Goal: Task Accomplishment & Management: Complete application form

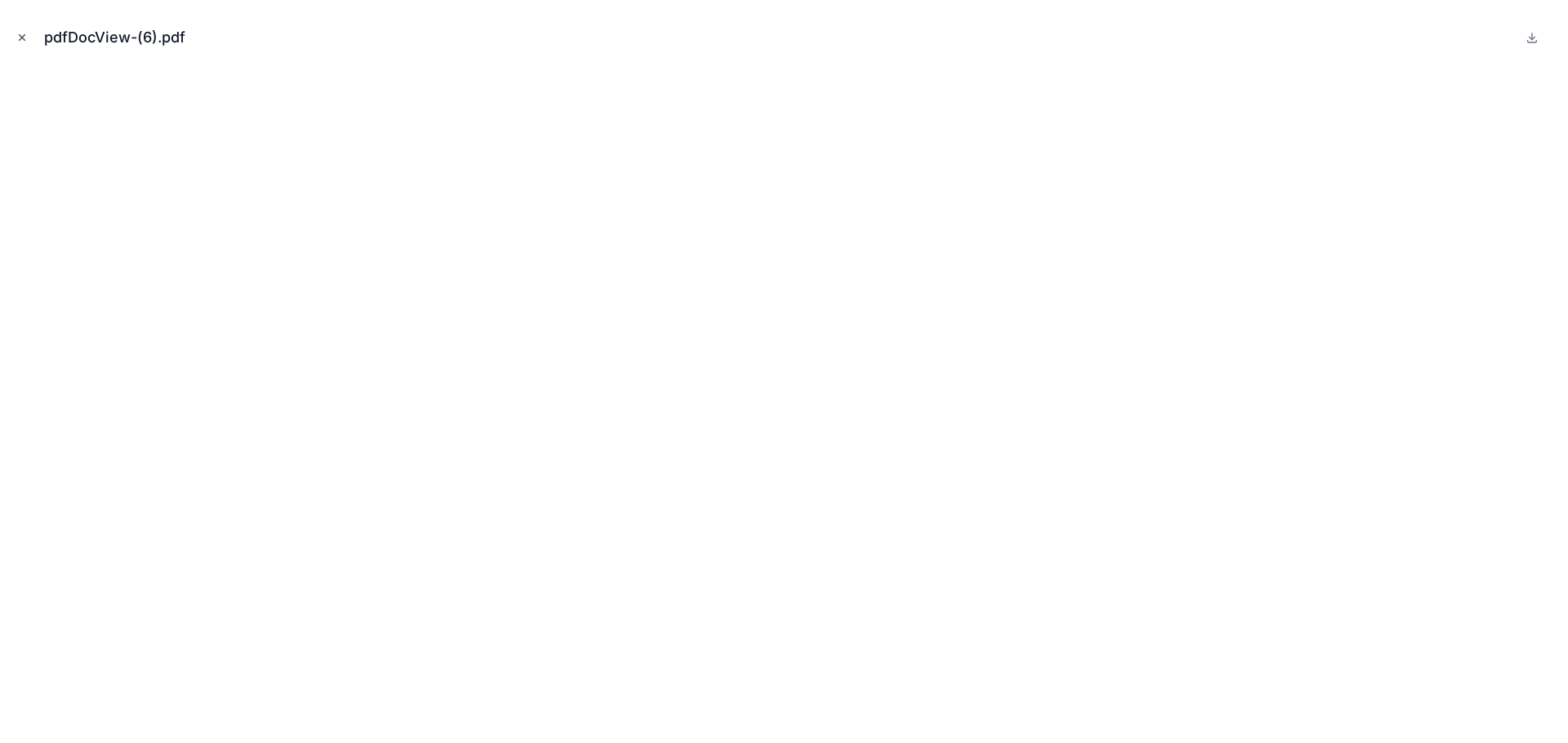
scroll to position [4105, 0]
click at [22, 36] on icon "Close modal" at bounding box center [22, 37] width 11 height 11
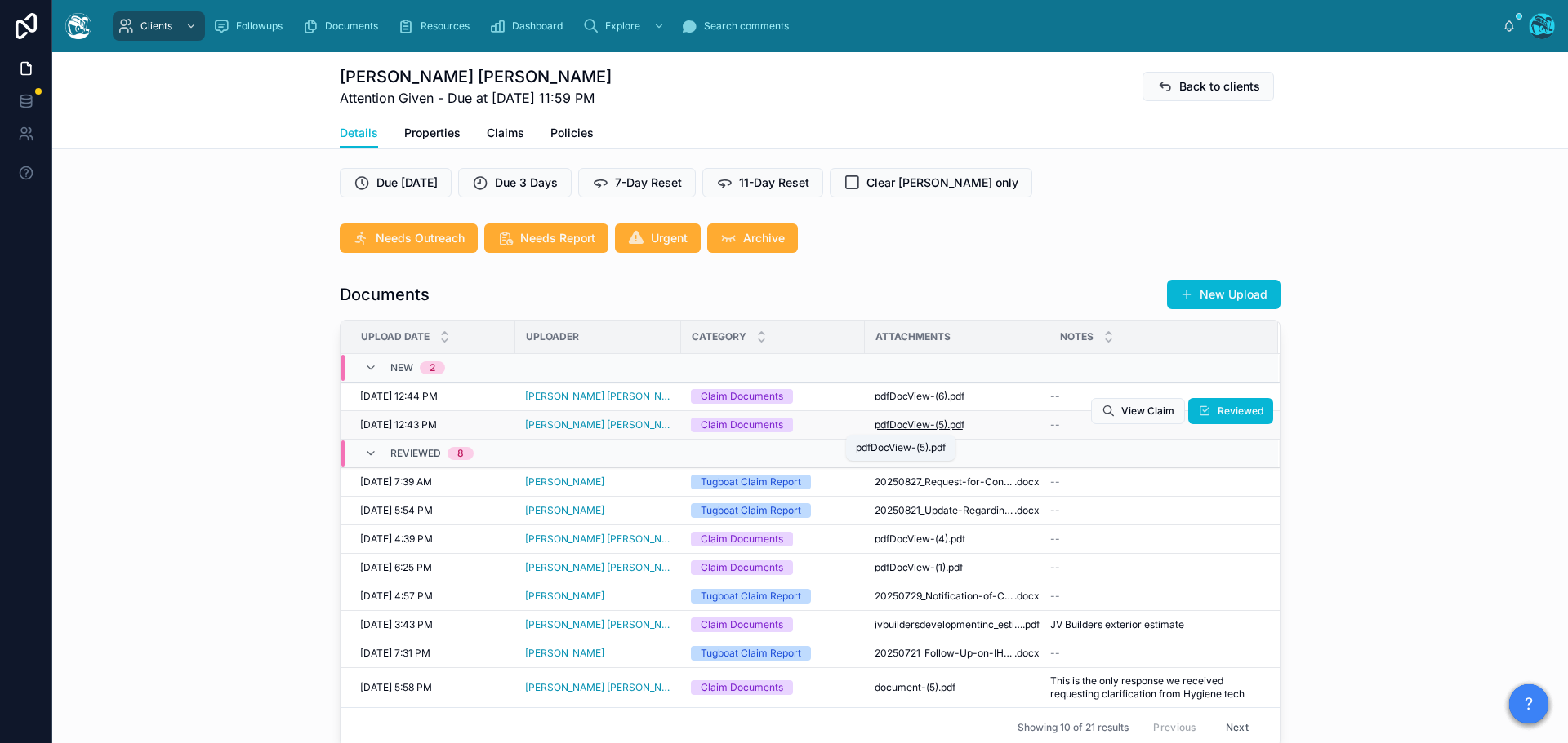
click at [892, 423] on span "pdfDocView-(5)" at bounding box center [911, 425] width 72 height 13
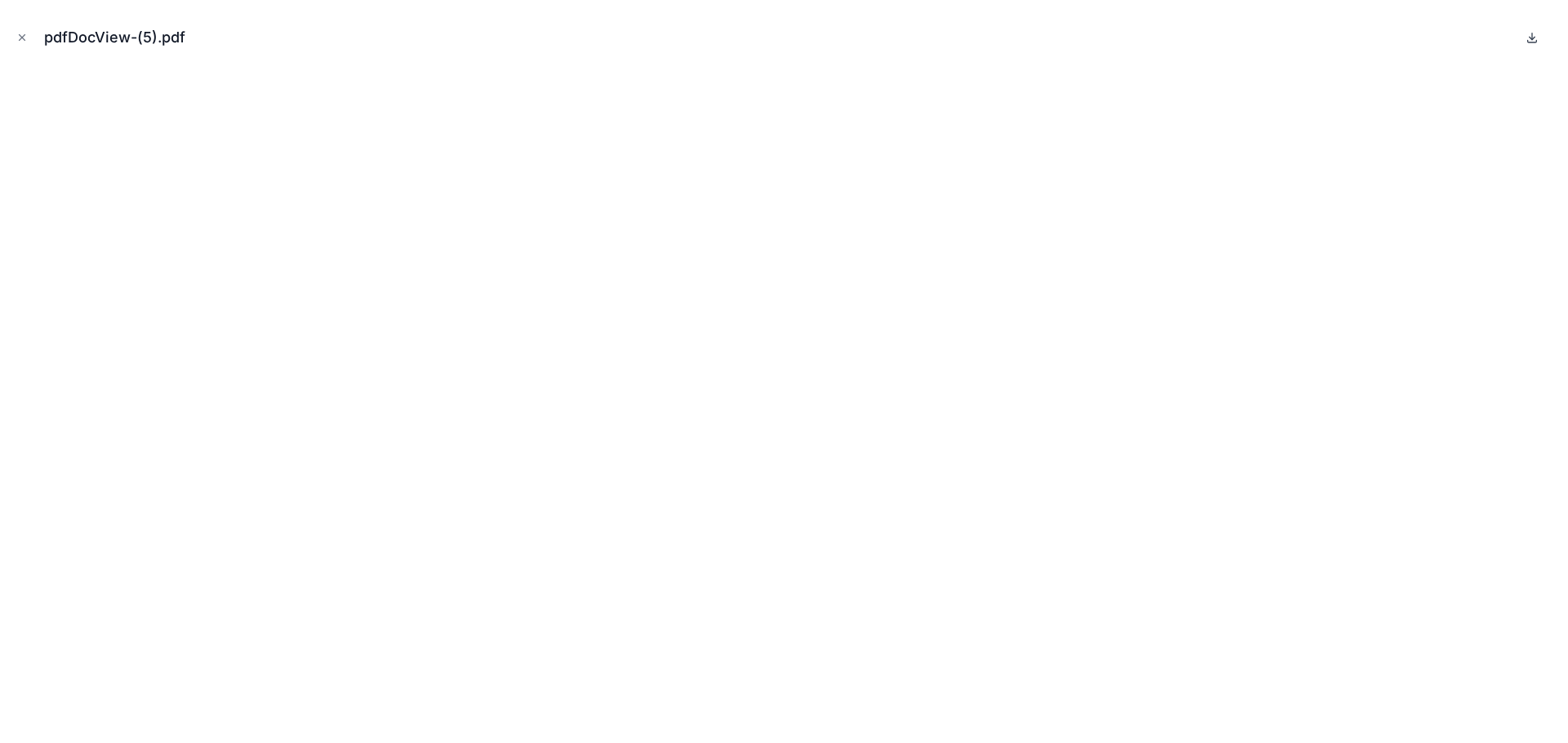
click at [1532, 38] on icon at bounding box center [1532, 36] width 0 height 6
drag, startPoint x: 18, startPoint y: 34, endPoint x: 70, endPoint y: 62, distance: 59.1
click at [18, 34] on icon "Close modal" at bounding box center [22, 37] width 11 height 11
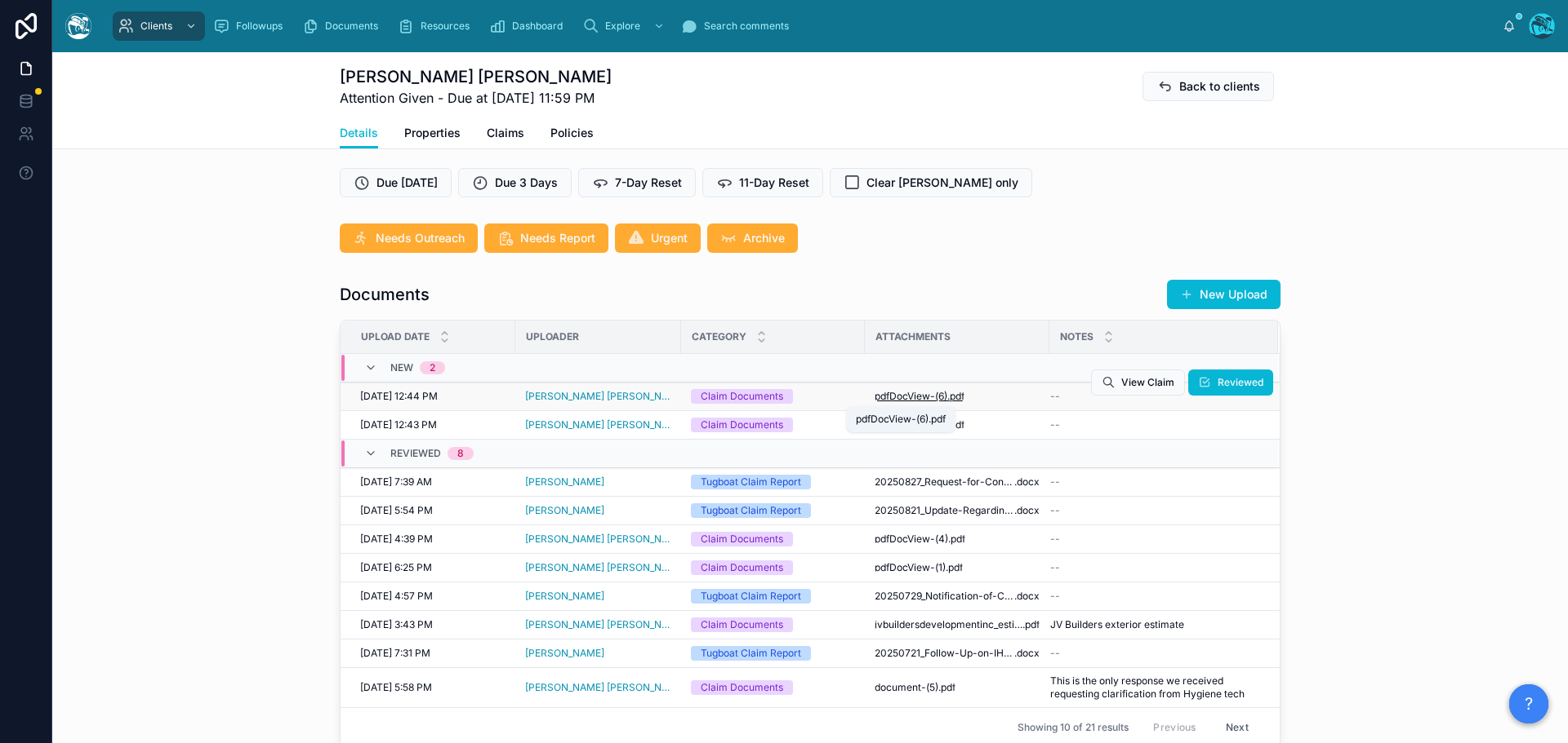
click at [892, 396] on span "pdfDocView-(6)" at bounding box center [911, 396] width 72 height 13
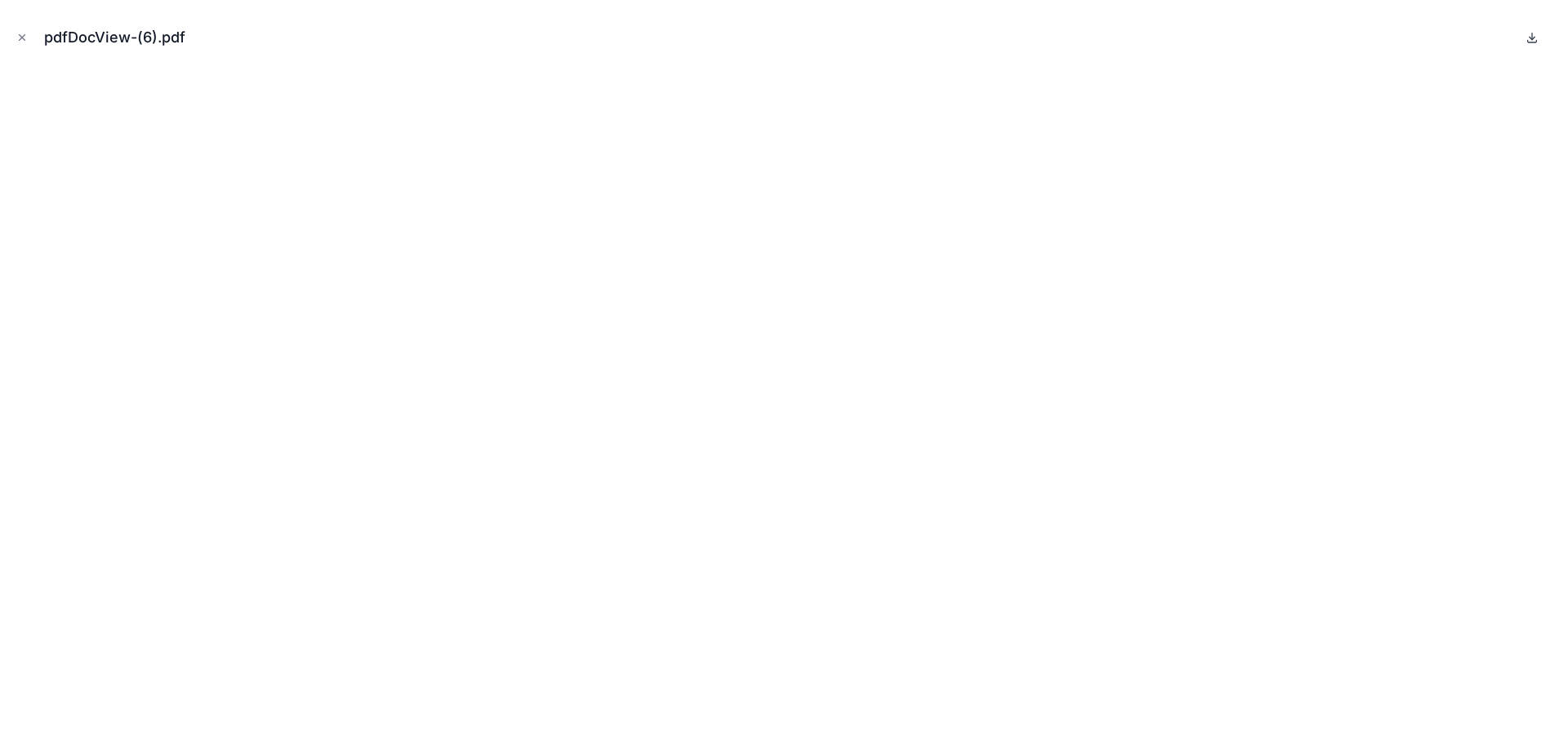
click at [1534, 37] on icon at bounding box center [1532, 37] width 13 height 13
drag, startPoint x: 23, startPoint y: 36, endPoint x: 41, endPoint y: 56, distance: 26.9
click at [23, 36] on icon "Close modal" at bounding box center [22, 37] width 11 height 11
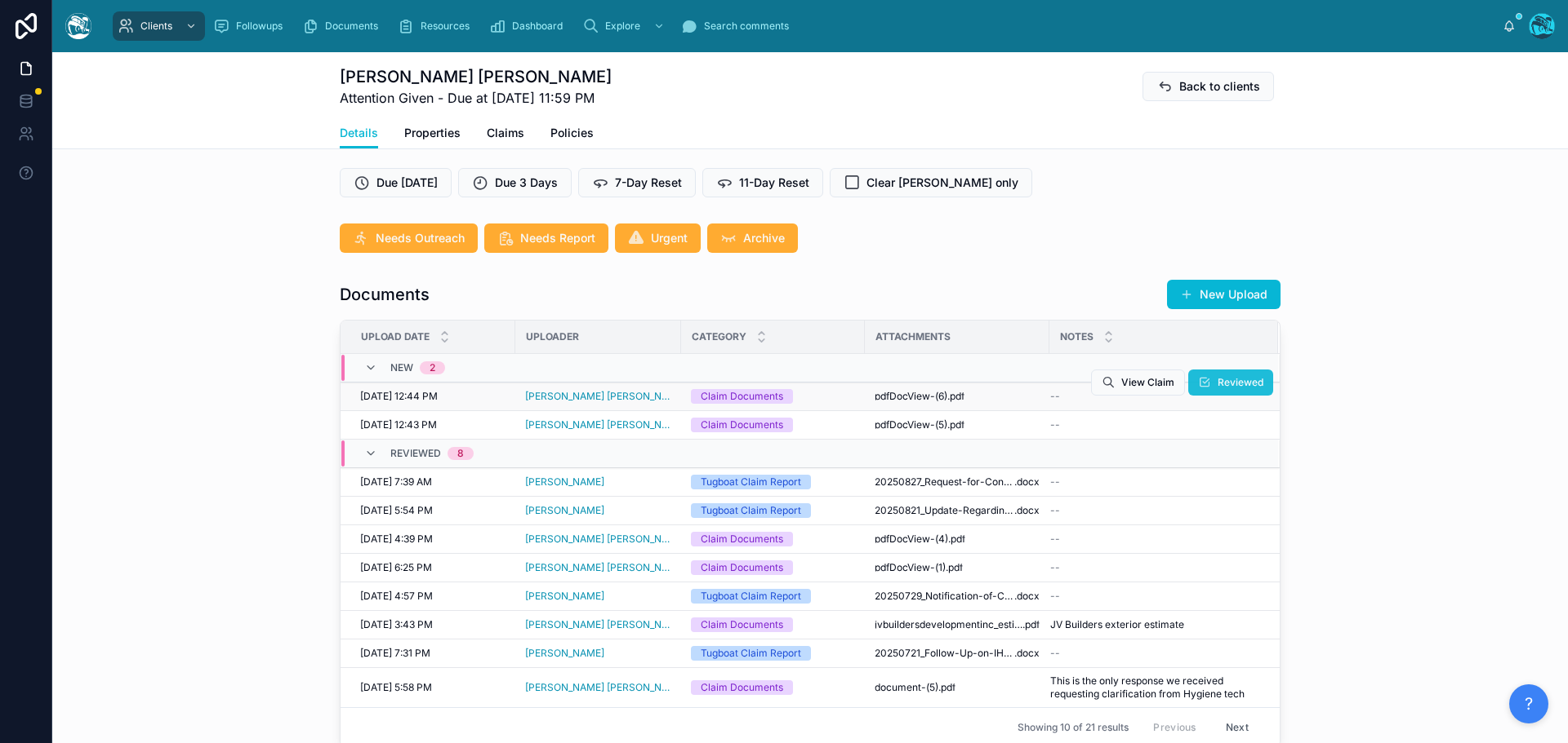
click at [1220, 381] on span "Reviewed" at bounding box center [1240, 382] width 46 height 13
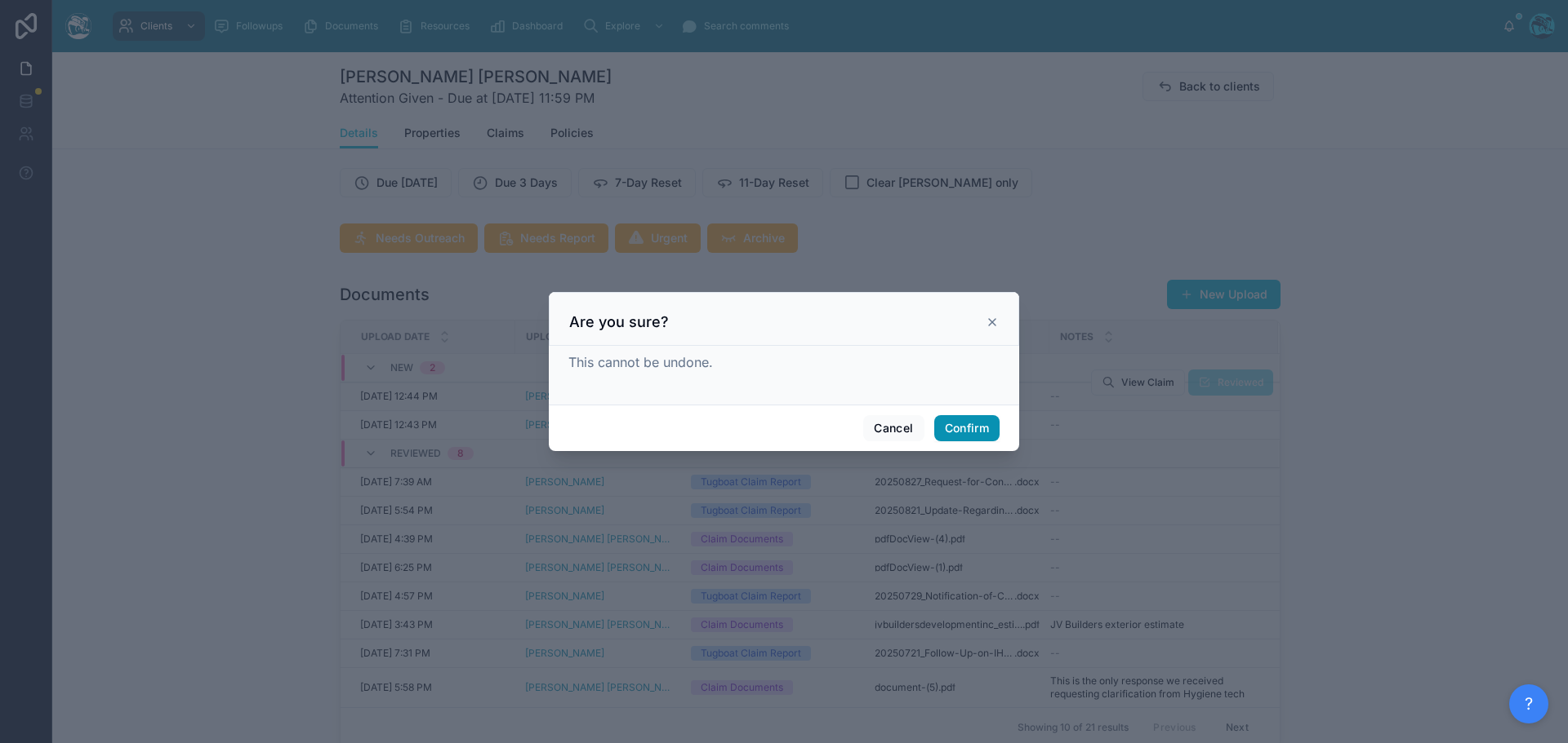
click at [978, 430] on button "Confirm" at bounding box center [966, 429] width 65 height 26
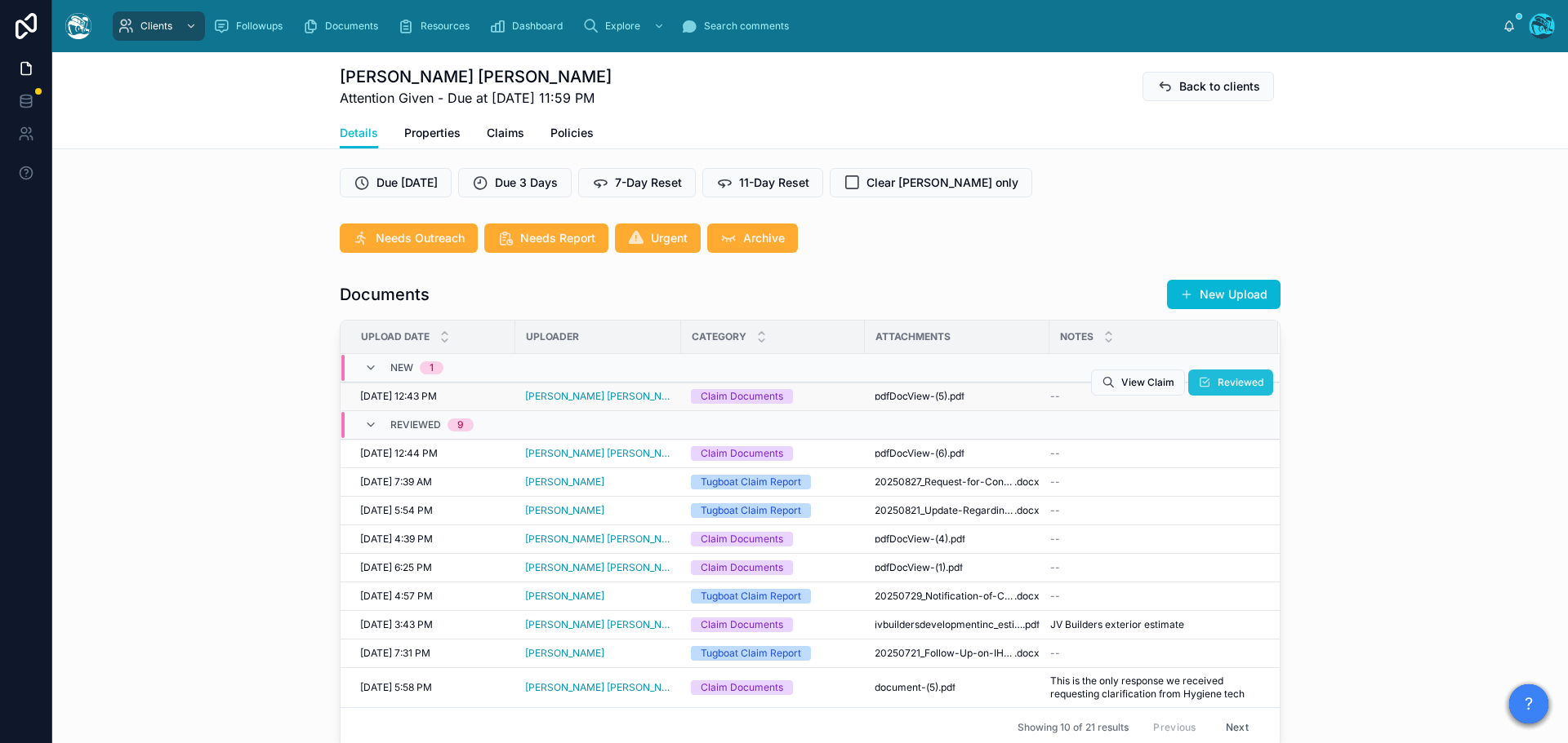
click at [1226, 385] on span "Reviewed" at bounding box center [1240, 382] width 46 height 13
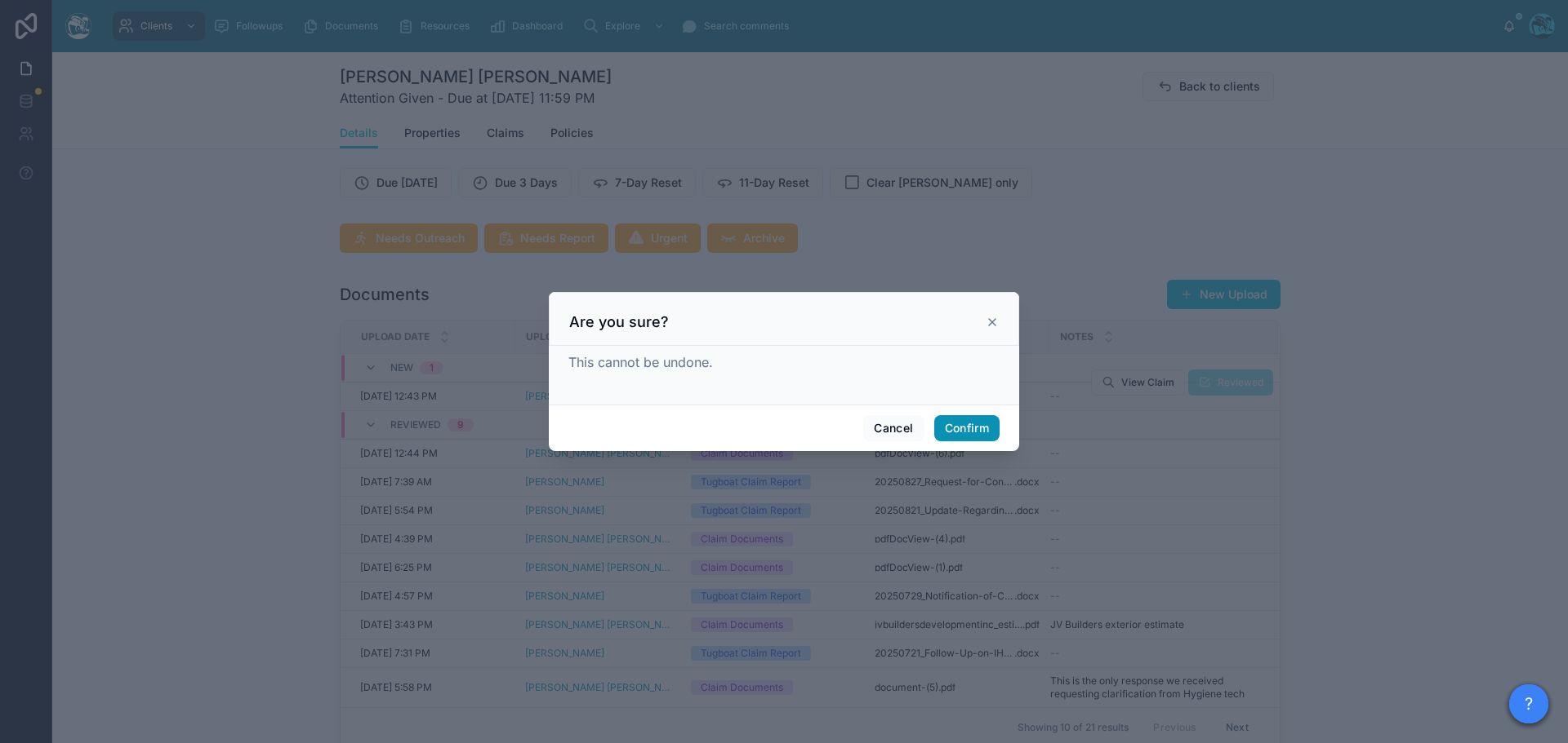
click at [965, 423] on button "Confirm" at bounding box center [966, 429] width 65 height 26
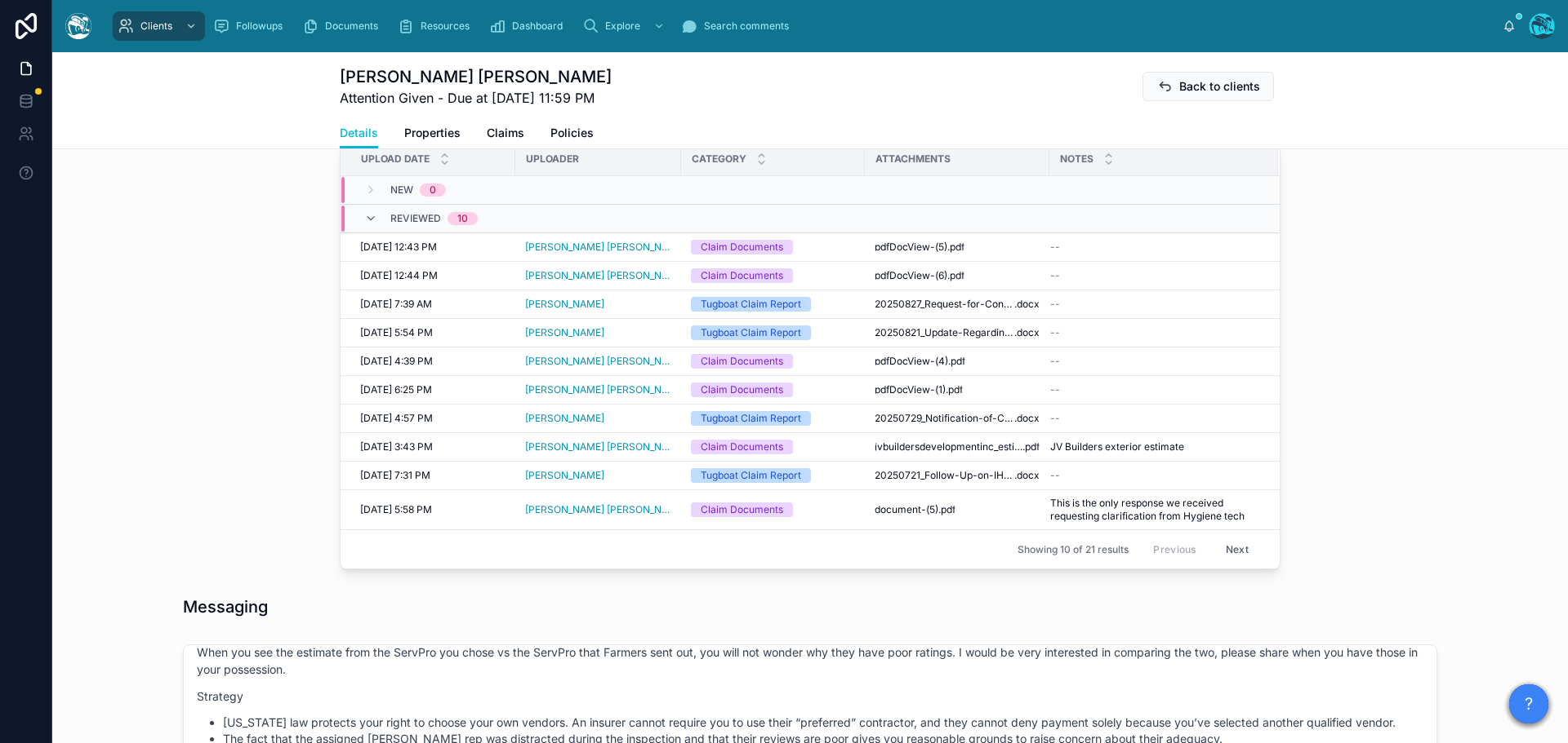
scroll to position [653, 0]
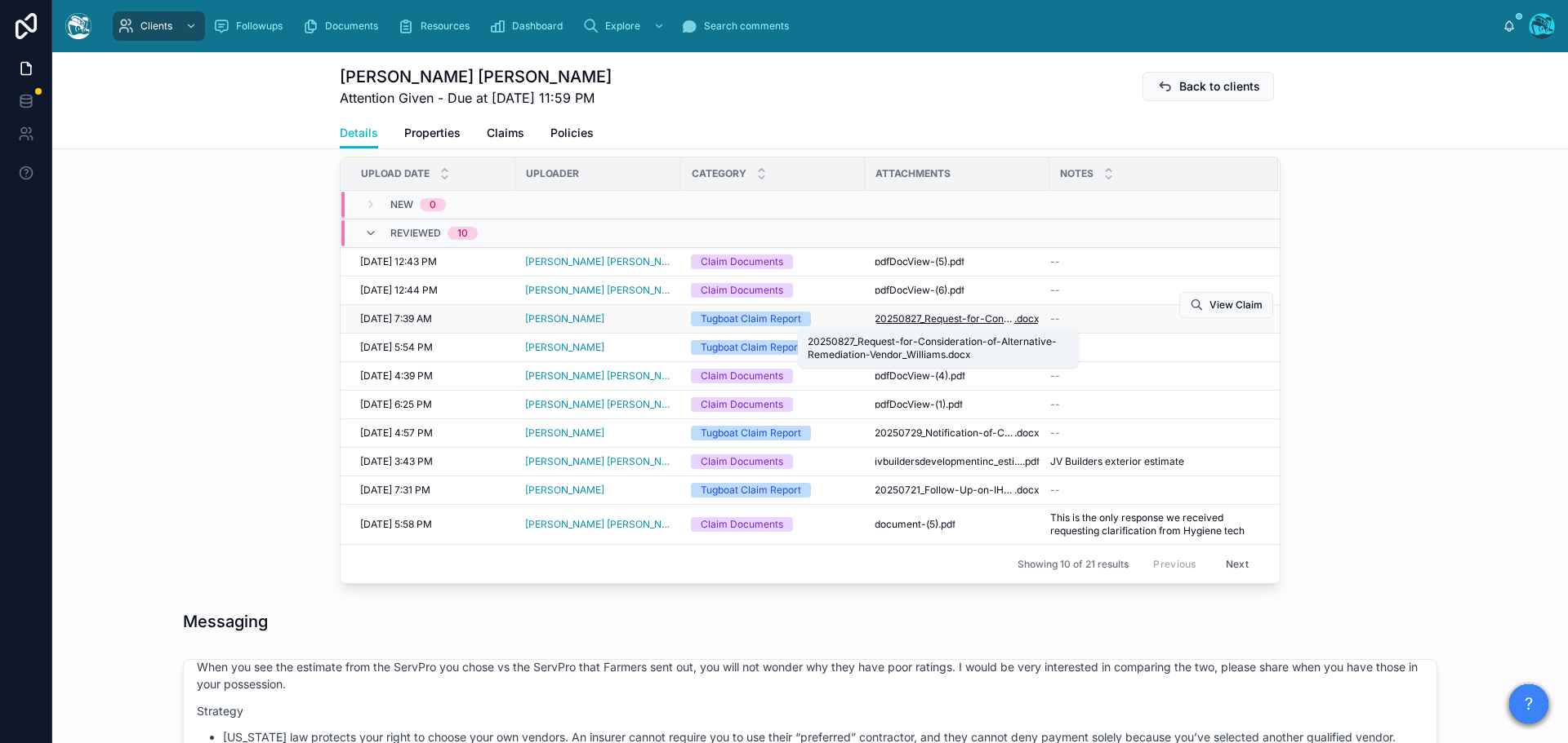
click at [947, 318] on span "20250827_Request-for-Consideration-of-Alternative-Remediation-Vendor_Williams" at bounding box center [944, 319] width 140 height 13
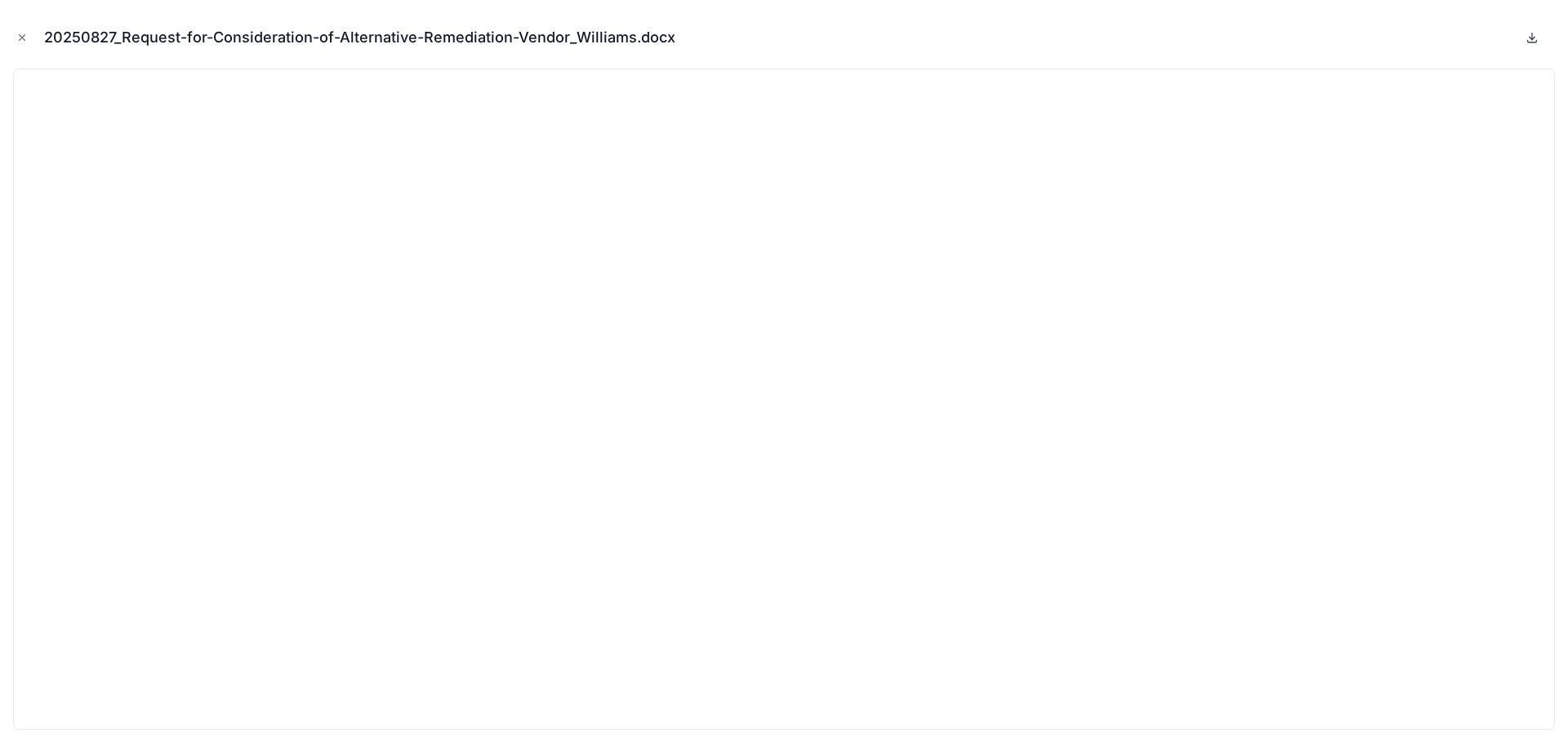
click at [1532, 36] on icon at bounding box center [1532, 36] width 0 height 6
click at [19, 33] on icon "Close modal" at bounding box center [22, 37] width 11 height 11
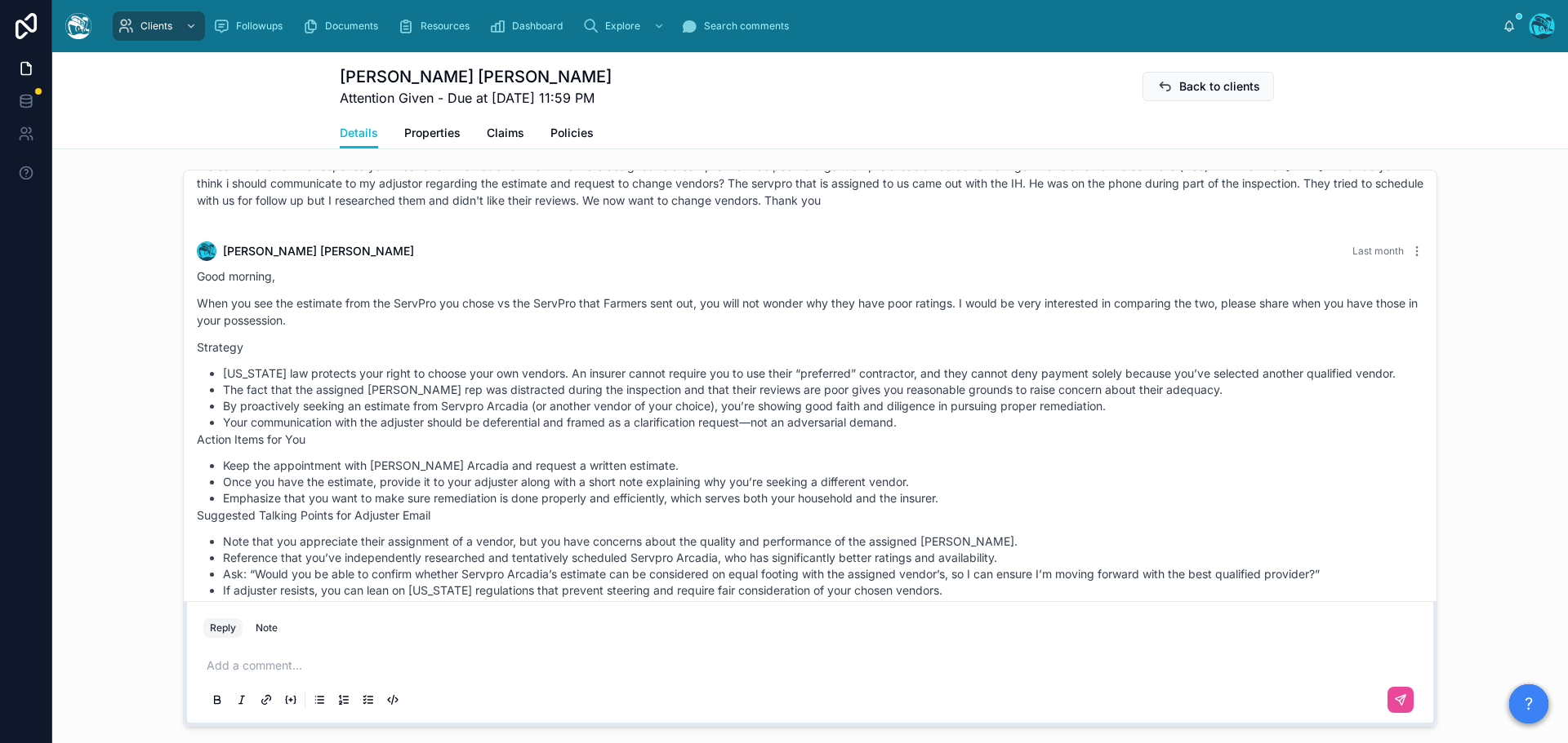
scroll to position [4105, 0]
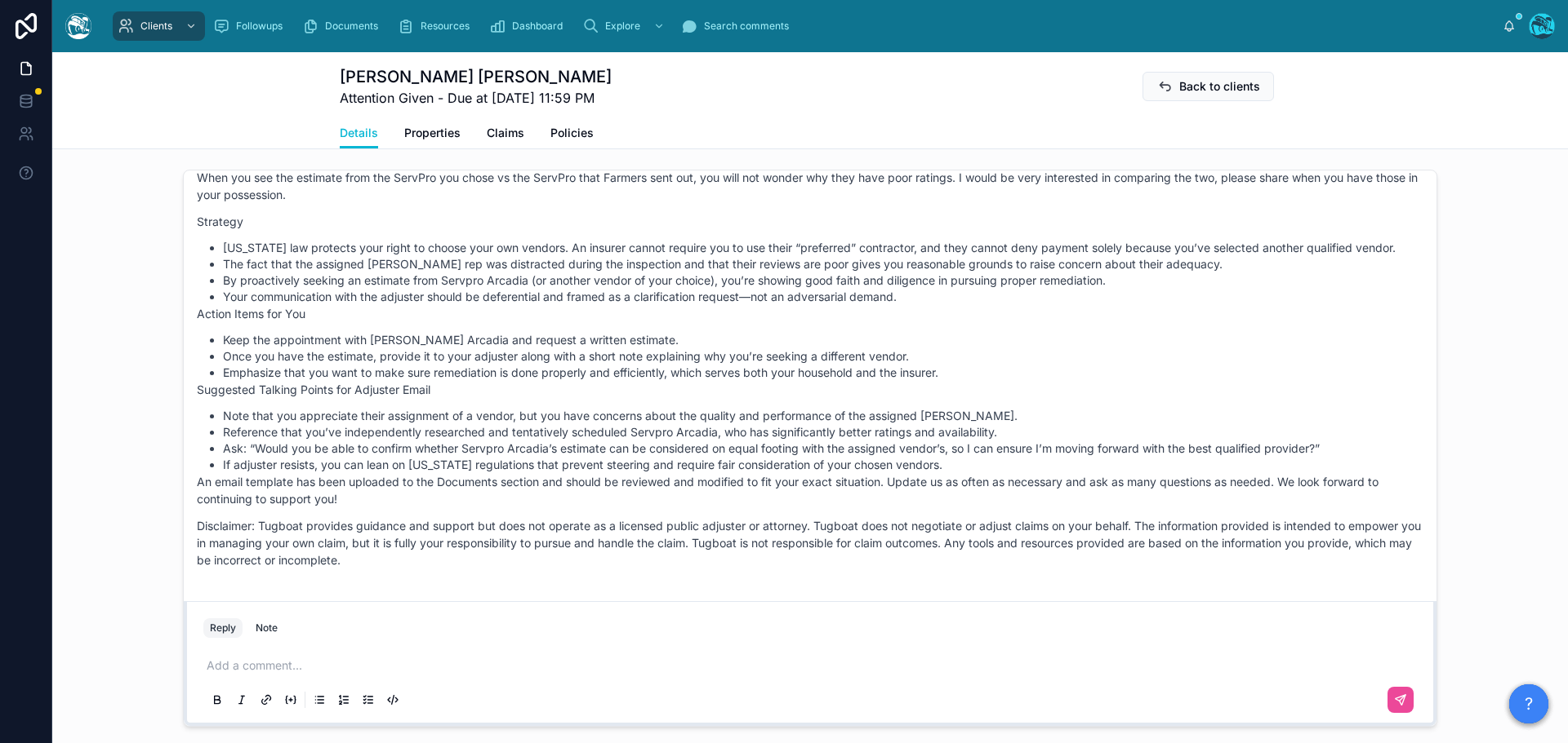
drag, startPoint x: 936, startPoint y: 326, endPoint x: 976, endPoint y: 578, distance: 255.2
copy div "Rachel Baker Last month Good morning, When you see the estimate from the ServPr…"
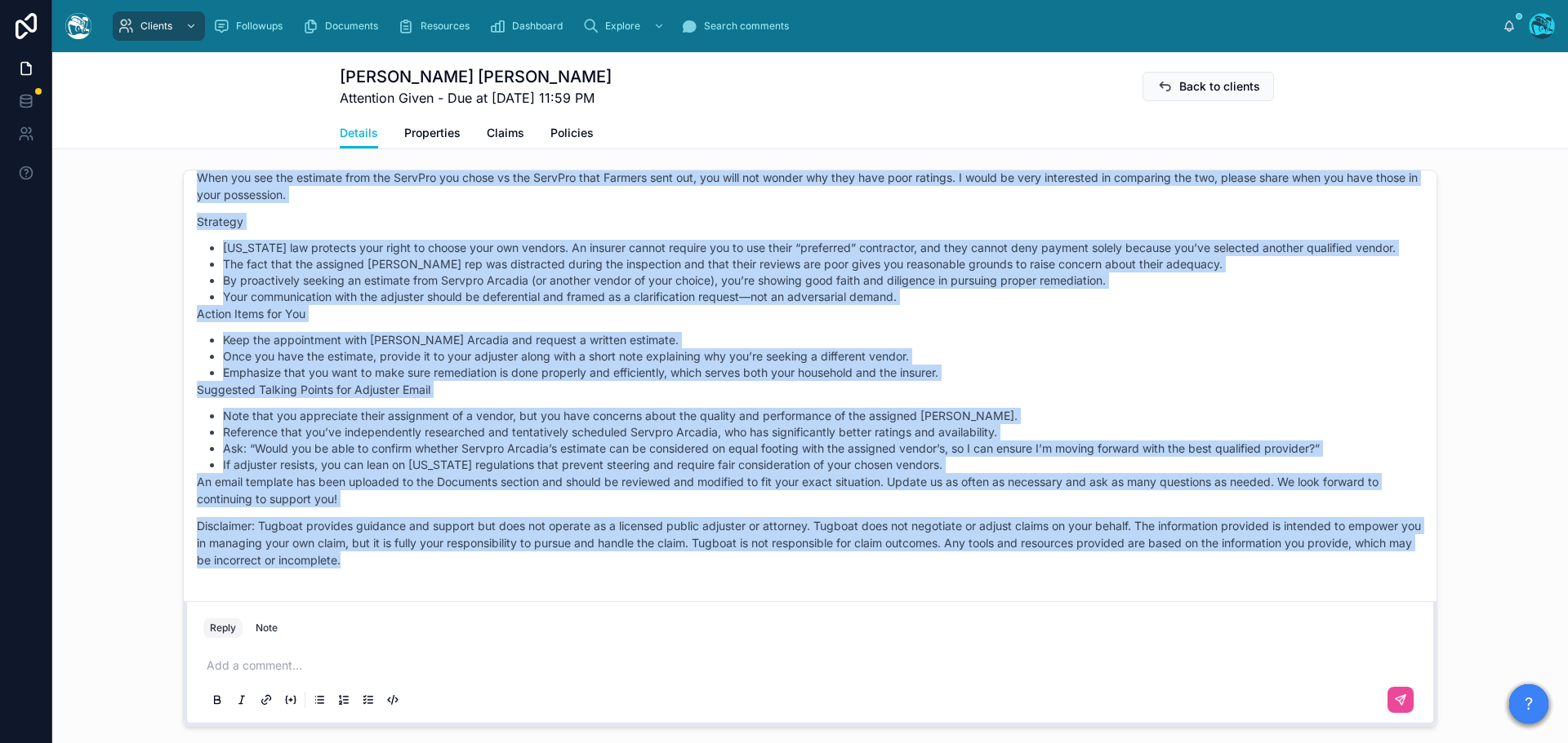
drag, startPoint x: 762, startPoint y: 240, endPoint x: 854, endPoint y: 577, distance: 349.3
copy div "Rachel Baker Last month Good morning, Mr. Williams! Thanks for the detailed upd…"
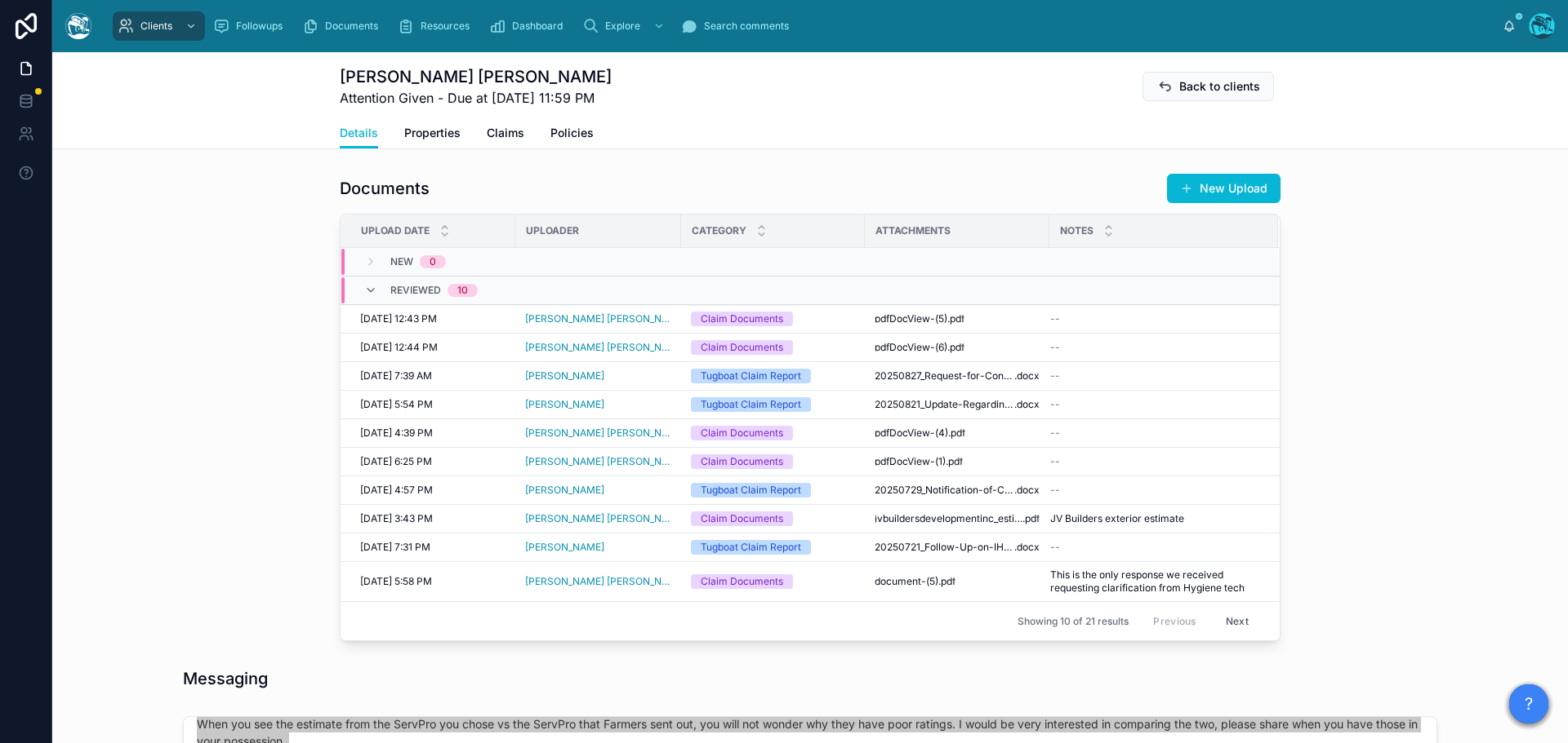
scroll to position [571, 0]
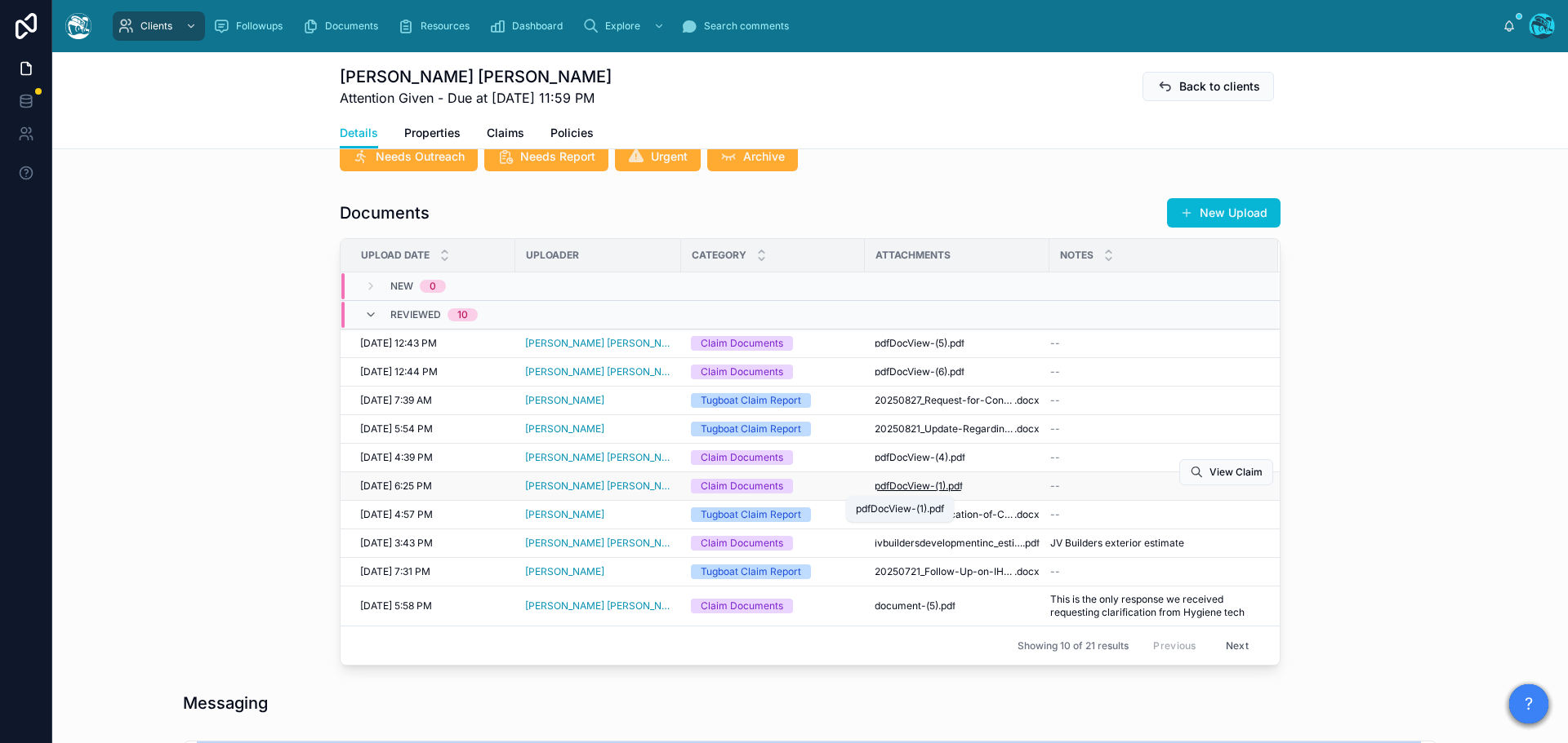
click at [923, 486] on span "pdfDocView-(1)" at bounding box center [910, 486] width 71 height 13
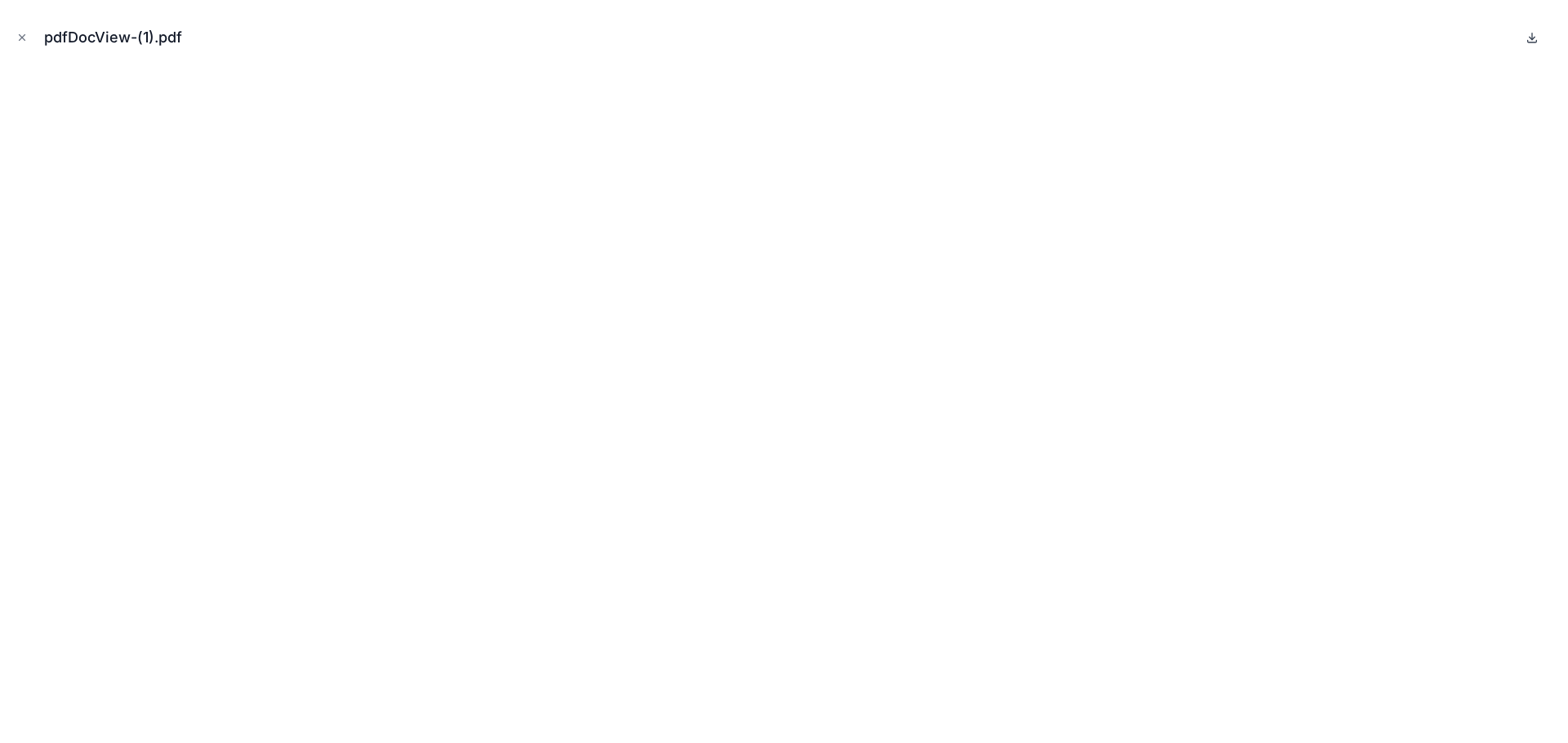
click at [1534, 38] on icon at bounding box center [1532, 38] width 5 height 3
drag, startPoint x: 21, startPoint y: 36, endPoint x: 90, endPoint y: 66, distance: 75.2
click at [21, 36] on icon "Close modal" at bounding box center [22, 37] width 11 height 11
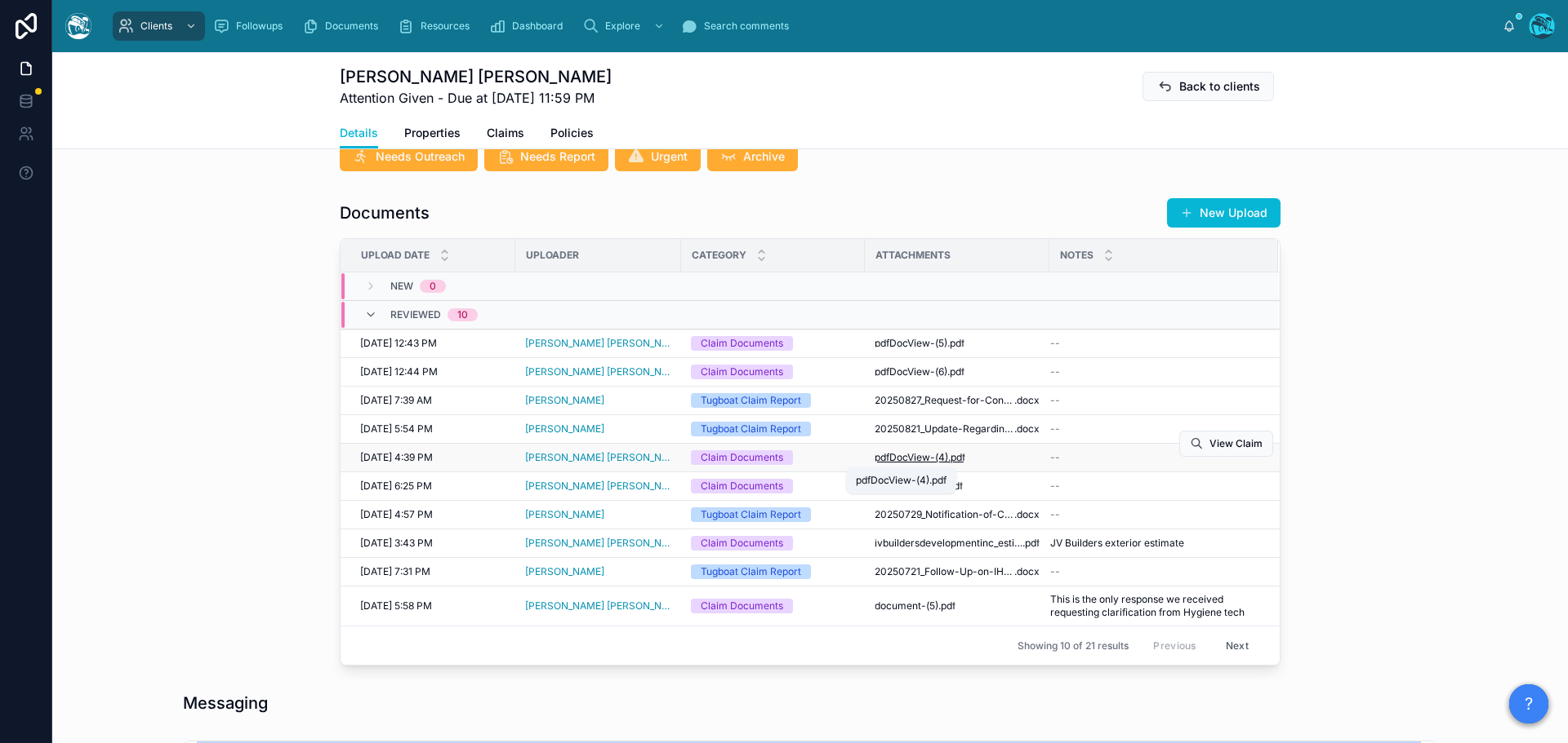
click at [922, 456] on span "pdfDocView-(4)" at bounding box center [911, 458] width 73 height 13
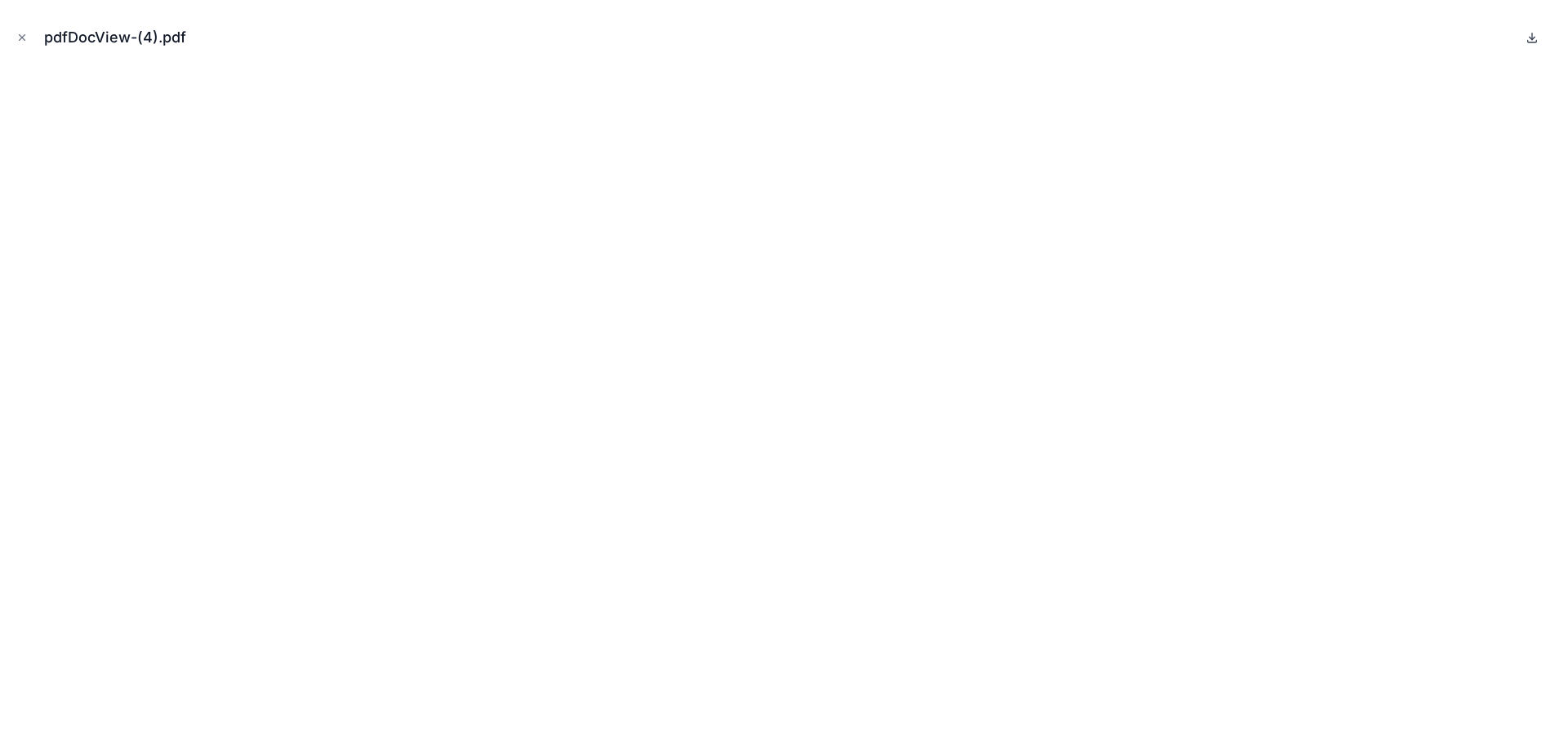
click at [1535, 38] on icon at bounding box center [1532, 38] width 5 height 3
click at [18, 38] on icon "Close modal" at bounding box center [22, 37] width 11 height 11
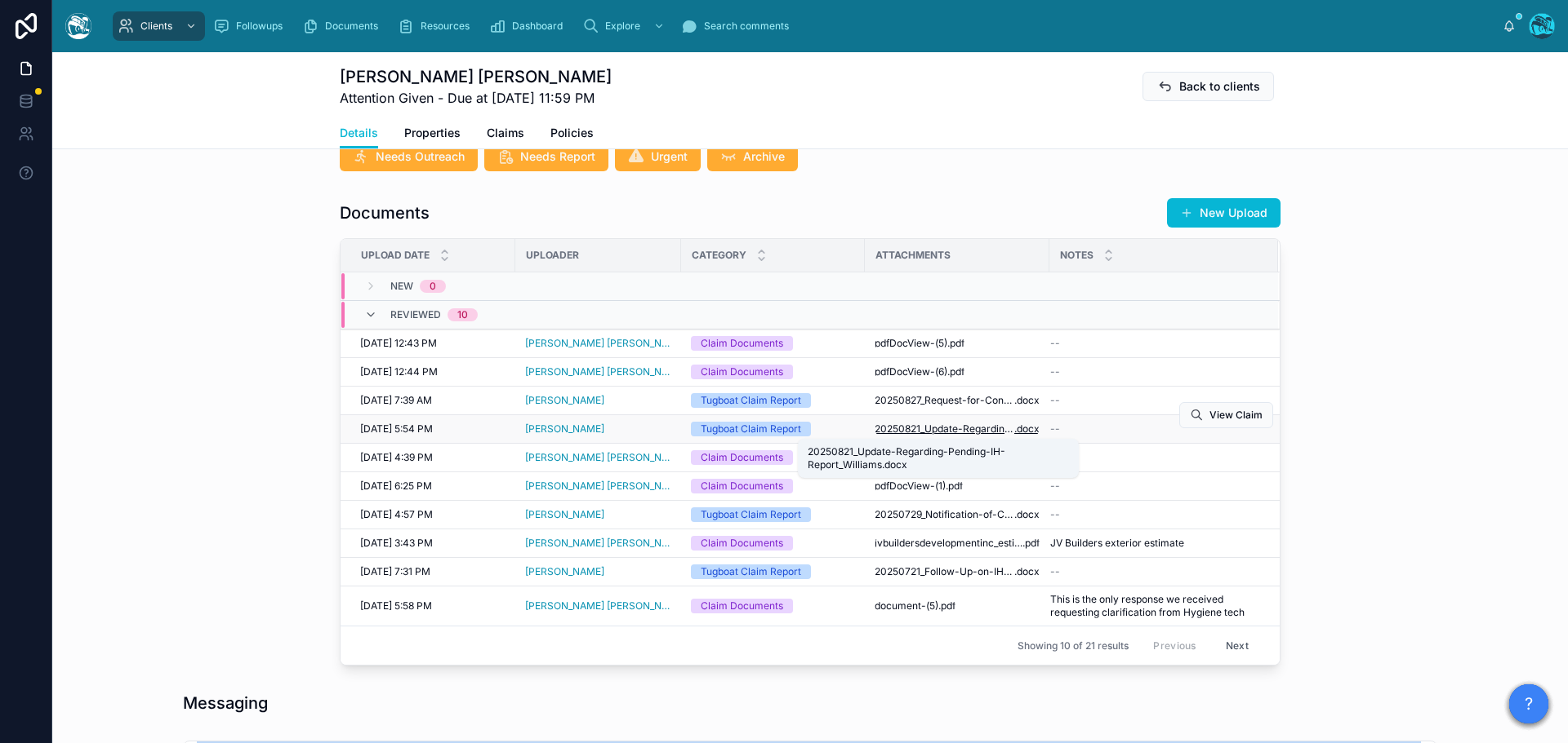
click at [895, 430] on span "20250821_Update-Regarding-Pending-IH-Report_Williams" at bounding box center [944, 429] width 140 height 13
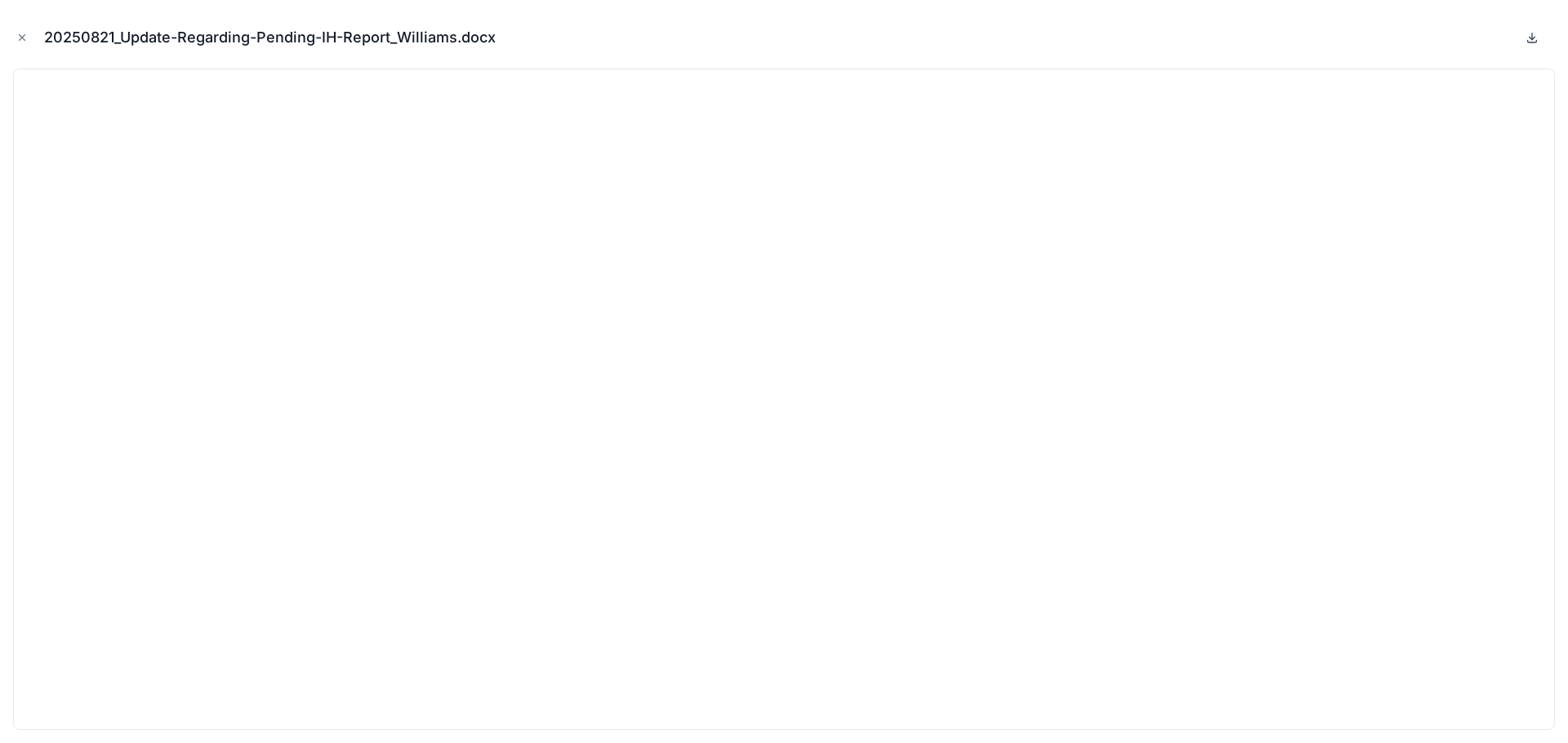
click at [1532, 39] on icon at bounding box center [1532, 36] width 0 height 6
click at [17, 33] on icon "Close modal" at bounding box center [22, 37] width 11 height 11
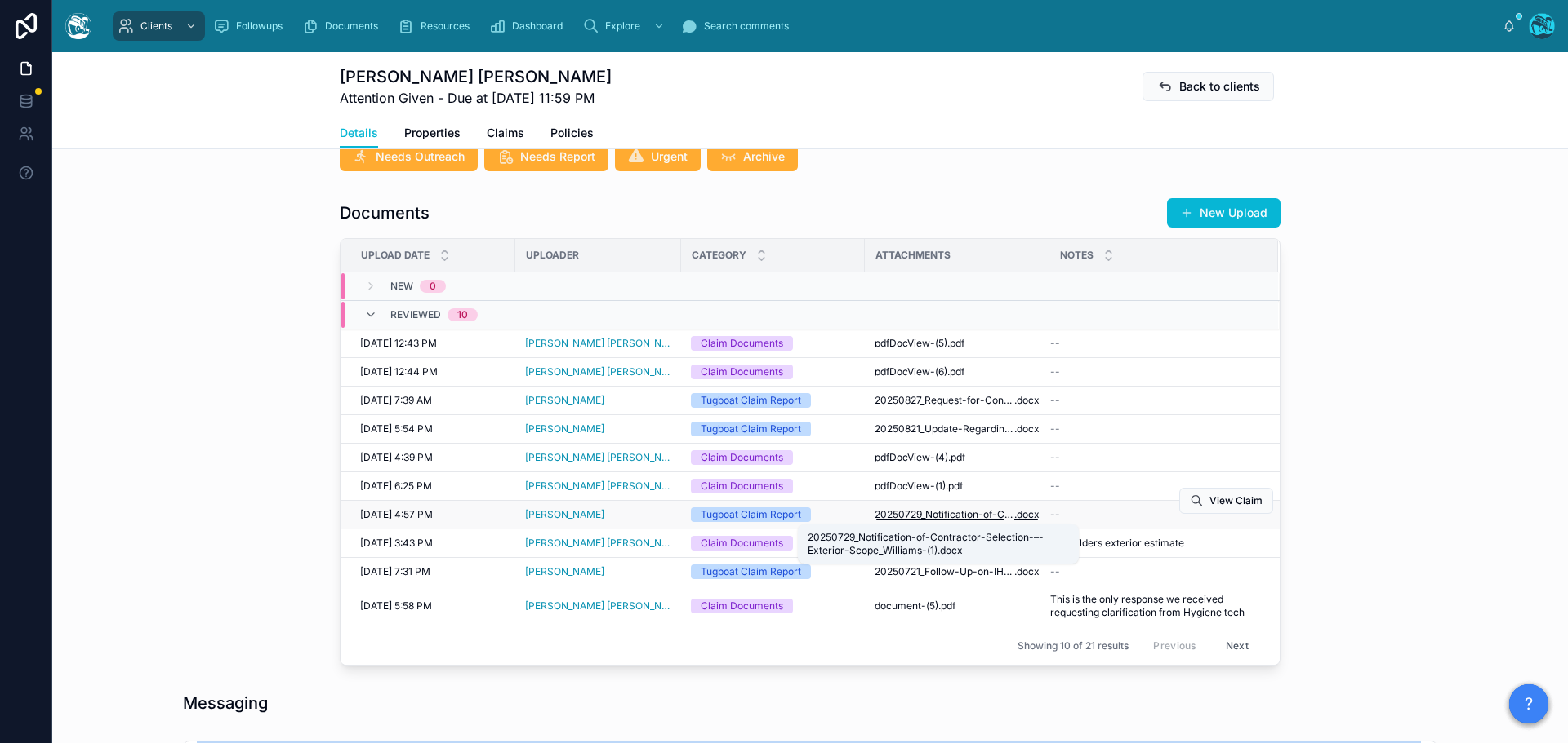
click at [910, 511] on span "20250729_Notification-of-Contractor-Selection-–-Exterior-Scope_Williams-(1)" at bounding box center [944, 514] width 140 height 13
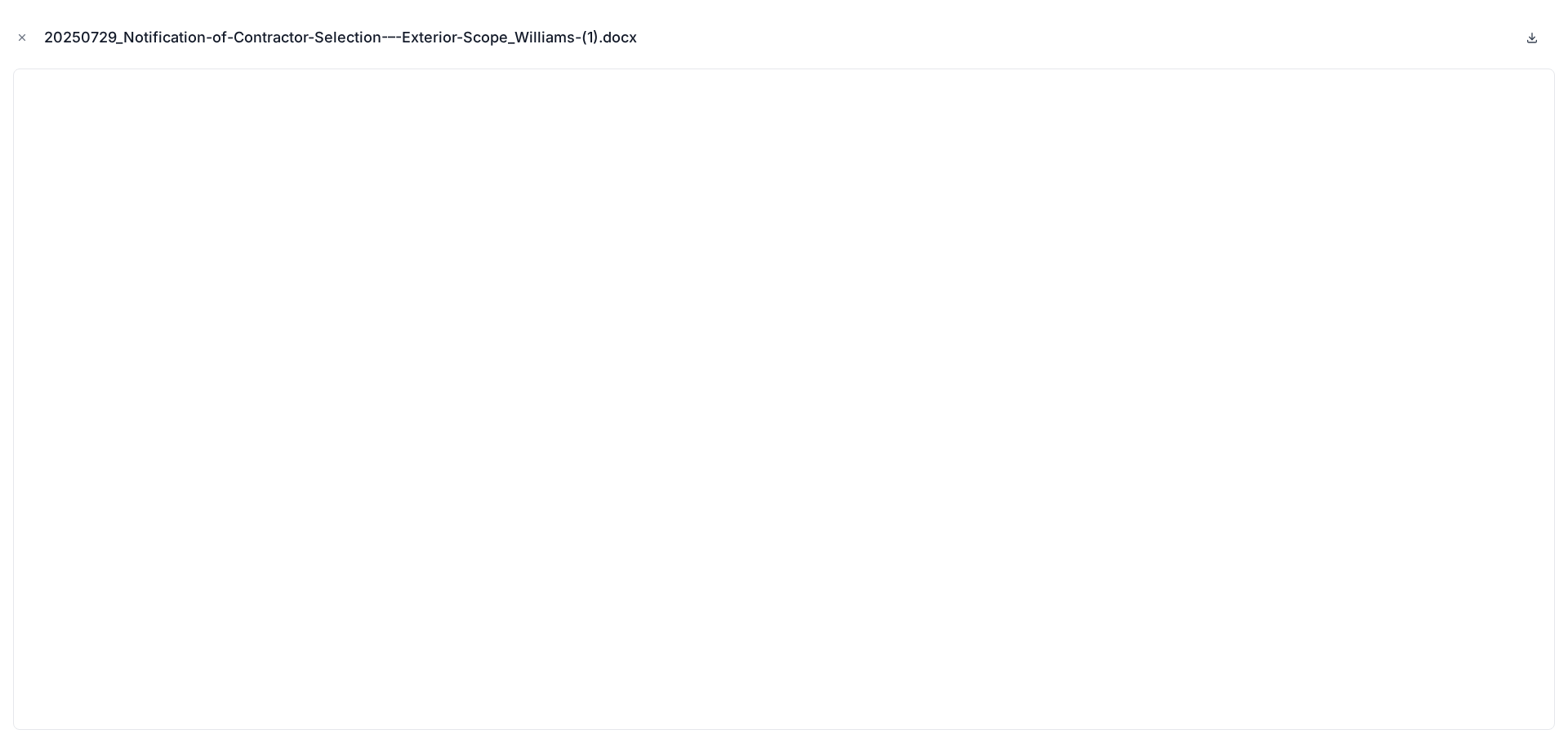
click at [1535, 38] on icon at bounding box center [1532, 37] width 13 height 13
click at [17, 38] on icon "Close modal" at bounding box center [22, 37] width 11 height 11
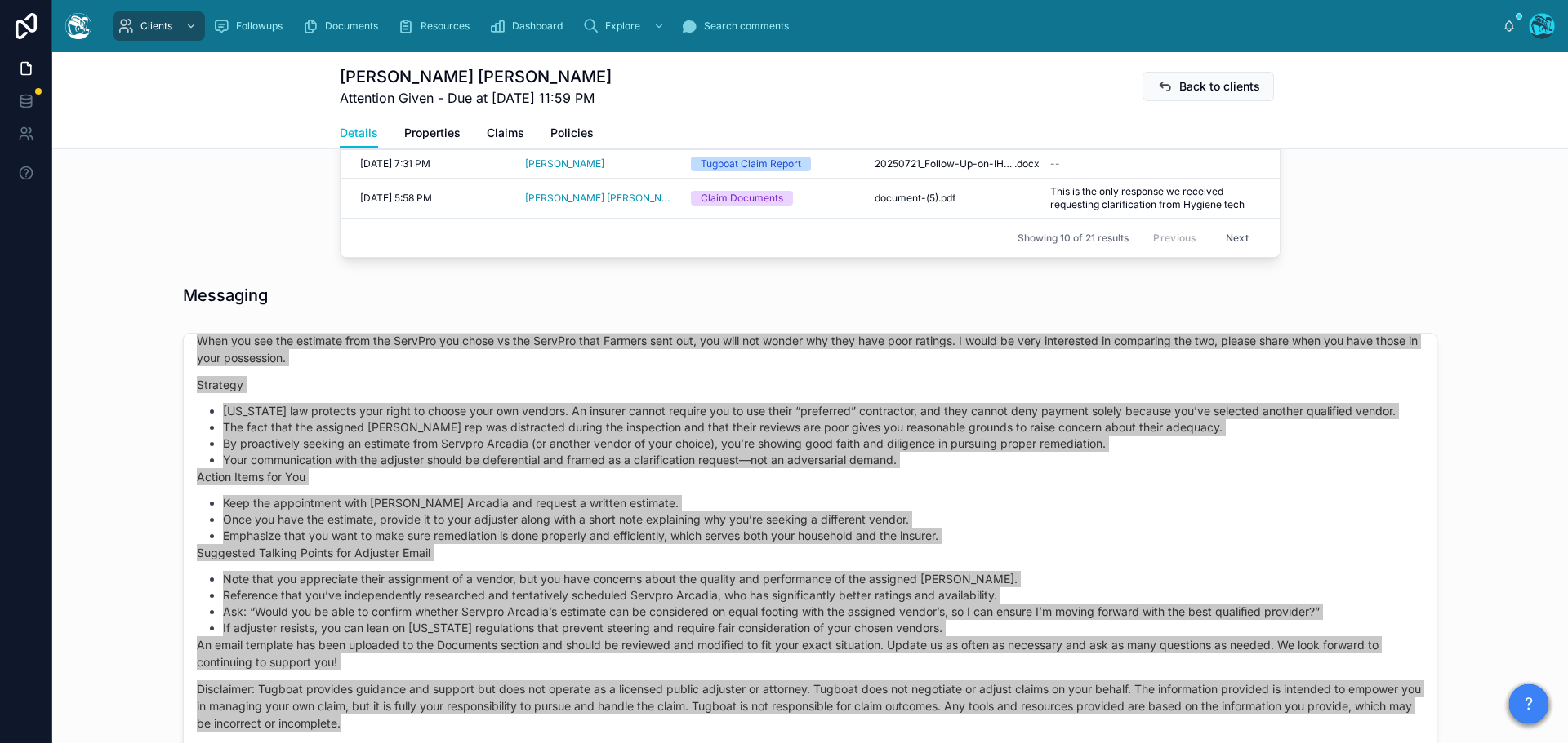
scroll to position [1292, 0]
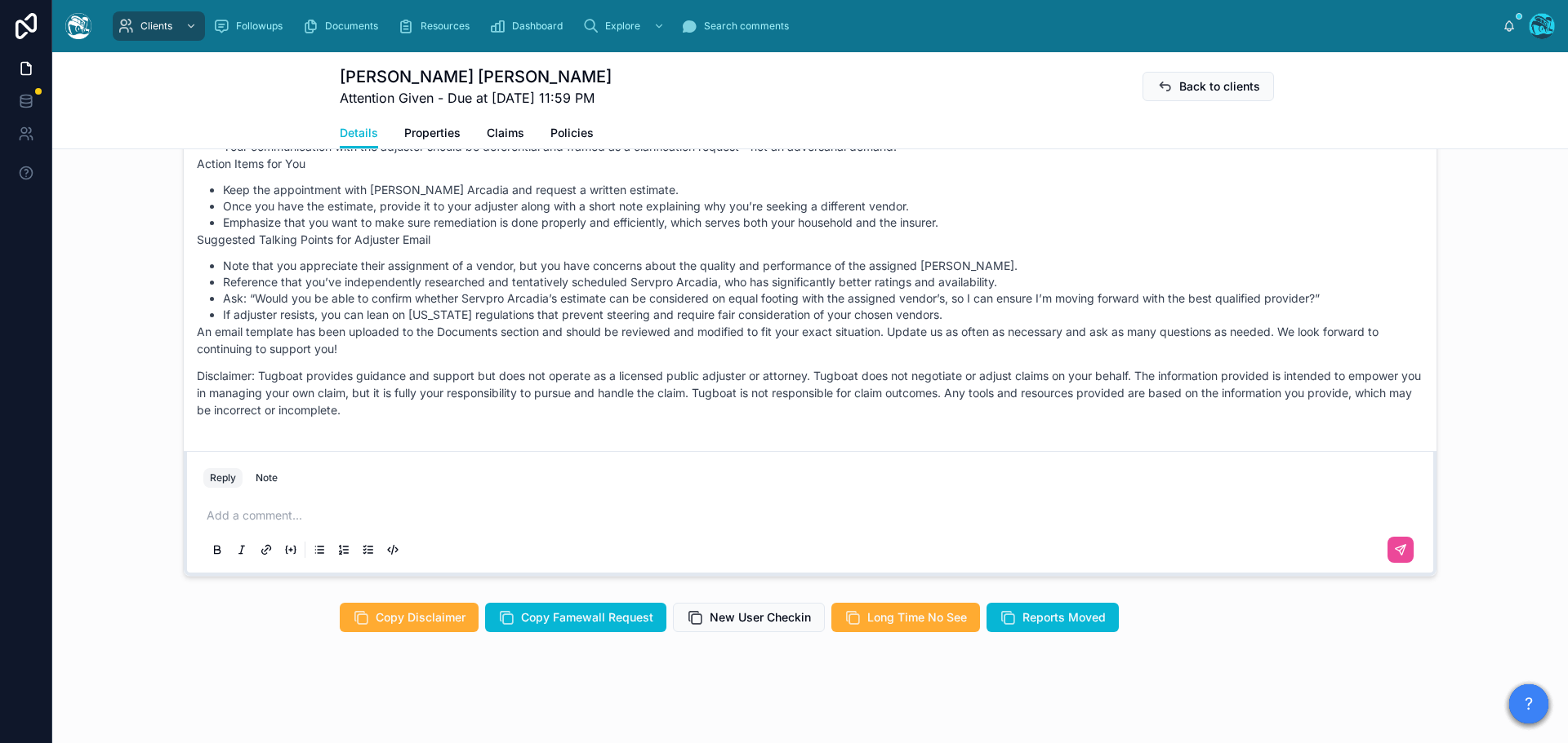
click at [274, 513] on p at bounding box center [813, 516] width 1213 height 17
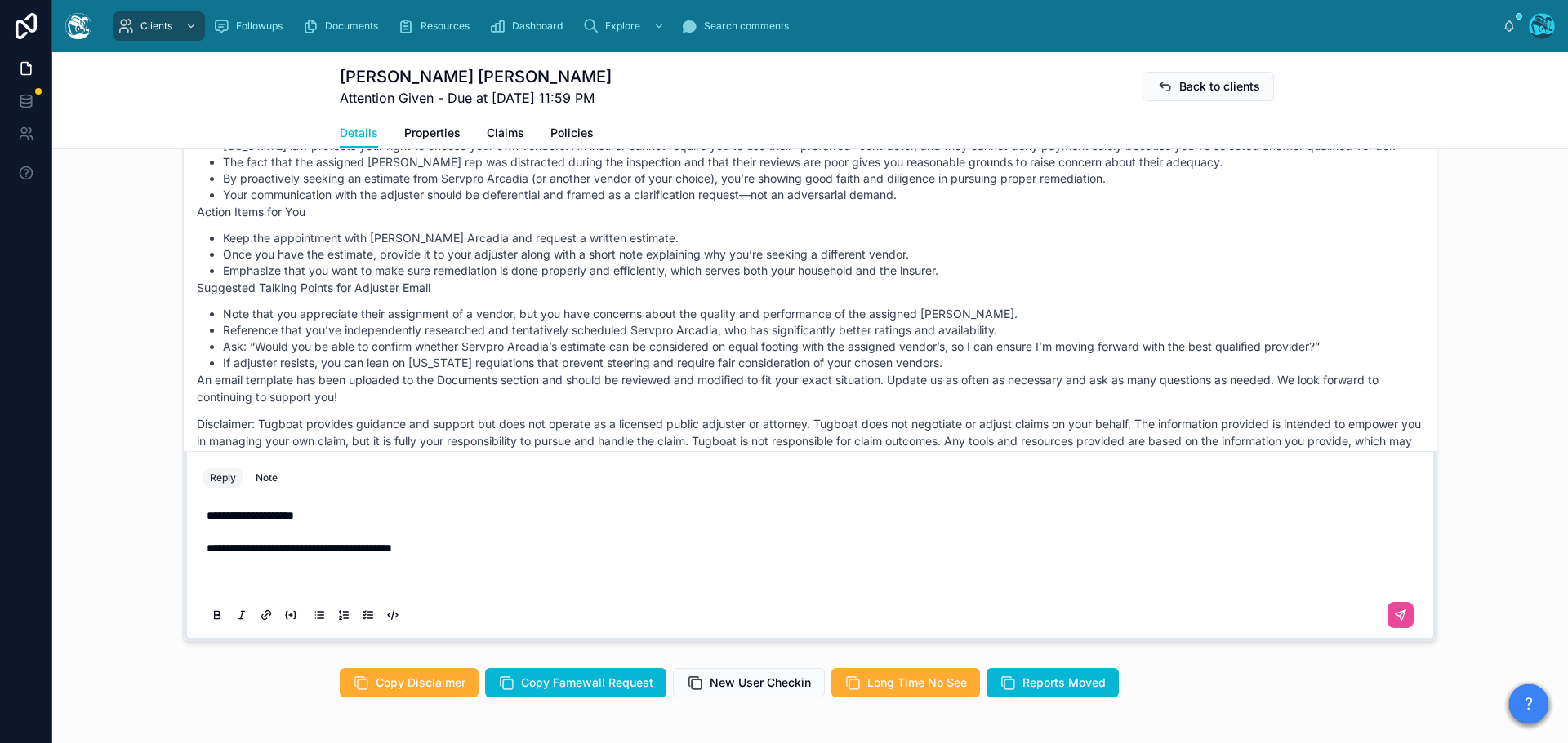
scroll to position [1122, 0]
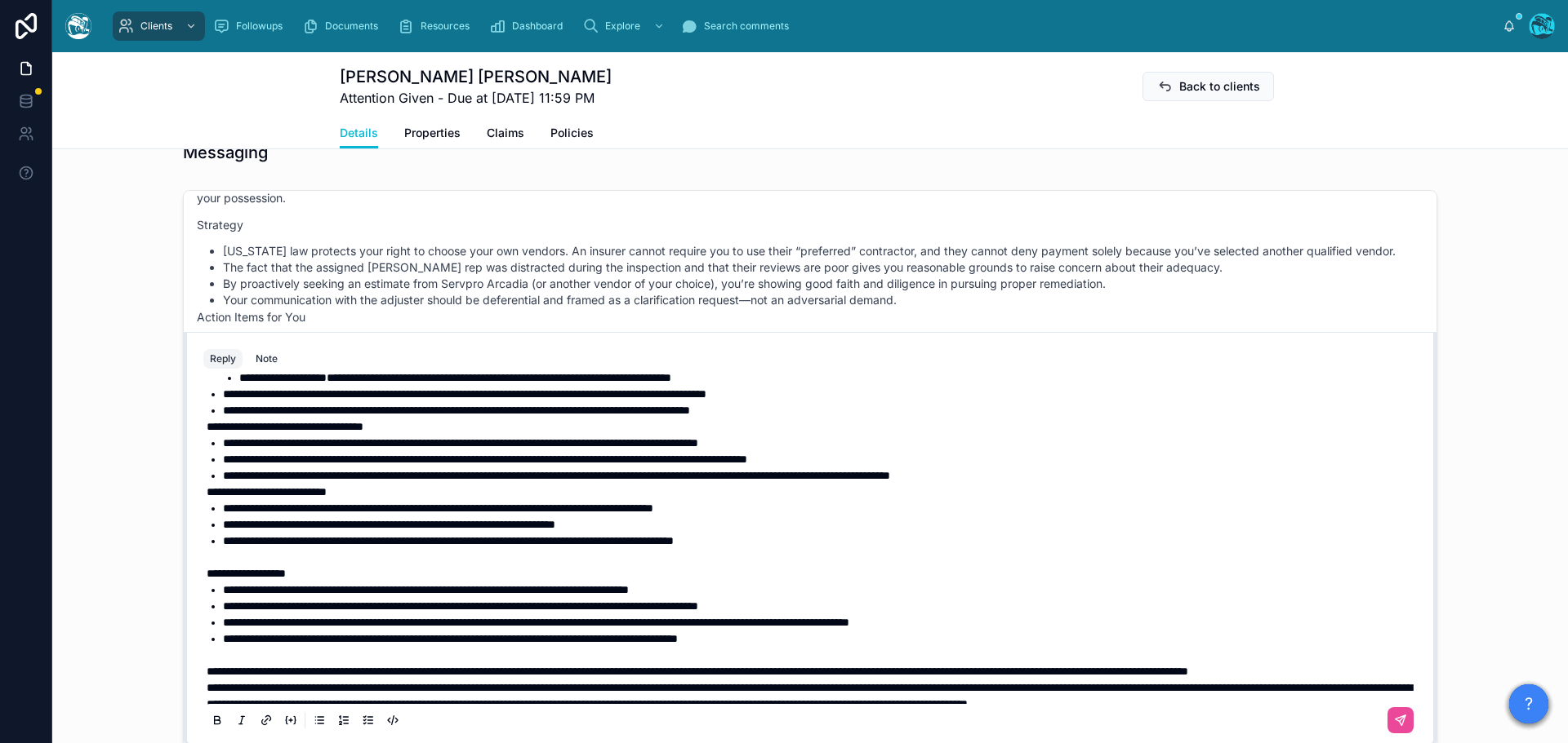
click at [237, 592] on span "**********" at bounding box center [425, 590] width 406 height 11
click at [238, 607] on span "**********" at bounding box center [460, 606] width 475 height 11
click at [237, 627] on span "**********" at bounding box center [536, 622] width 626 height 11
click at [235, 639] on span "**********" at bounding box center [450, 638] width 455 height 11
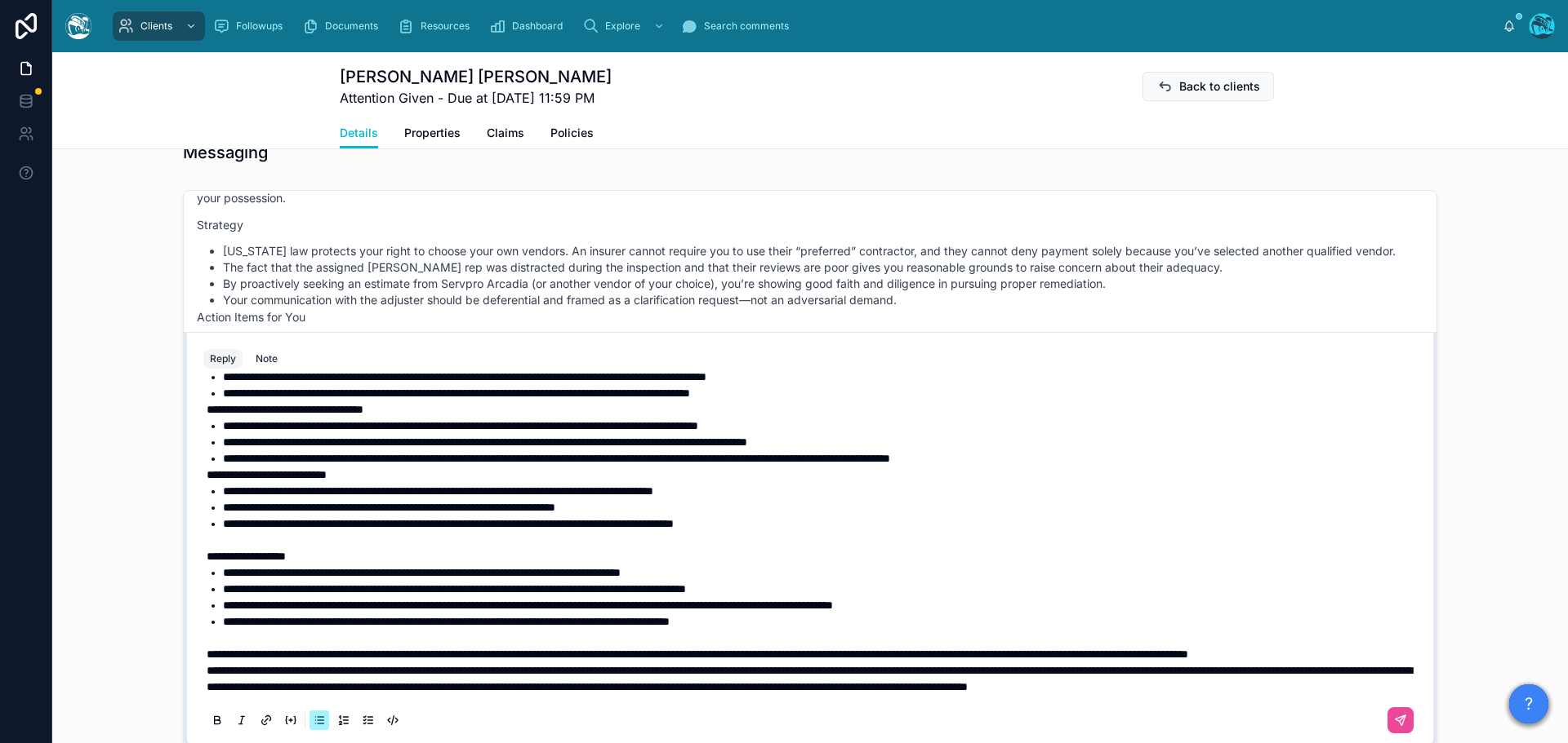
scroll to position [444, 0]
click at [383, 646] on p "**********" at bounding box center [813, 654] width 1213 height 17
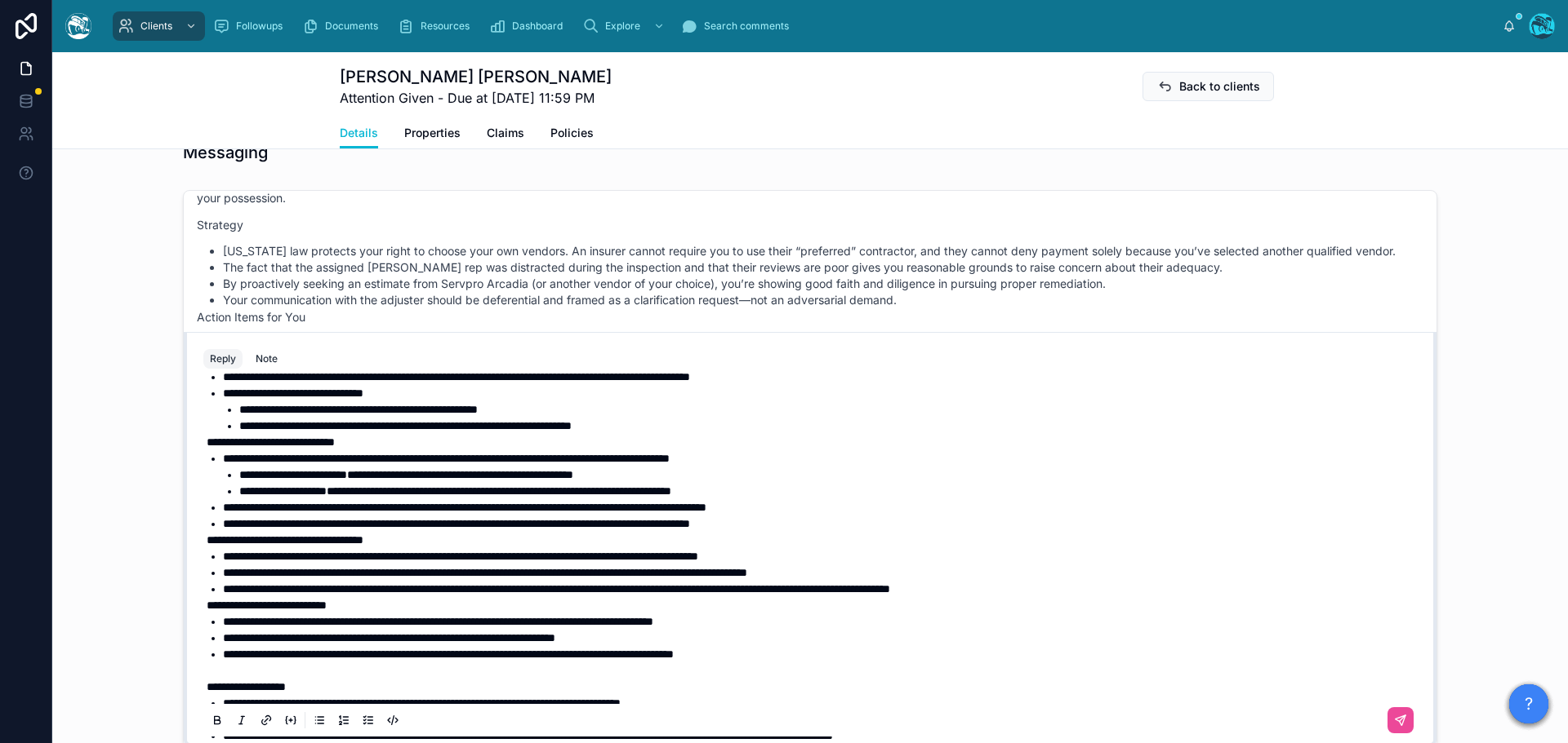
scroll to position [199, 0]
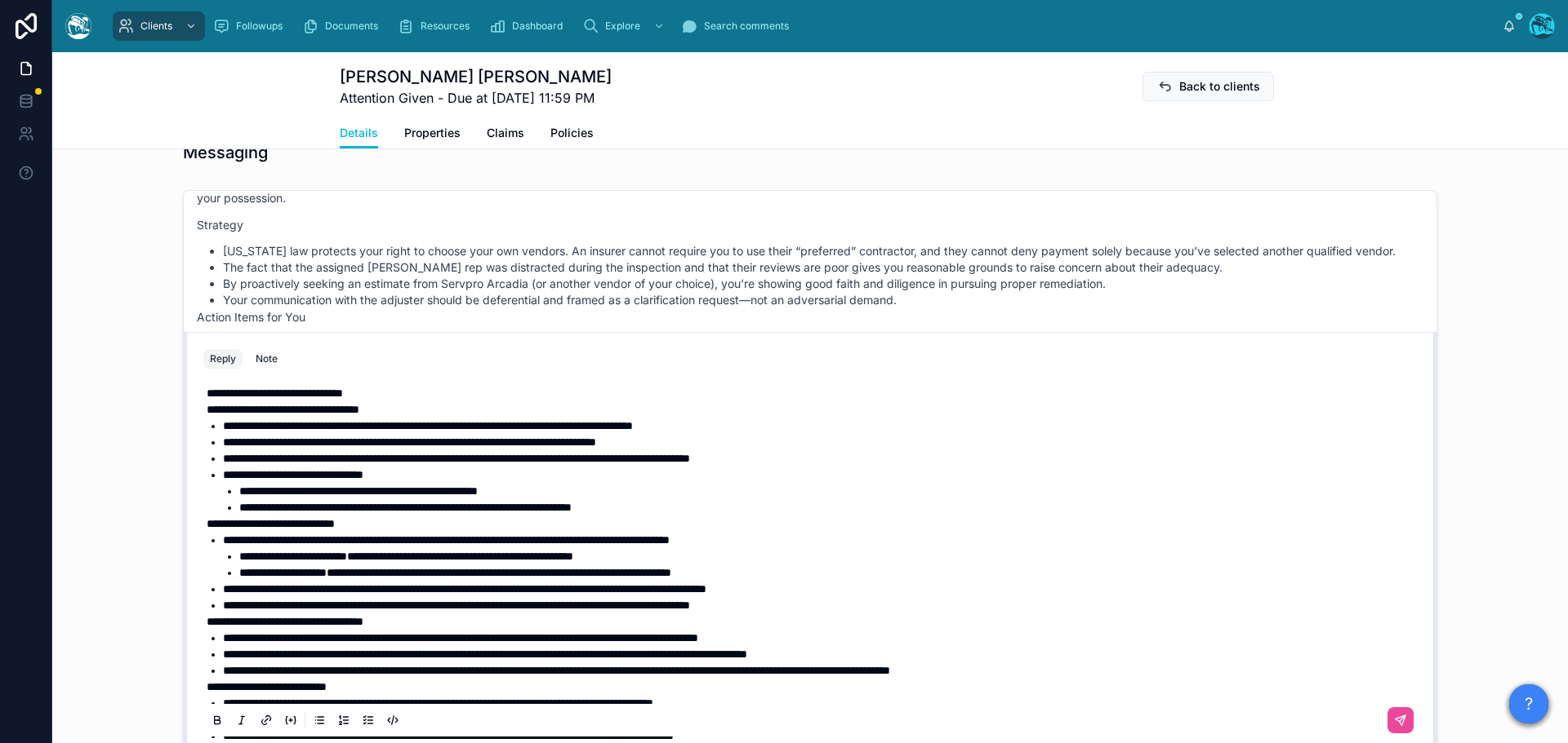
click at [690, 456] on span "**********" at bounding box center [456, 458] width 467 height 11
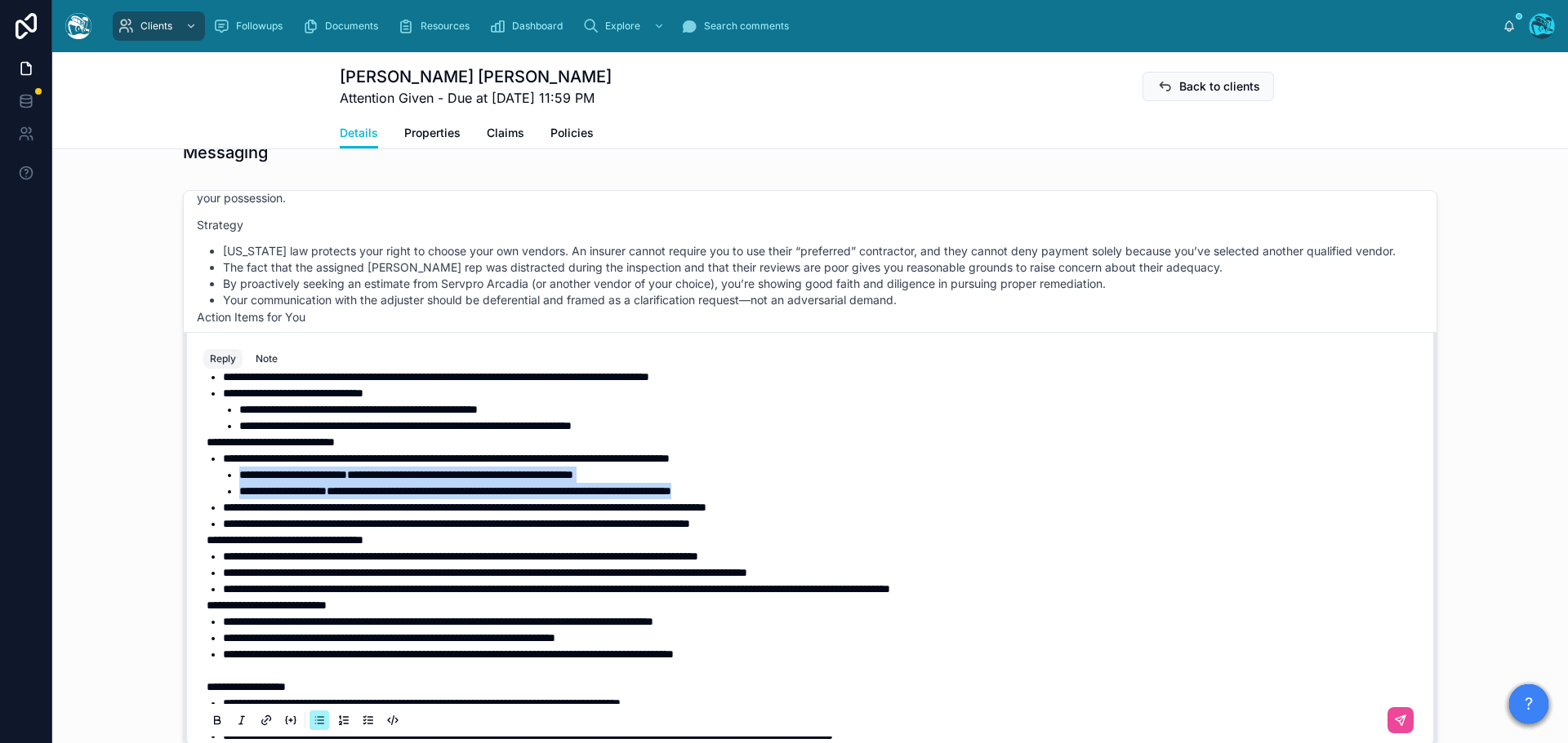
drag, startPoint x: 801, startPoint y: 492, endPoint x: 212, endPoint y: 478, distance: 589.2
click at [212, 478] on ul "**********" at bounding box center [813, 491] width 1213 height 82
click at [215, 719] on icon at bounding box center [218, 719] width 5 height 4
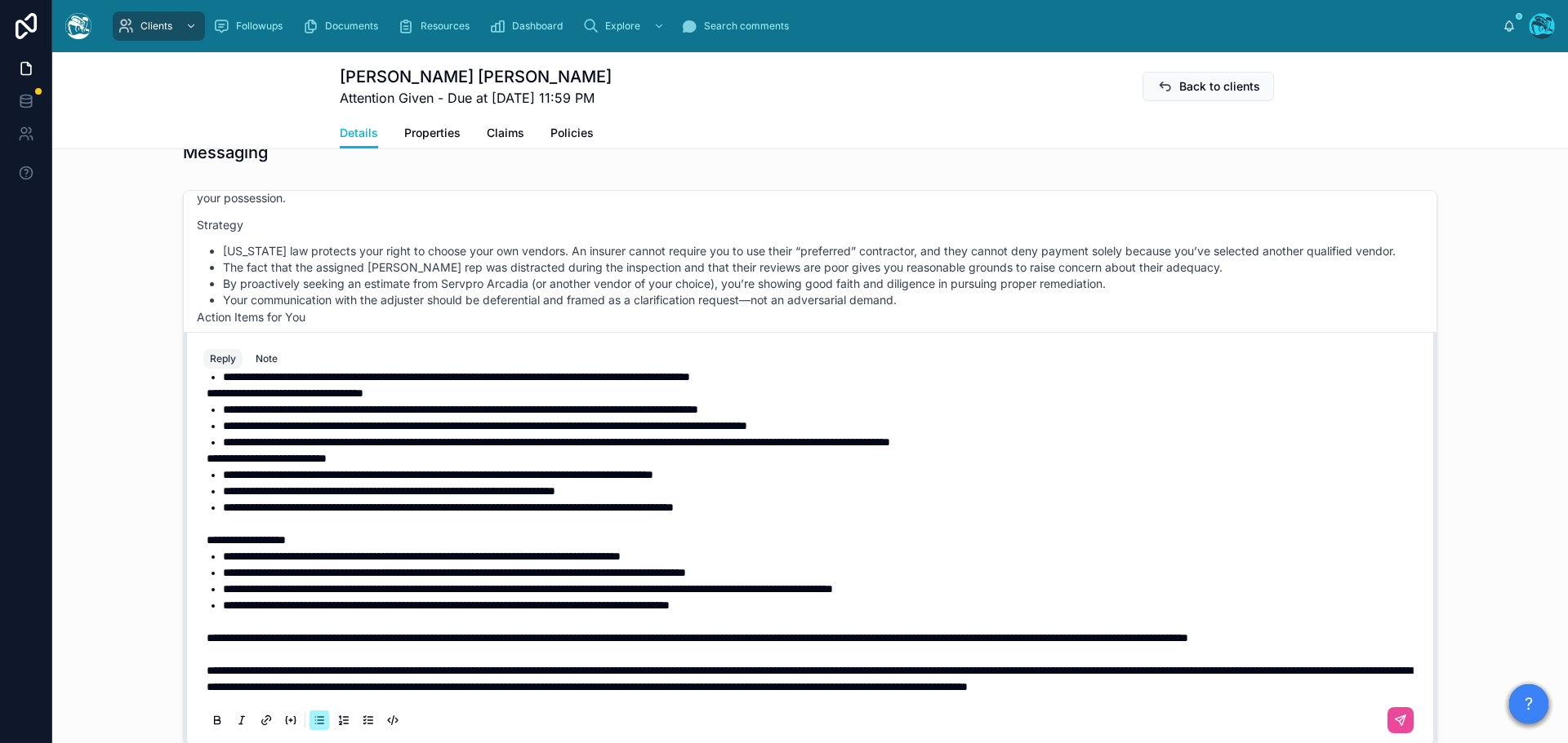
scroll to position [460, 0]
drag, startPoint x: 203, startPoint y: 603, endPoint x: 896, endPoint y: 609, distance: 693.0
click at [896, 632] on span "**********" at bounding box center [698, 637] width 981 height 11
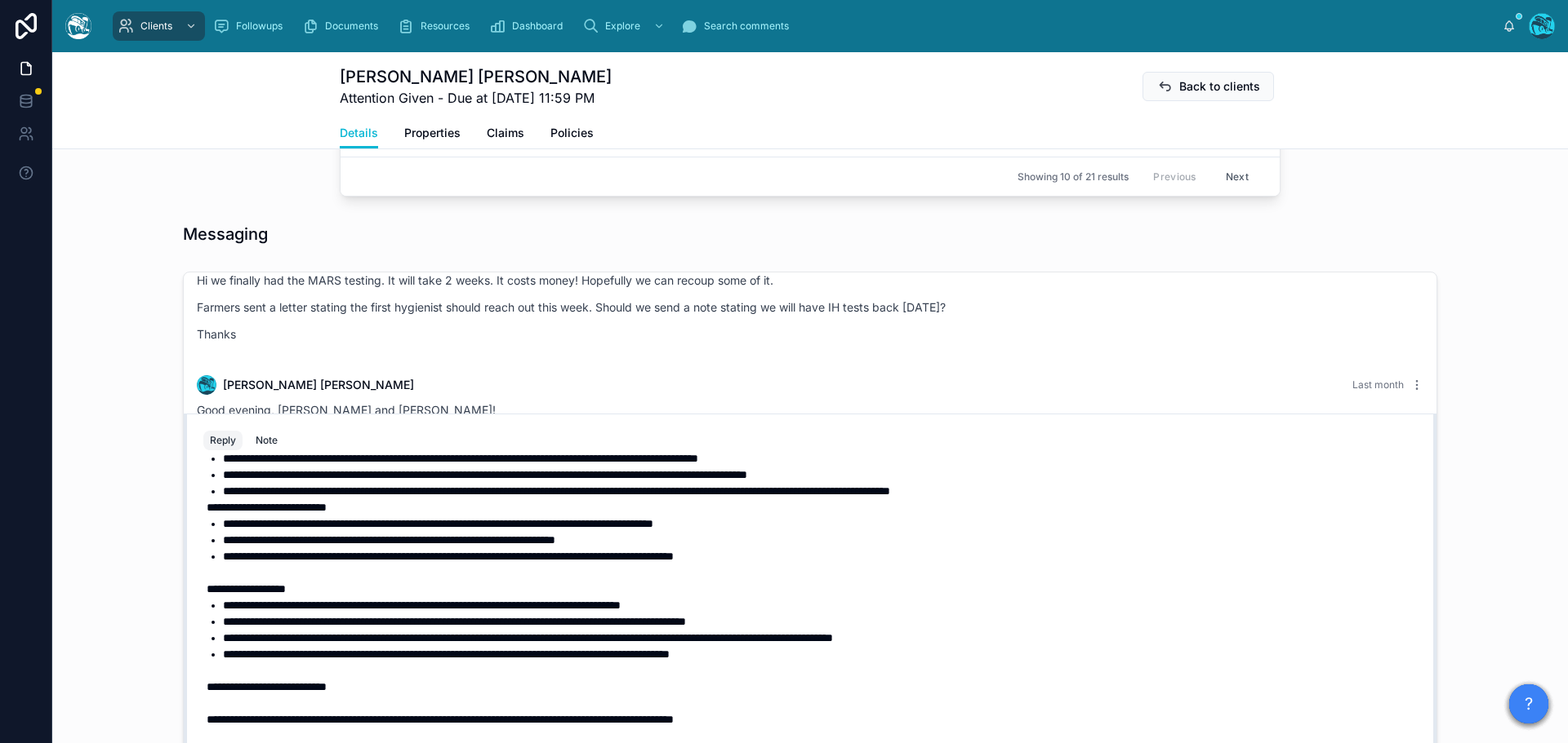
scroll to position [2518, 0]
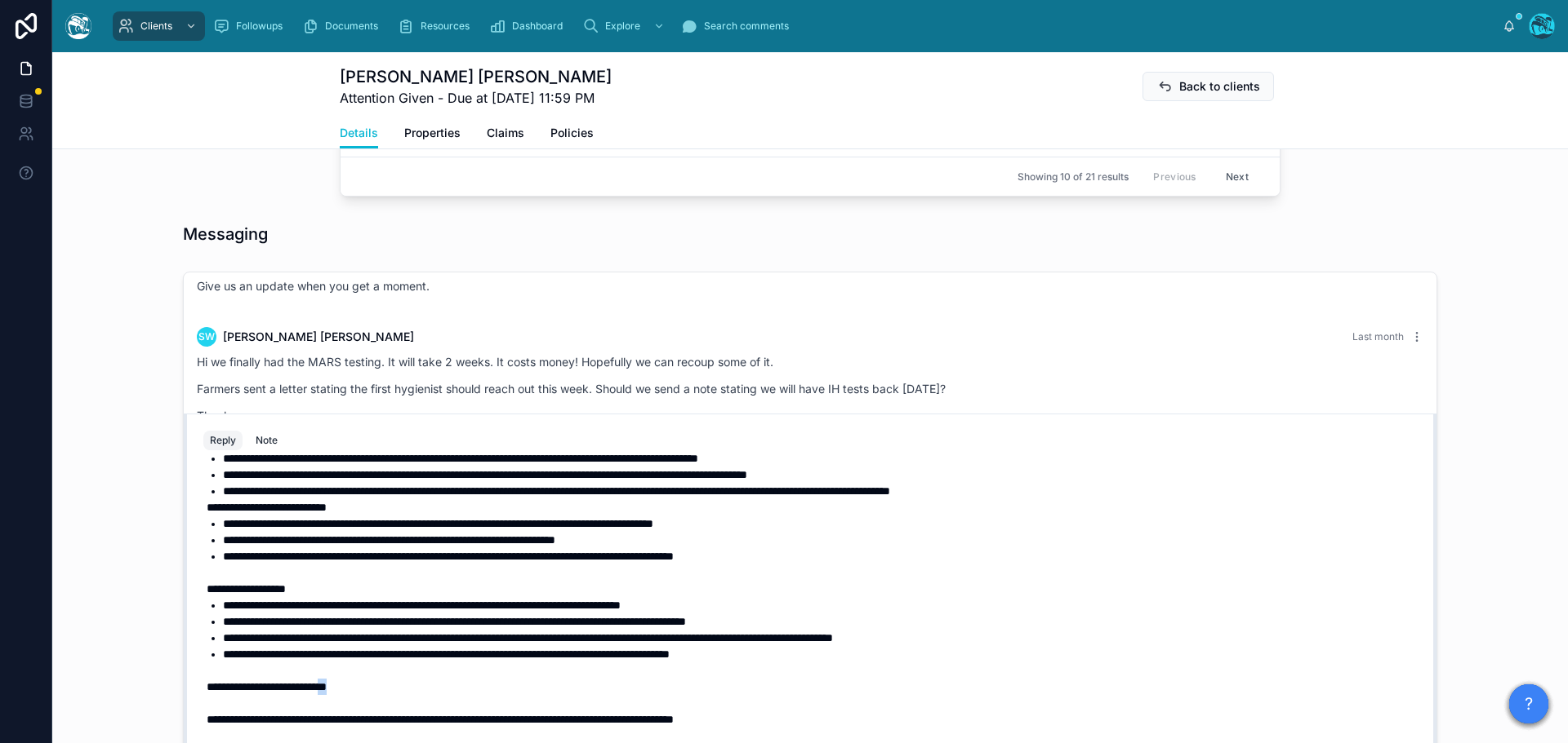
drag, startPoint x: 365, startPoint y: 687, endPoint x: 352, endPoint y: 688, distance: 13.0
click at [327, 688] on span "**********" at bounding box center [267, 687] width 120 height 11
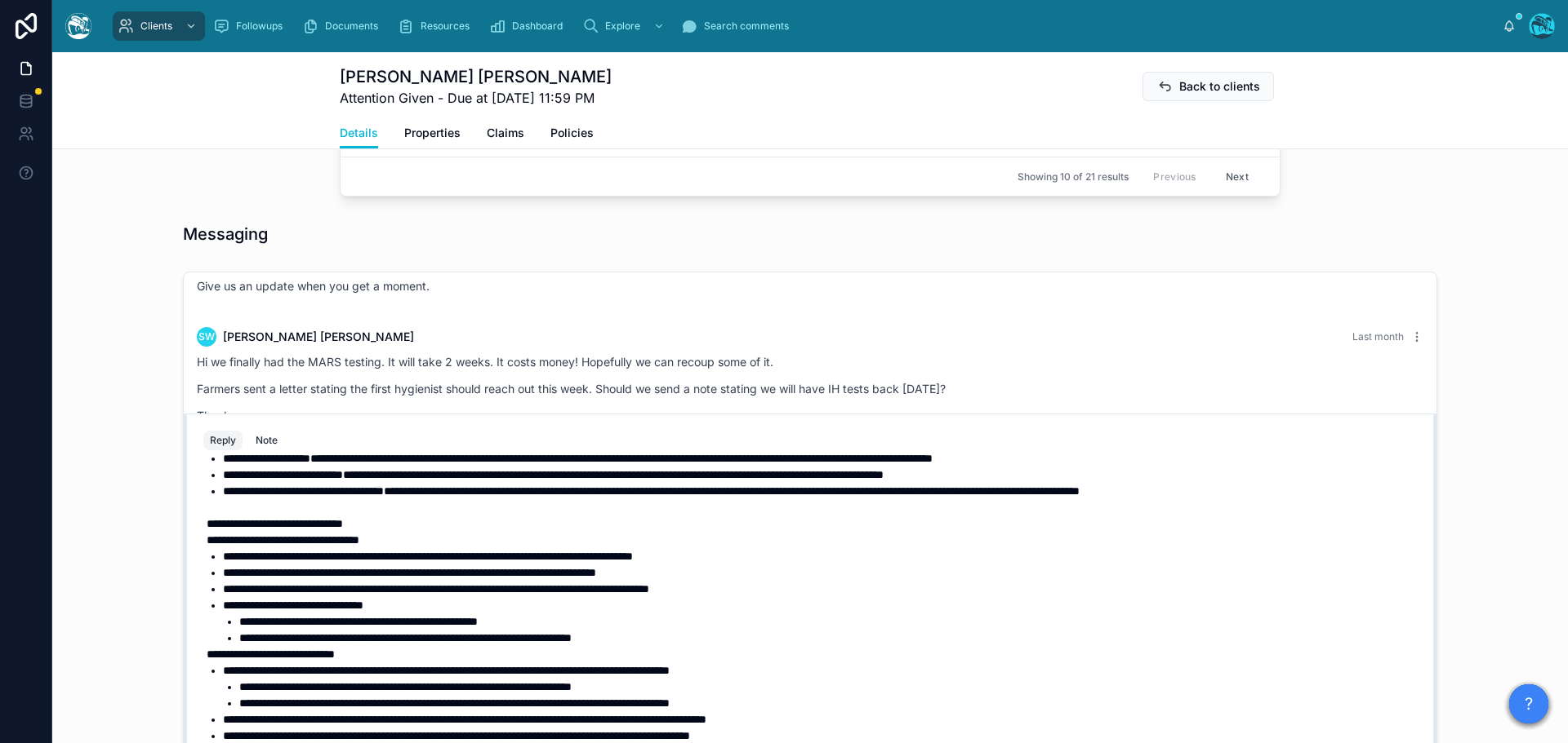
scroll to position [69, 0]
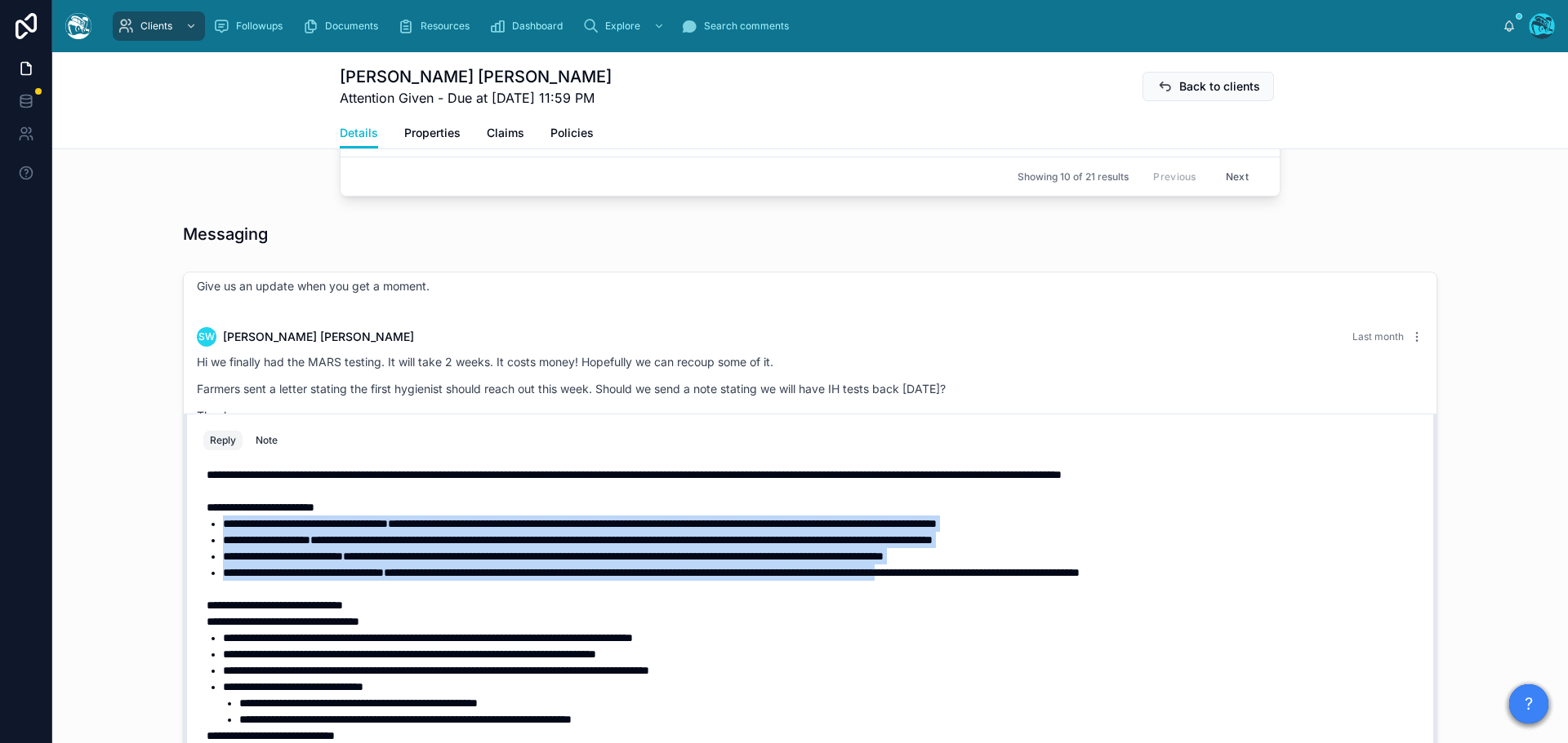
drag, startPoint x: 1070, startPoint y: 575, endPoint x: 196, endPoint y: 527, distance: 875.3
click at [196, 527] on div "**********" at bounding box center [810, 639] width 1233 height 372
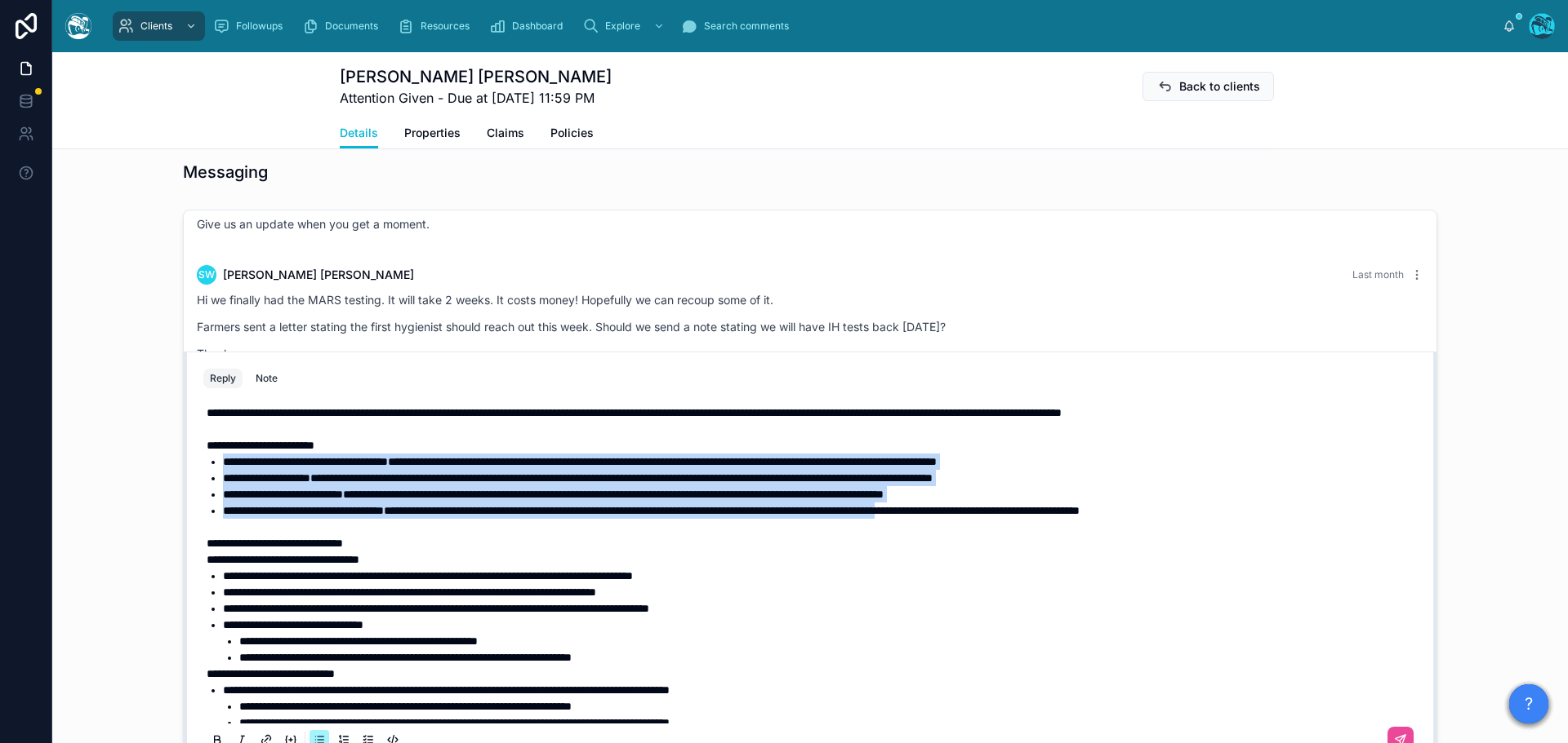
scroll to position [1203, 0]
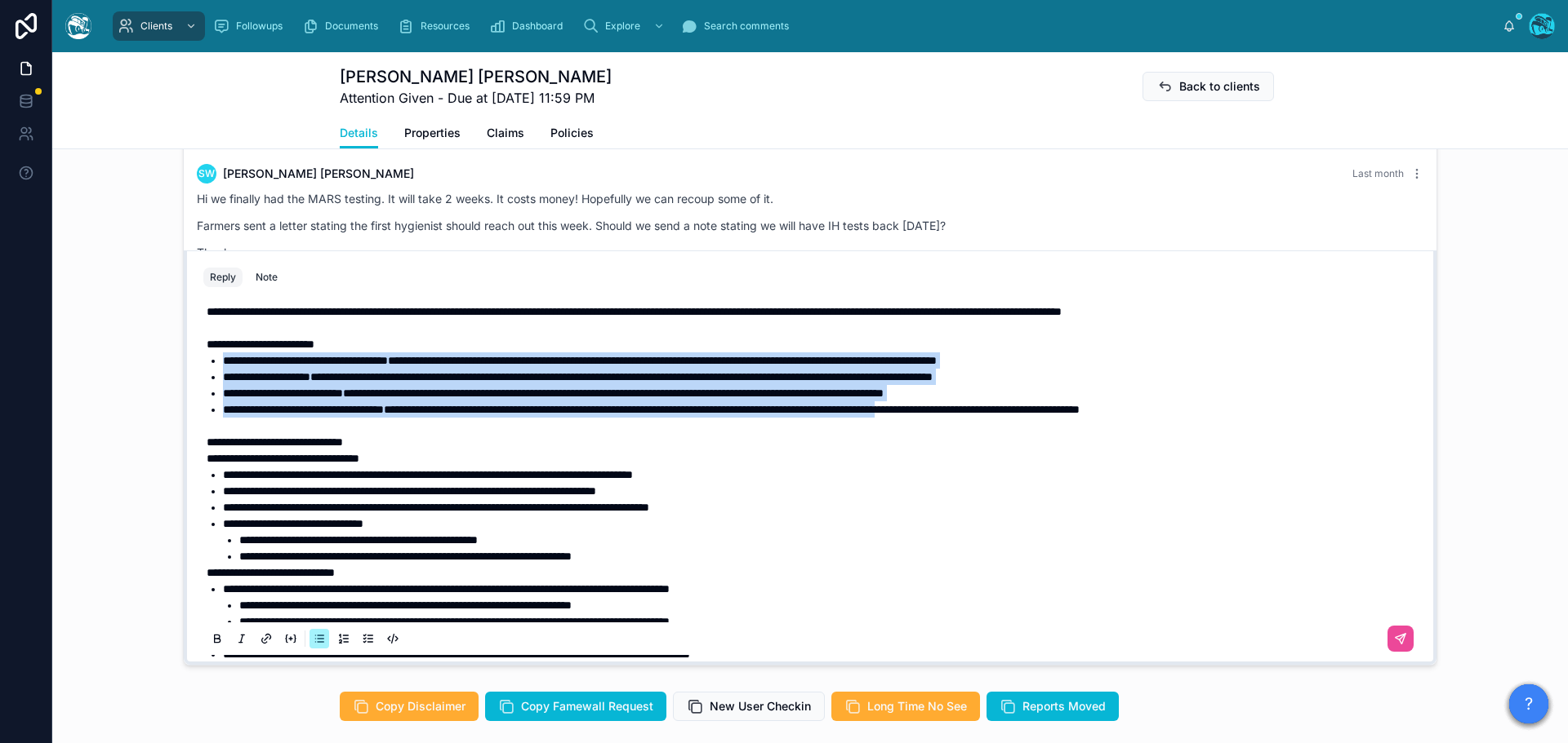
click at [215, 639] on icon at bounding box center [218, 641] width 5 height 4
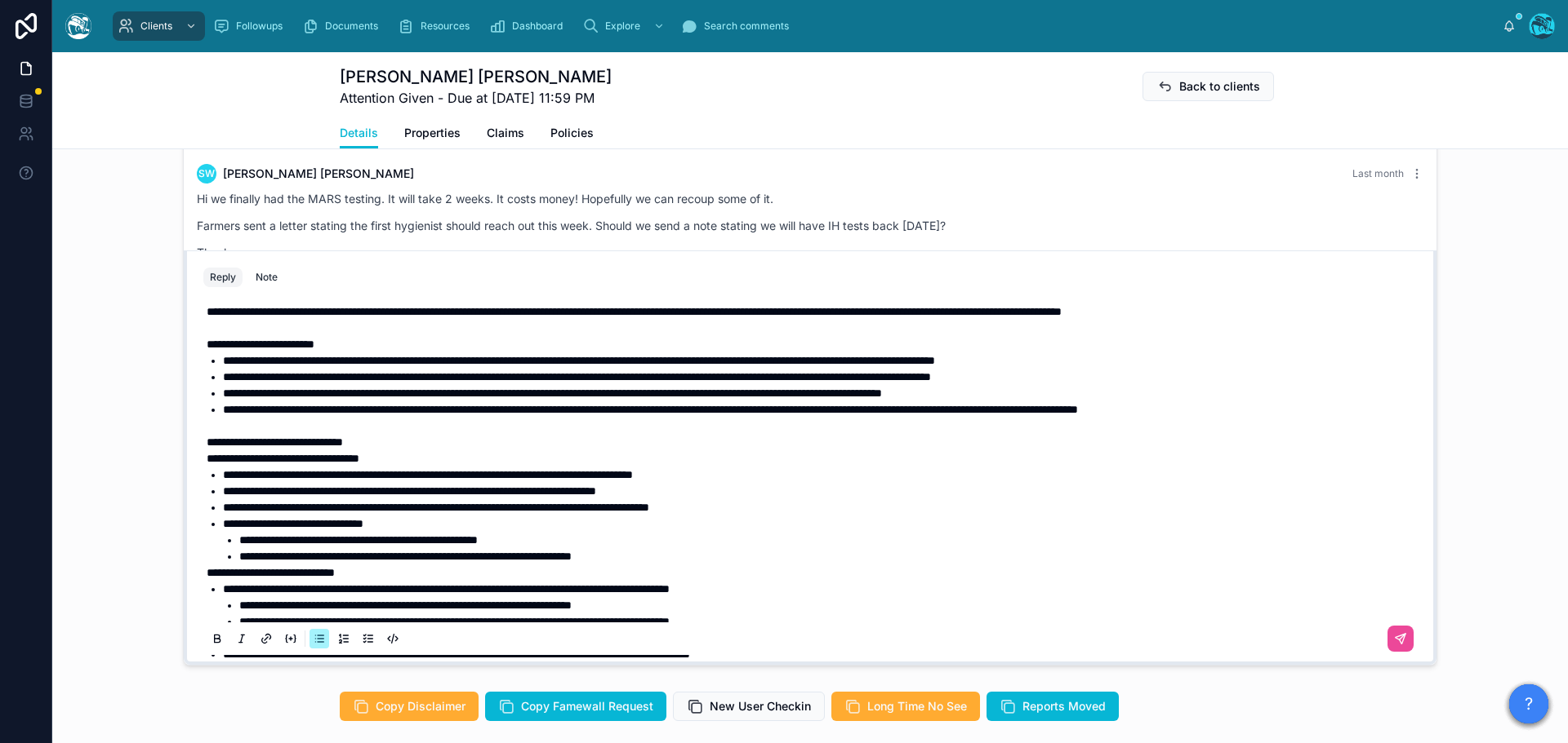
click at [467, 532] on li "**********" at bounding box center [830, 540] width 1180 height 17
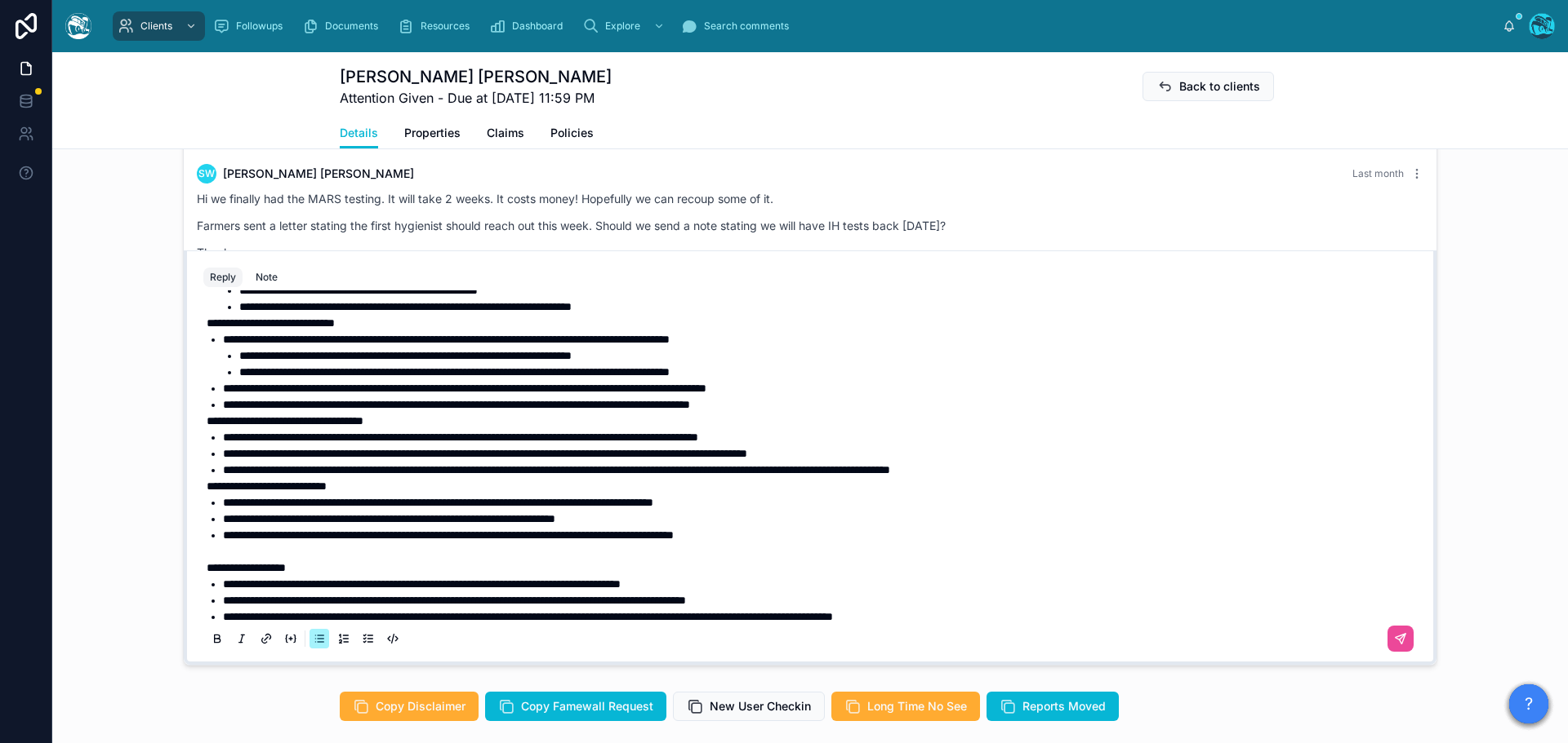
scroll to position [313, 0]
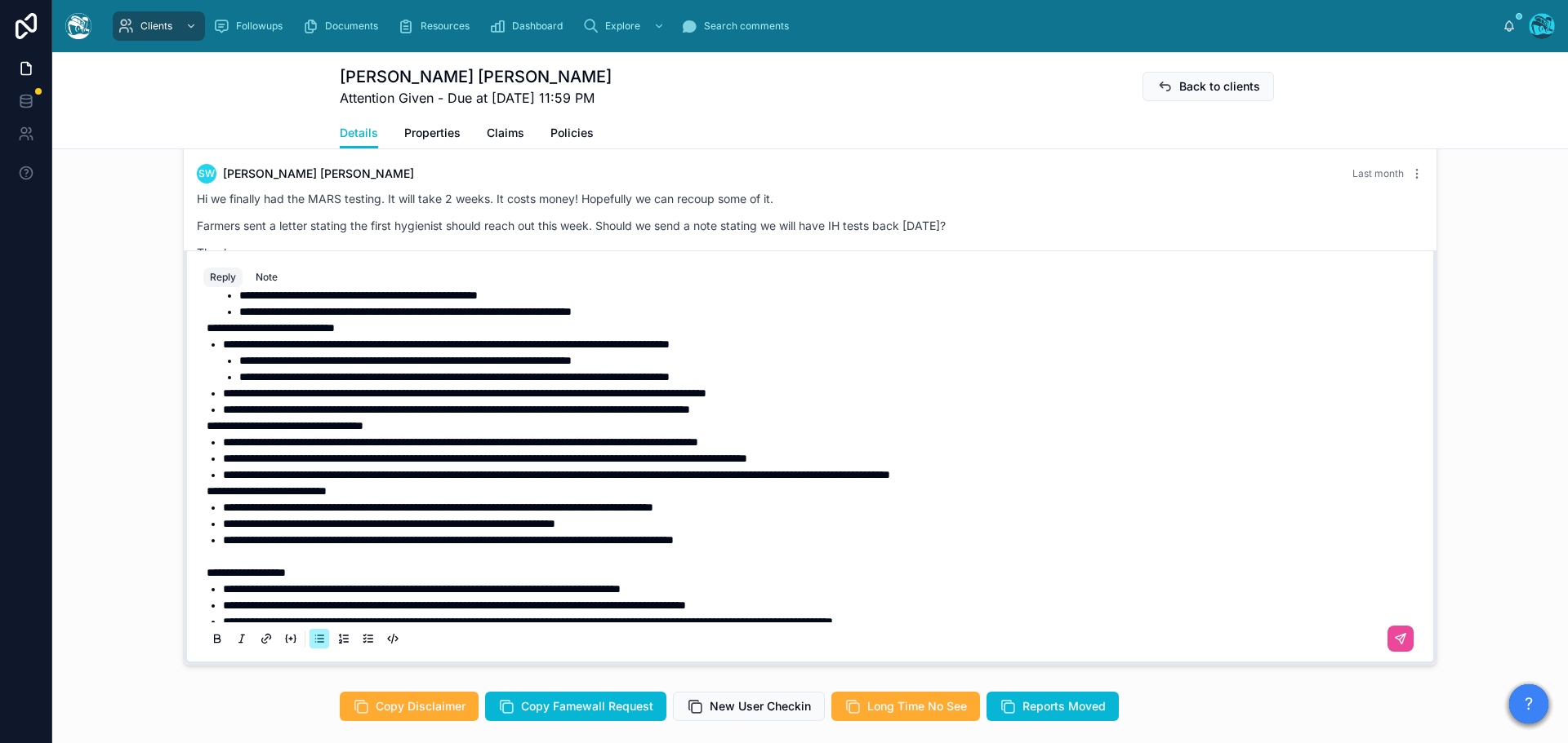
click at [1115, 476] on li "**********" at bounding box center [821, 474] width 1197 height 17
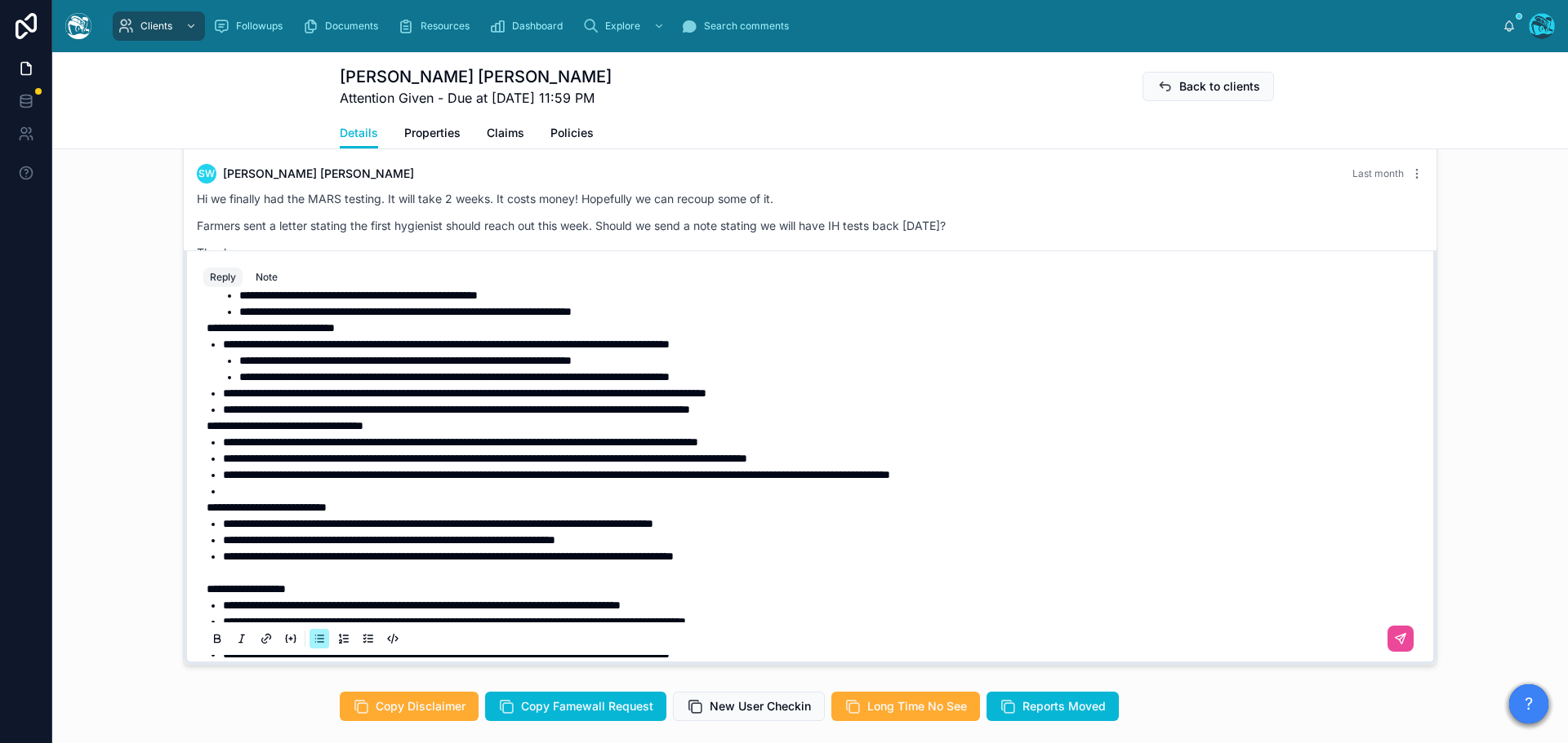
click at [282, 489] on li at bounding box center [821, 491] width 1197 height 17
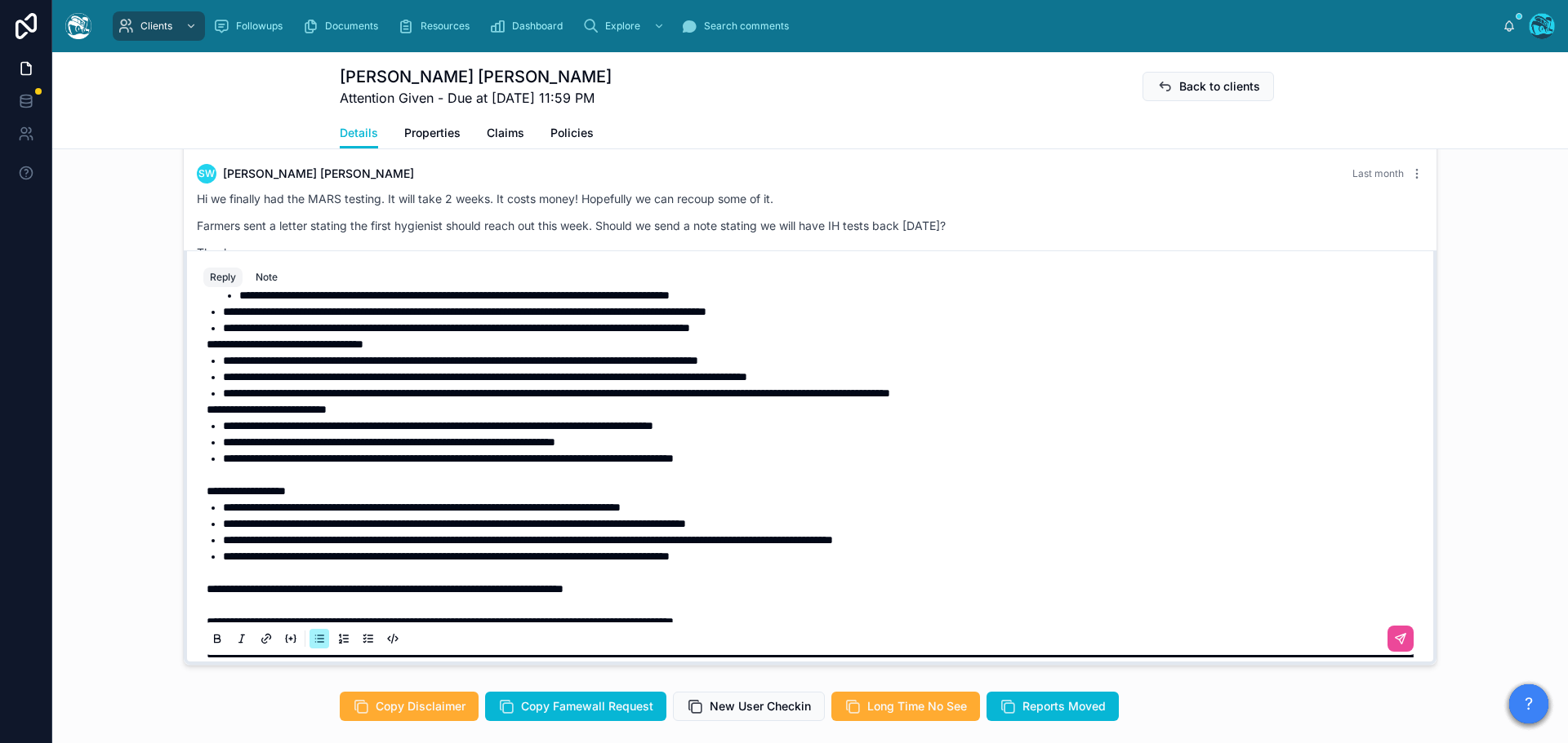
scroll to position [476, 0]
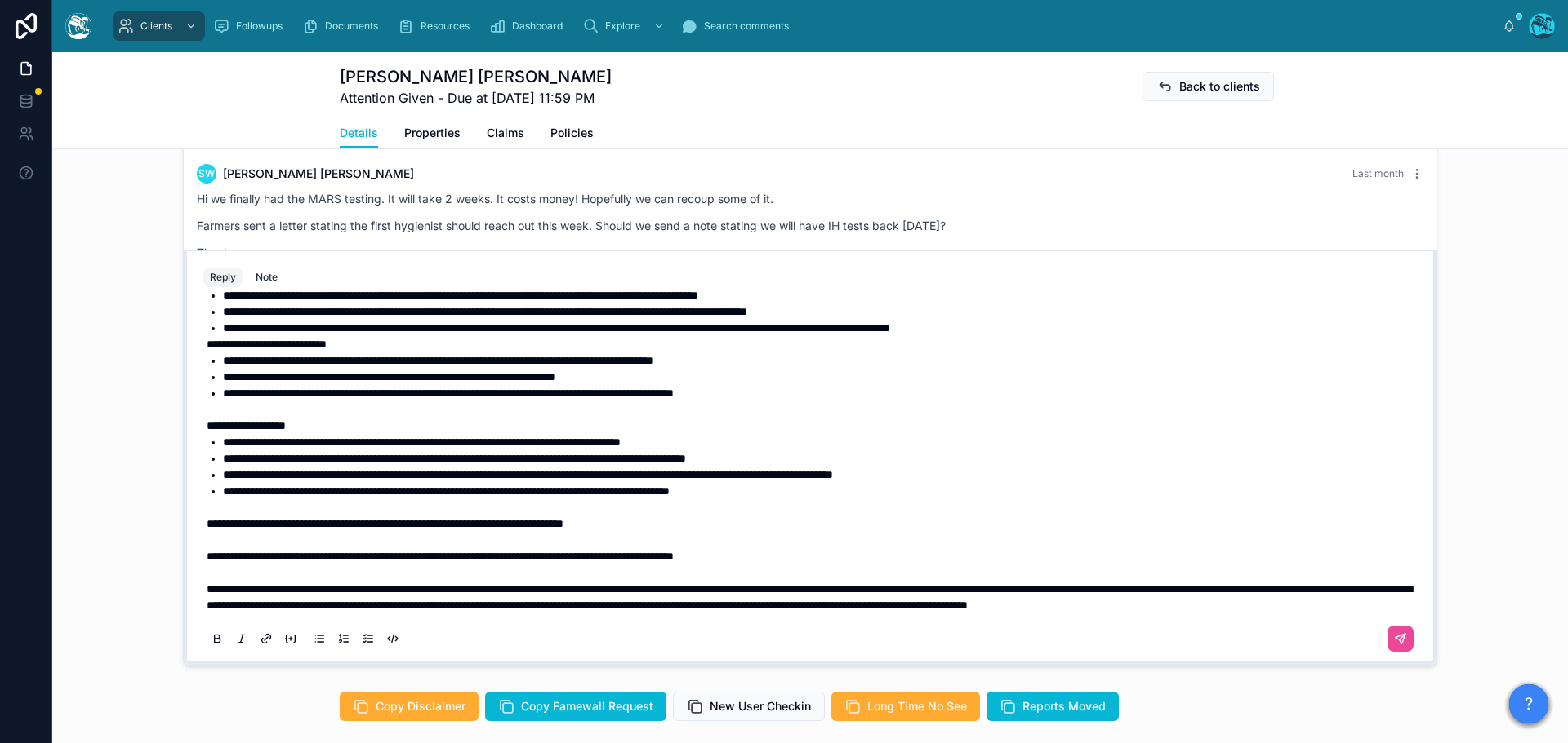
click at [697, 516] on p "**********" at bounding box center [813, 524] width 1213 height 17
click at [1394, 635] on icon at bounding box center [1400, 638] width 13 height 13
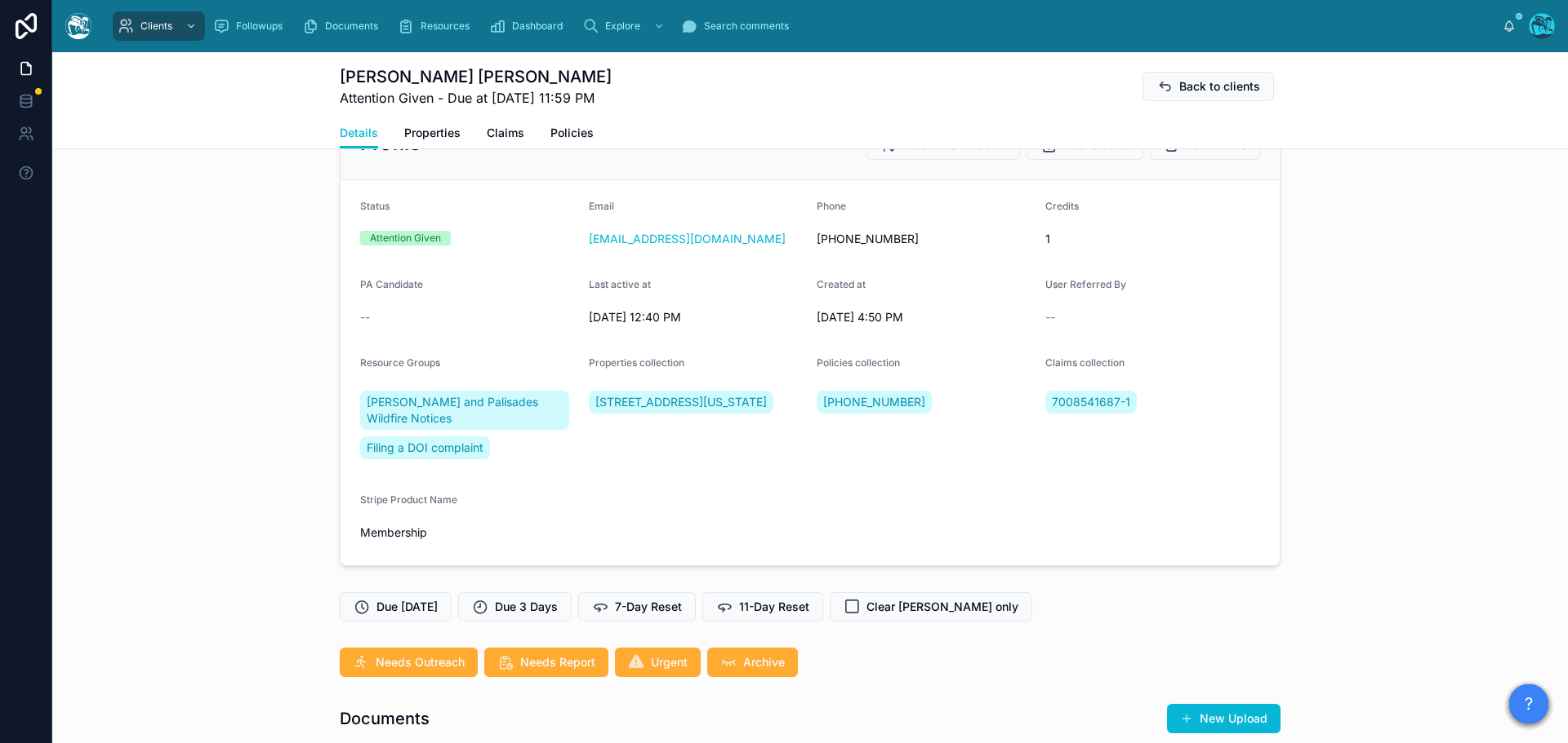
scroll to position [62, 0]
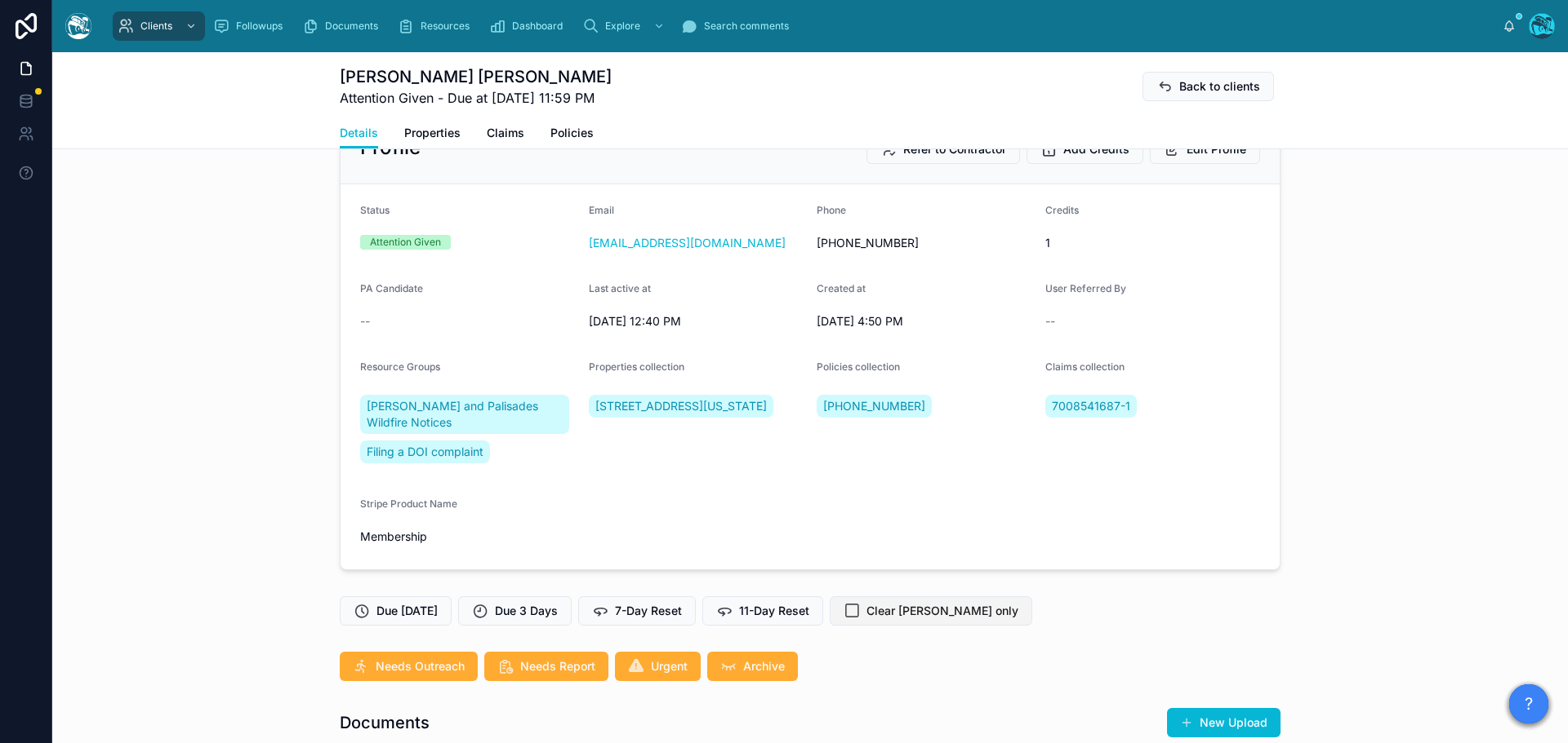
click at [889, 615] on span "Clear [PERSON_NAME] only" at bounding box center [942, 611] width 152 height 17
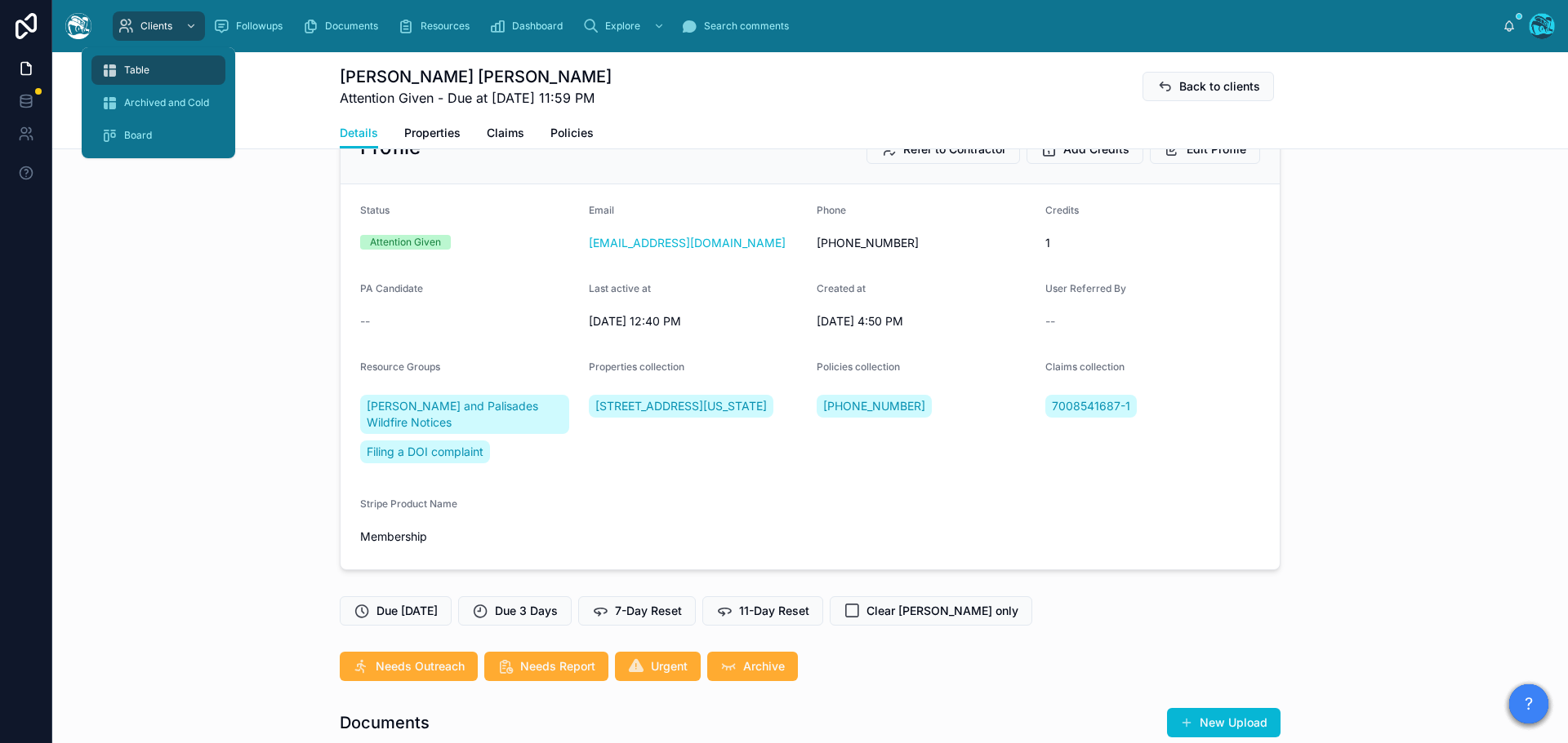
click at [137, 71] on span "Table" at bounding box center [137, 70] width 26 height 13
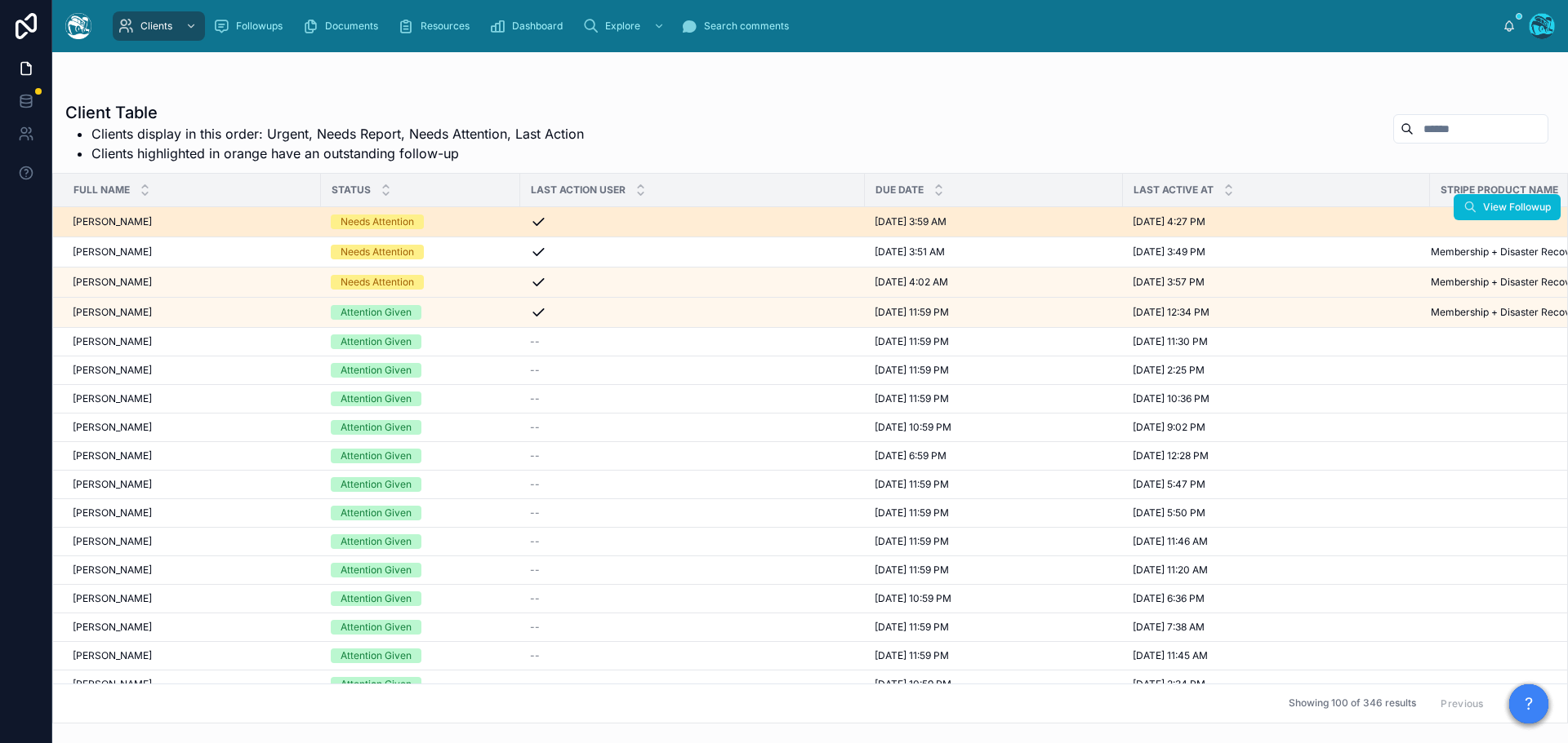
click at [476, 225] on div "Needs Attention" at bounding box center [420, 222] width 180 height 15
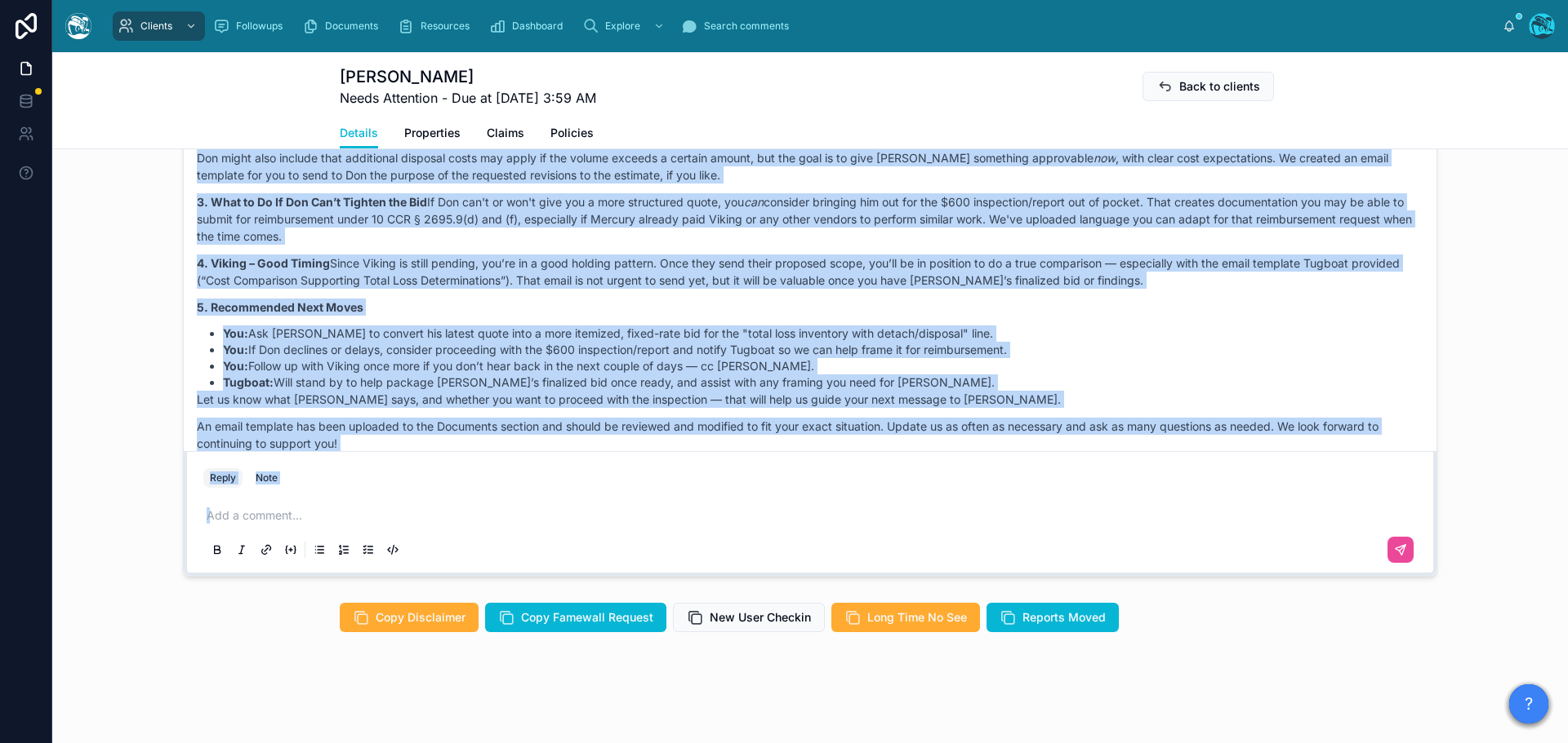
scroll to position [6652, 0]
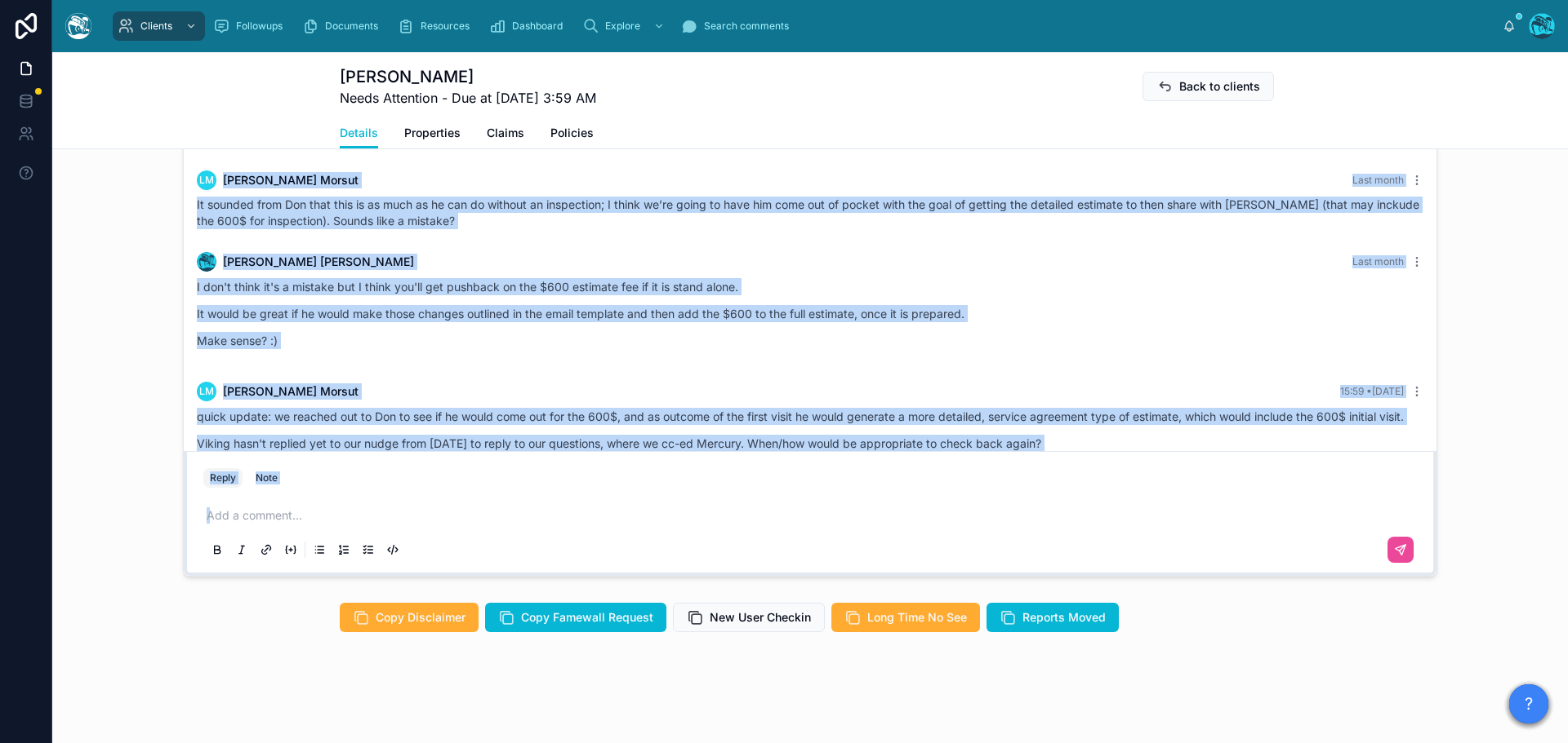
drag, startPoint x: 867, startPoint y: 251, endPoint x: 1121, endPoint y: 412, distance: 300.7
copy div "Boss from Viking (Charles) replied that he’s going to get back to us, so we don…"
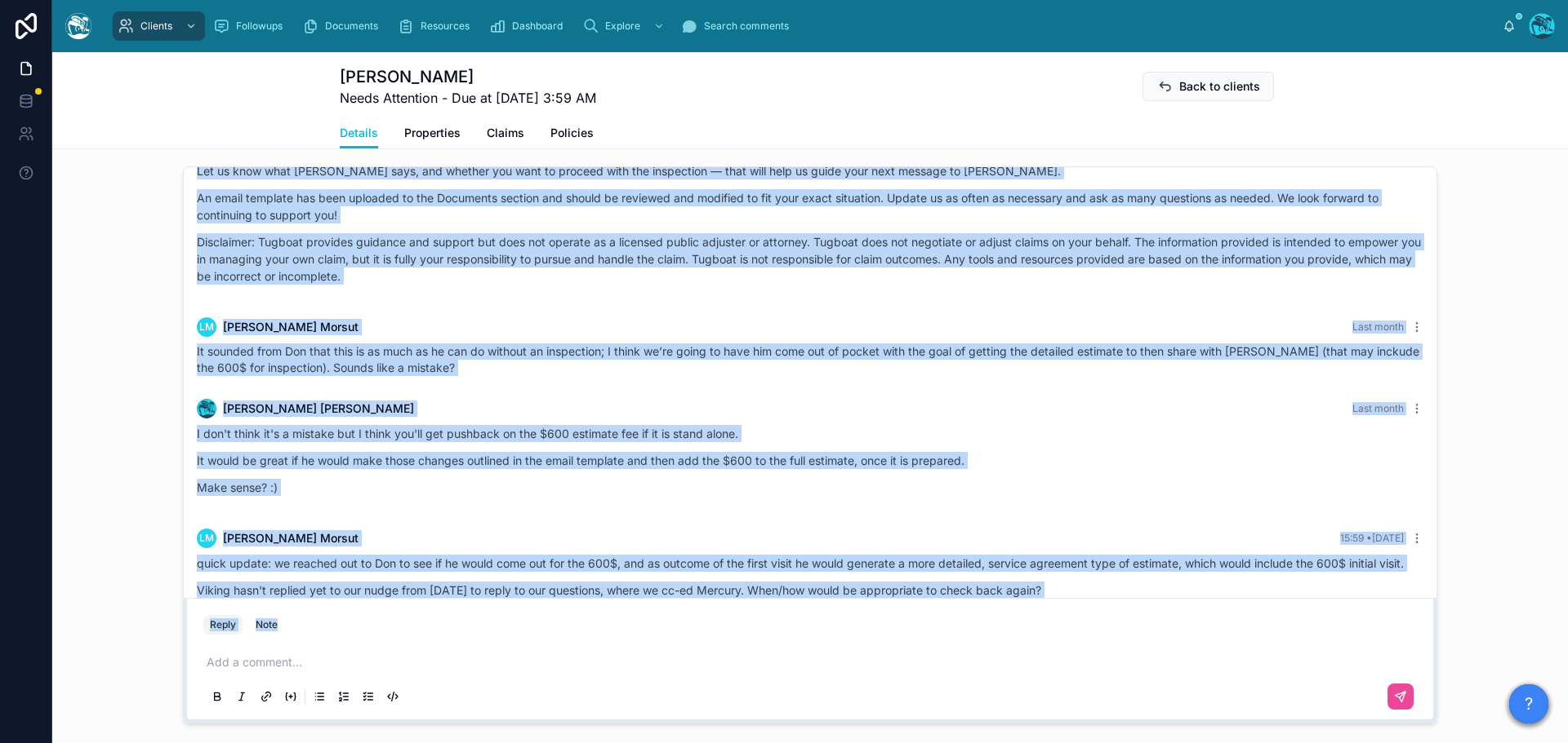
drag, startPoint x: 639, startPoint y: 250, endPoint x: 1098, endPoint y: 584, distance: 567.7
copy div "Rachel Baker Last month Good afternoon, Leo! Yes, you're understanding it exact…"
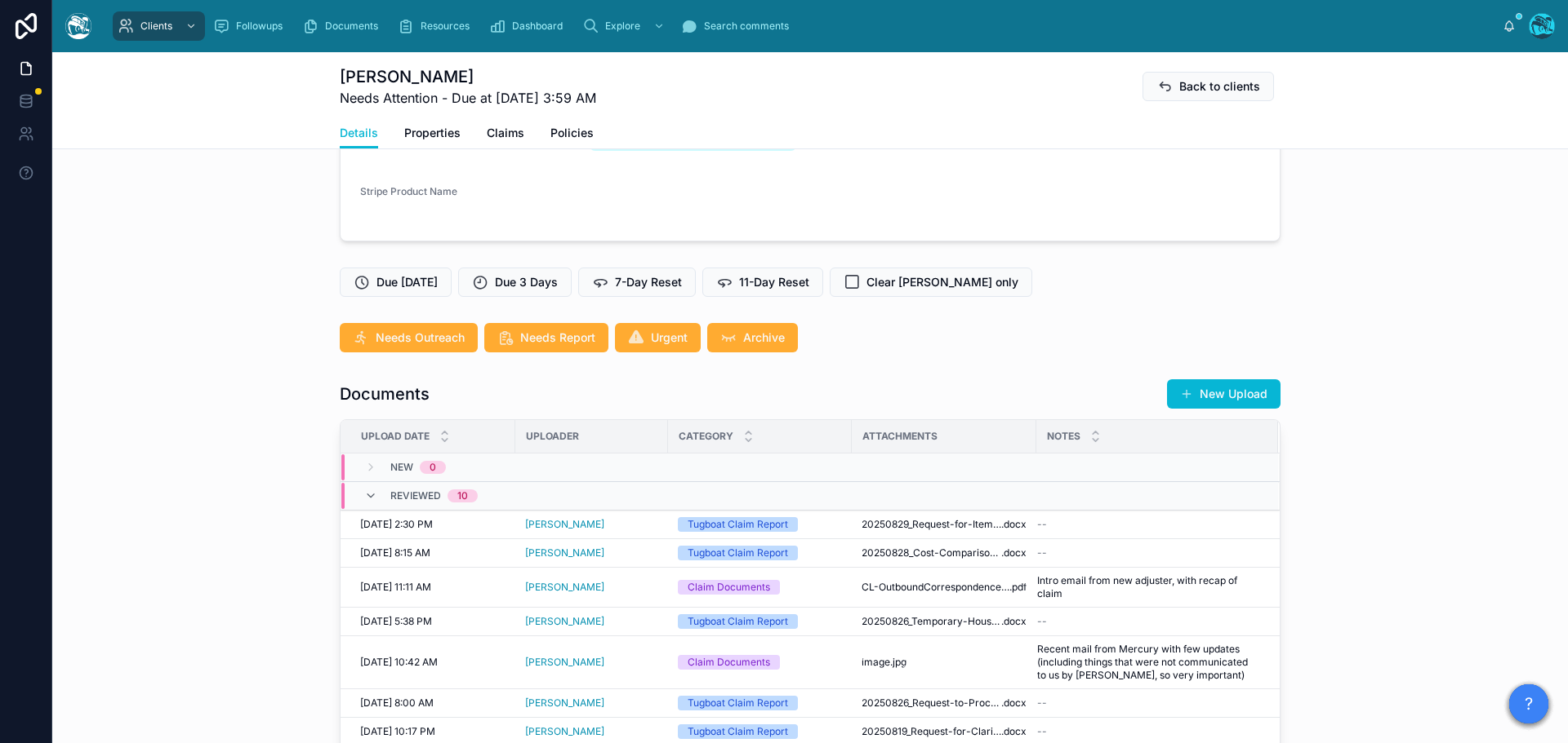
scroll to position [426, 0]
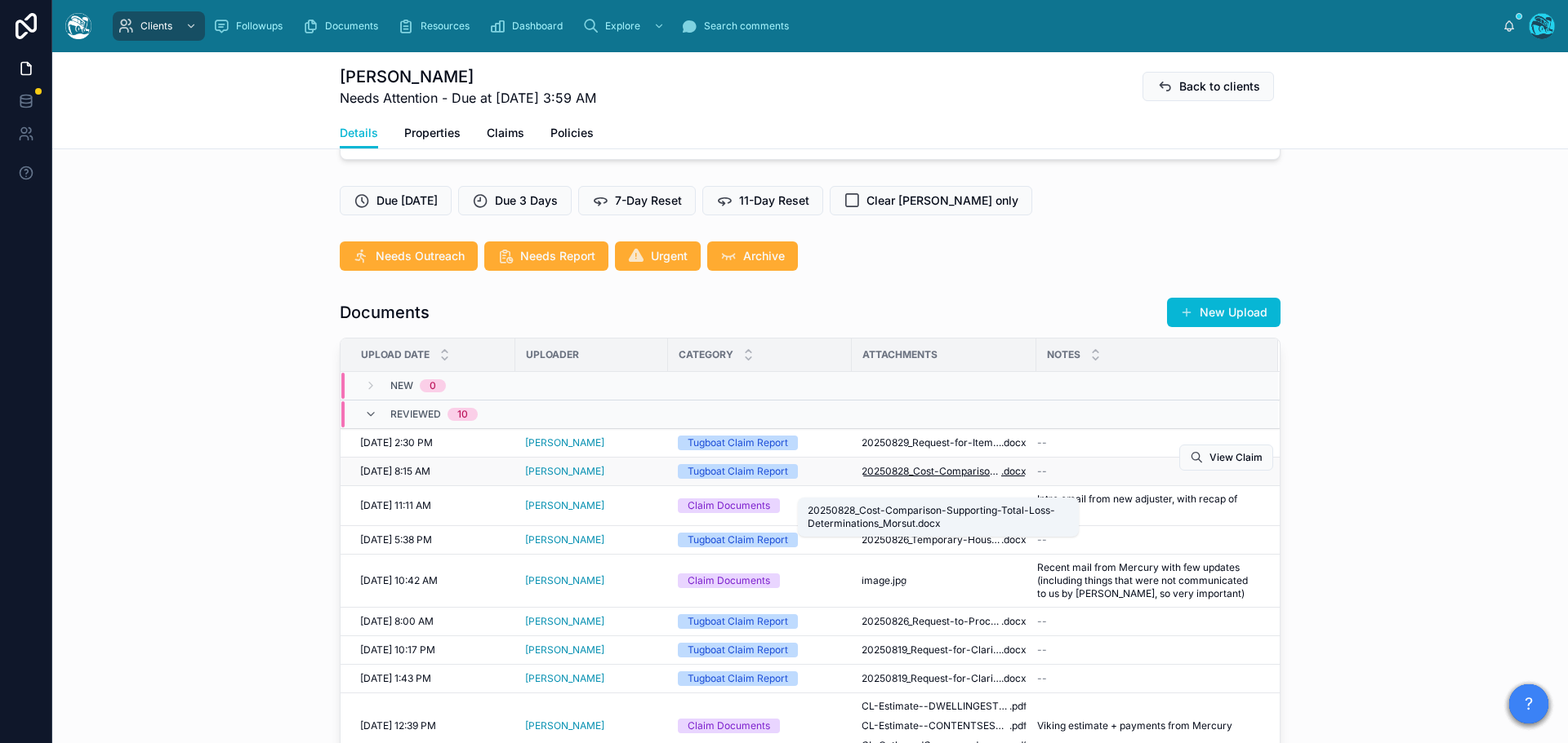
click at [924, 478] on span "20250828_Cost-Comparison-Supporting-Total-Loss-Determinations_Morsut" at bounding box center [931, 471] width 140 height 13
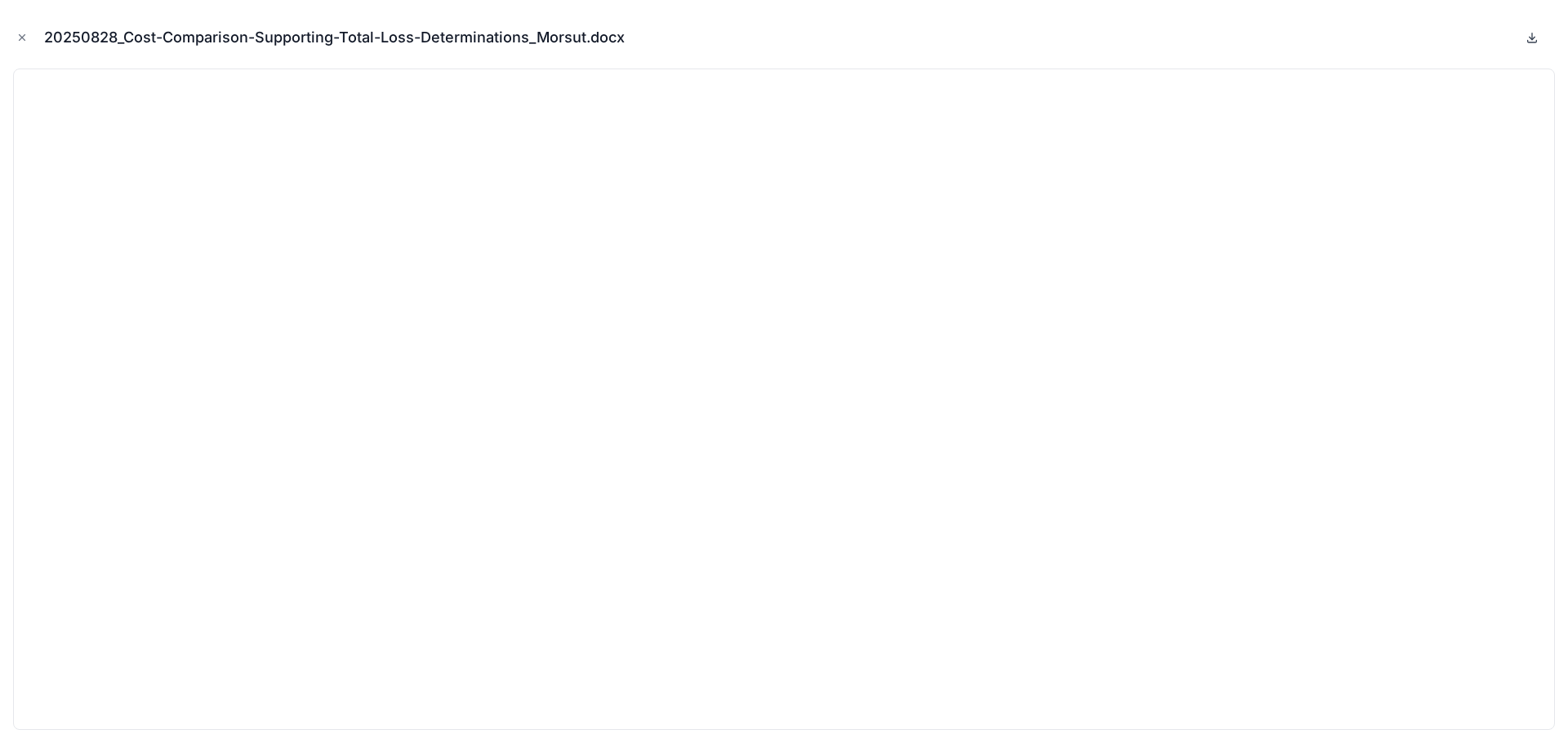
click at [1531, 35] on icon at bounding box center [1532, 37] width 13 height 13
drag, startPoint x: 17, startPoint y: 34, endPoint x: 107, endPoint y: 51, distance: 91.6
click at [17, 34] on icon "Close modal" at bounding box center [22, 37] width 11 height 11
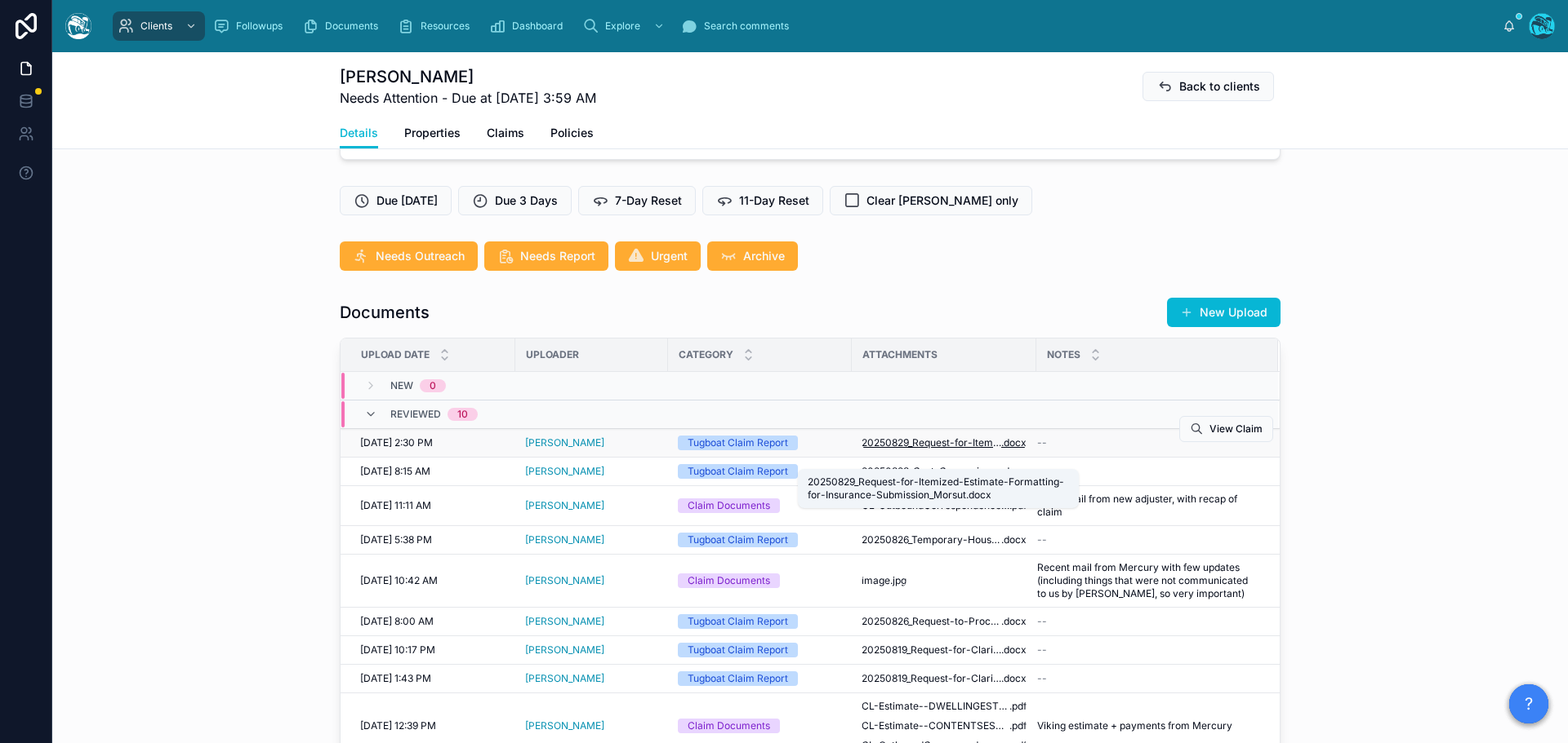
click at [959, 450] on span "20250829_Request-for-Itemized-Estimate-Formatting-for-Insurance-Submission_Mors…" at bounding box center [931, 443] width 140 height 13
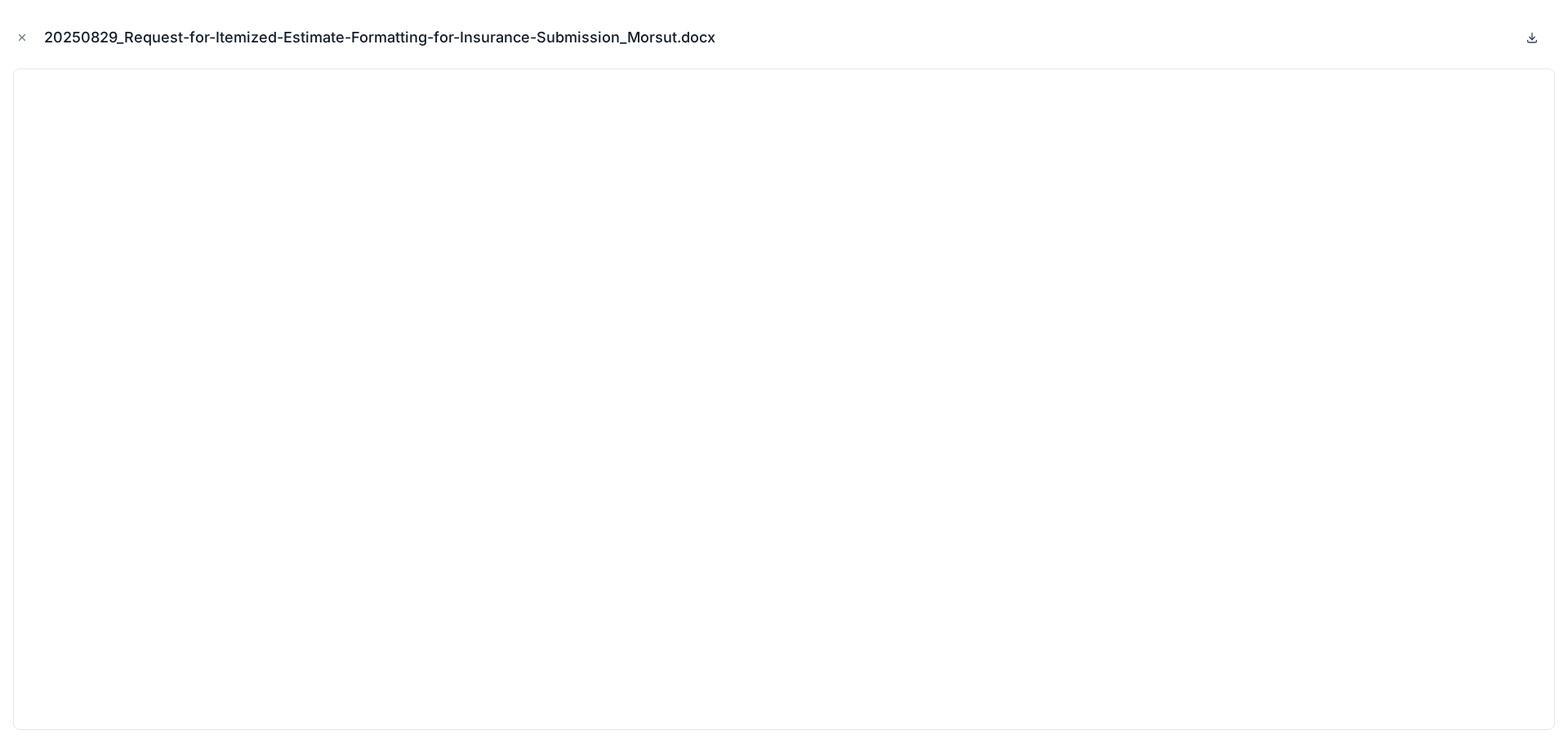
click at [1531, 37] on icon at bounding box center [1532, 37] width 13 height 13
click at [23, 34] on icon "Close modal" at bounding box center [22, 37] width 11 height 11
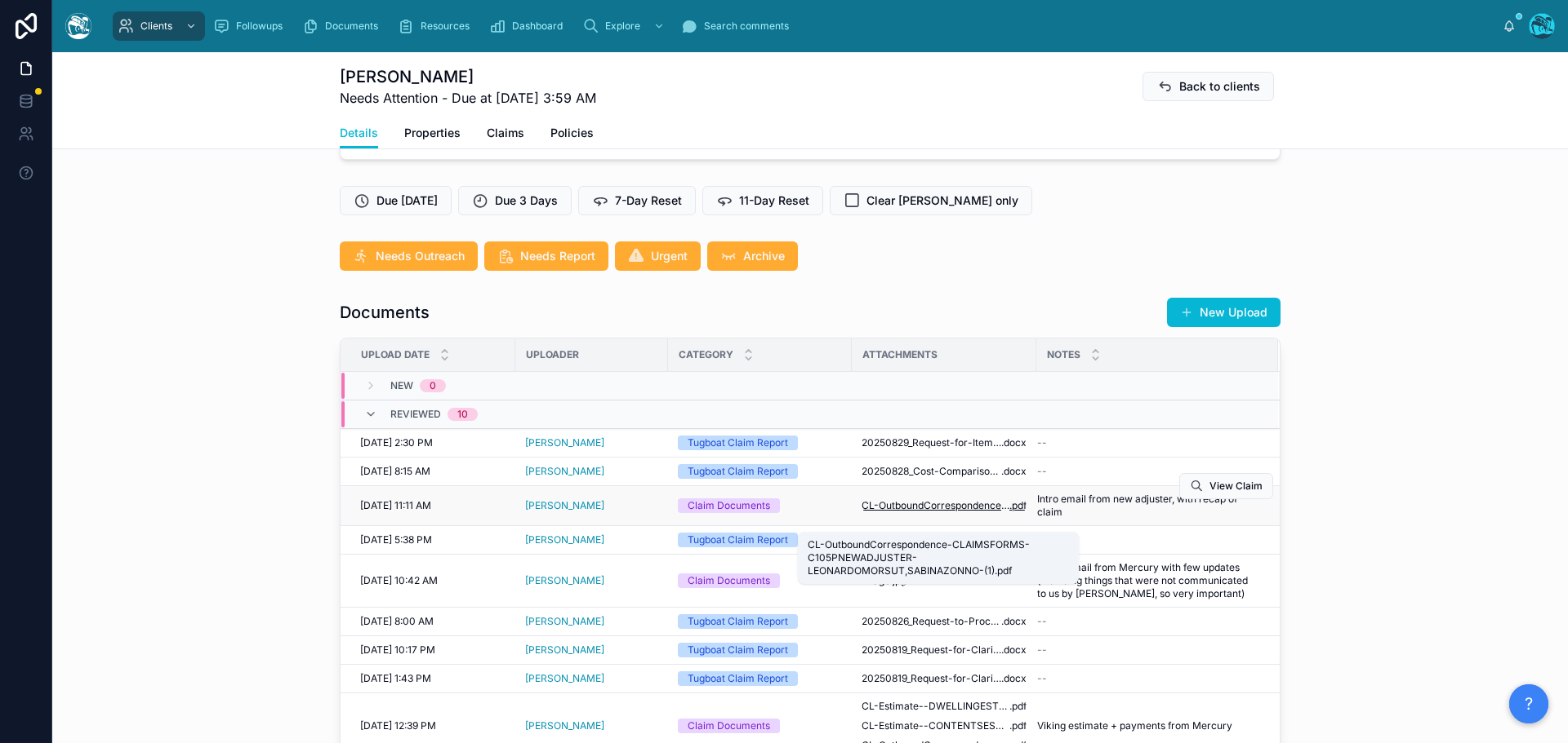
click at [949, 512] on span "CL-OutboundCorrespondence-CLAIMSFORMS-C105PNEWADJUSTER-LEONARDOMORSUT,SABINAZON…" at bounding box center [936, 505] width 148 height 13
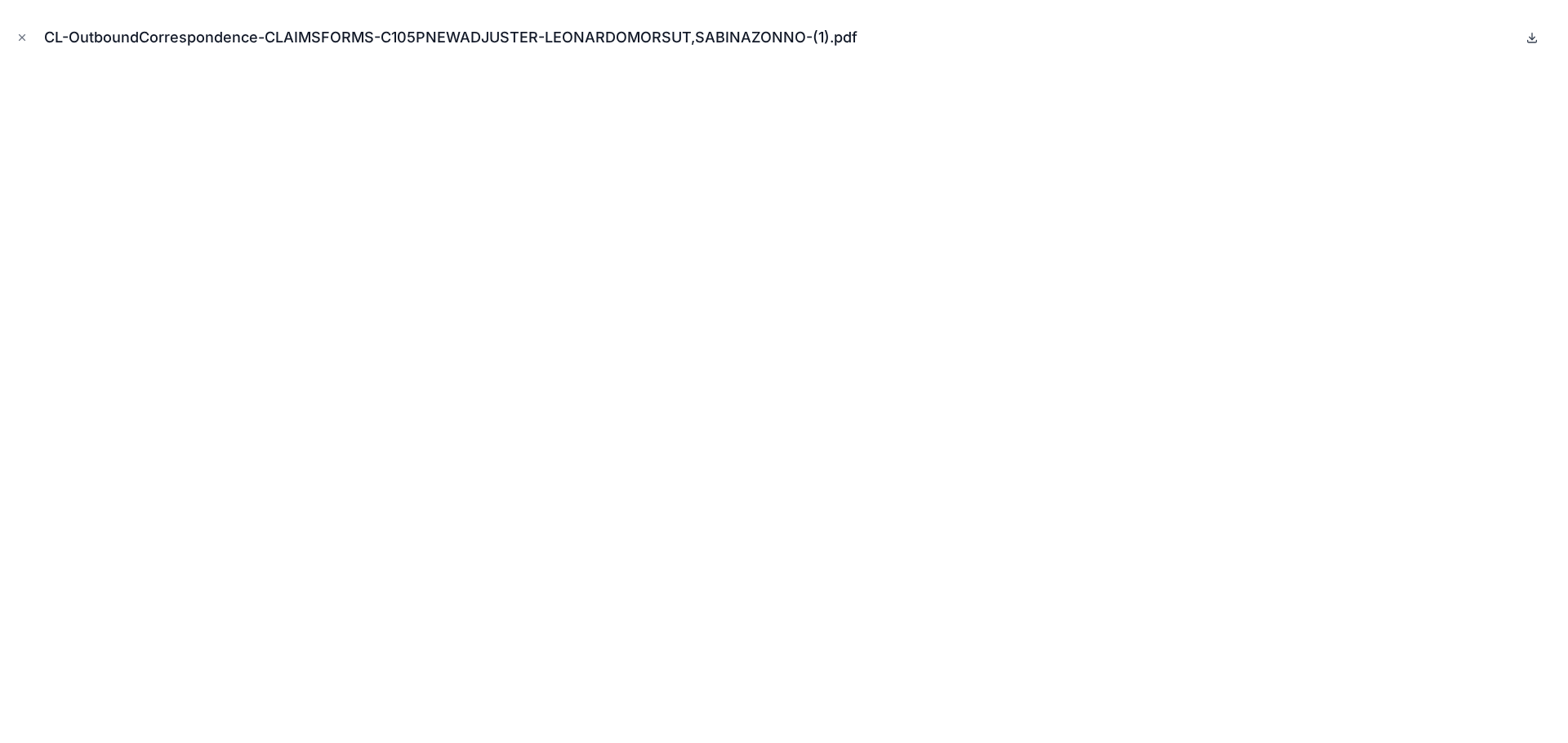
click at [1532, 37] on icon at bounding box center [1532, 36] width 0 height 6
click at [21, 34] on icon "Close modal" at bounding box center [22, 37] width 11 height 11
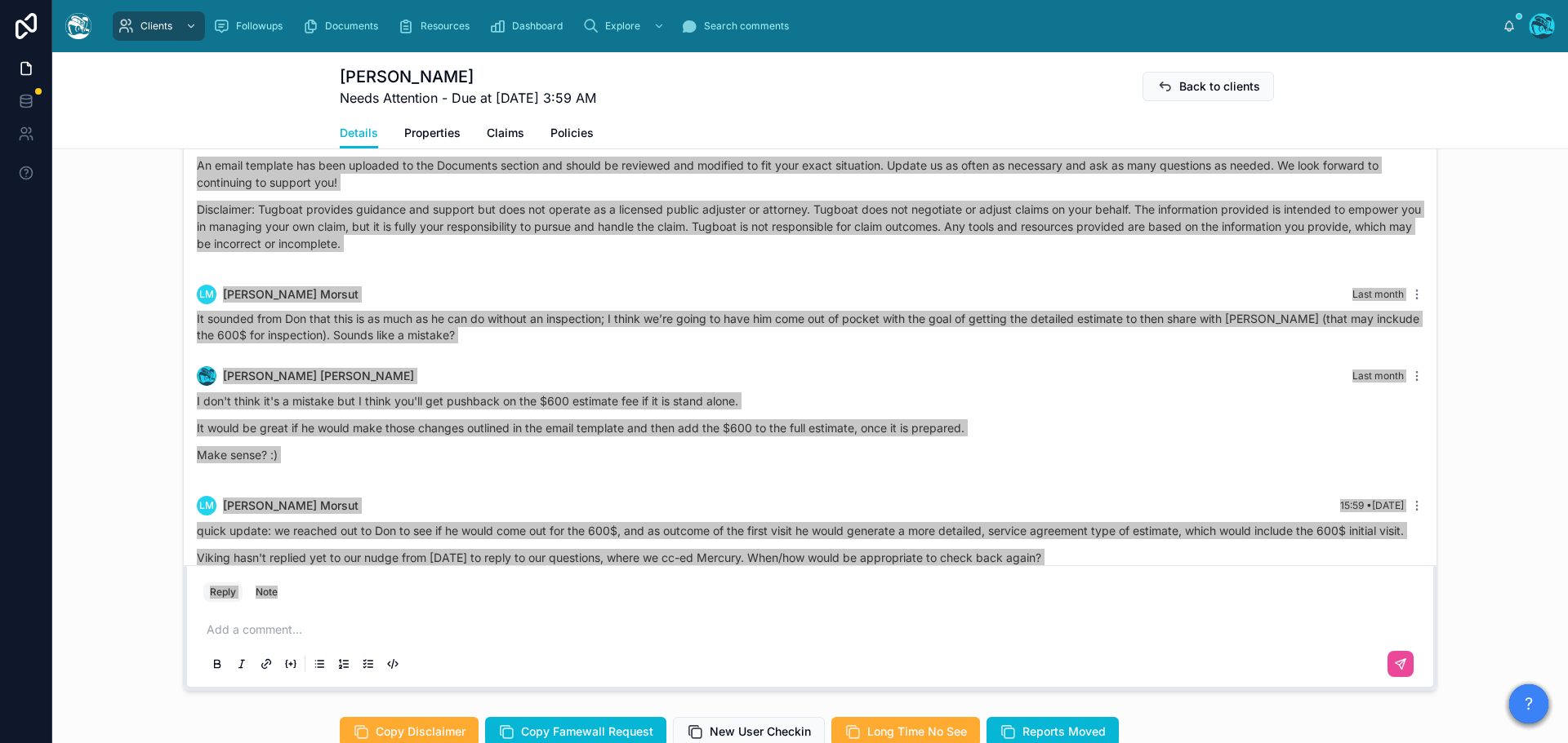
scroll to position [1324, 0]
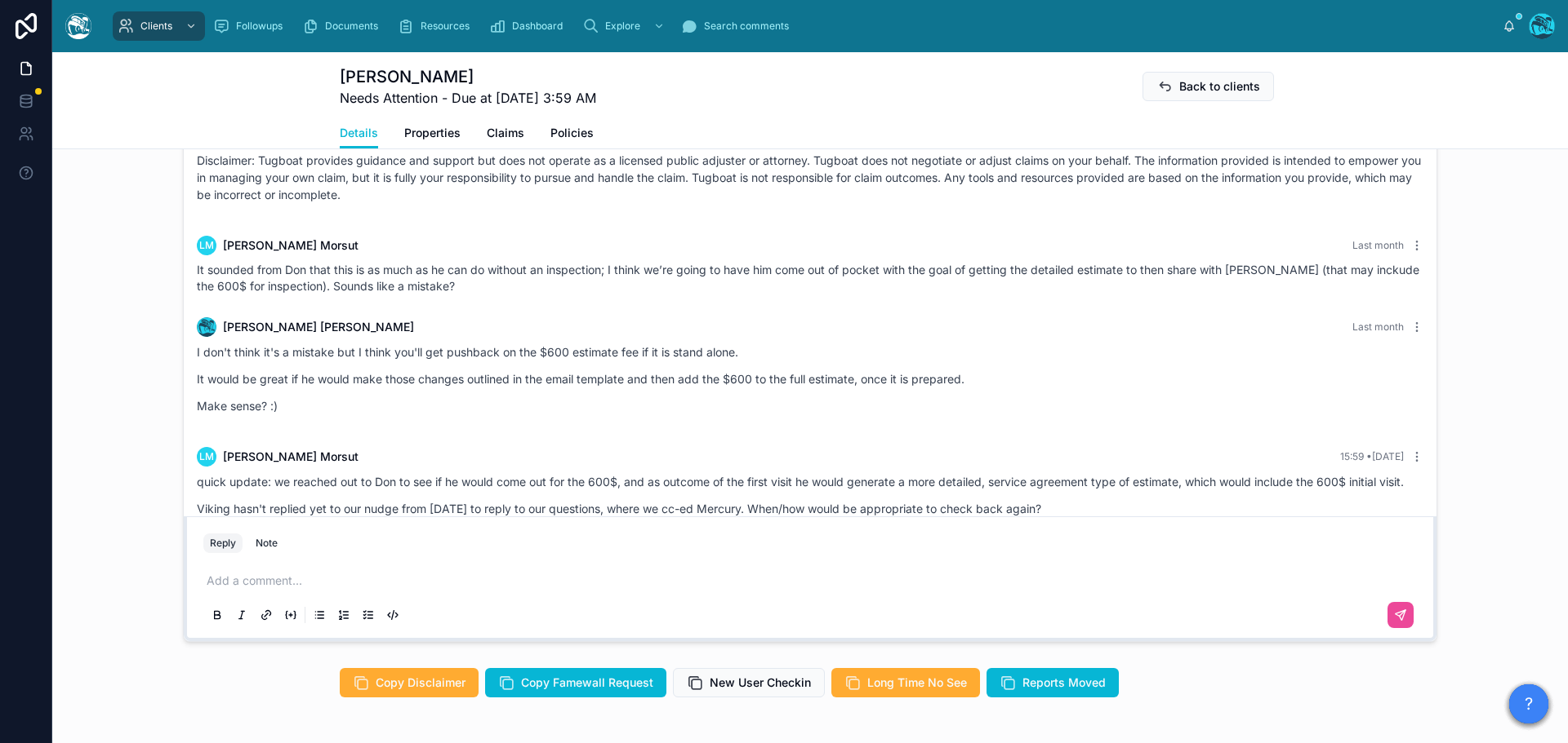
click at [246, 589] on p at bounding box center [813, 581] width 1213 height 17
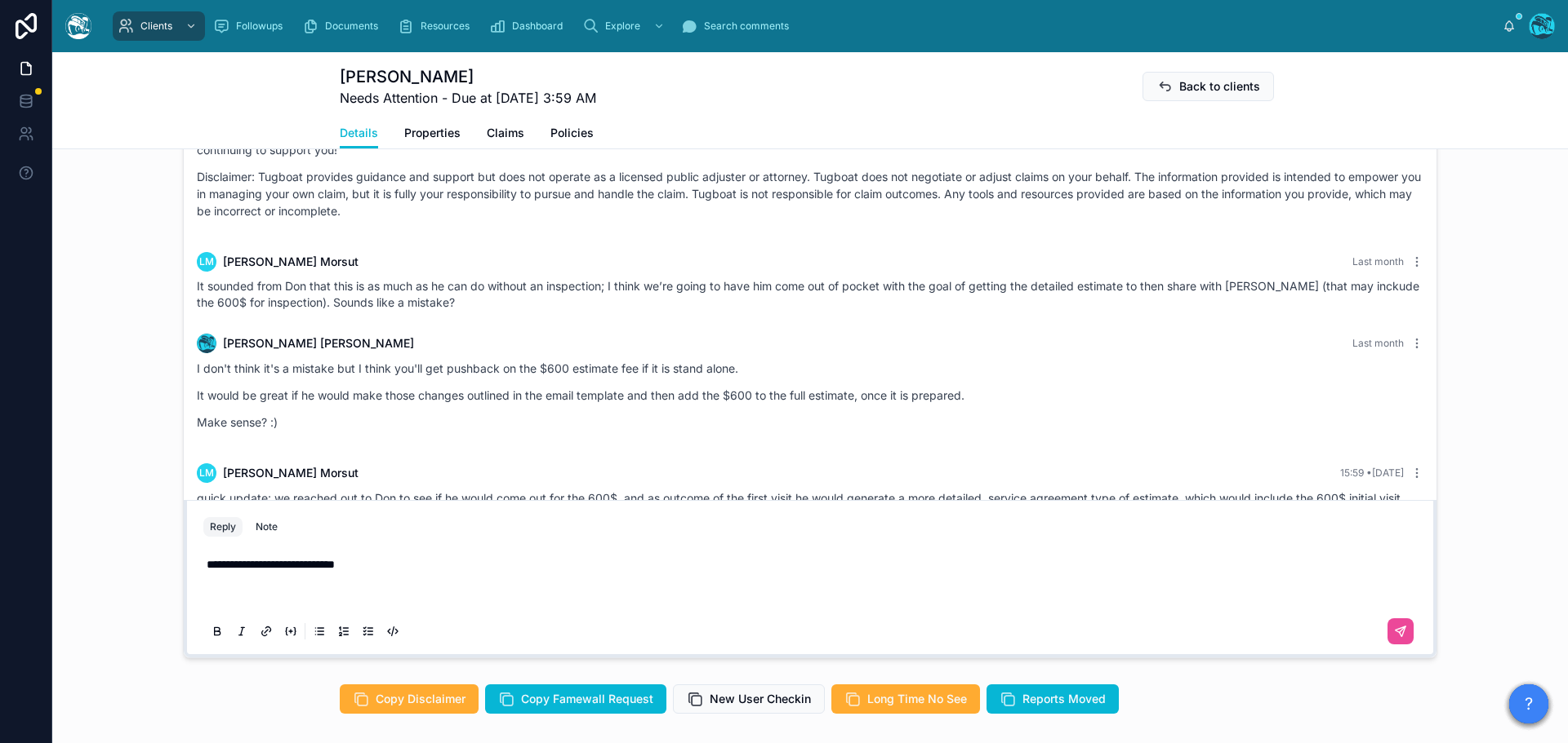
scroll to position [1291, 0]
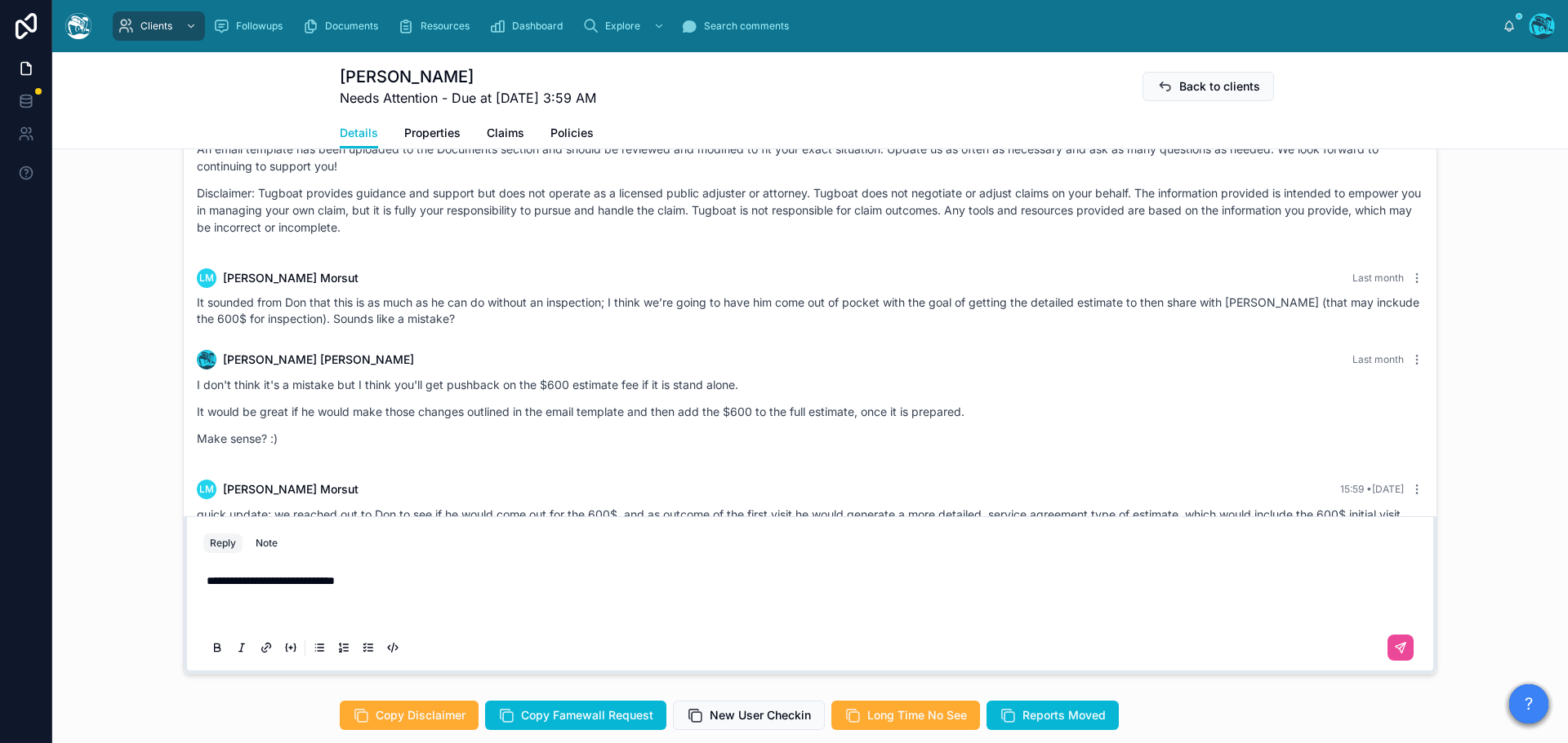
click at [215, 622] on p at bounding box center [813, 614] width 1213 height 17
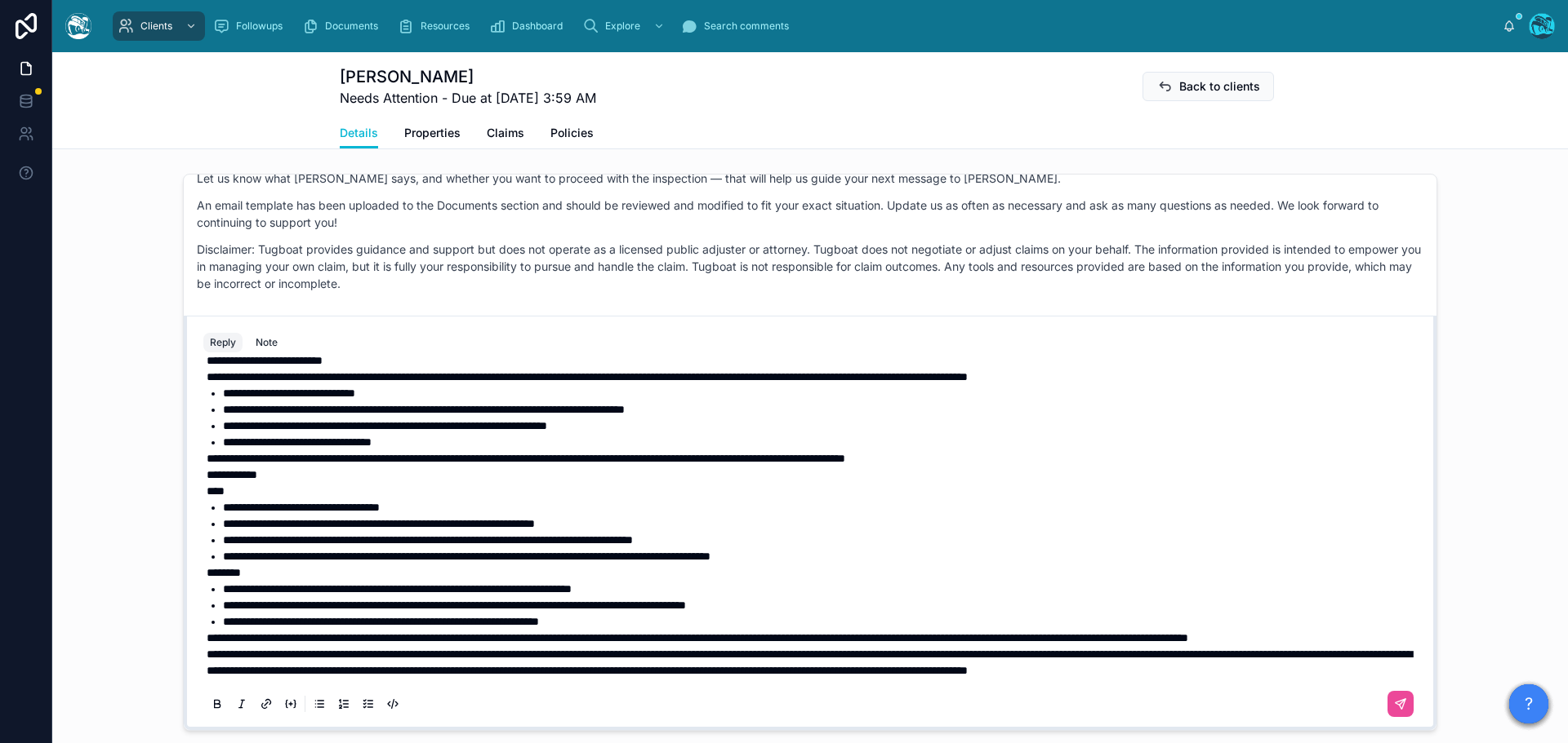
scroll to position [232, 0]
click at [207, 653] on span "**********" at bounding box center [810, 663] width 1205 height 28
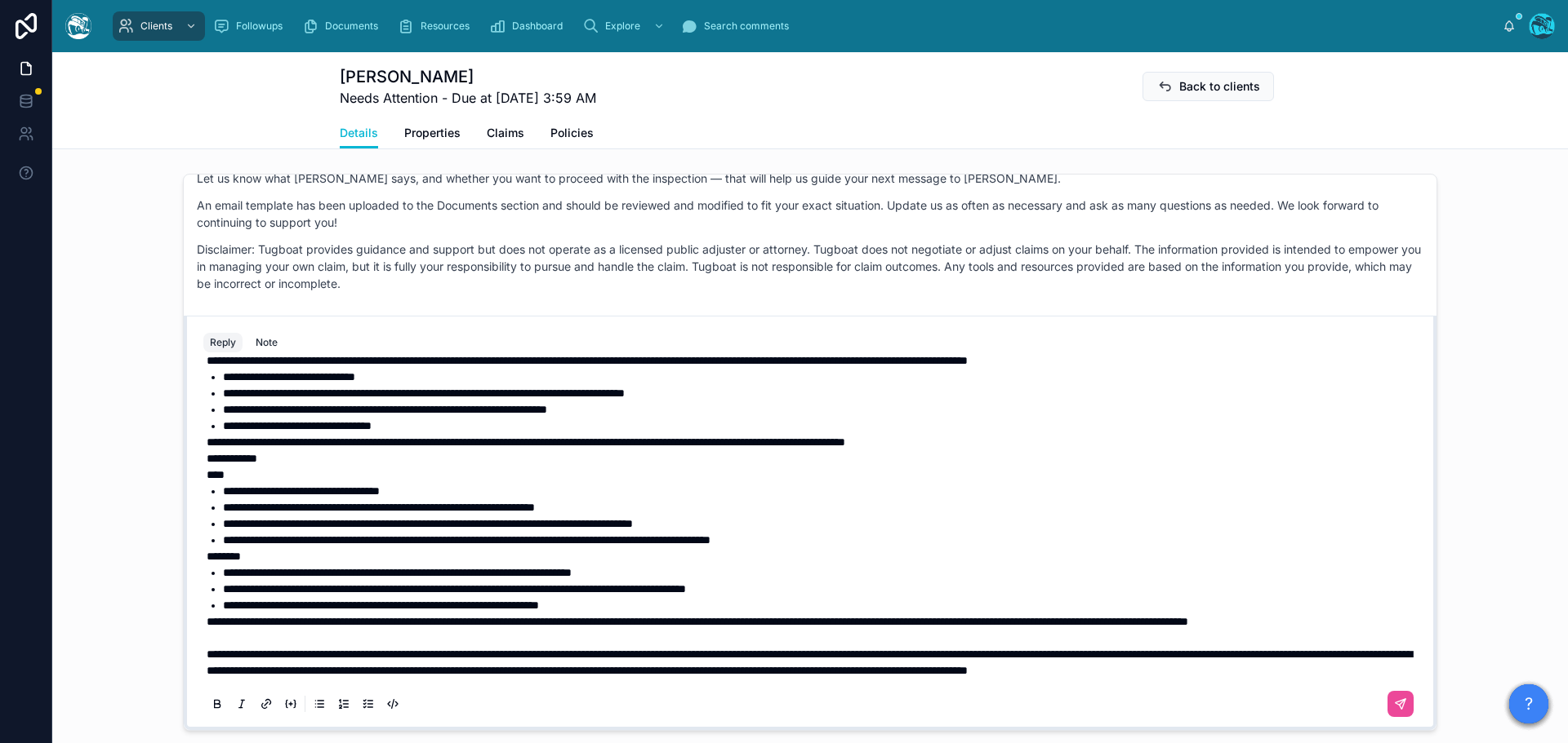
click at [207, 622] on span "**********" at bounding box center [698, 622] width 981 height 11
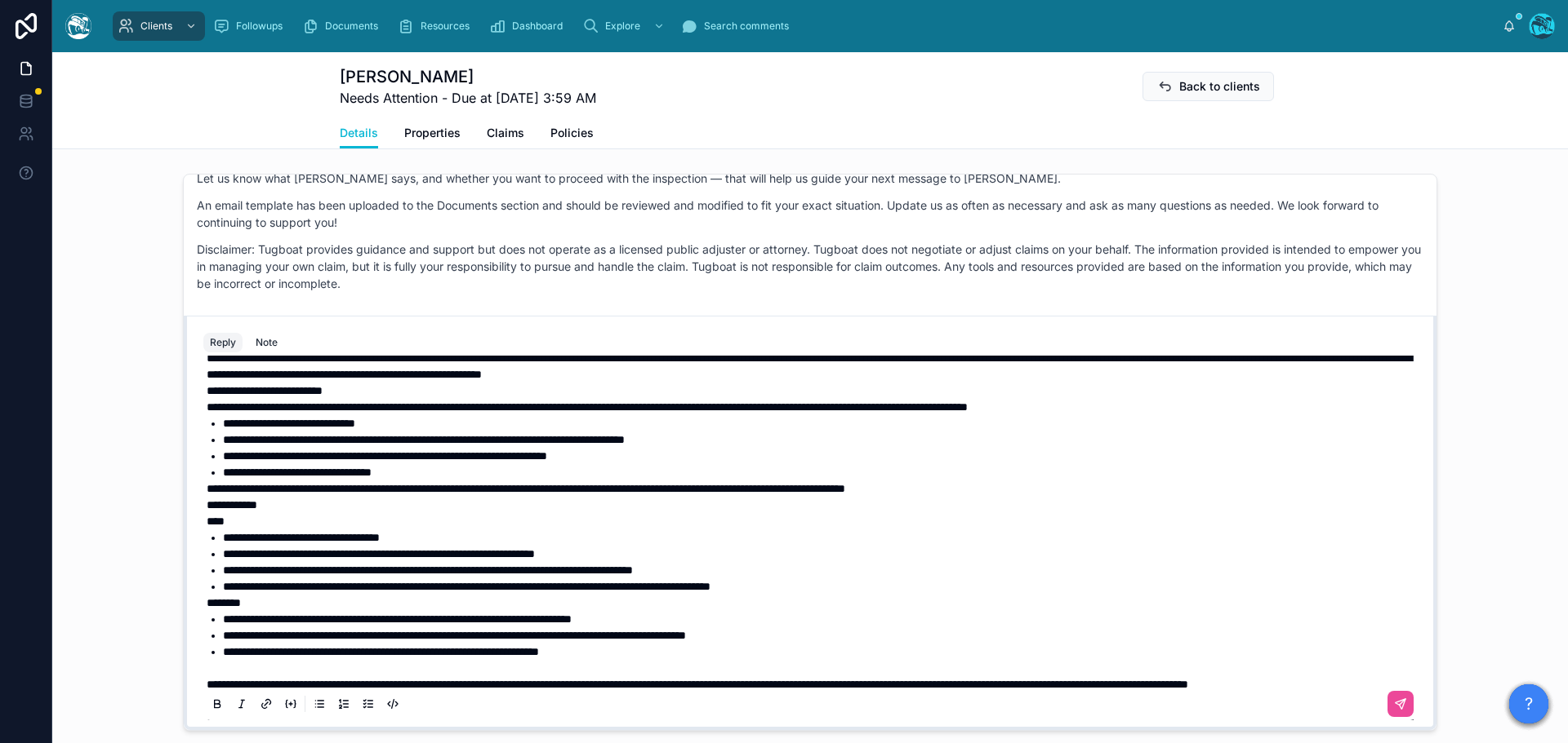
scroll to position [151, 0]
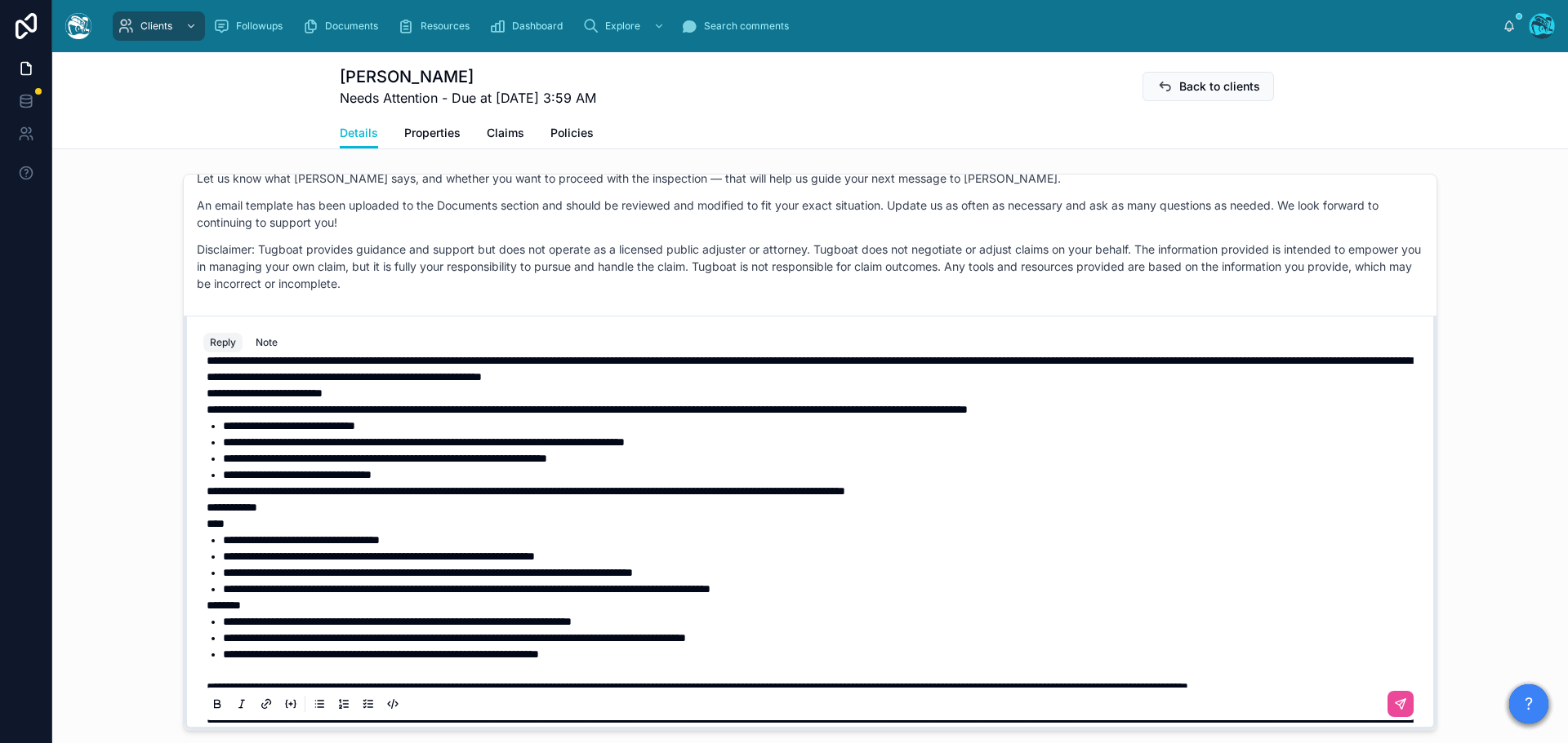
click at [207, 513] on span "**********" at bounding box center [232, 507] width 50 height 11
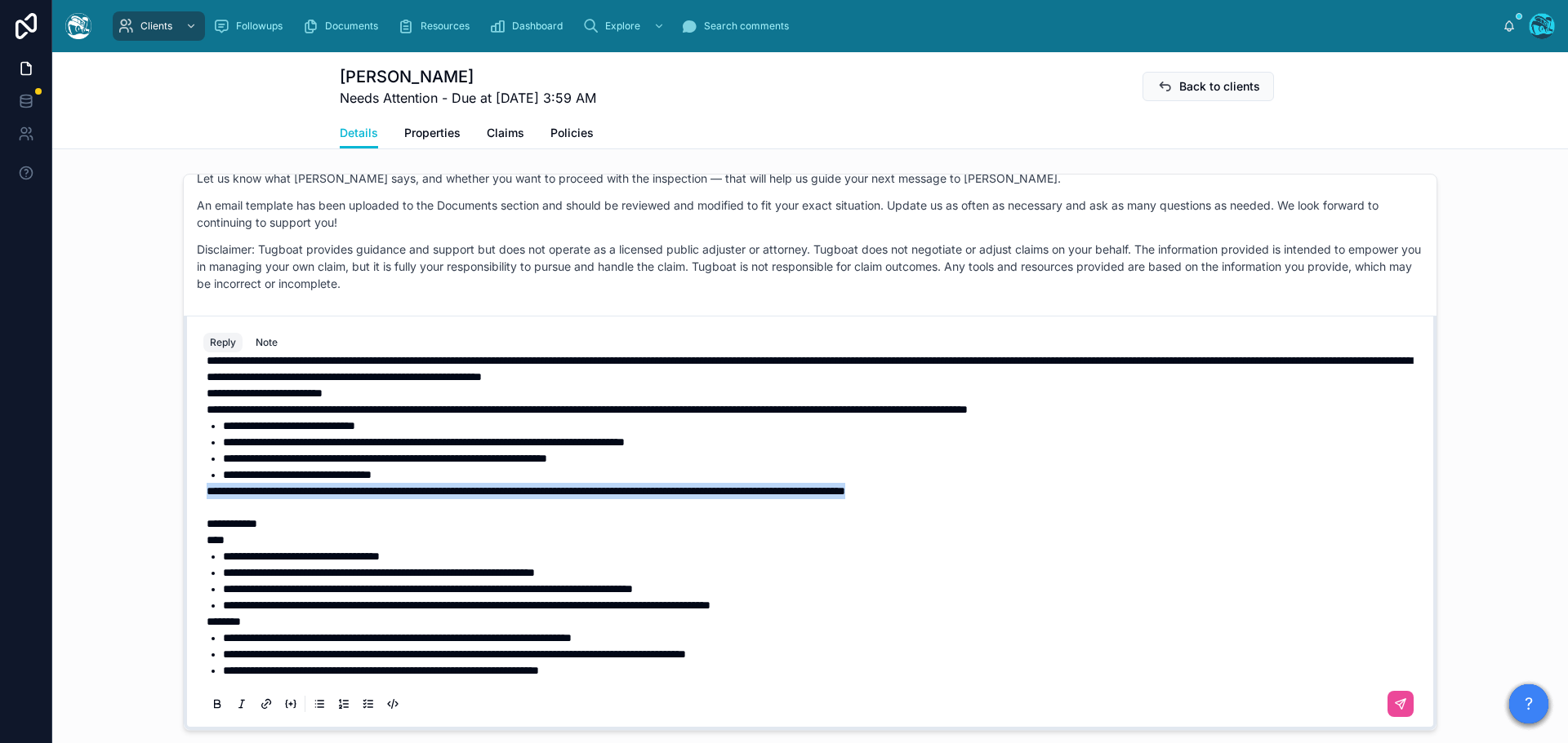
drag, startPoint x: 1017, startPoint y: 523, endPoint x: 174, endPoint y: 529, distance: 843.0
click at [174, 529] on div "LM Leonardo Morsut Last month Hi team, we have a couple of updates: we wrote la…" at bounding box center [810, 452] width 1515 height 570
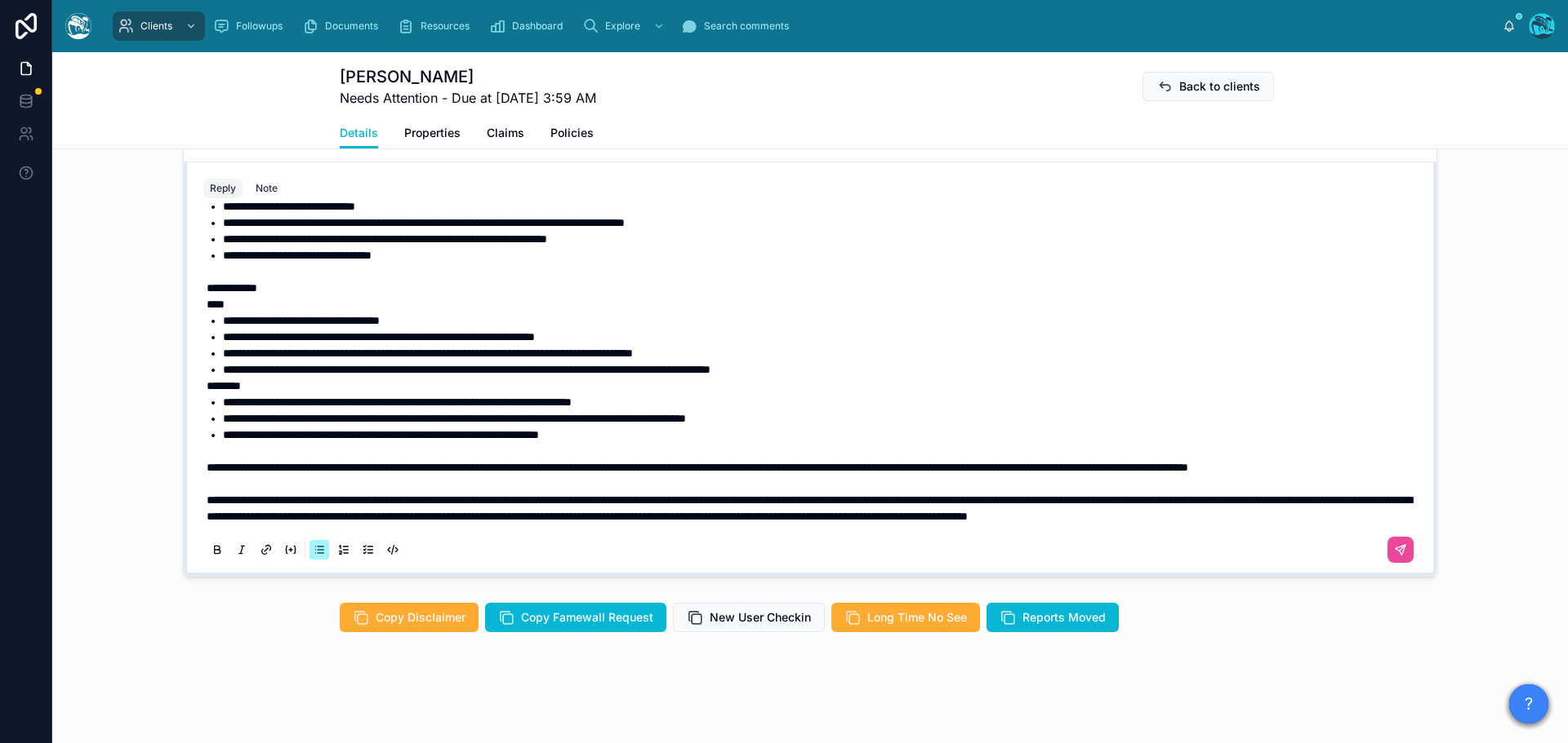
scroll to position [264, 0]
click at [1394, 552] on icon at bounding box center [1400, 549] width 13 height 13
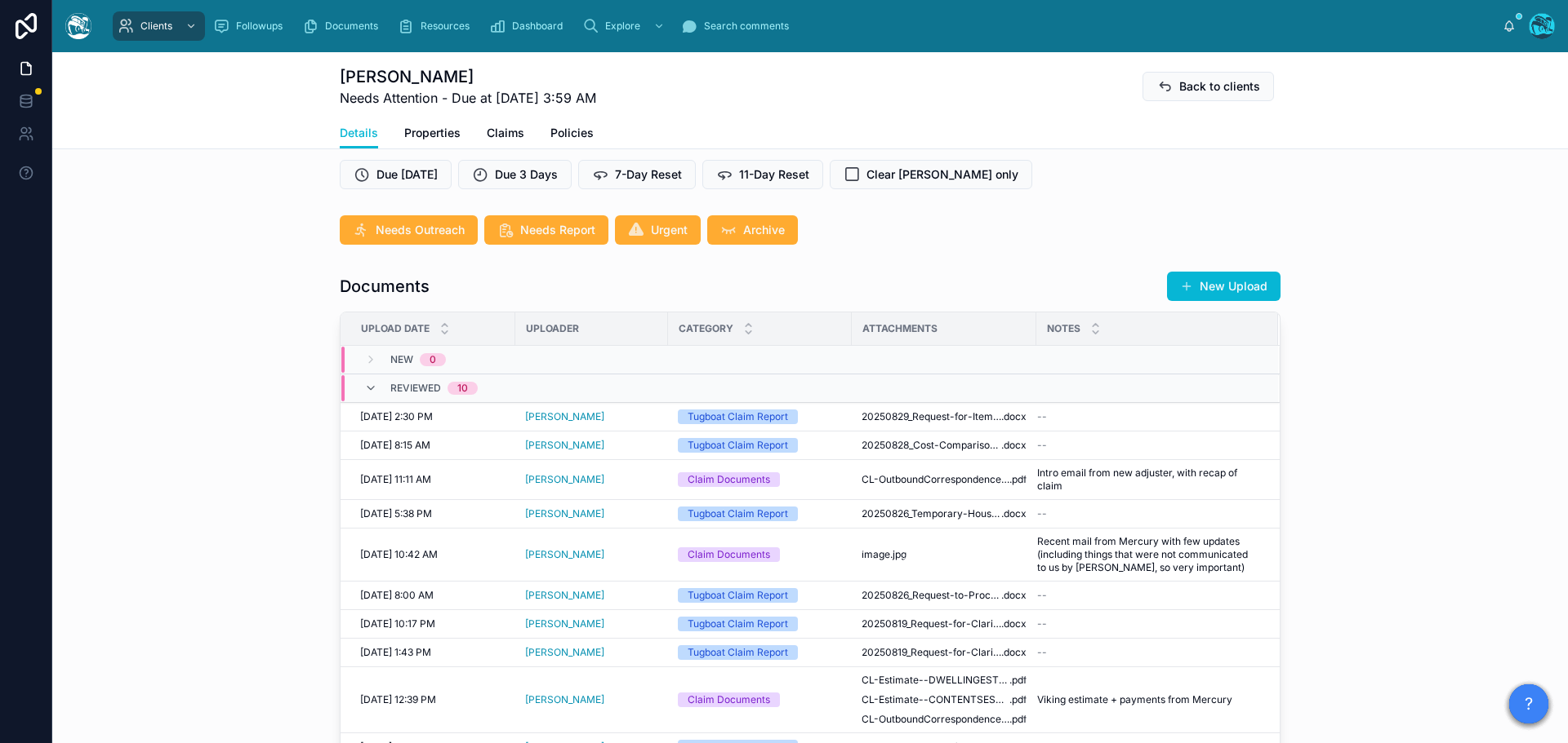
scroll to position [450, 0]
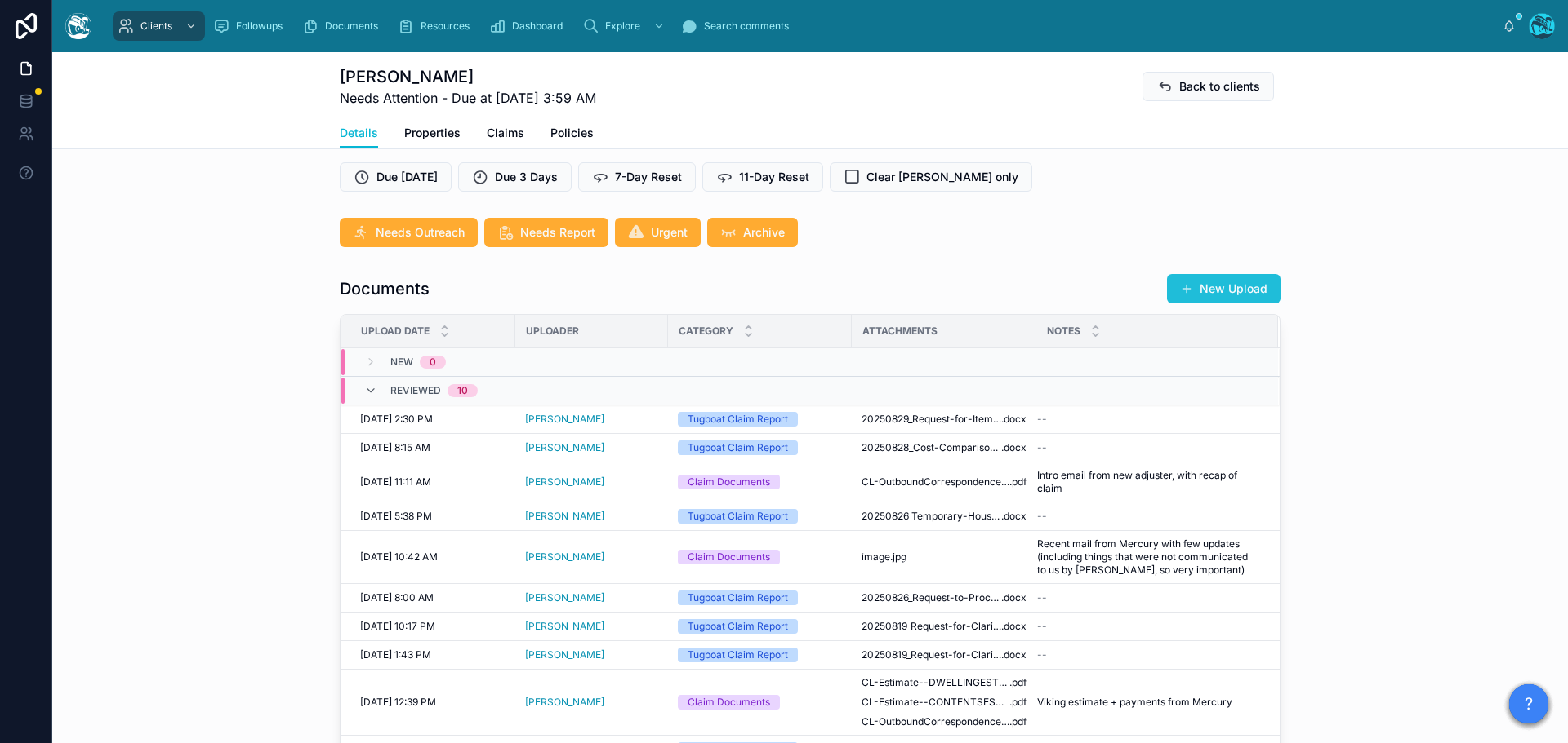
click at [1219, 304] on button "New Upload" at bounding box center [1224, 288] width 114 height 29
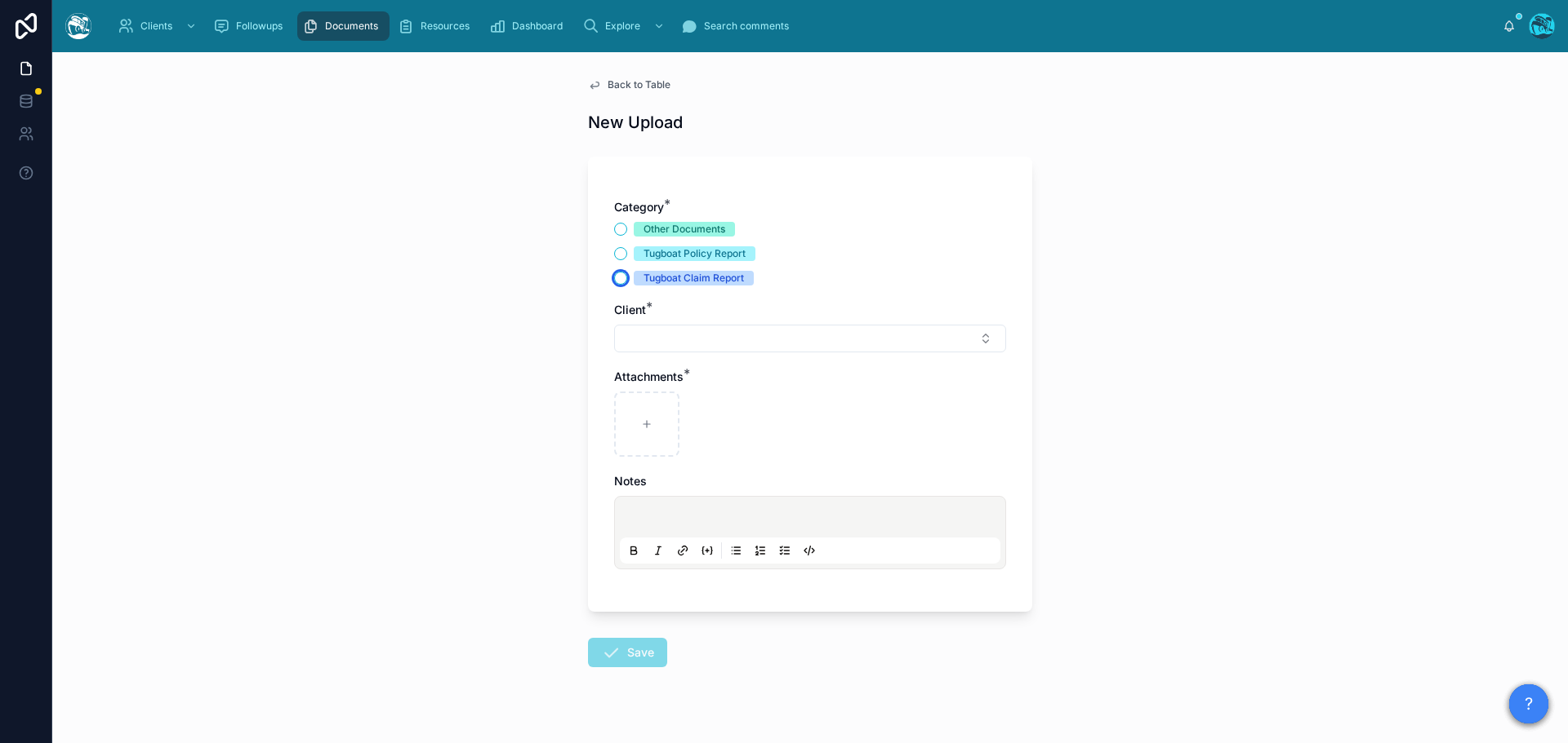
click at [617, 280] on button "Tugboat Claim Report" at bounding box center [620, 278] width 13 height 13
click at [647, 335] on button "Select Button" at bounding box center [810, 339] width 392 height 28
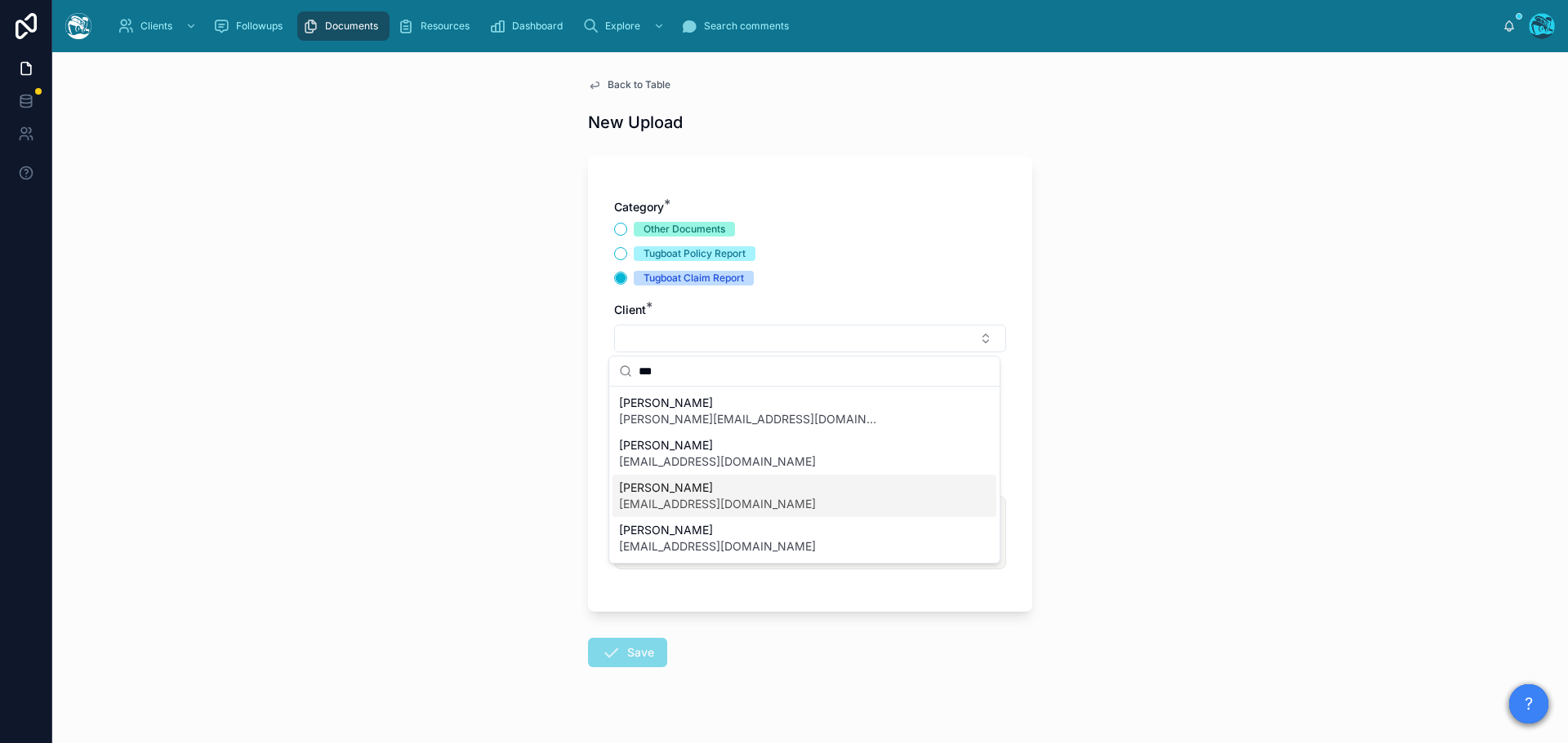
type input "***"
click at [665, 492] on span "Leonardo Morsut" at bounding box center [717, 488] width 196 height 17
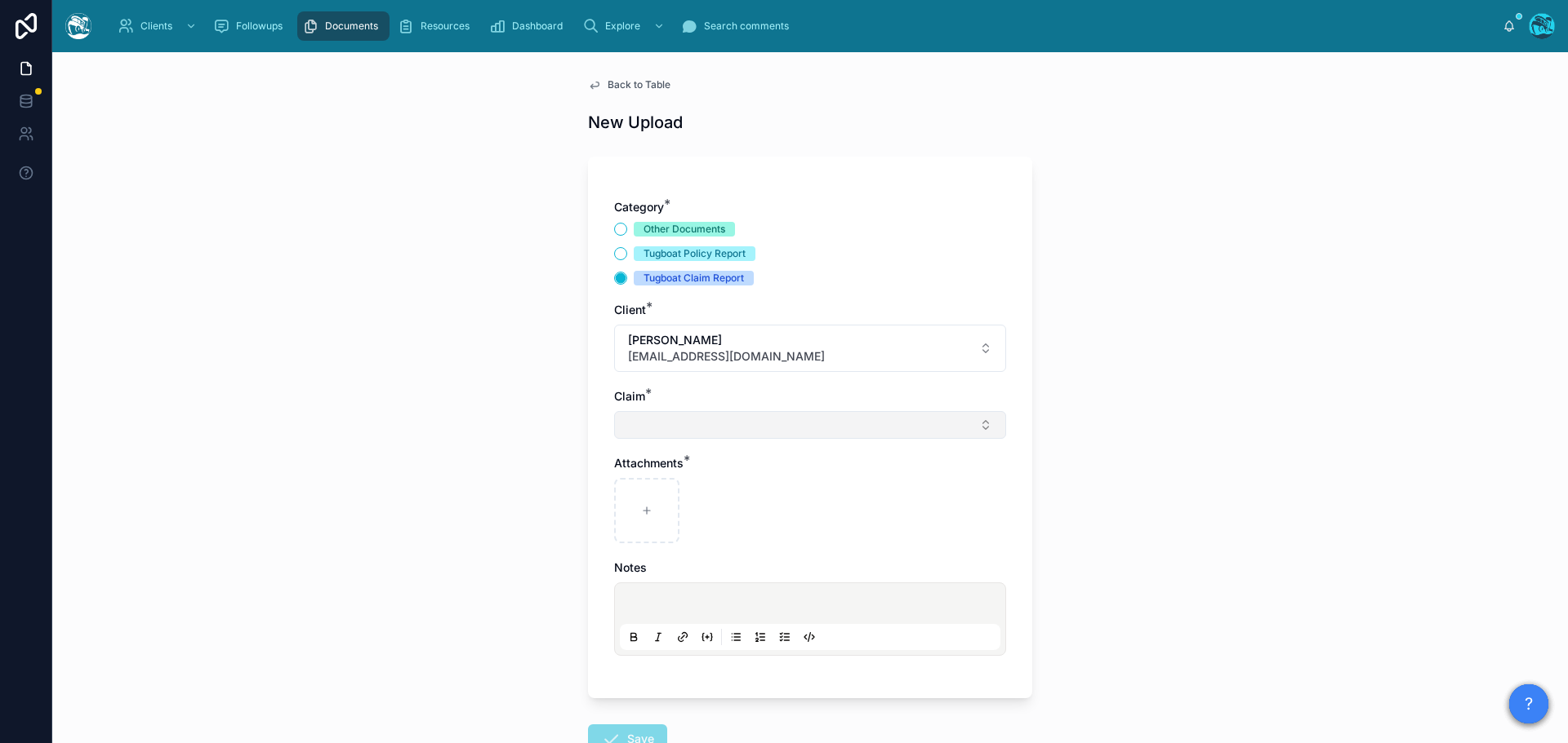
click at [634, 423] on button "Select Button" at bounding box center [810, 425] width 392 height 28
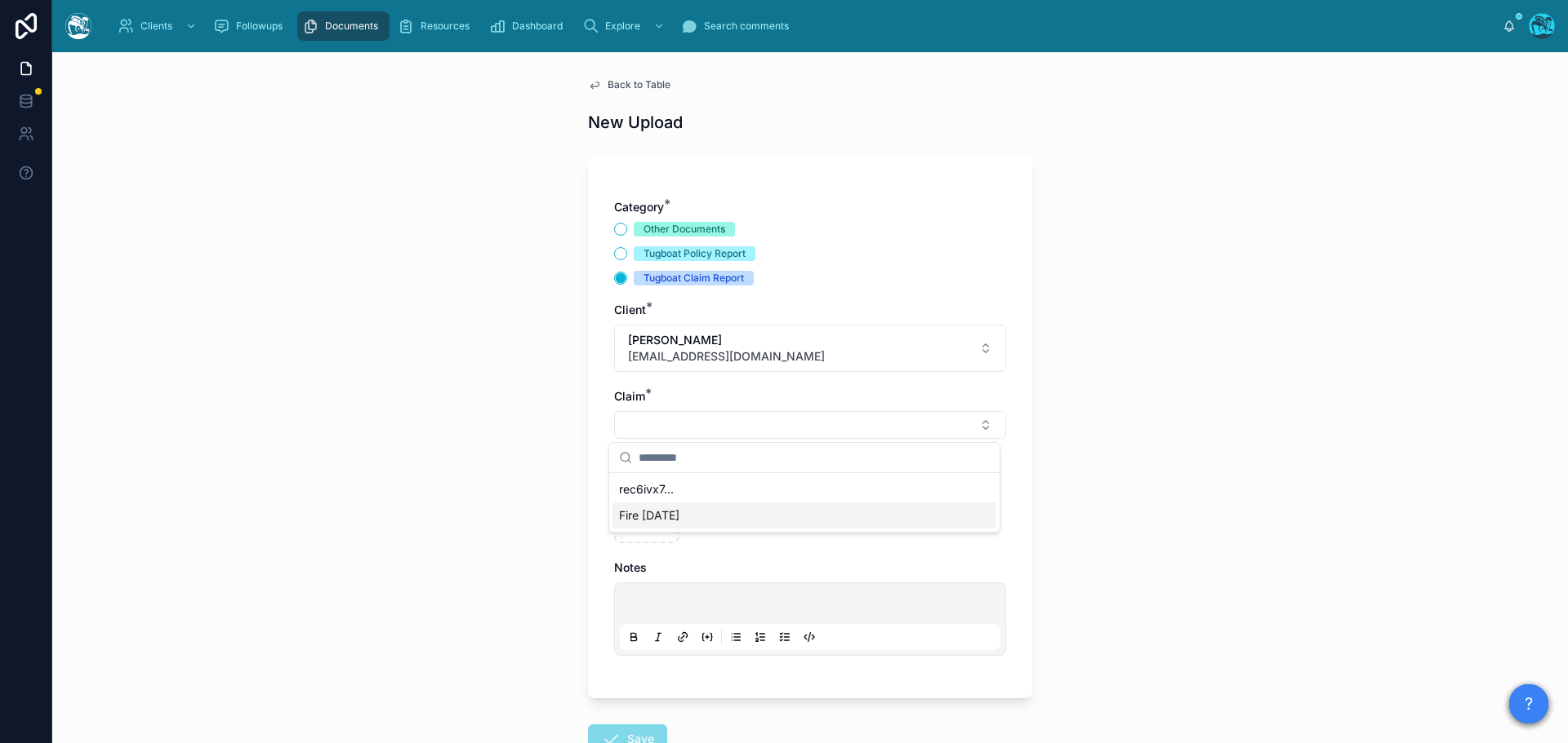
click at [638, 515] on span "Fire Jan 2025" at bounding box center [649, 516] width 61 height 17
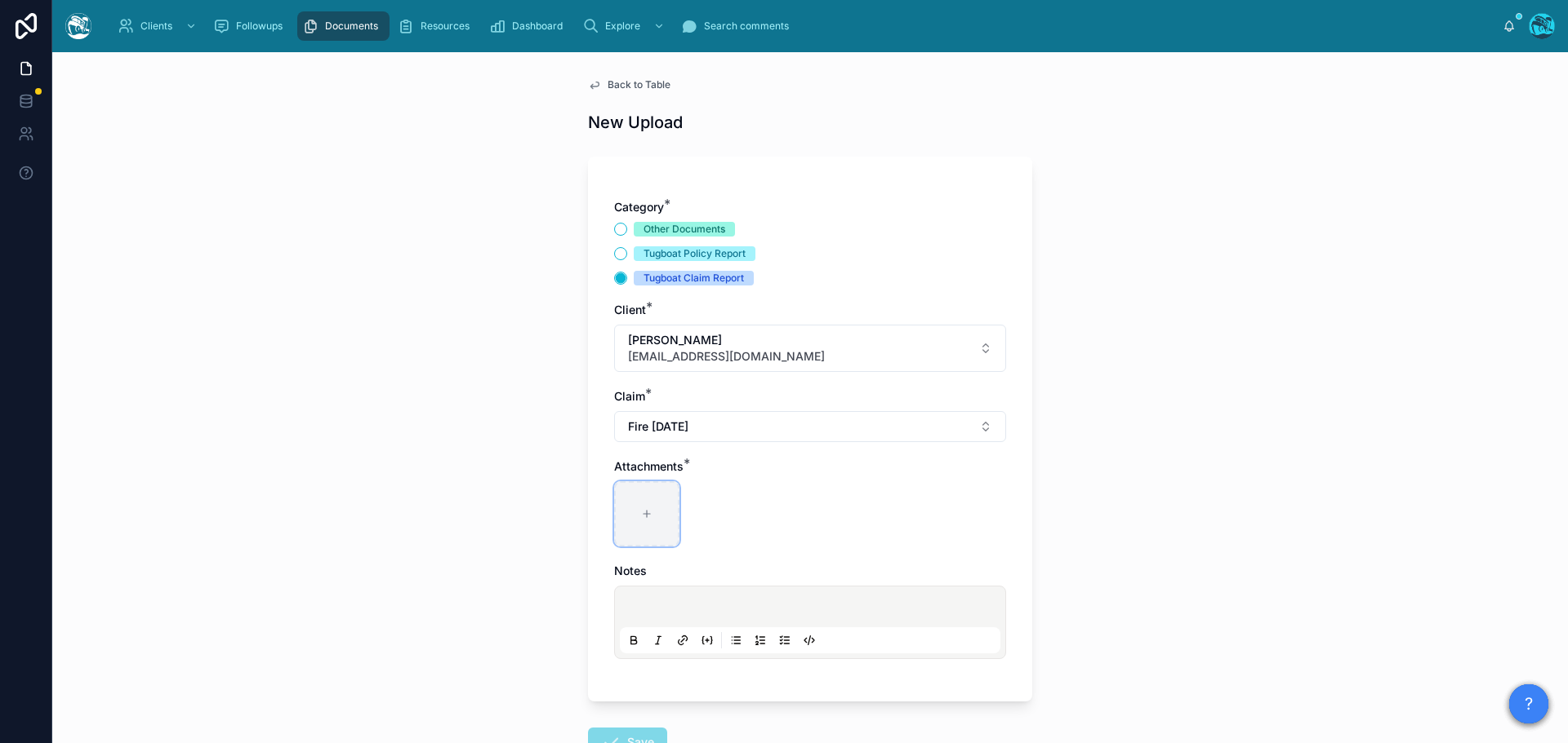
click at [634, 522] on div at bounding box center [647, 514] width 65 height 65
type input "**********"
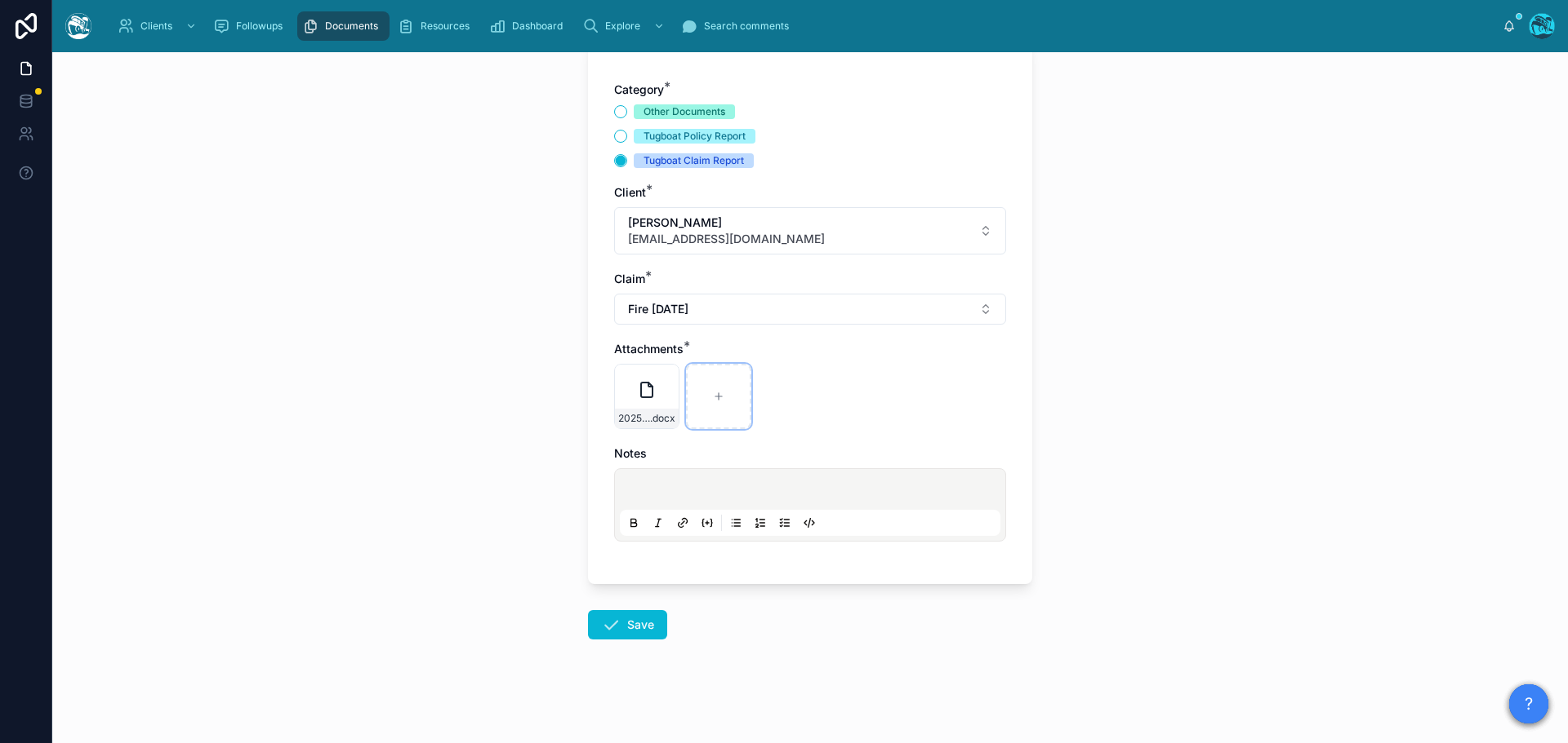
scroll to position [118, 0]
click at [618, 624] on button "Save" at bounding box center [627, 623] width 79 height 29
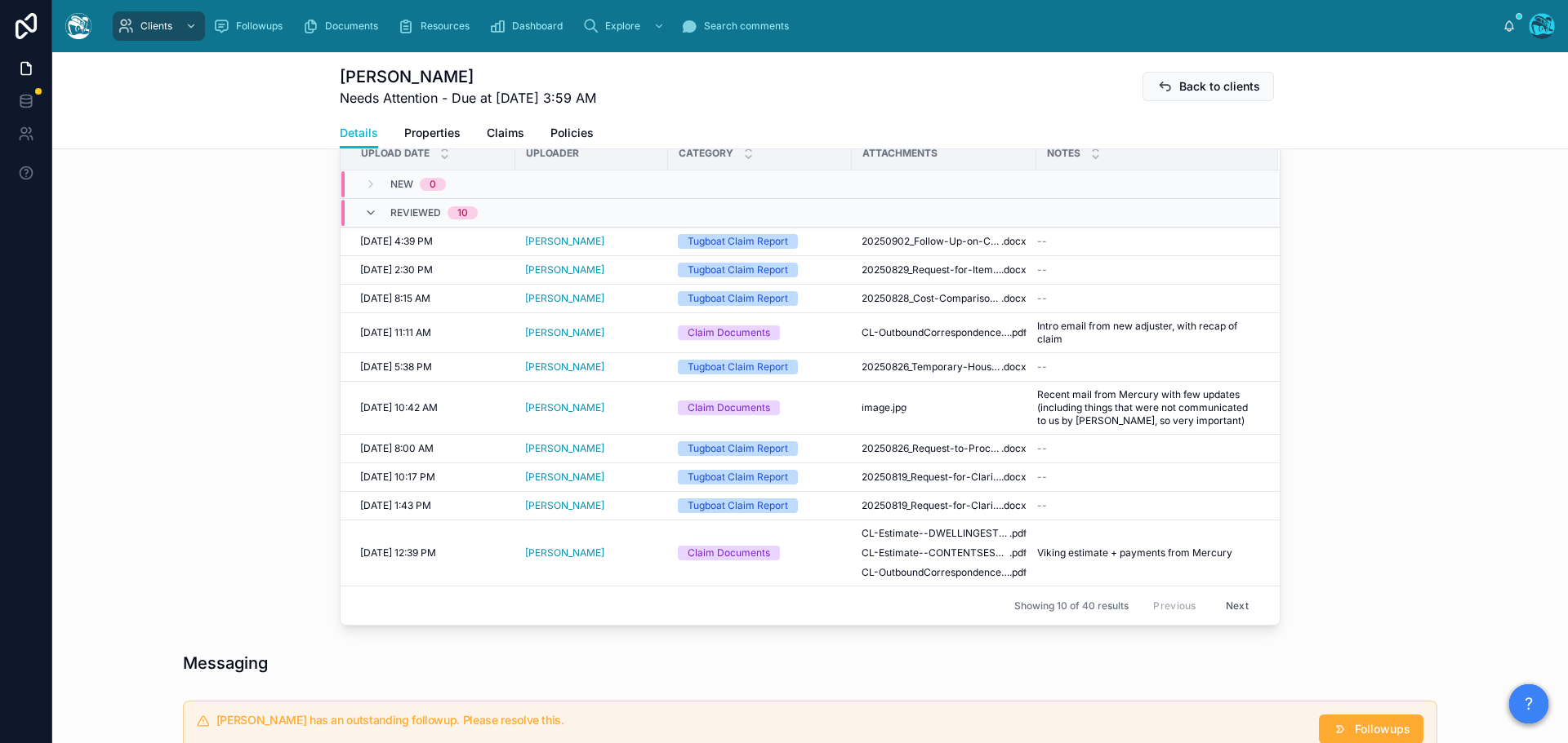
scroll to position [689, 0]
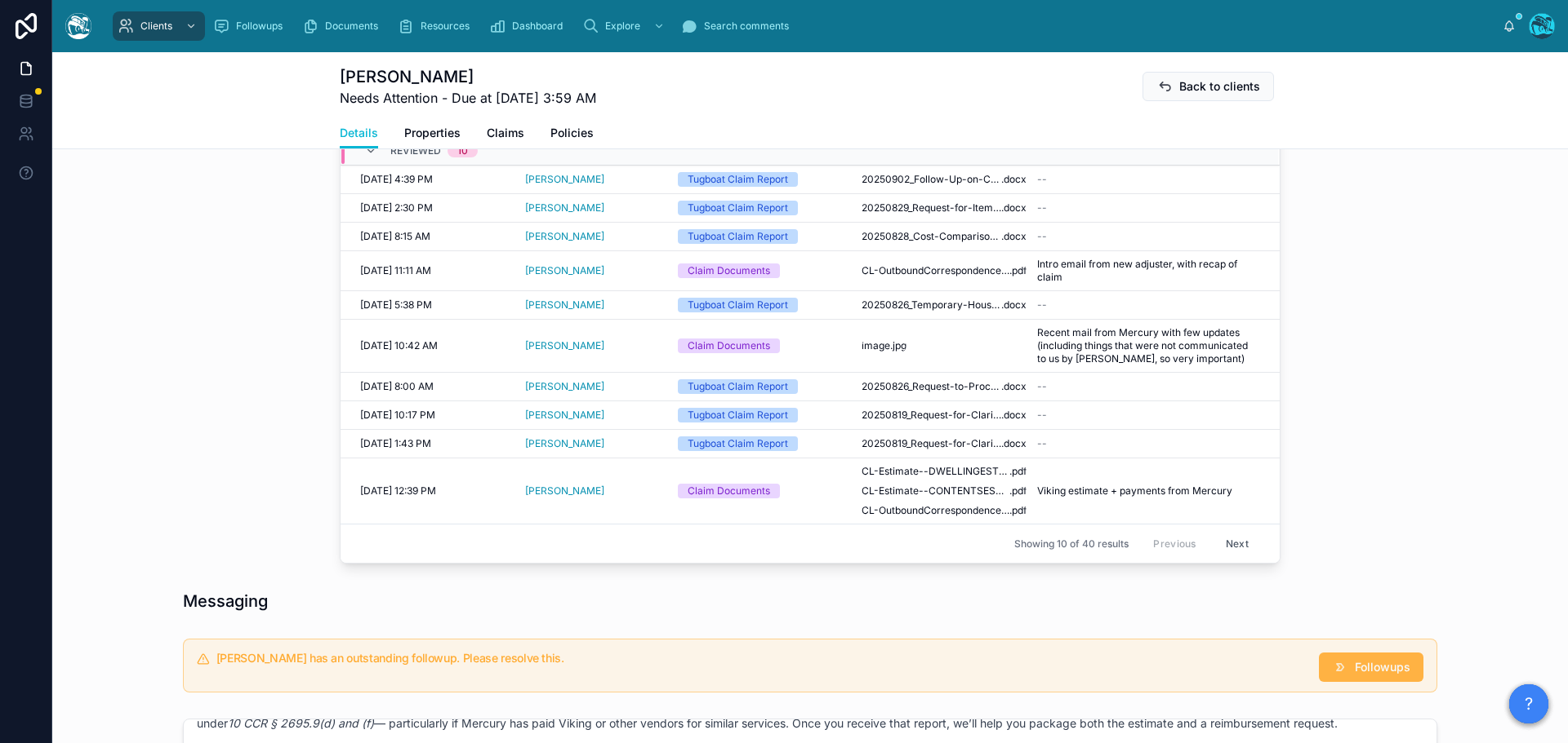
click at [1358, 676] on span "Followups" at bounding box center [1382, 667] width 55 height 17
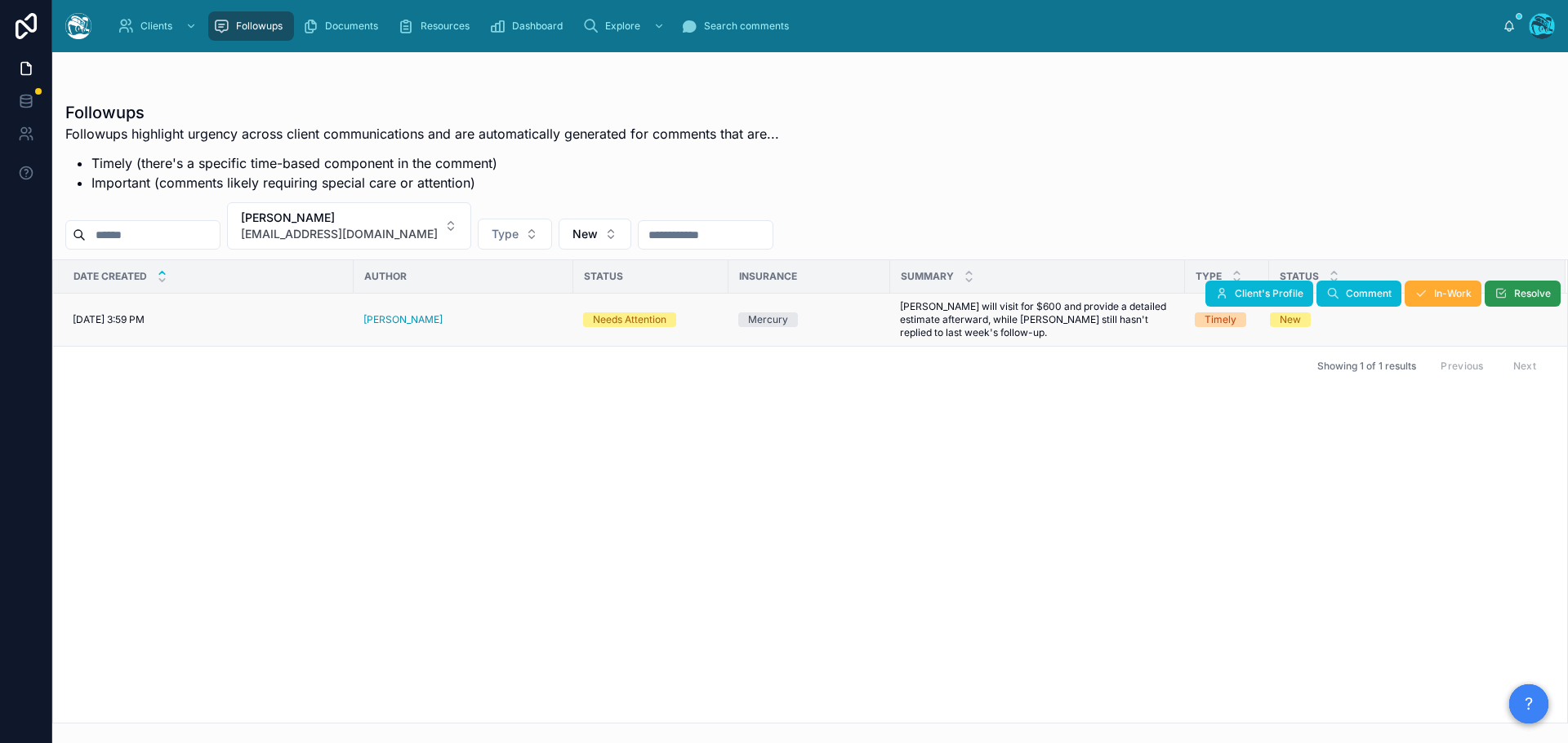
click at [1514, 291] on span "Resolve" at bounding box center [1533, 293] width 37 height 13
click at [425, 222] on button "Leonardo Morsut leobiomath@gmail.com" at bounding box center [349, 226] width 244 height 48
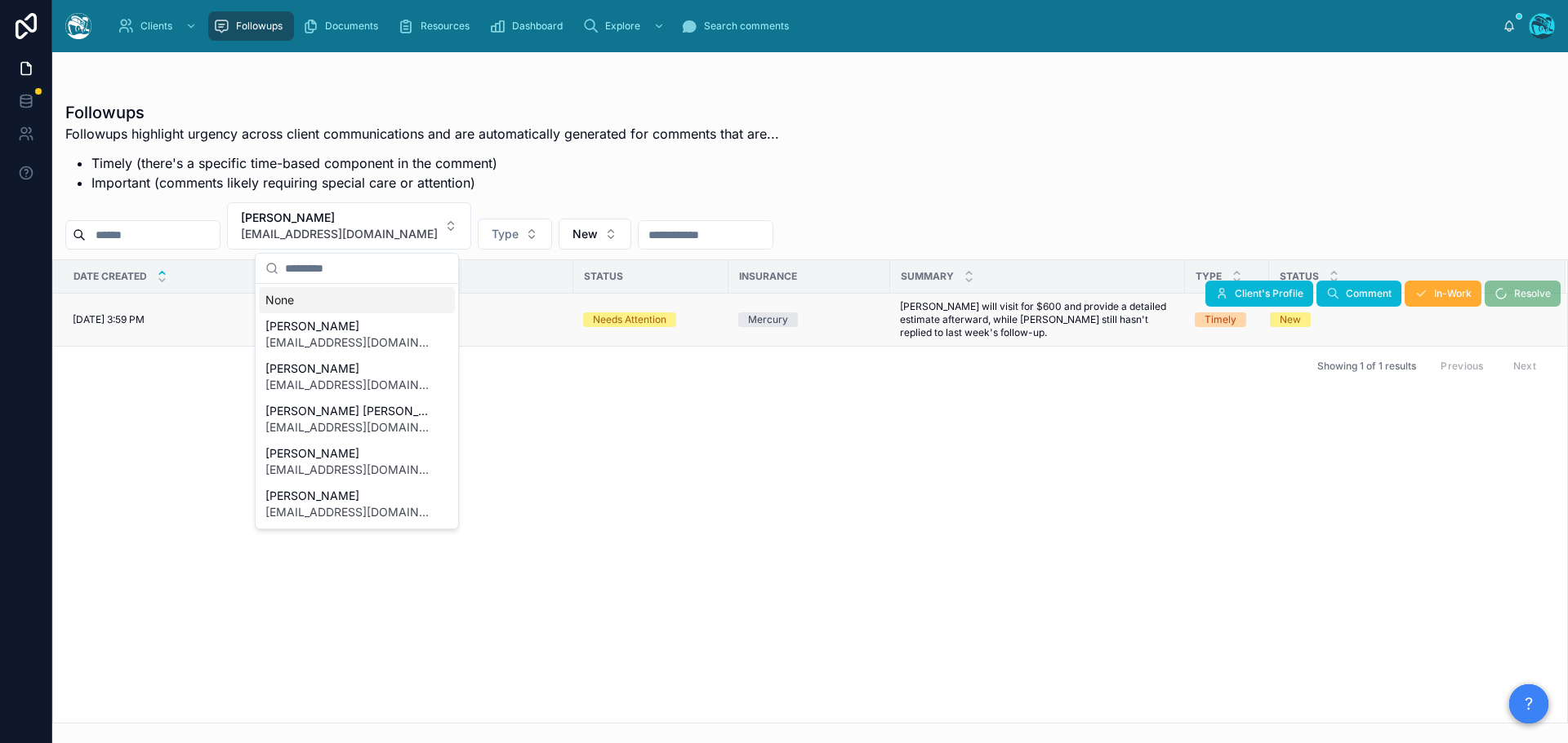
click at [269, 303] on div "None" at bounding box center [357, 300] width 196 height 26
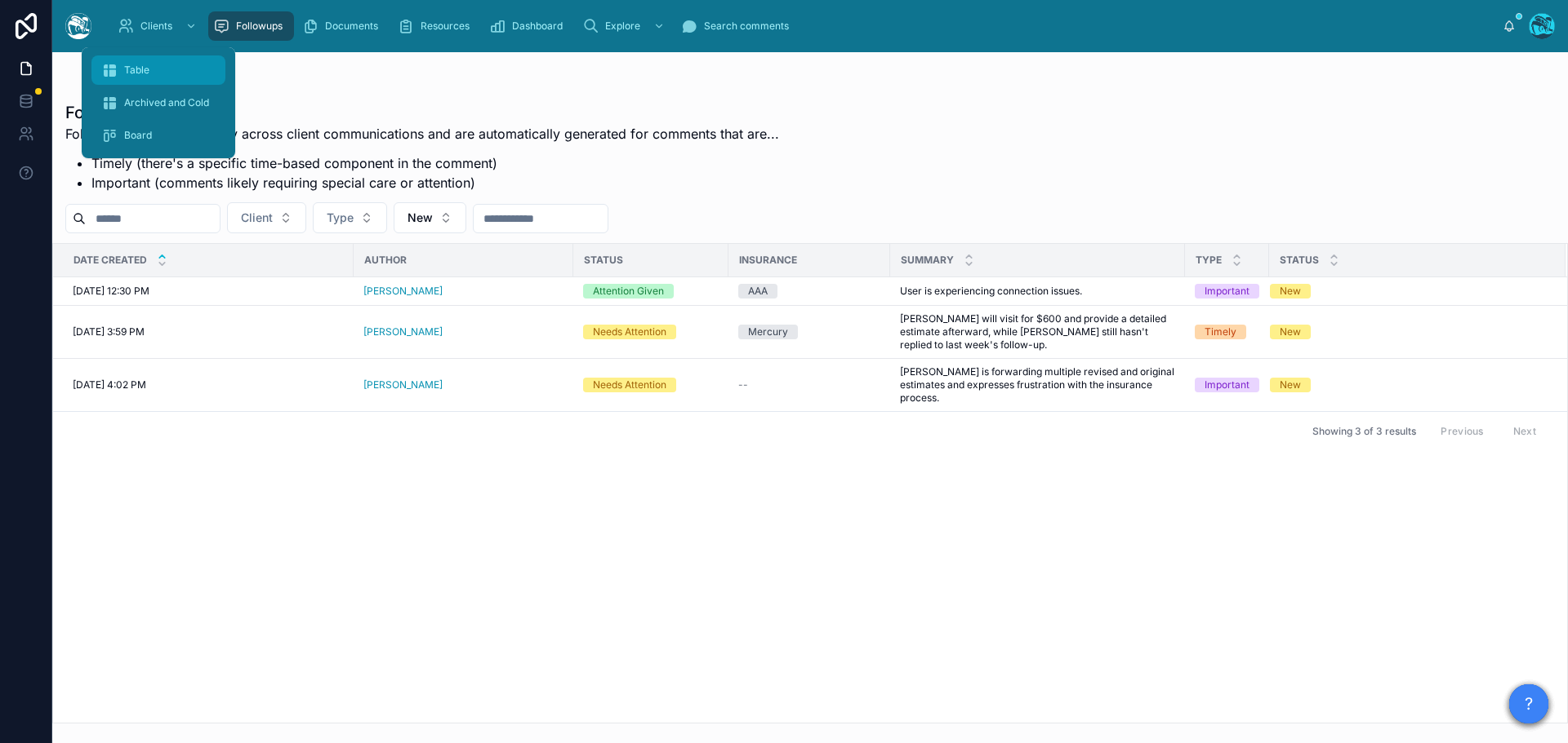
click at [144, 70] on span "Table" at bounding box center [137, 70] width 26 height 13
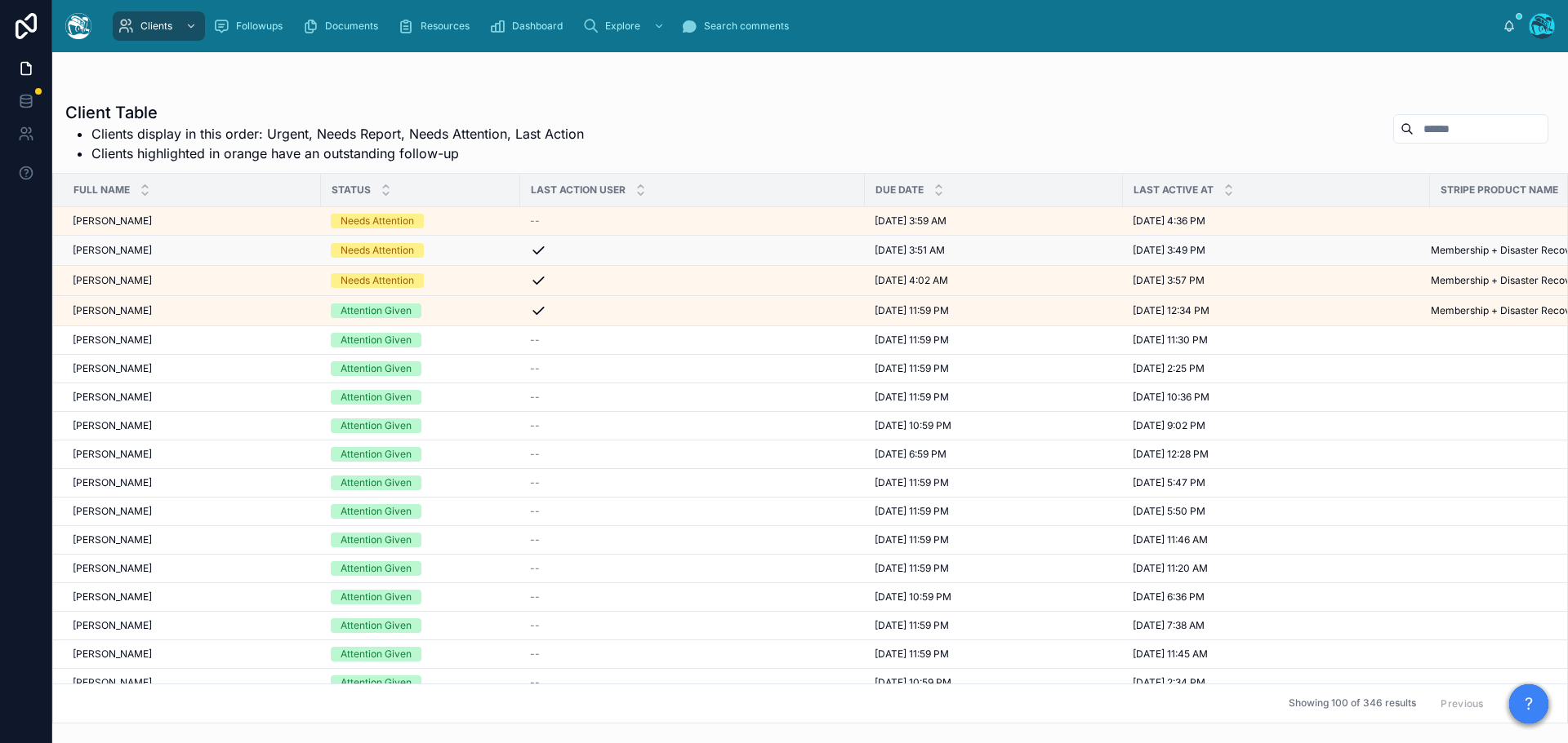
click at [442, 254] on div "Needs Attention" at bounding box center [420, 250] width 180 height 15
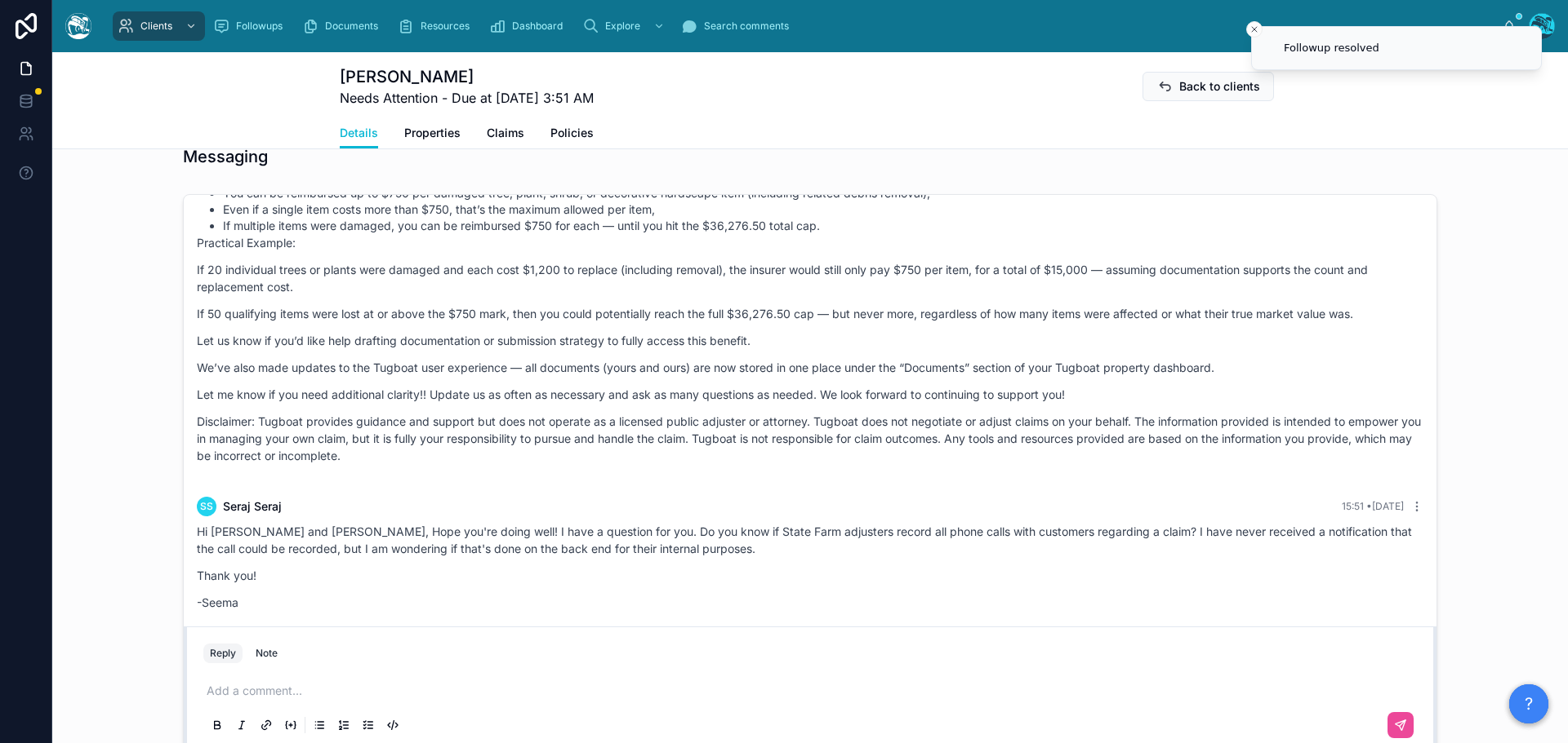
scroll to position [1224, 0]
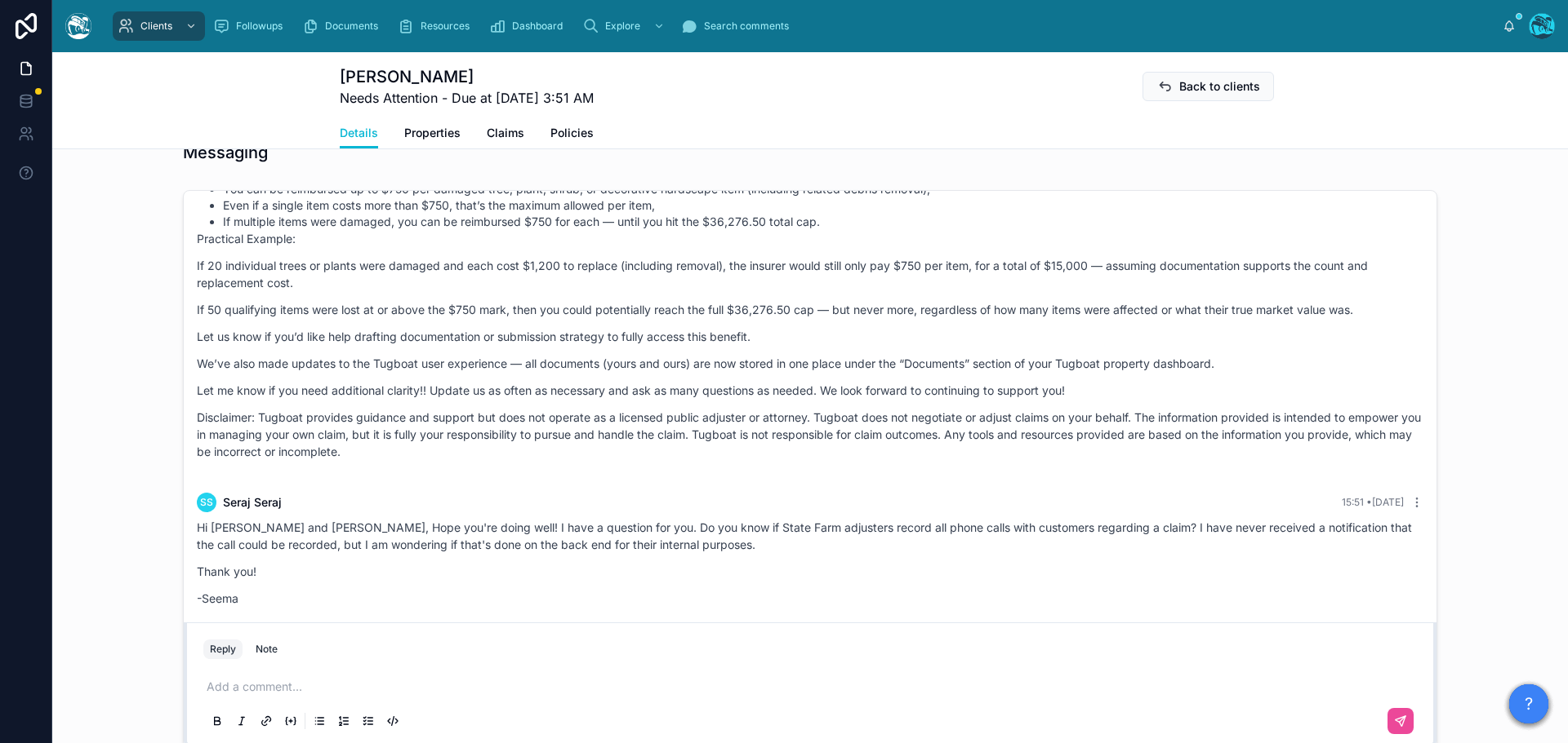
click at [222, 688] on p at bounding box center [813, 687] width 1213 height 17
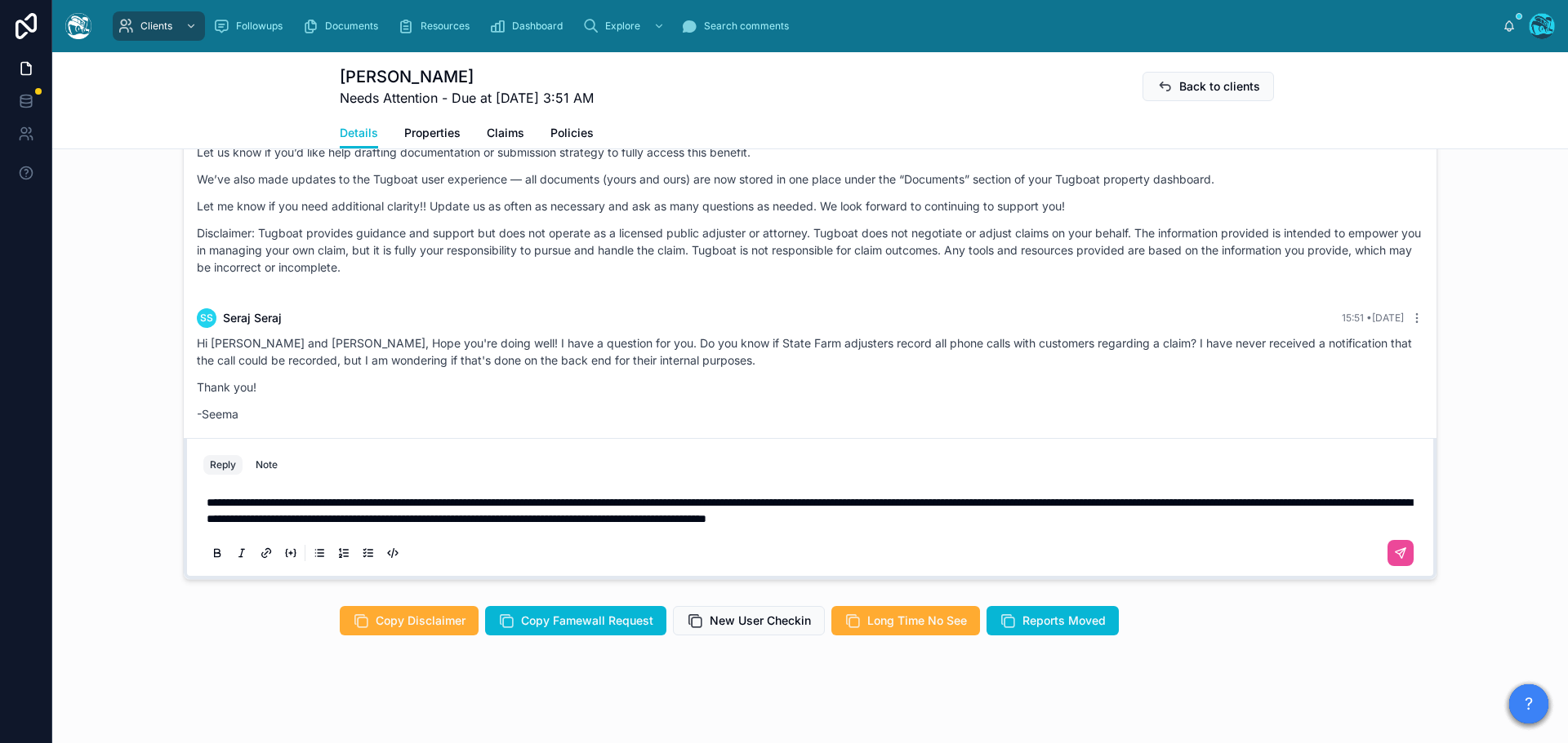
scroll to position [1395, 0]
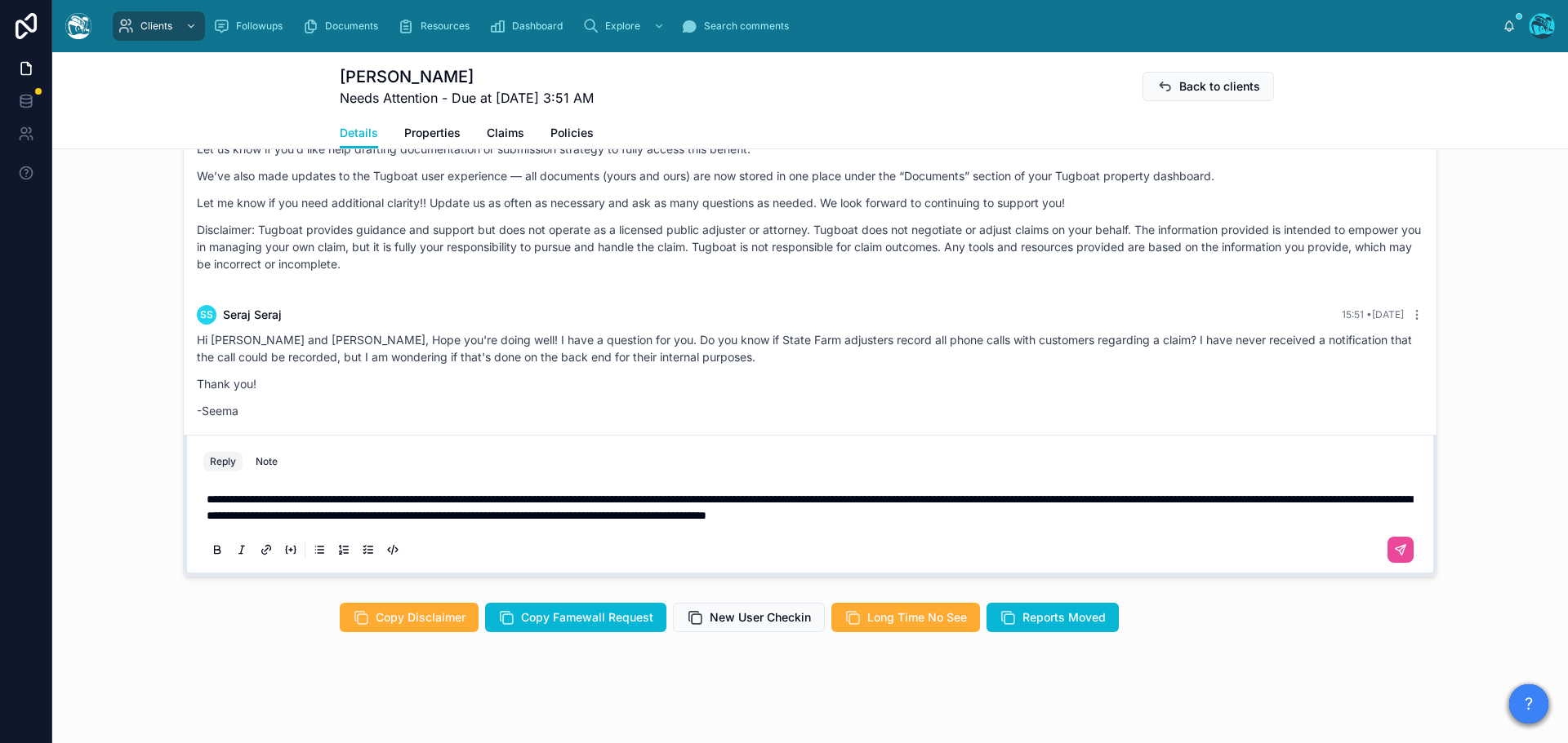
click at [1155, 514] on p "**********" at bounding box center [813, 507] width 1213 height 33
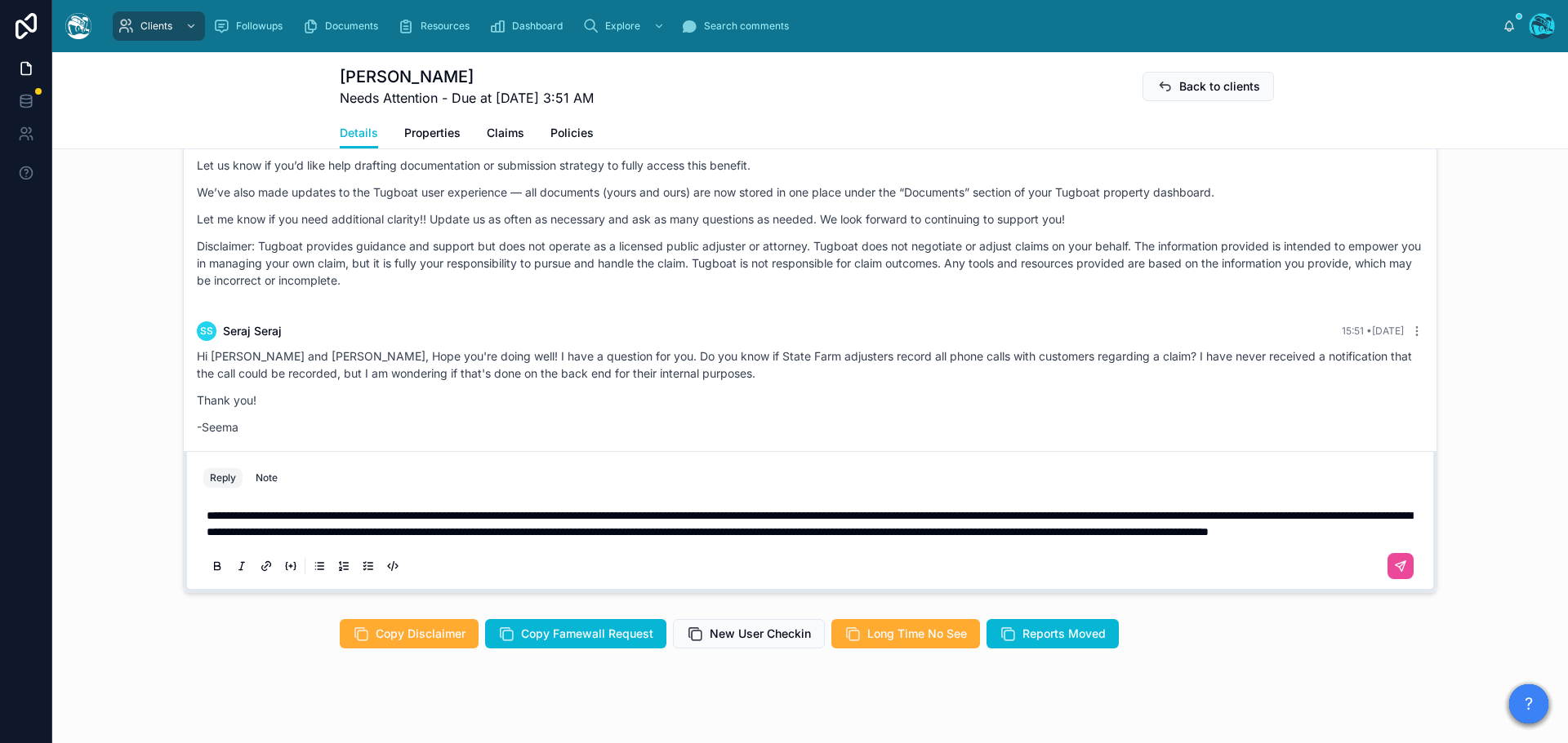
click at [942, 510] on span "**********" at bounding box center [810, 524] width 1205 height 28
click at [1219, 510] on span "**********" at bounding box center [810, 524] width 1205 height 28
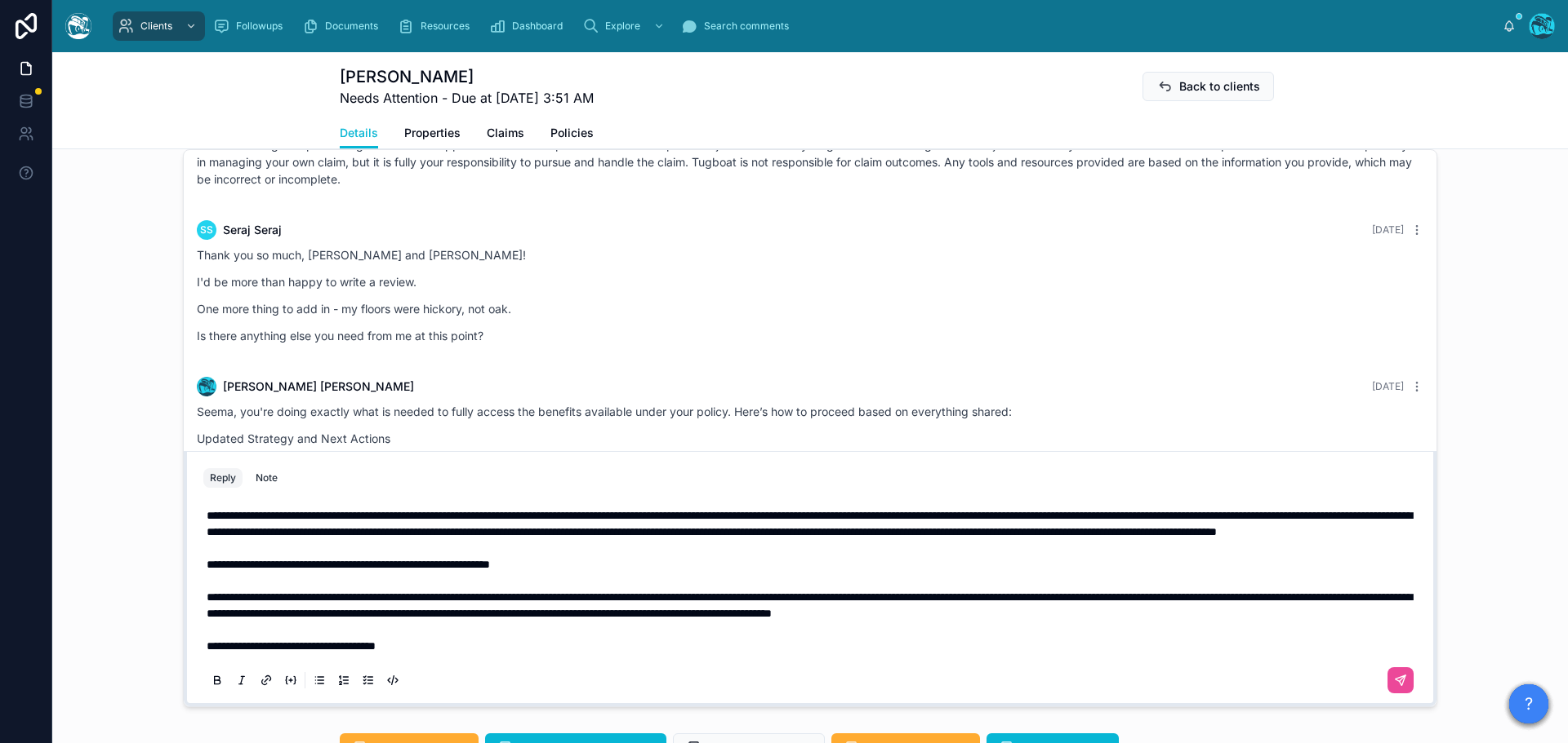
scroll to position [3146, 0]
click at [422, 650] on p "**********" at bounding box center [813, 581] width 1213 height 147
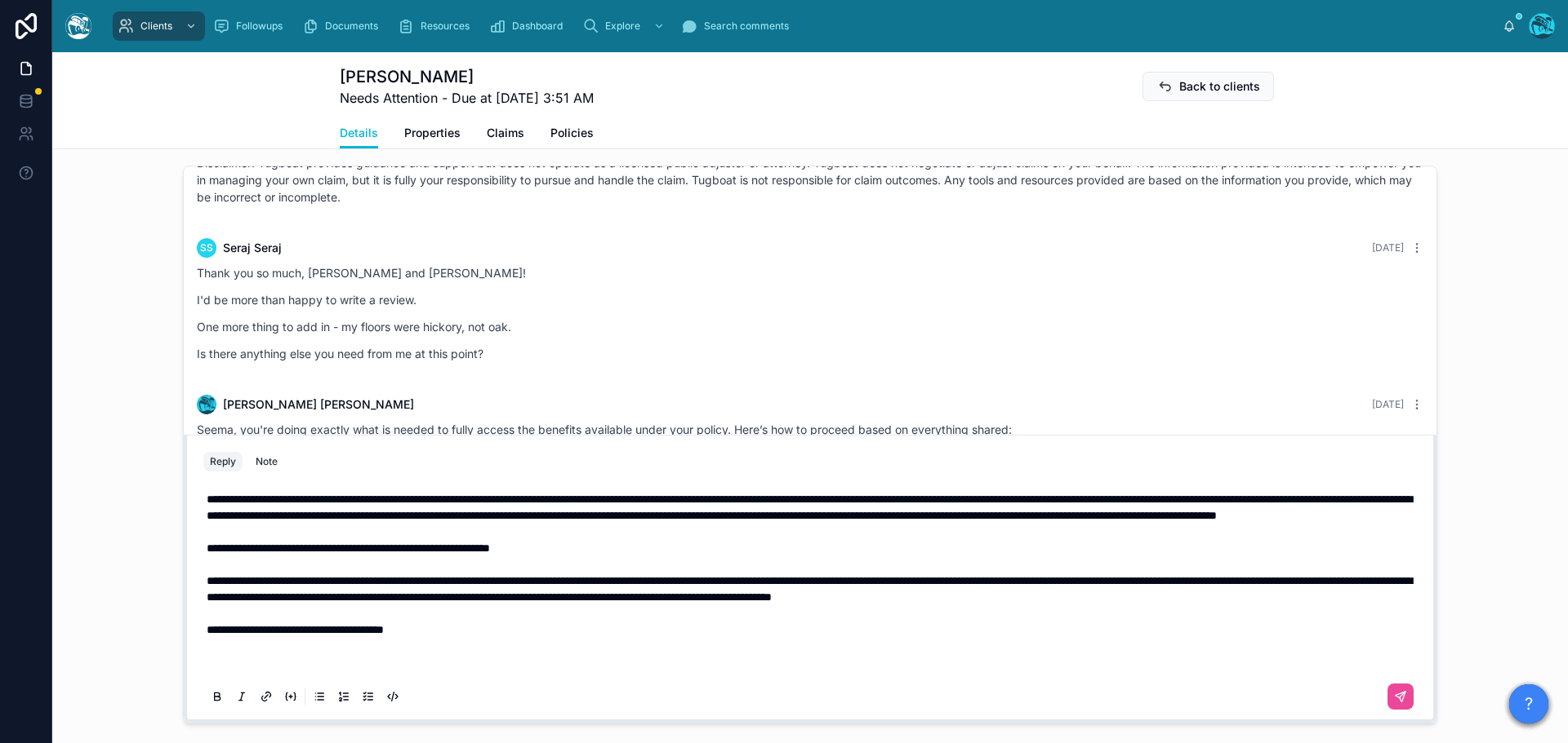
scroll to position [1232, 0]
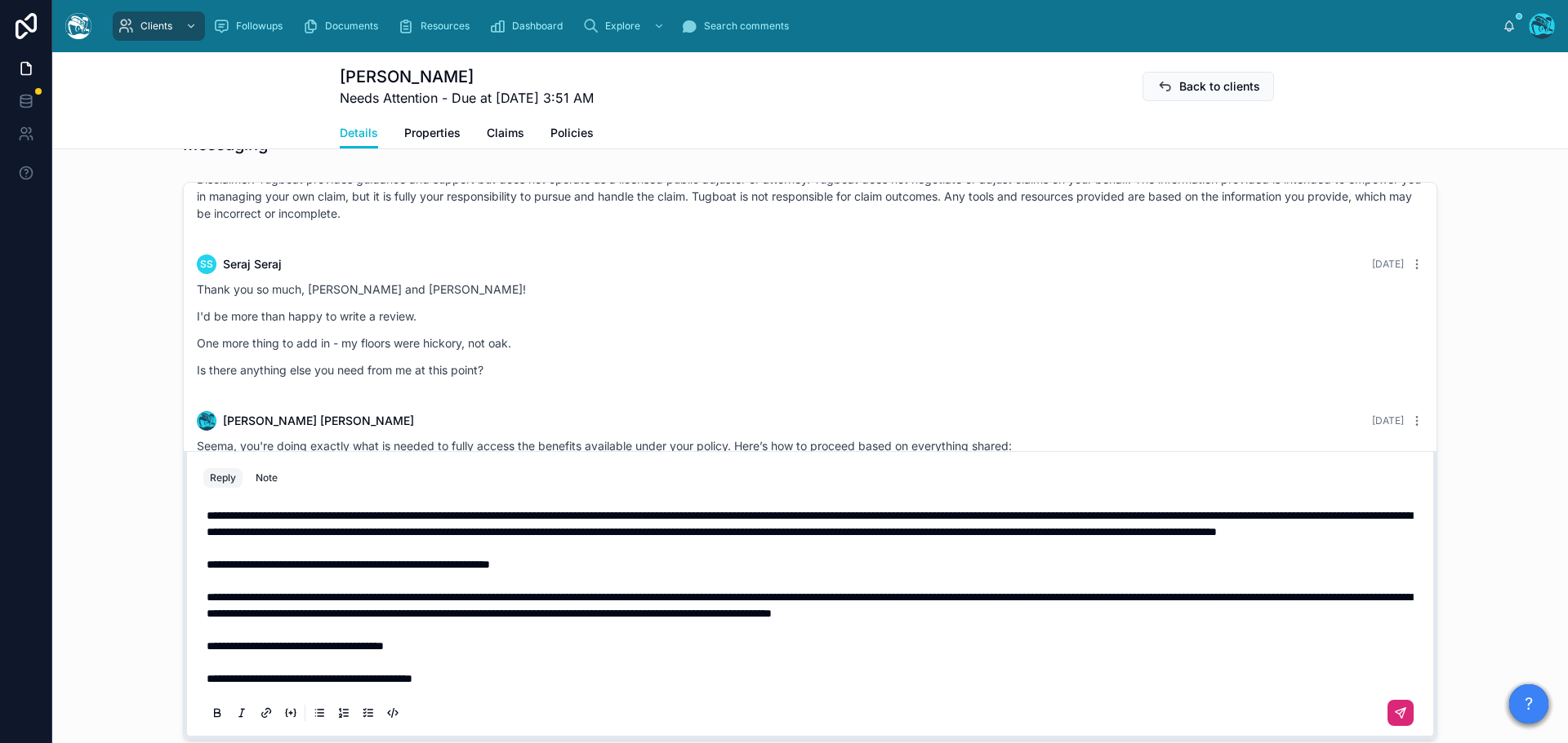
click at [1395, 712] on icon at bounding box center [1400, 713] width 10 height 10
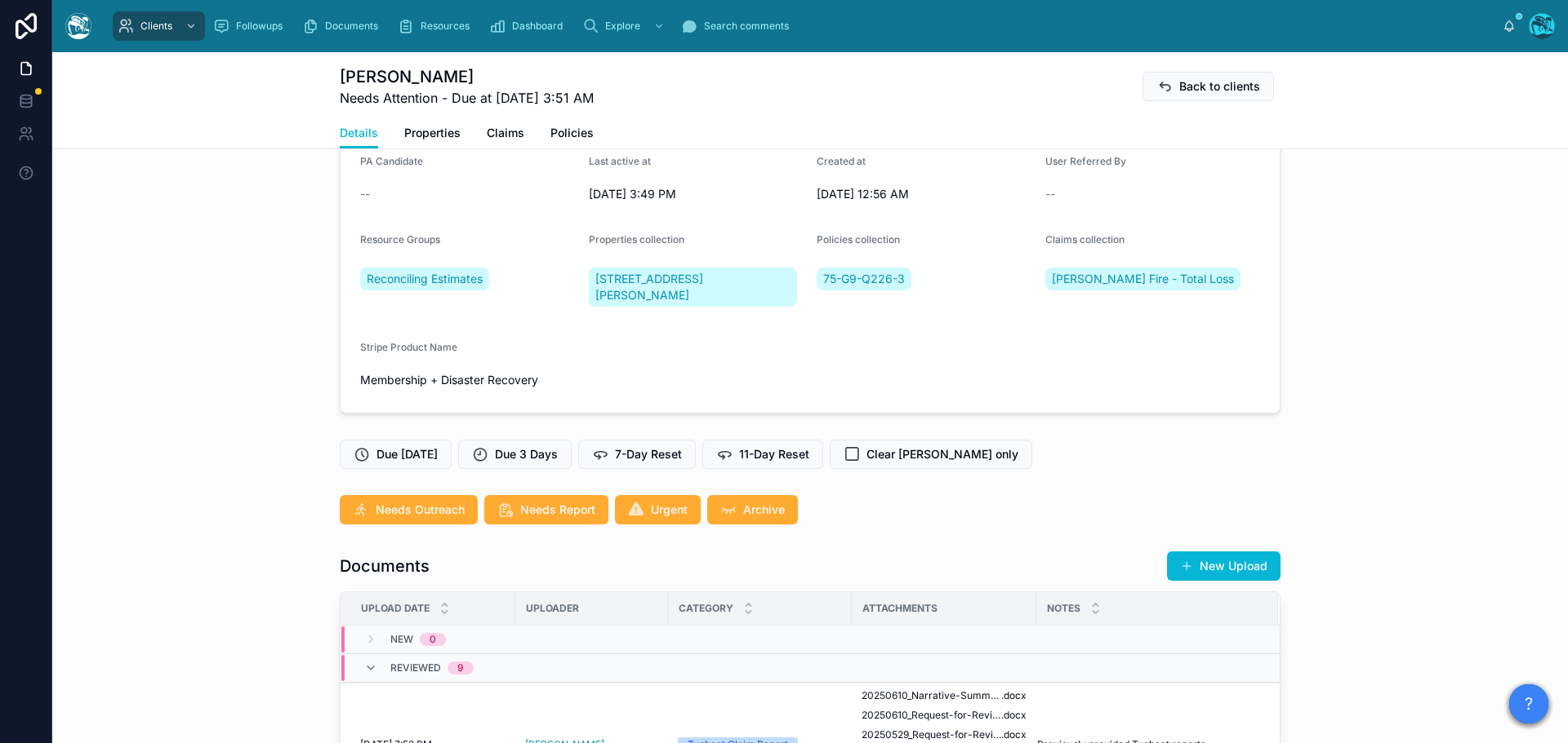
scroll to position [172, 0]
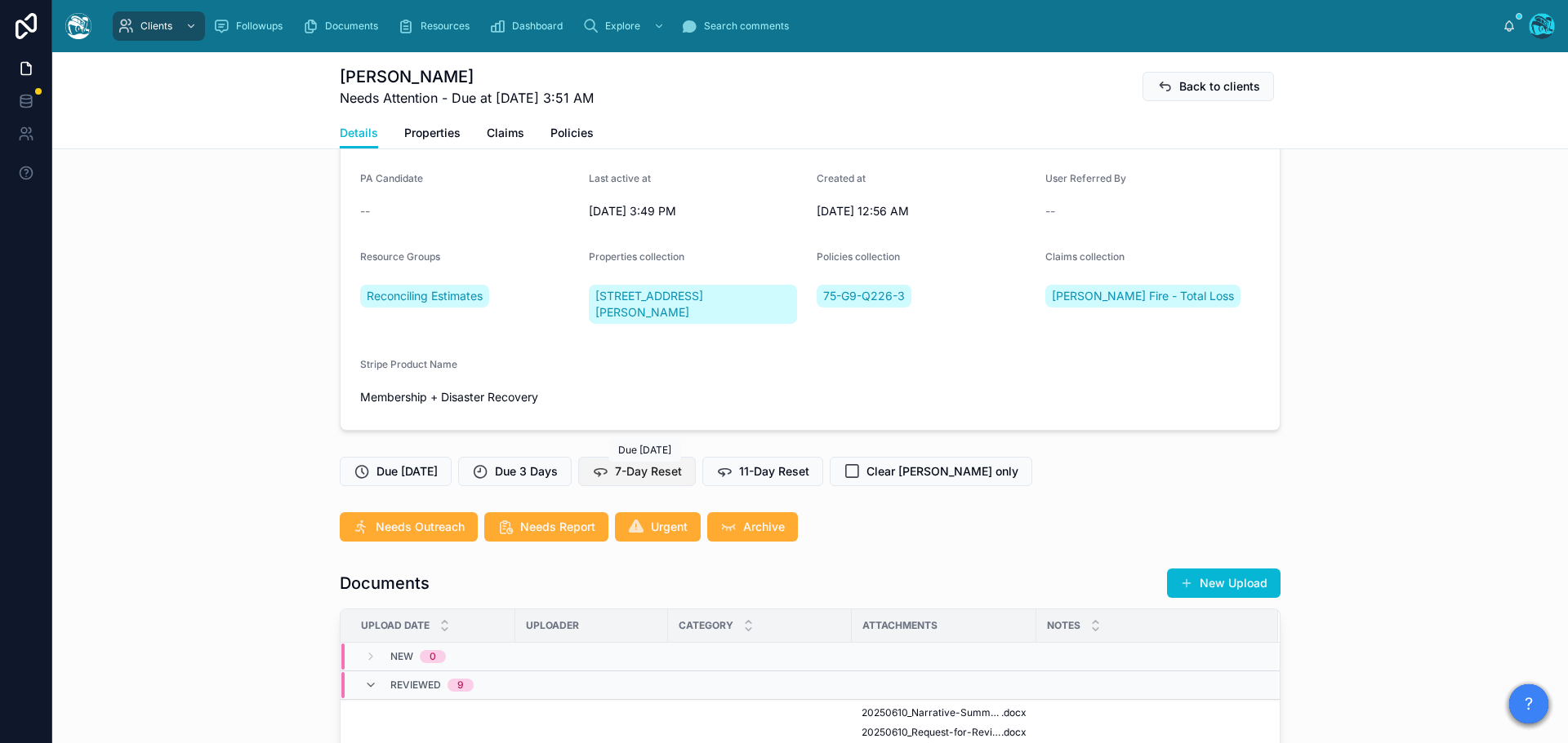
click at [651, 470] on span "7-Day Reset" at bounding box center [648, 472] width 67 height 17
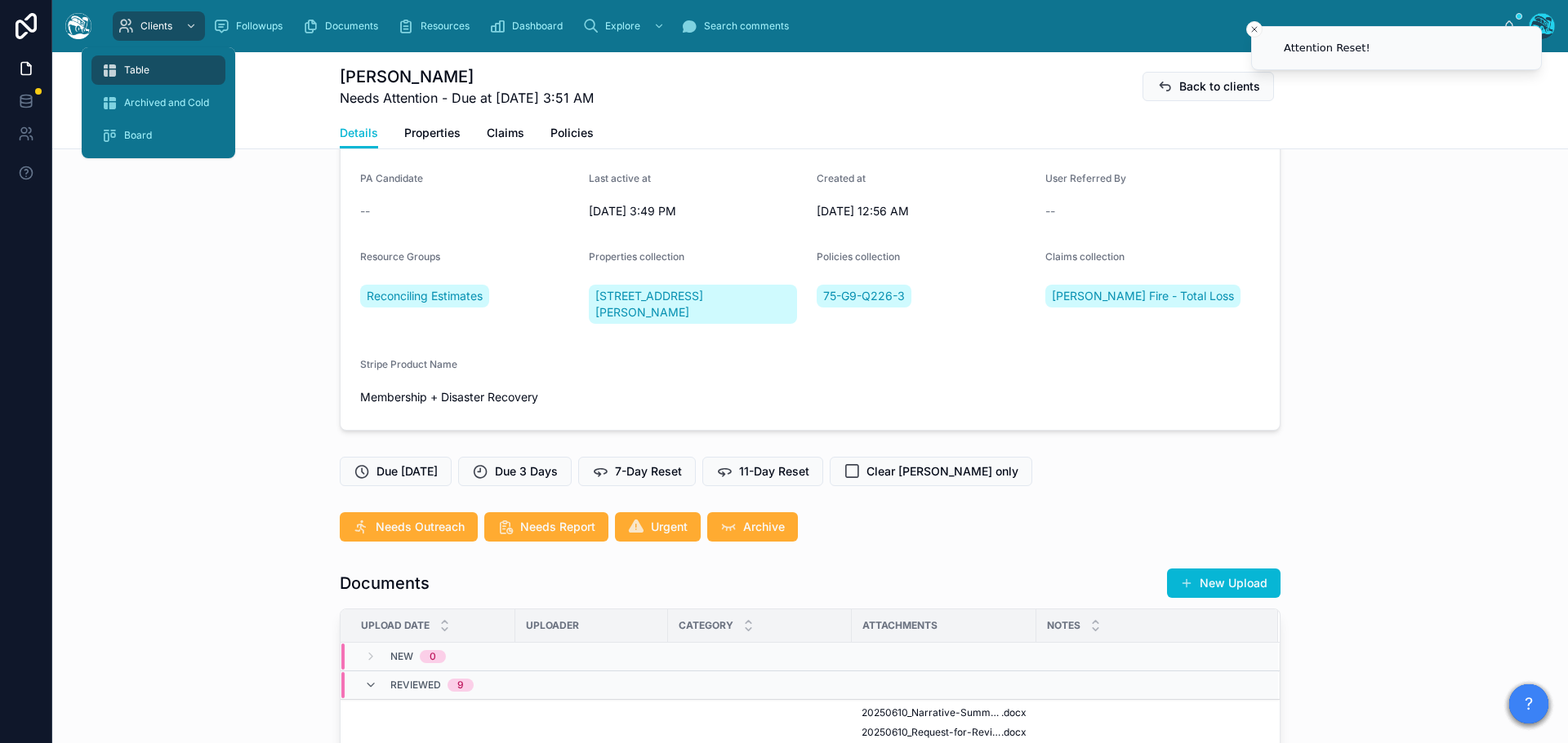
click at [132, 70] on span "Table" at bounding box center [137, 70] width 26 height 13
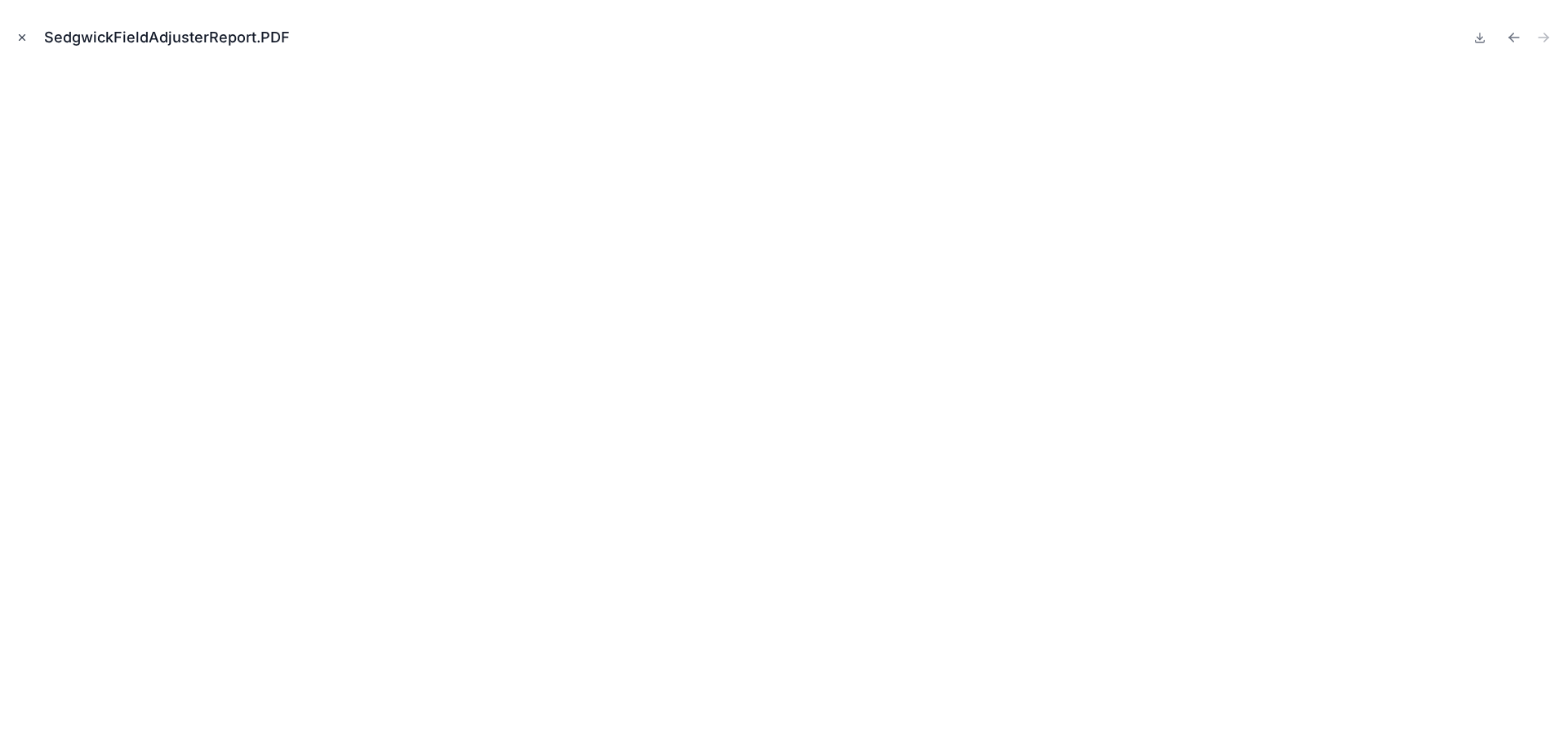
scroll to position [3281, 0]
drag, startPoint x: 19, startPoint y: 33, endPoint x: 51, endPoint y: 70, distance: 48.9
click at [19, 33] on icon "Close modal" at bounding box center [22, 37] width 11 height 11
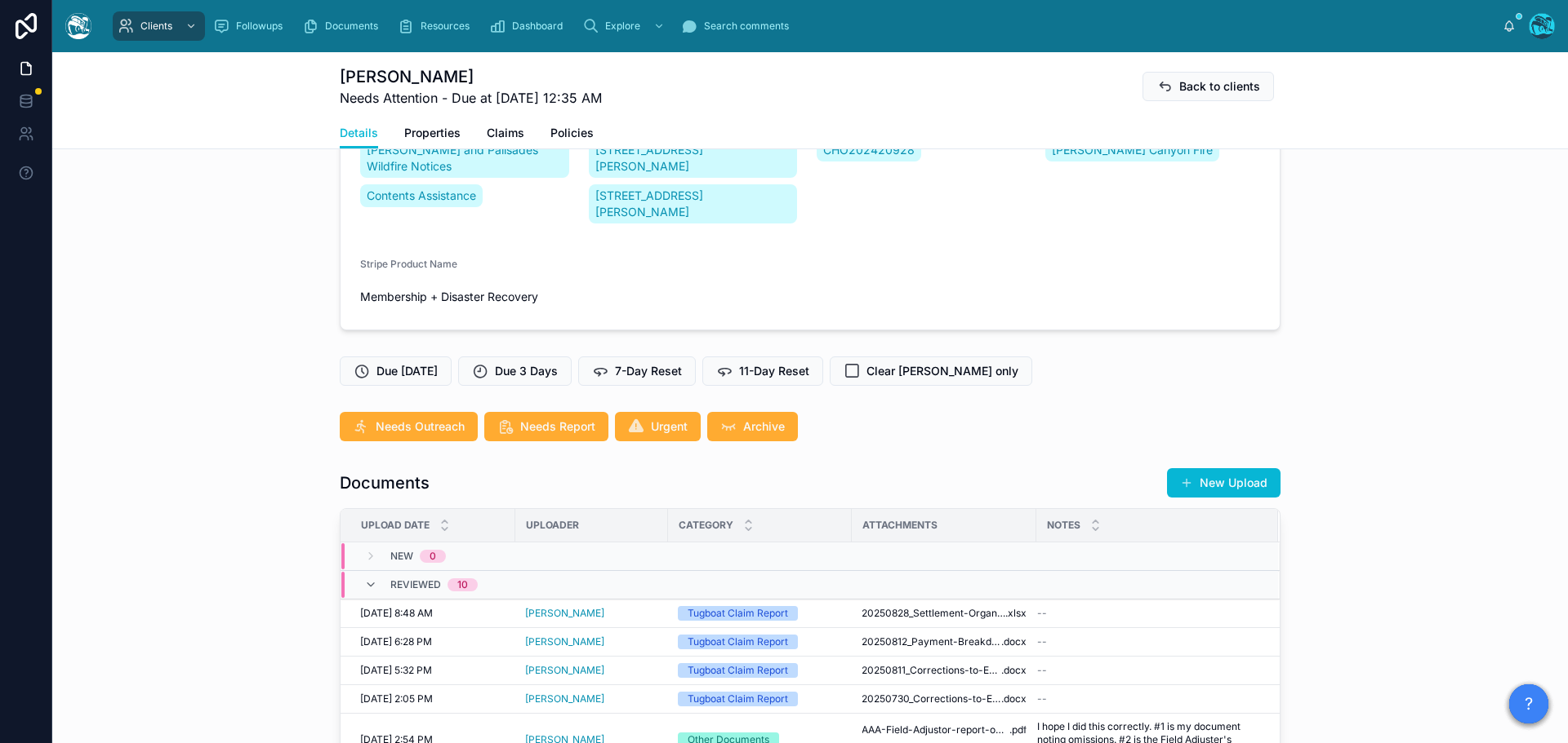
scroll to position [408, 0]
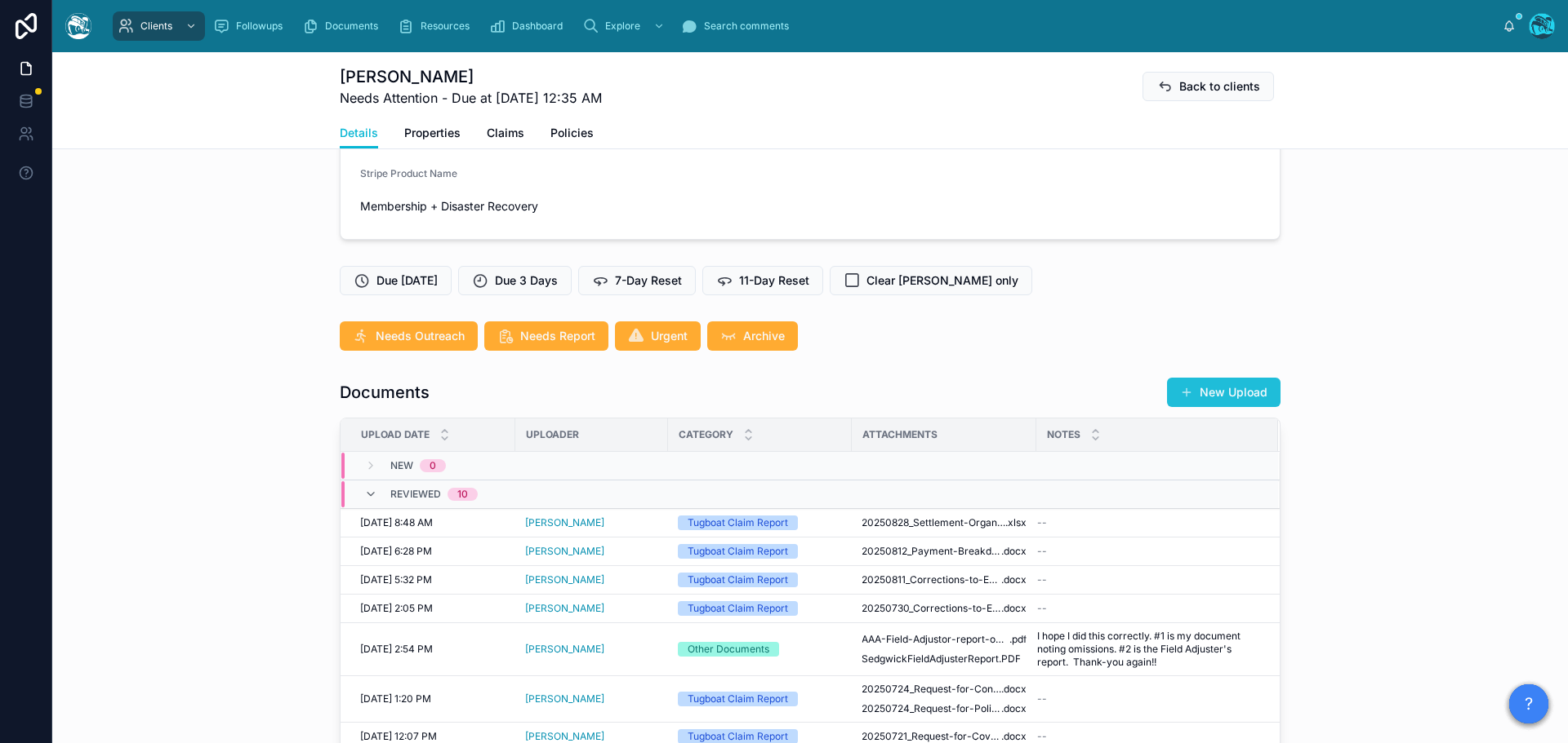
click at [1230, 394] on button "New Upload" at bounding box center [1224, 392] width 114 height 29
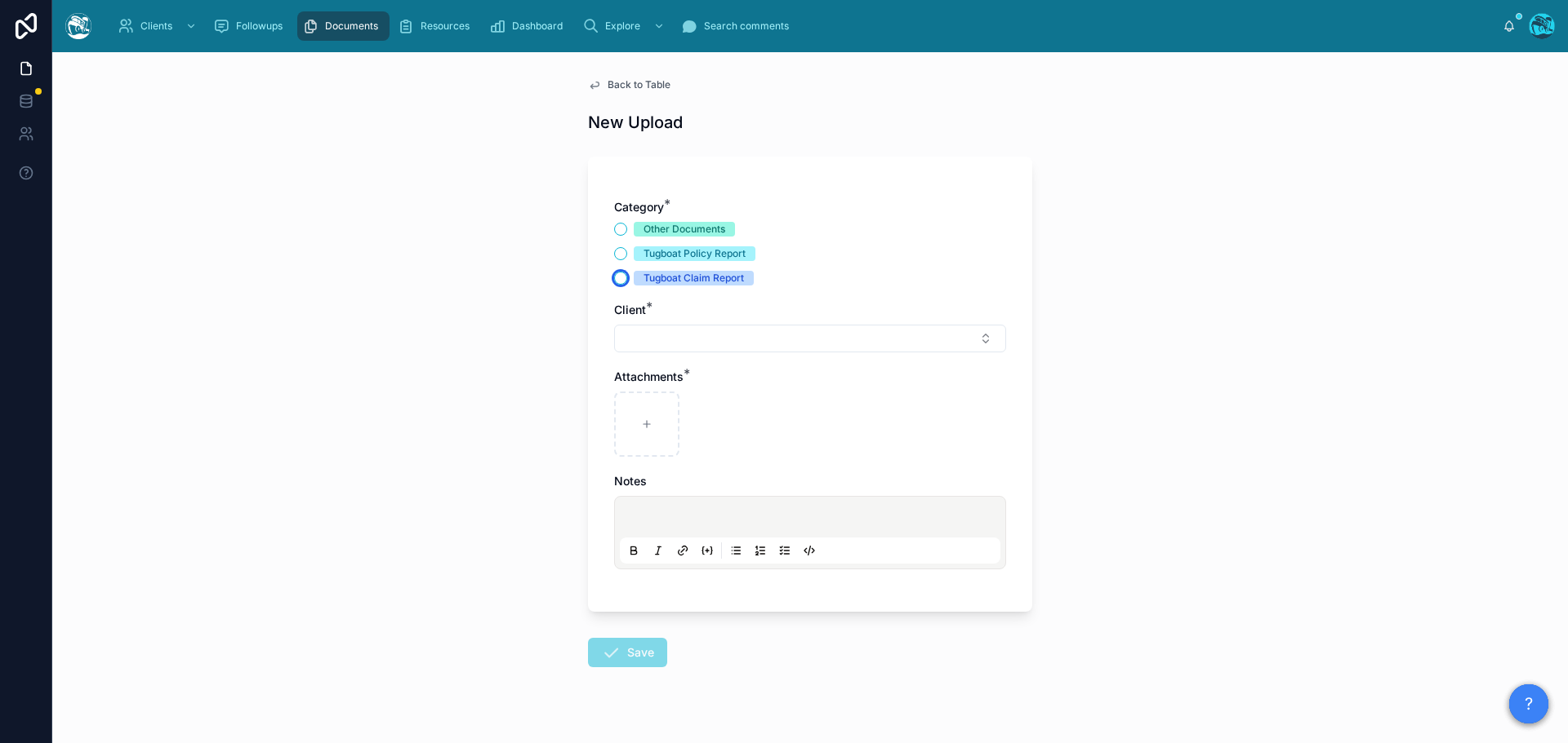
click at [614, 281] on button "Tugboat Claim Report" at bounding box center [620, 278] width 13 height 13
click at [643, 340] on button "Select Button" at bounding box center [810, 339] width 392 height 28
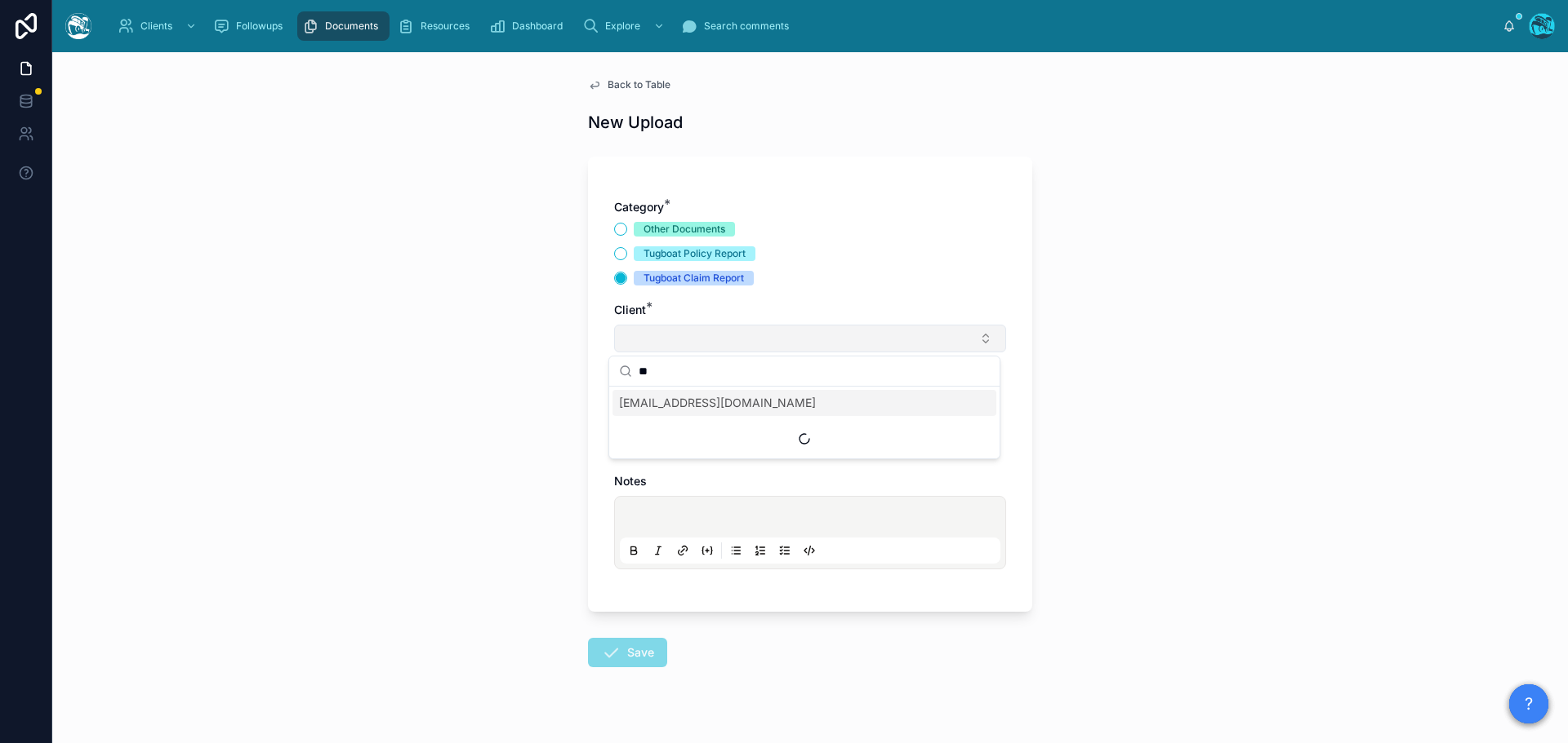
type input "*"
type input "****"
click at [655, 410] on span "Pauline Solliday" at bounding box center [717, 403] width 196 height 17
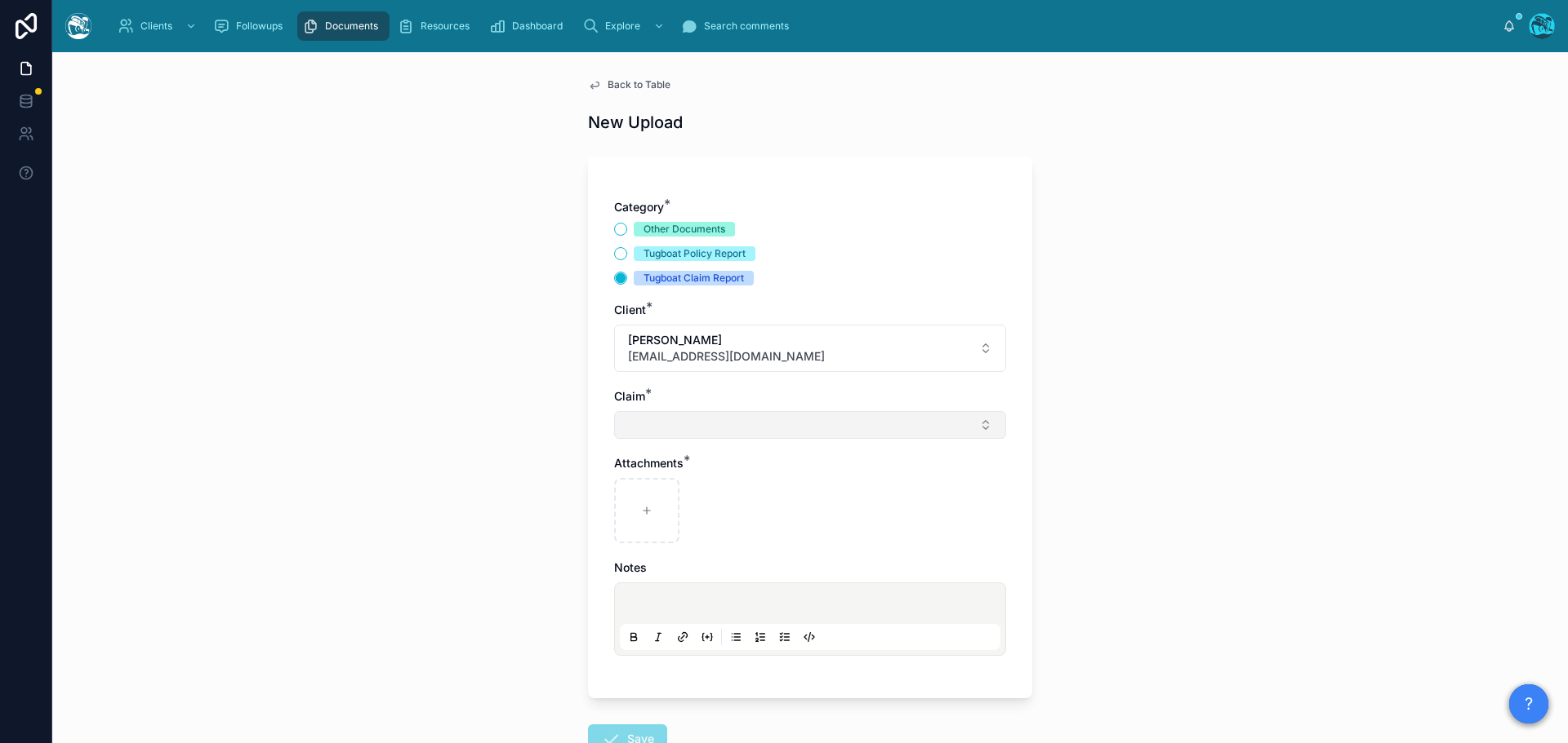
click at [632, 429] on button "Select Button" at bounding box center [810, 425] width 392 height 28
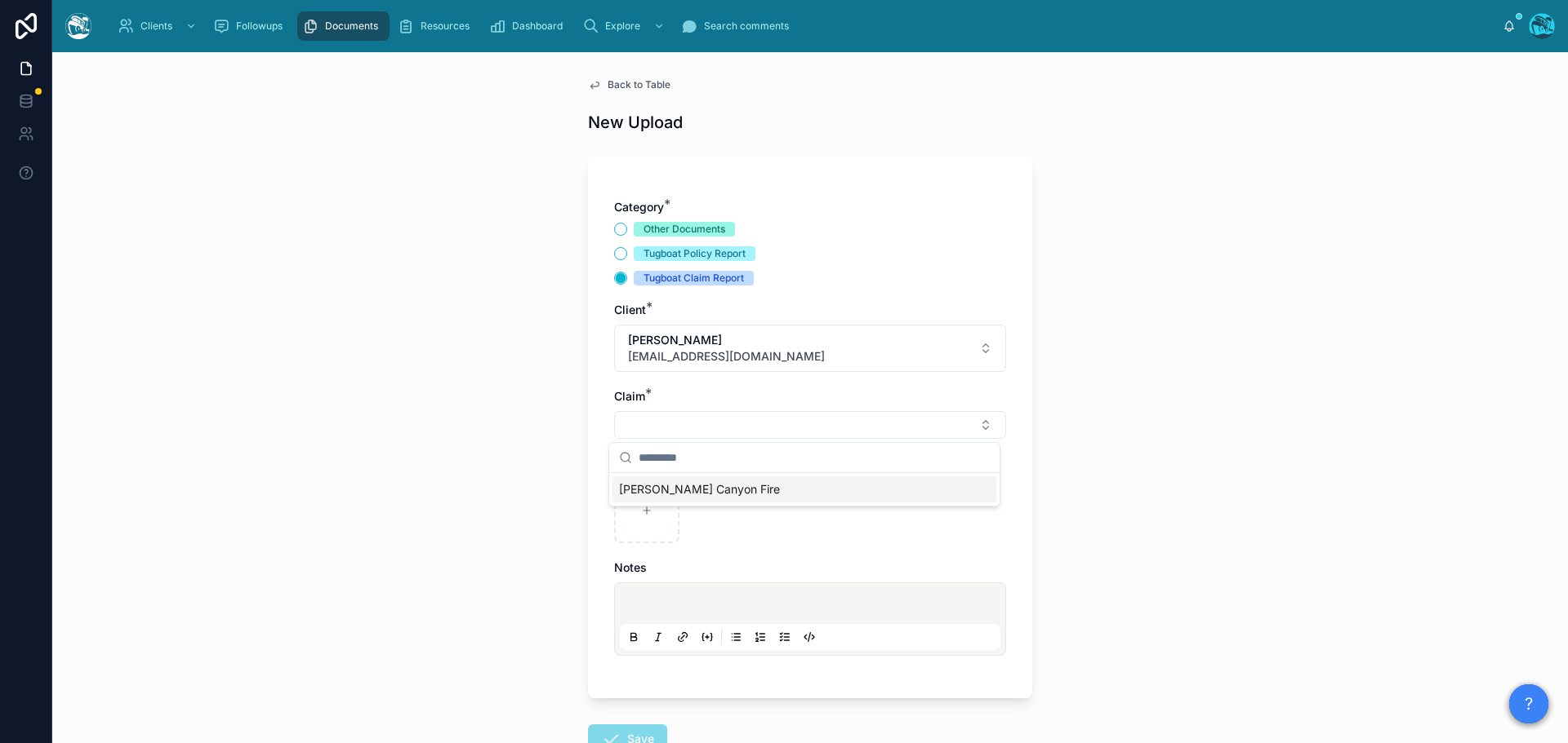
click at [649, 487] on span "Eaton Canyon Fire" at bounding box center [699, 489] width 161 height 17
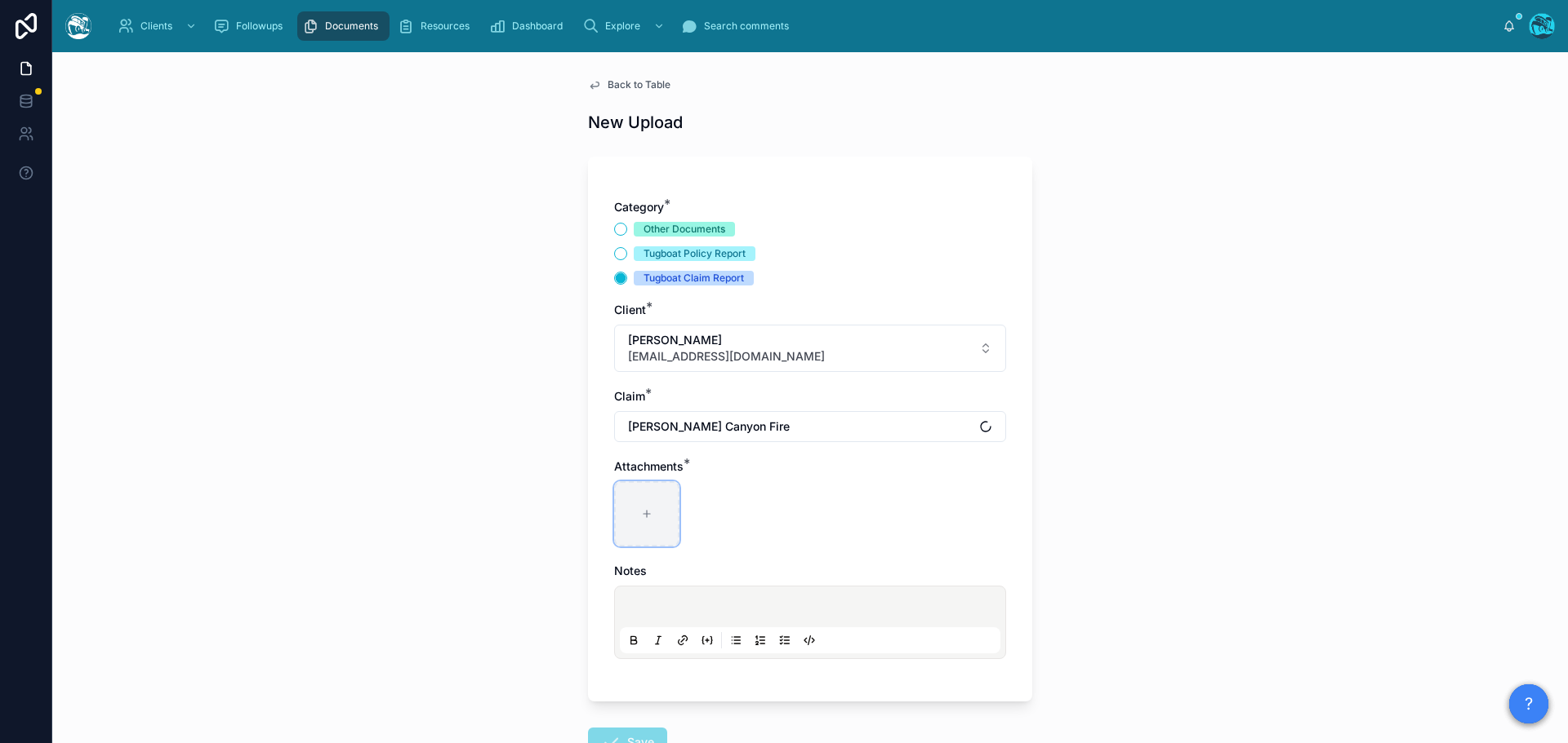
click at [643, 509] on icon at bounding box center [647, 513] width 11 height 11
type input "**********"
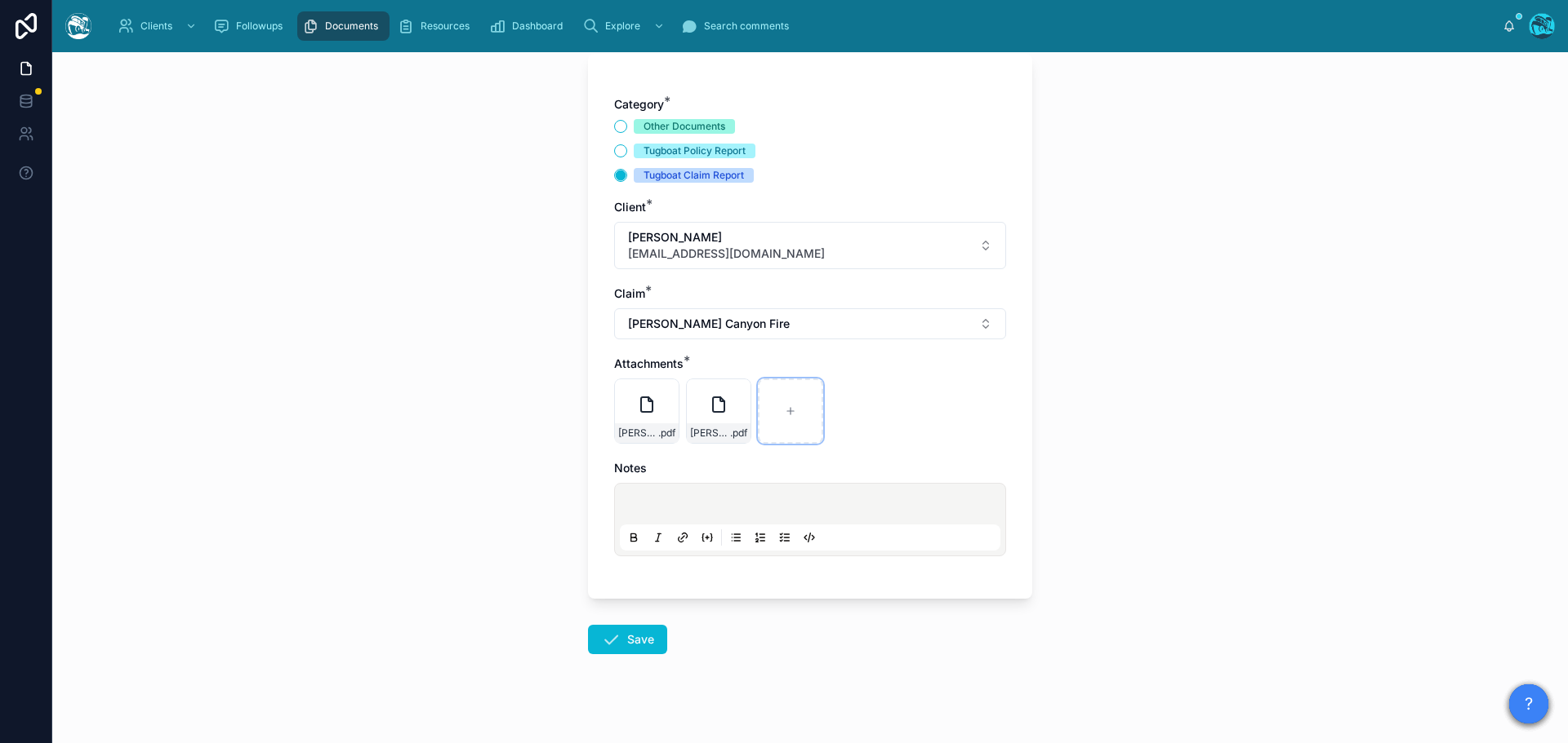
scroll to position [118, 0]
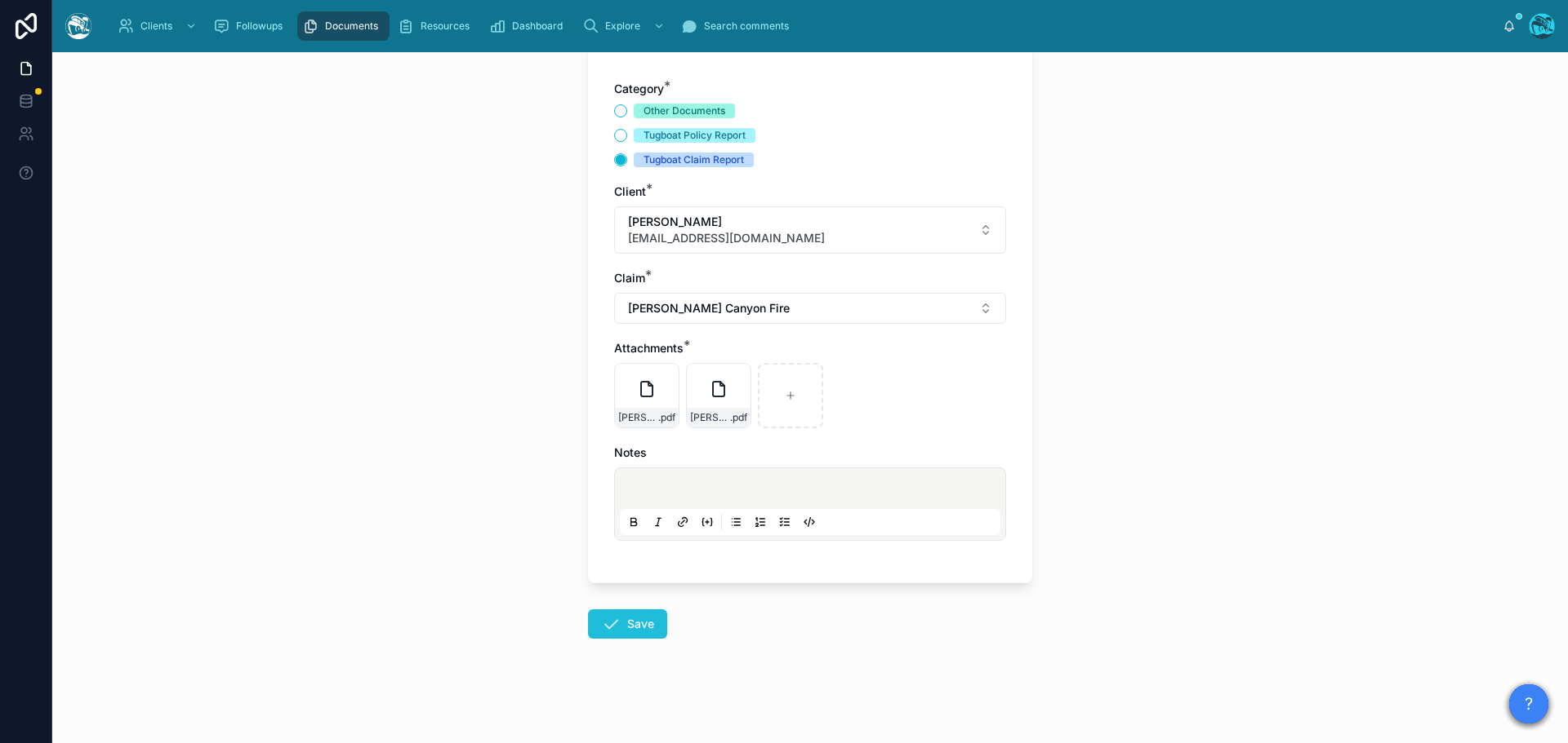
click at [618, 622] on button "Save" at bounding box center [627, 623] width 79 height 29
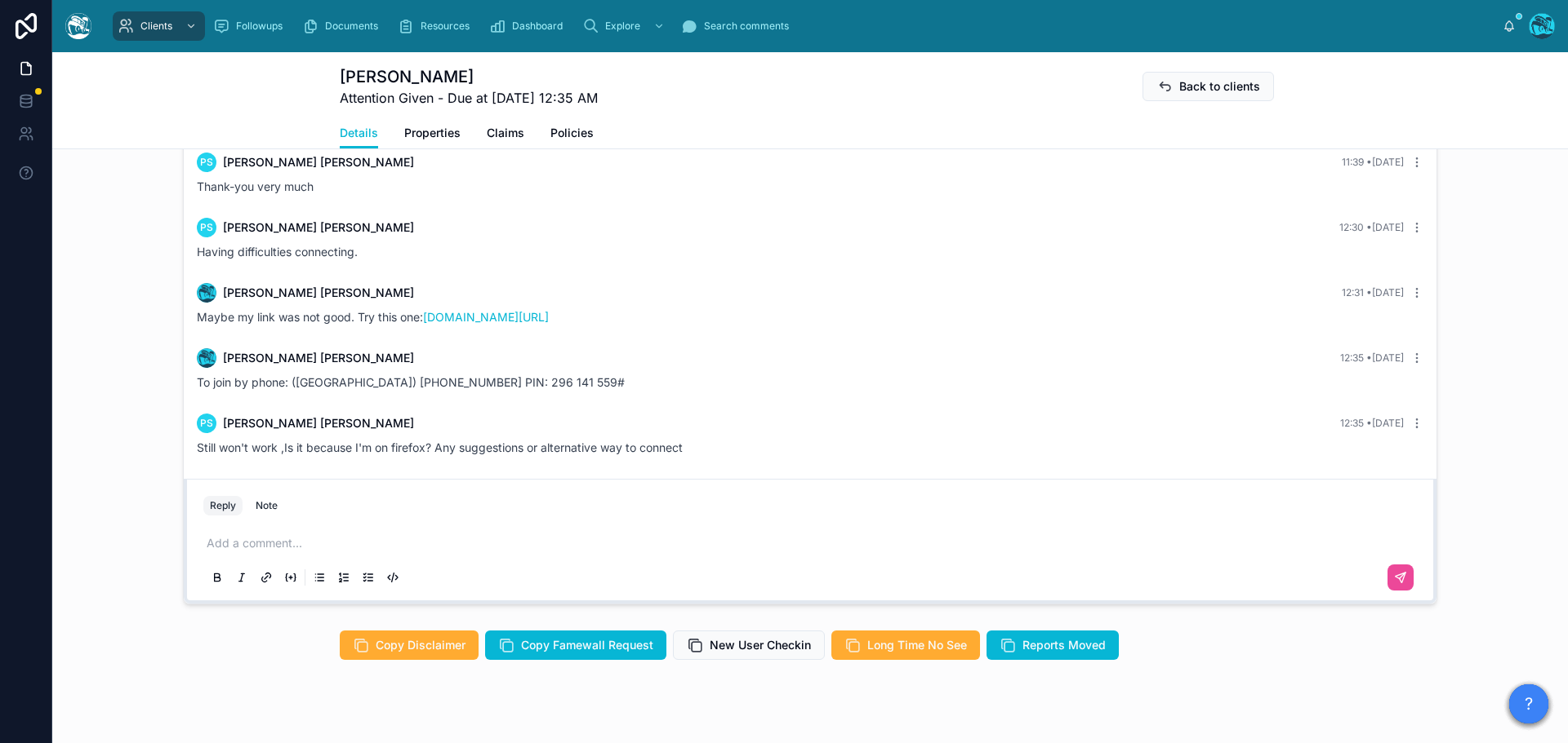
scroll to position [1420, 0]
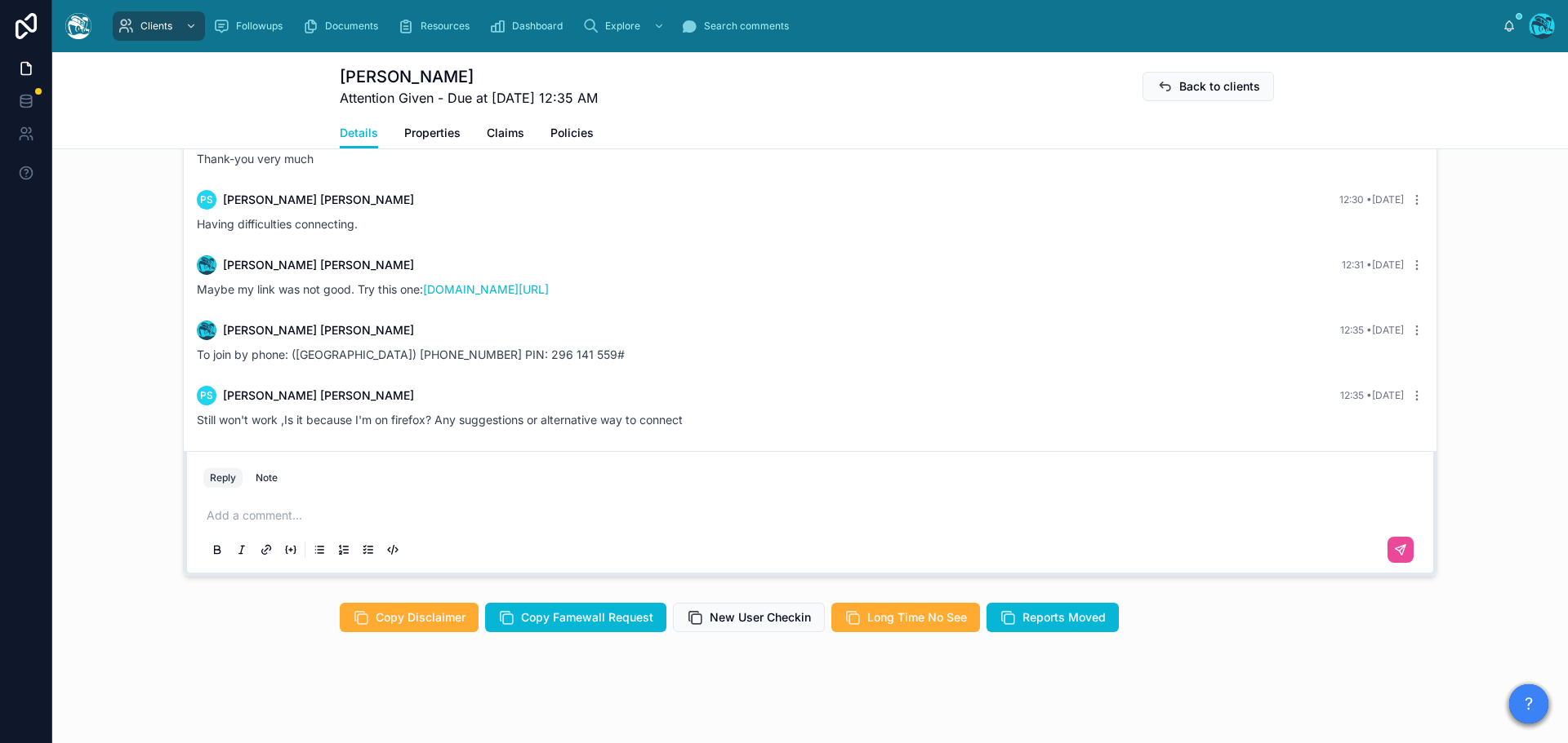
click at [292, 516] on p at bounding box center [813, 516] width 1213 height 17
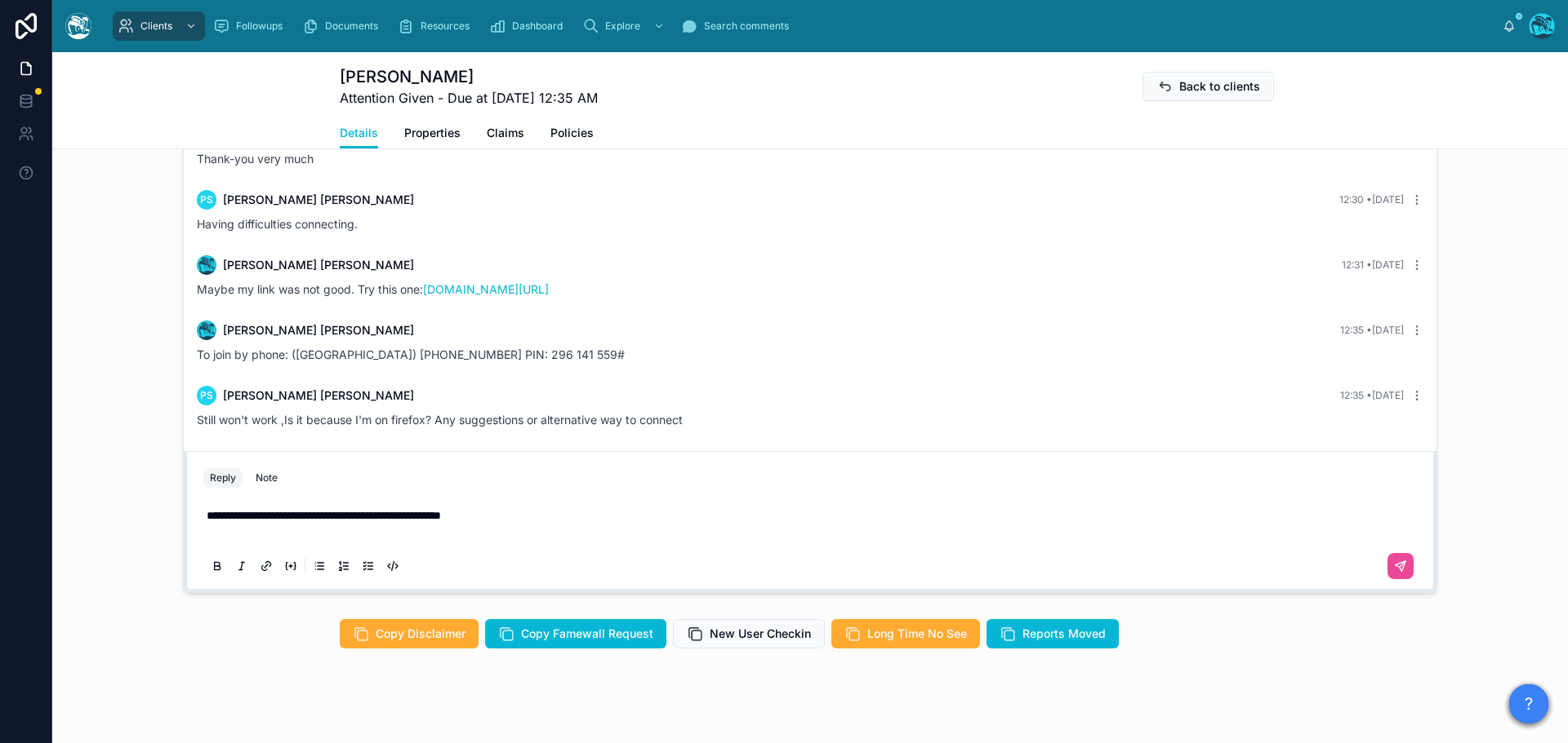
scroll to position [1387, 0]
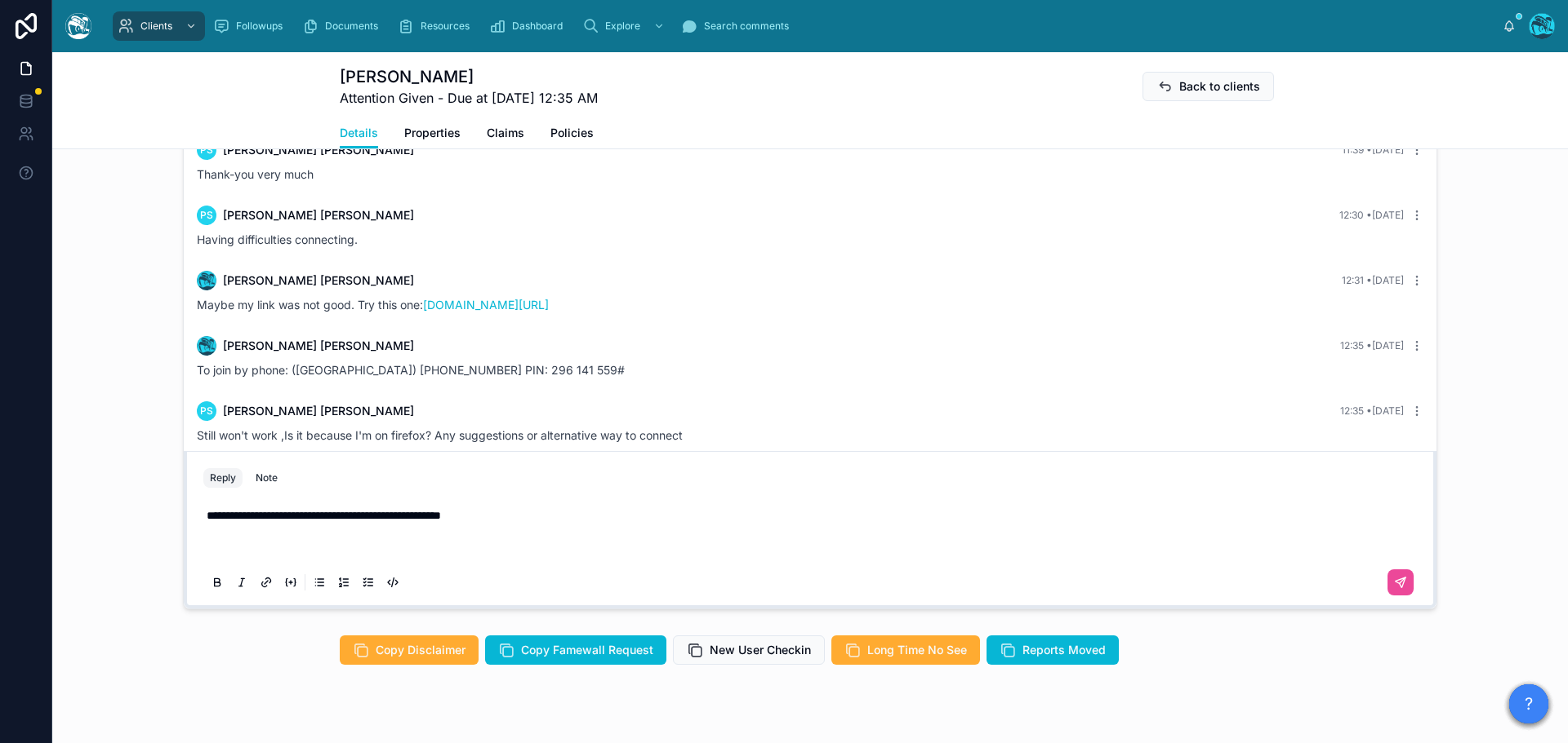
click at [211, 548] on p at bounding box center [813, 548] width 1213 height 17
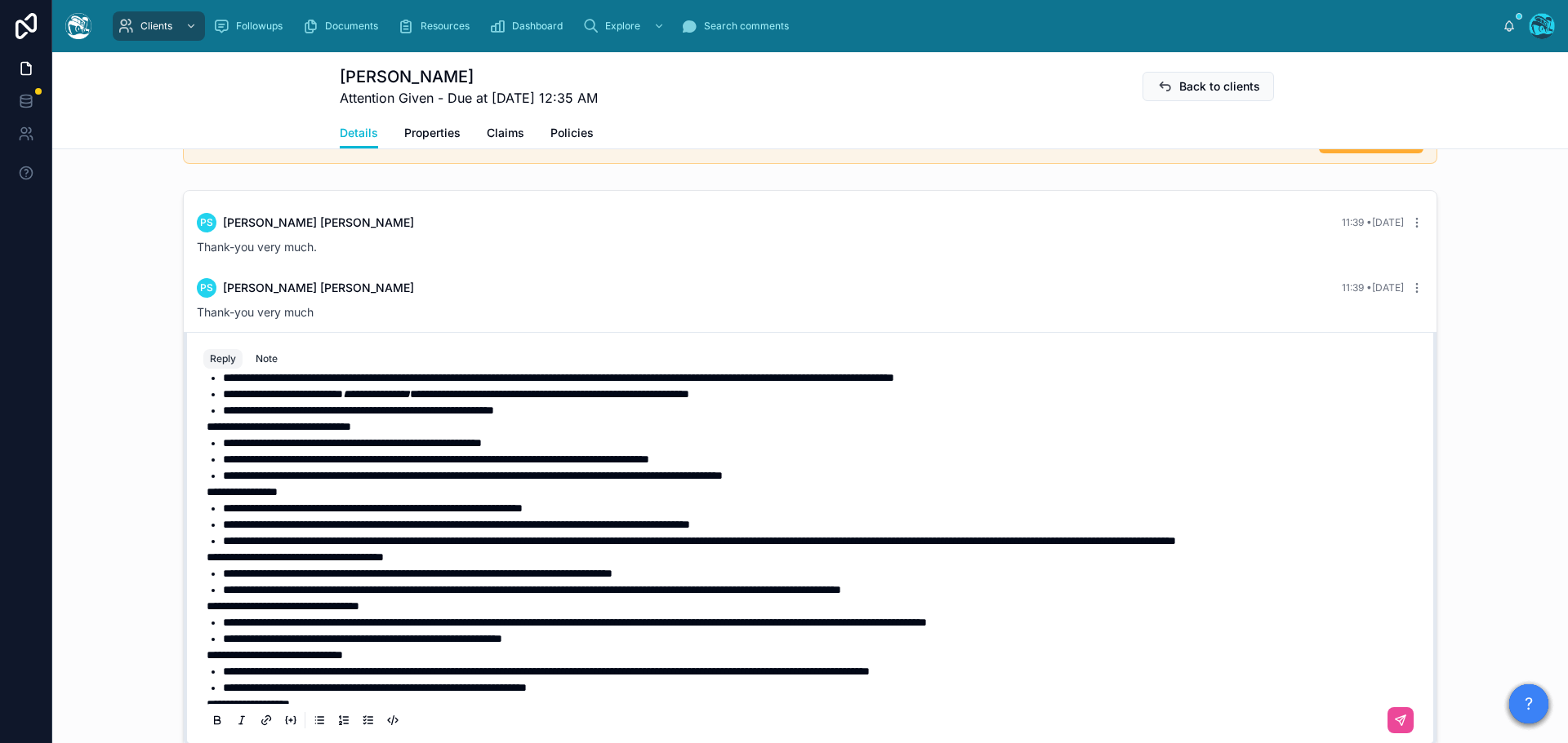
scroll to position [0, 0]
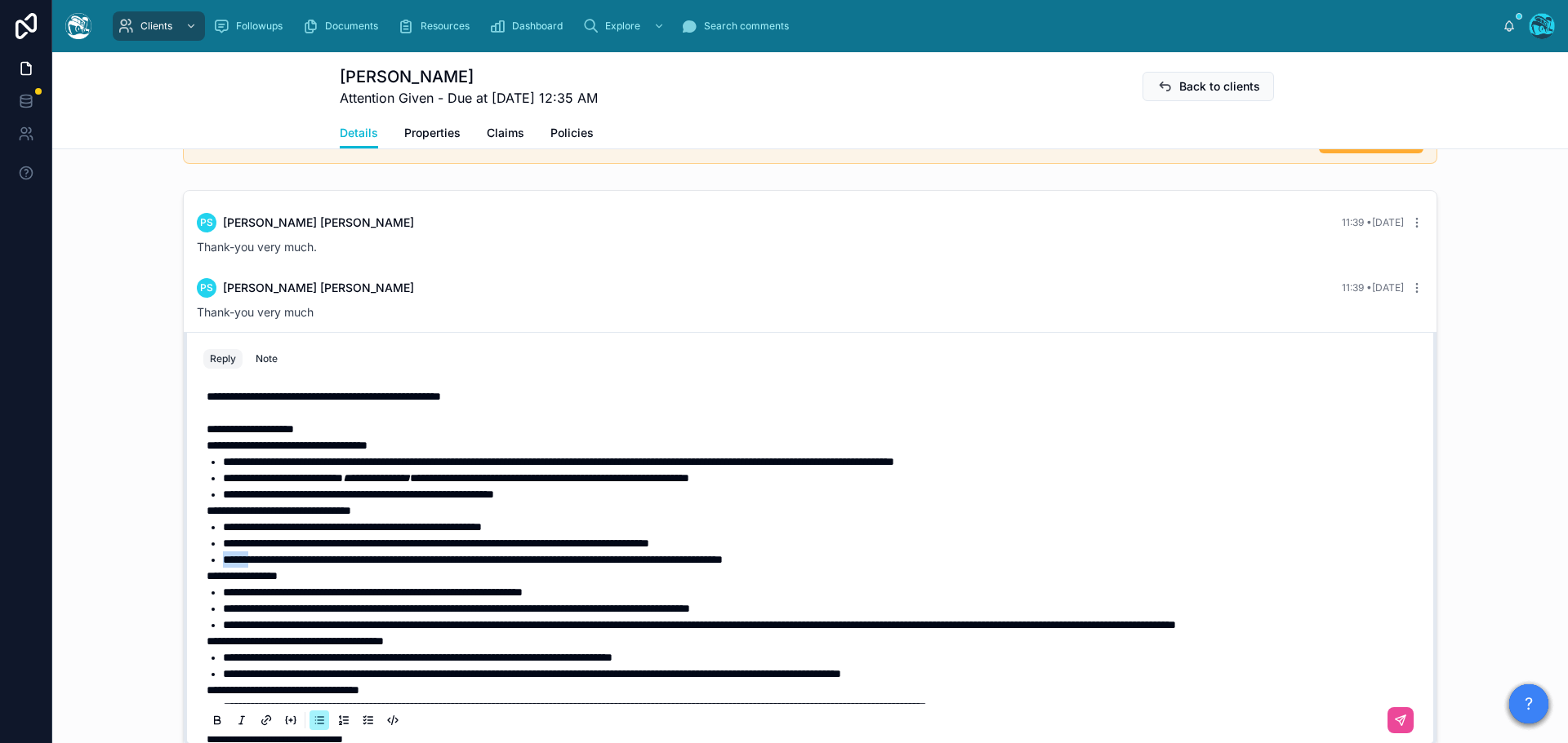
drag, startPoint x: 252, startPoint y: 560, endPoint x: 216, endPoint y: 558, distance: 36.1
click at [216, 558] on ul "**********" at bounding box center [813, 544] width 1213 height 49
drag, startPoint x: 592, startPoint y: 493, endPoint x: 208, endPoint y: 495, distance: 384.0
click at [223, 495] on li "**********" at bounding box center [821, 494] width 1197 height 17
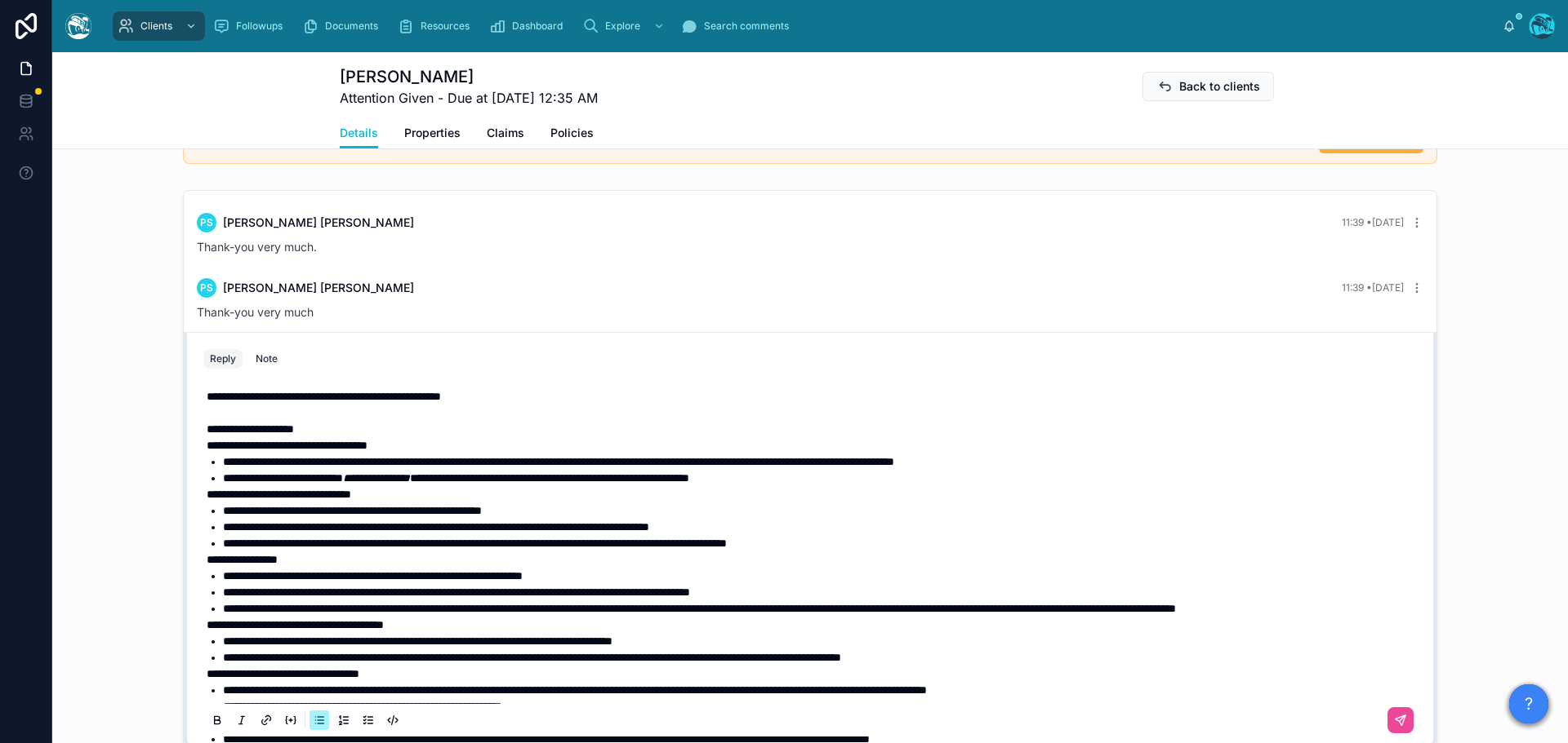
click at [861, 479] on li "**********" at bounding box center [821, 478] width 1197 height 17
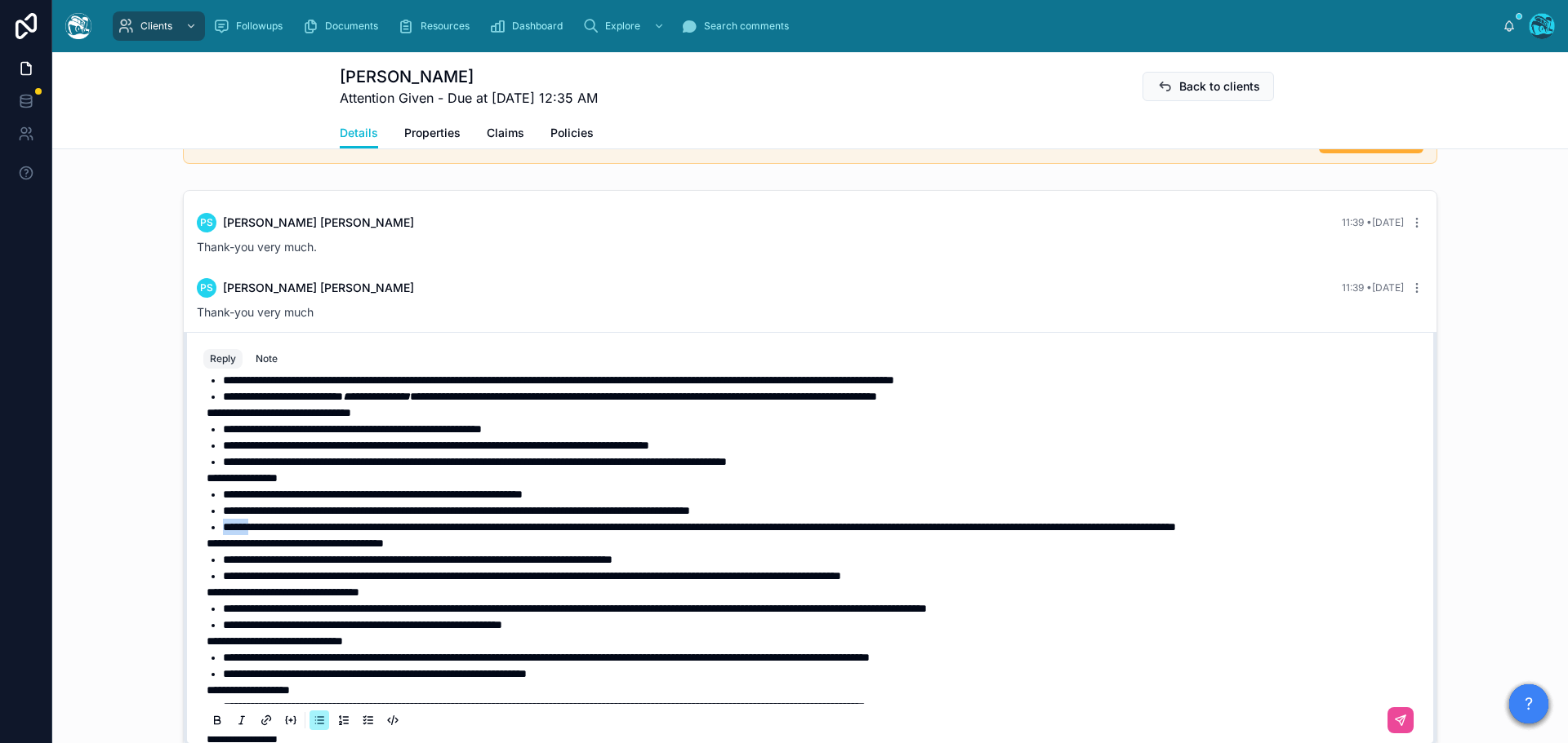
drag, startPoint x: 253, startPoint y: 526, endPoint x: 216, endPoint y: 526, distance: 37.0
click at [216, 526] on ul "**********" at bounding box center [813, 511] width 1213 height 49
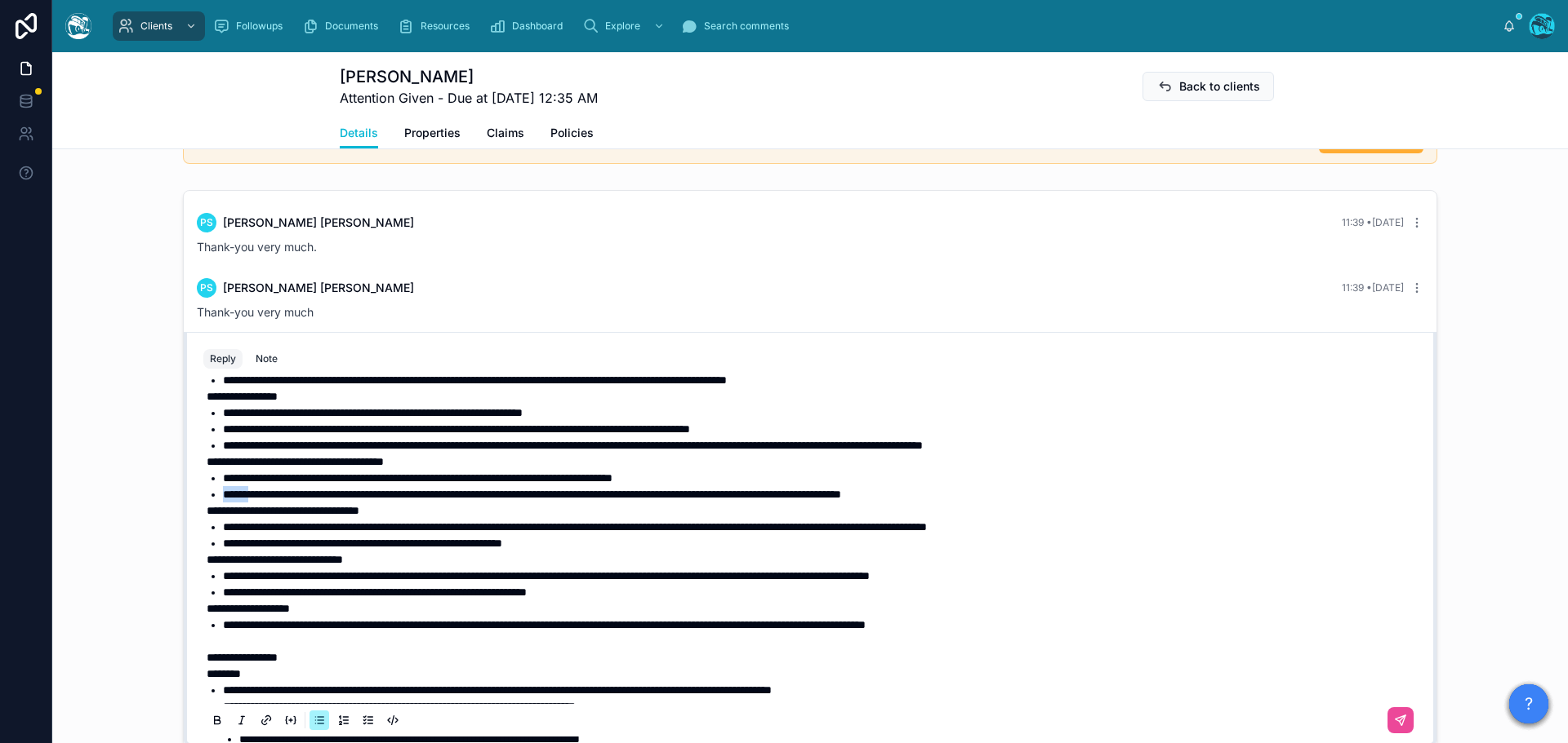
drag, startPoint x: 252, startPoint y: 496, endPoint x: 217, endPoint y: 496, distance: 35.0
click at [223, 496] on span "**********" at bounding box center [532, 494] width 618 height 11
click at [223, 542] on span "**********" at bounding box center [362, 543] width 279 height 11
click at [235, 542] on span "**********" at bounding box center [362, 543] width 279 height 11
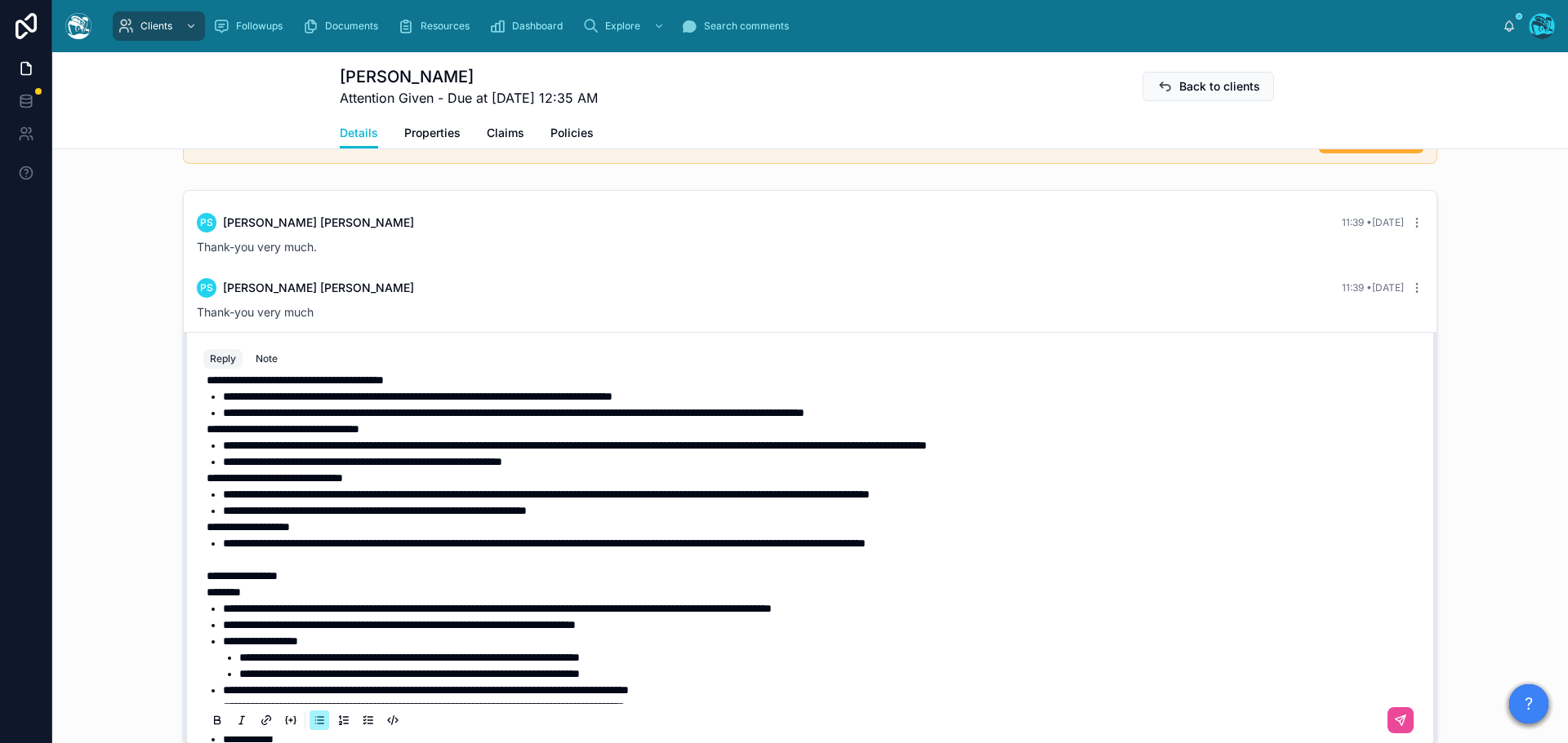
click at [527, 511] on span "**********" at bounding box center [374, 511] width 304 height 11
click at [403, 544] on span "**********" at bounding box center [544, 543] width 643 height 11
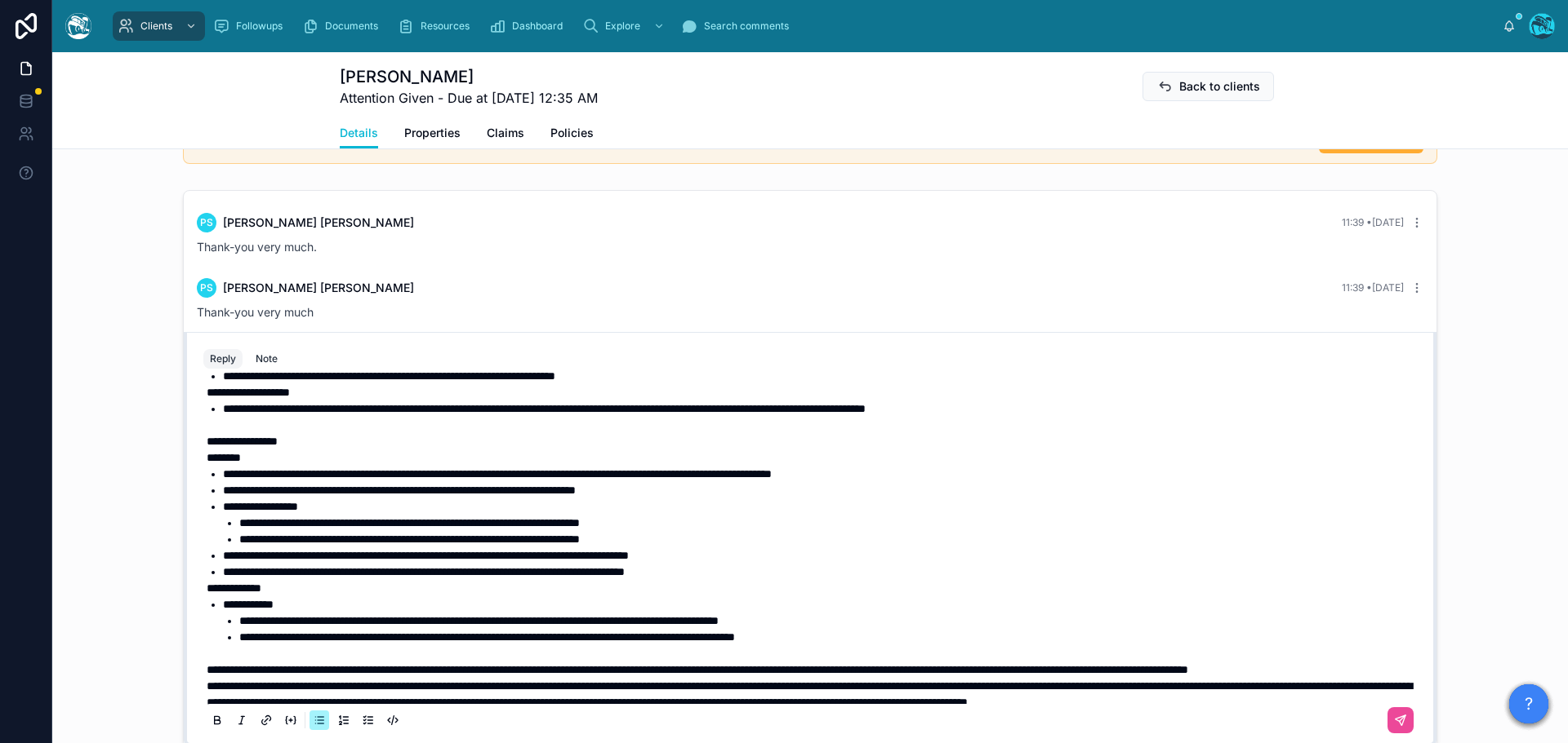
scroll to position [408, 0]
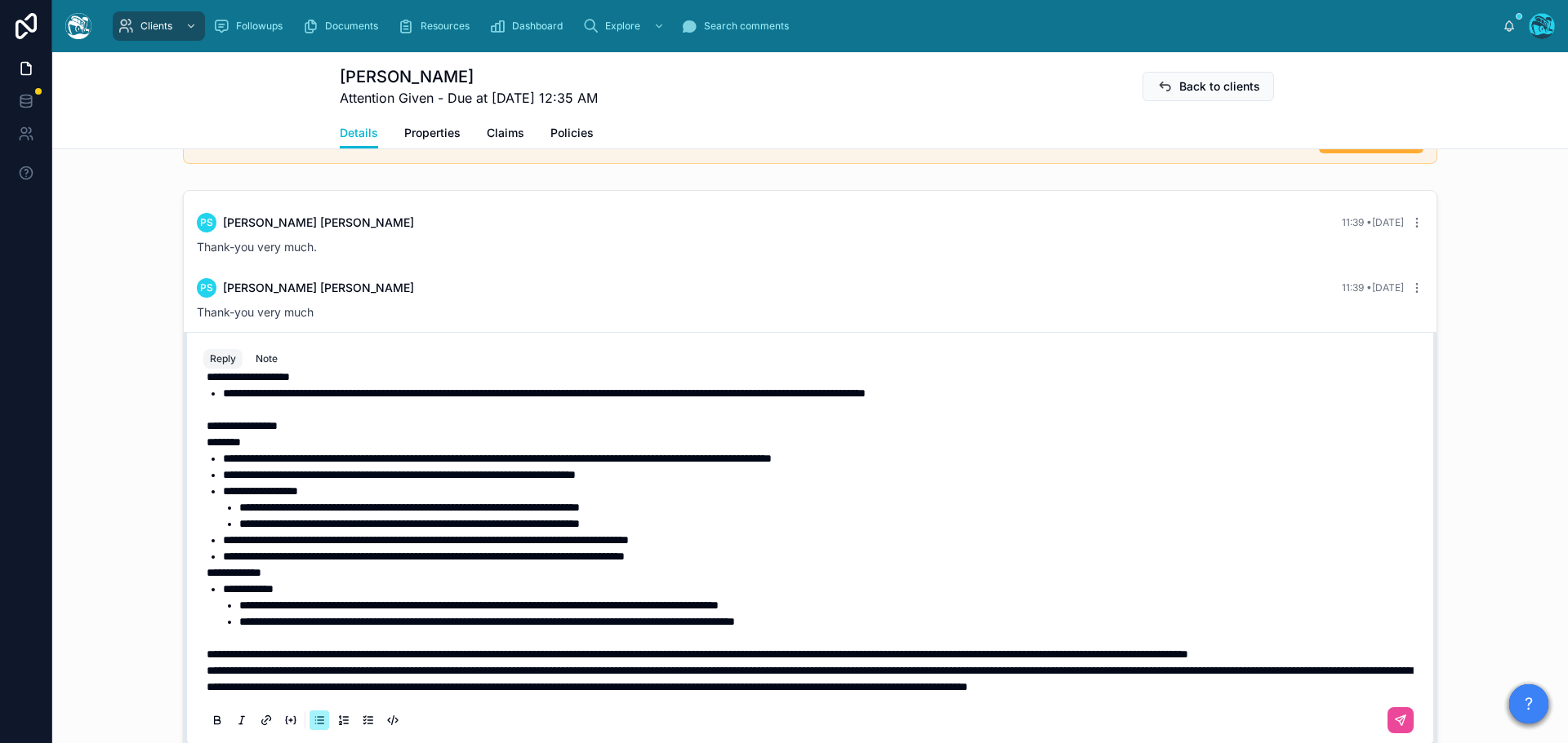
click at [935, 451] on li "**********" at bounding box center [821, 459] width 1197 height 17
click at [361, 646] on p "**********" at bounding box center [813, 654] width 1213 height 17
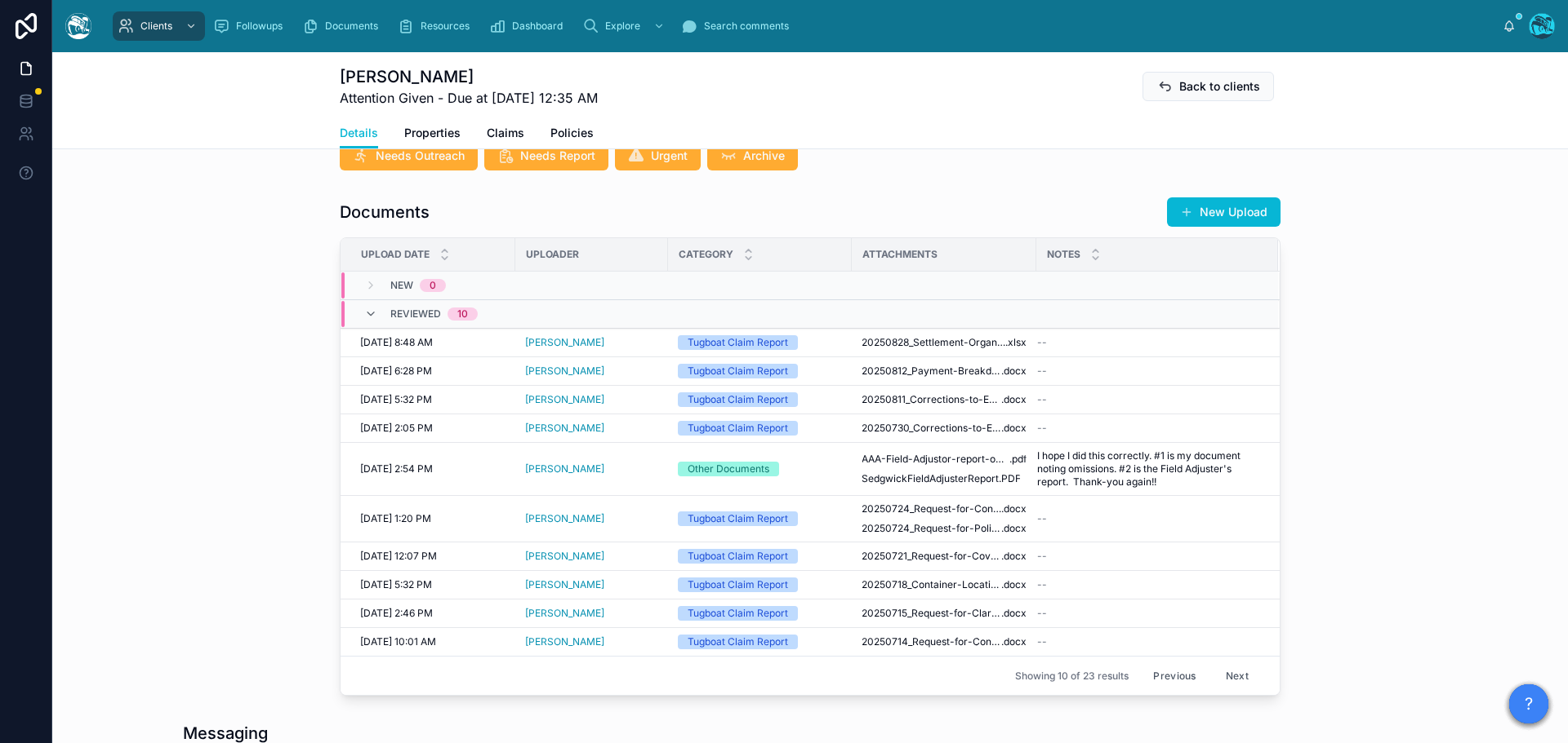
scroll to position [597, 0]
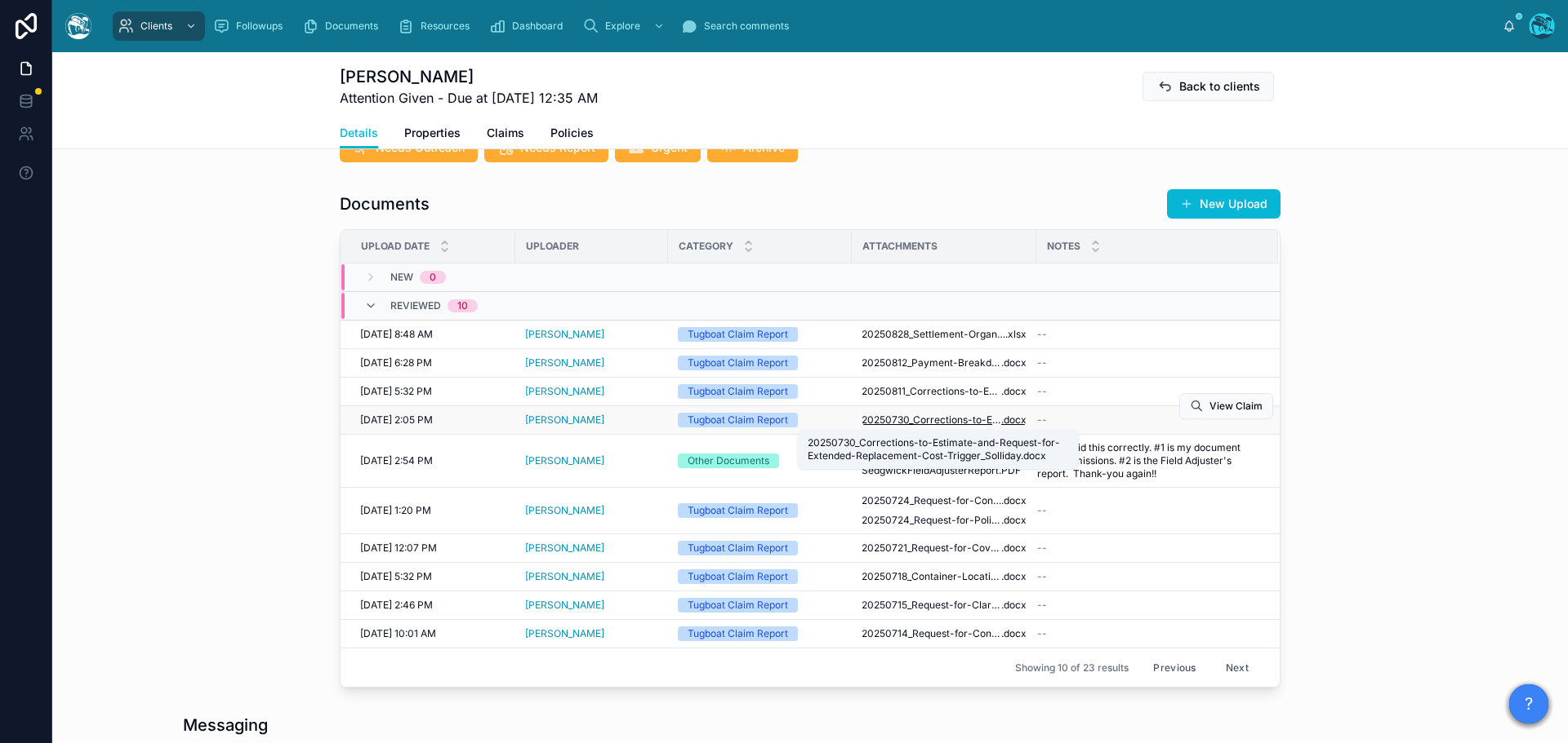
click at [976, 418] on span "20250730_Corrections-to-Estimate-and-Request-for-Extended-Replacement-Cost-Trig…" at bounding box center [931, 420] width 140 height 13
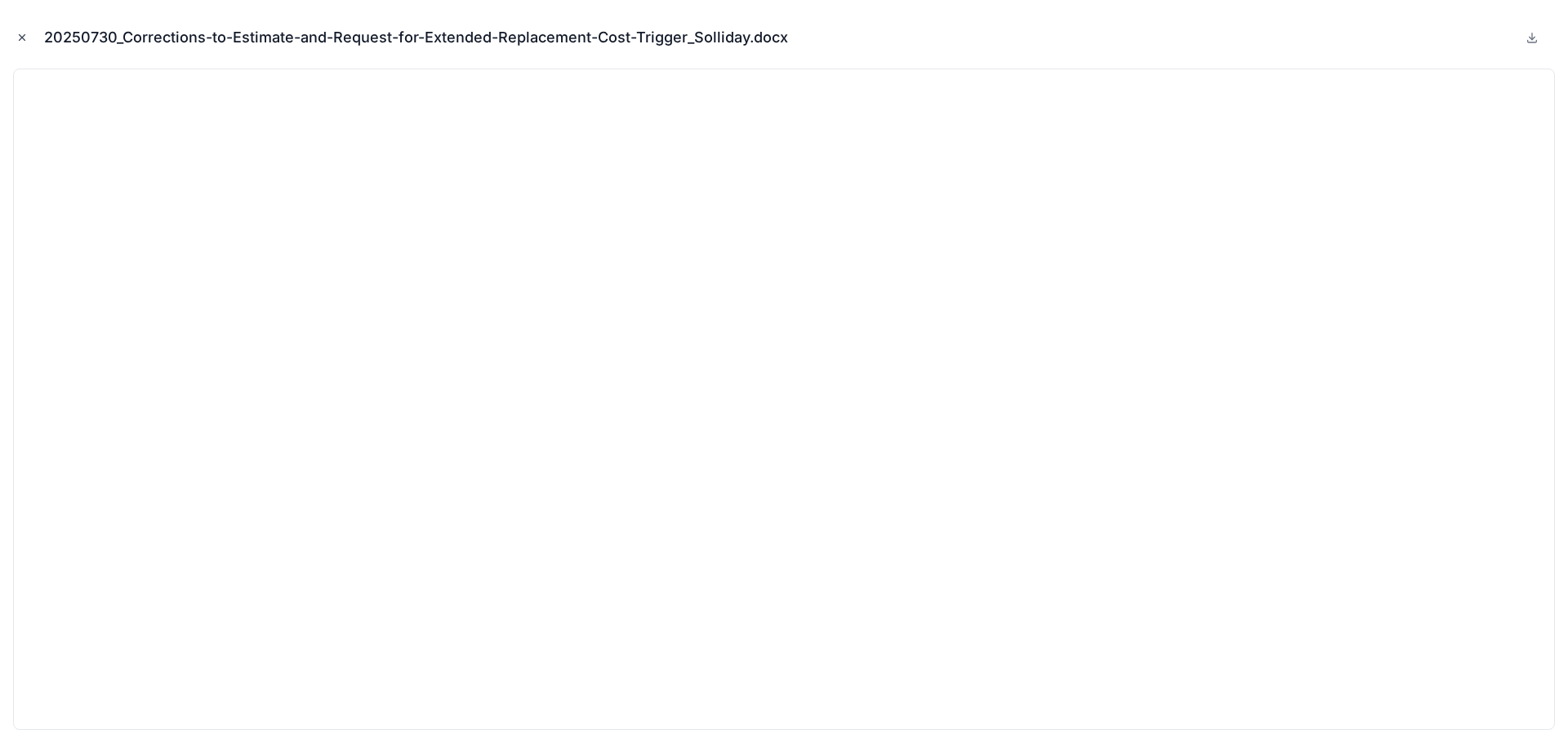
click at [21, 37] on icon "Close modal" at bounding box center [22, 38] width 5 height 5
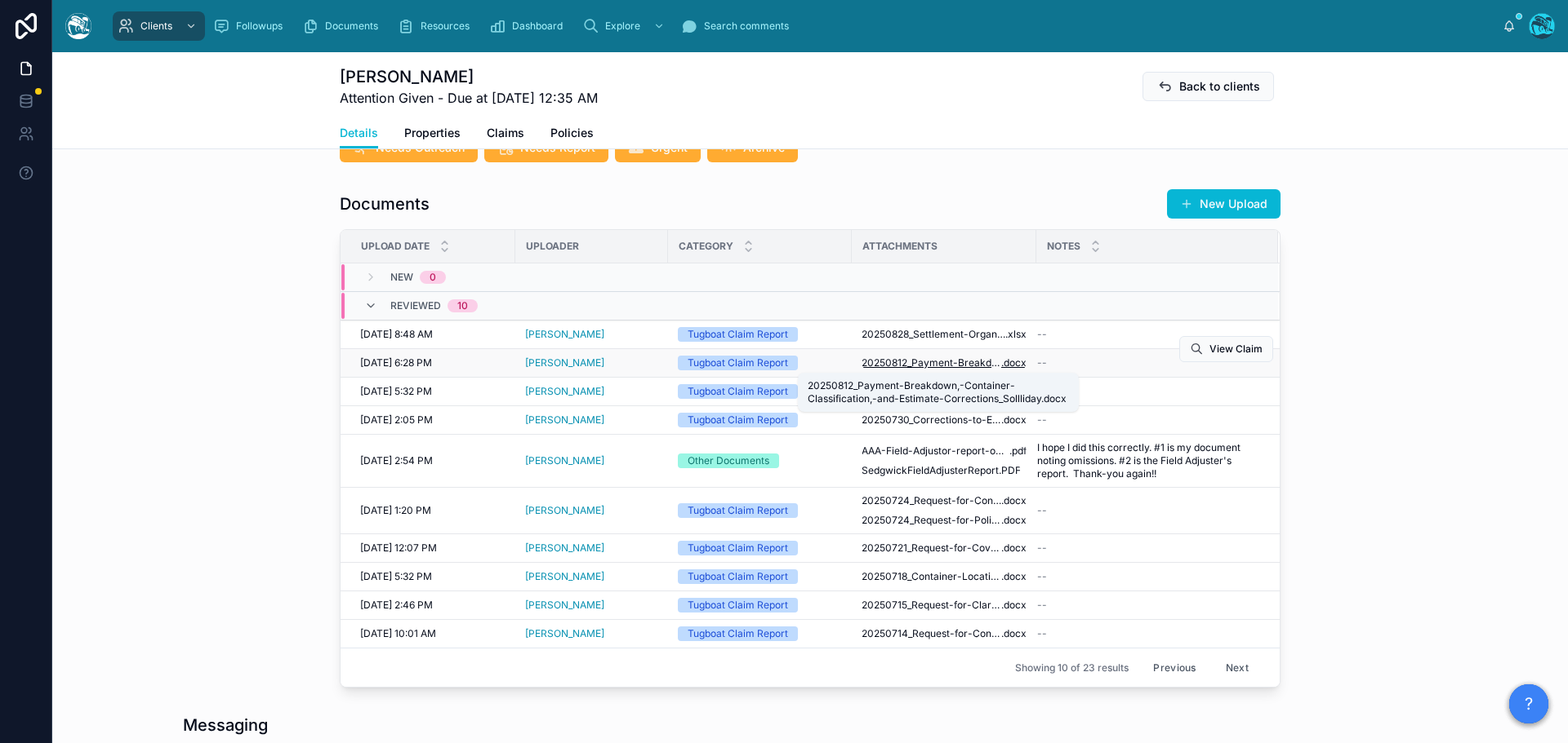
click at [959, 362] on span "20250812_Payment-Breakdown,-Container-Classification,-and-Estimate-Corrections_…" at bounding box center [931, 363] width 140 height 13
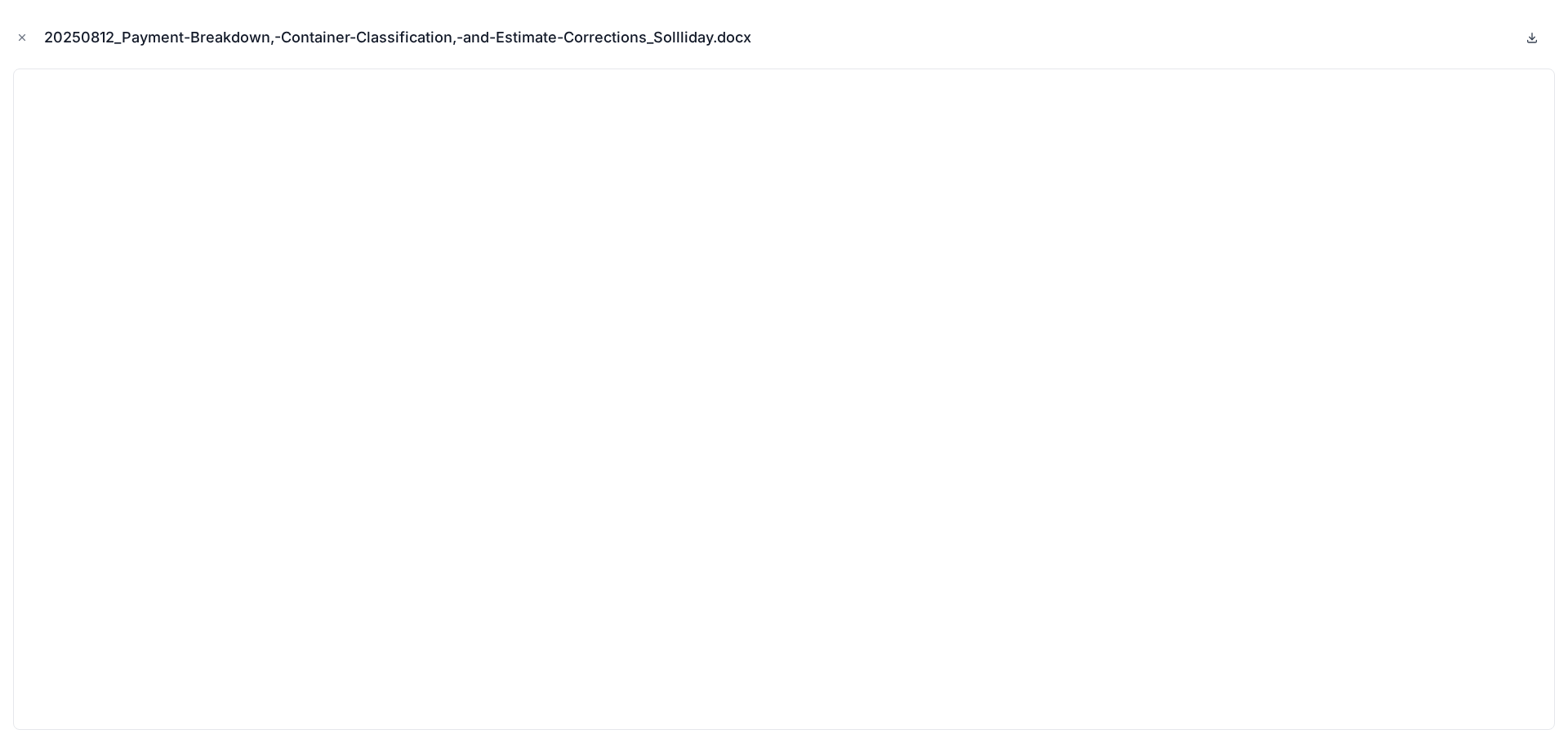
click at [1532, 38] on icon at bounding box center [1532, 36] width 0 height 6
click at [21, 38] on icon "Close modal" at bounding box center [22, 37] width 11 height 11
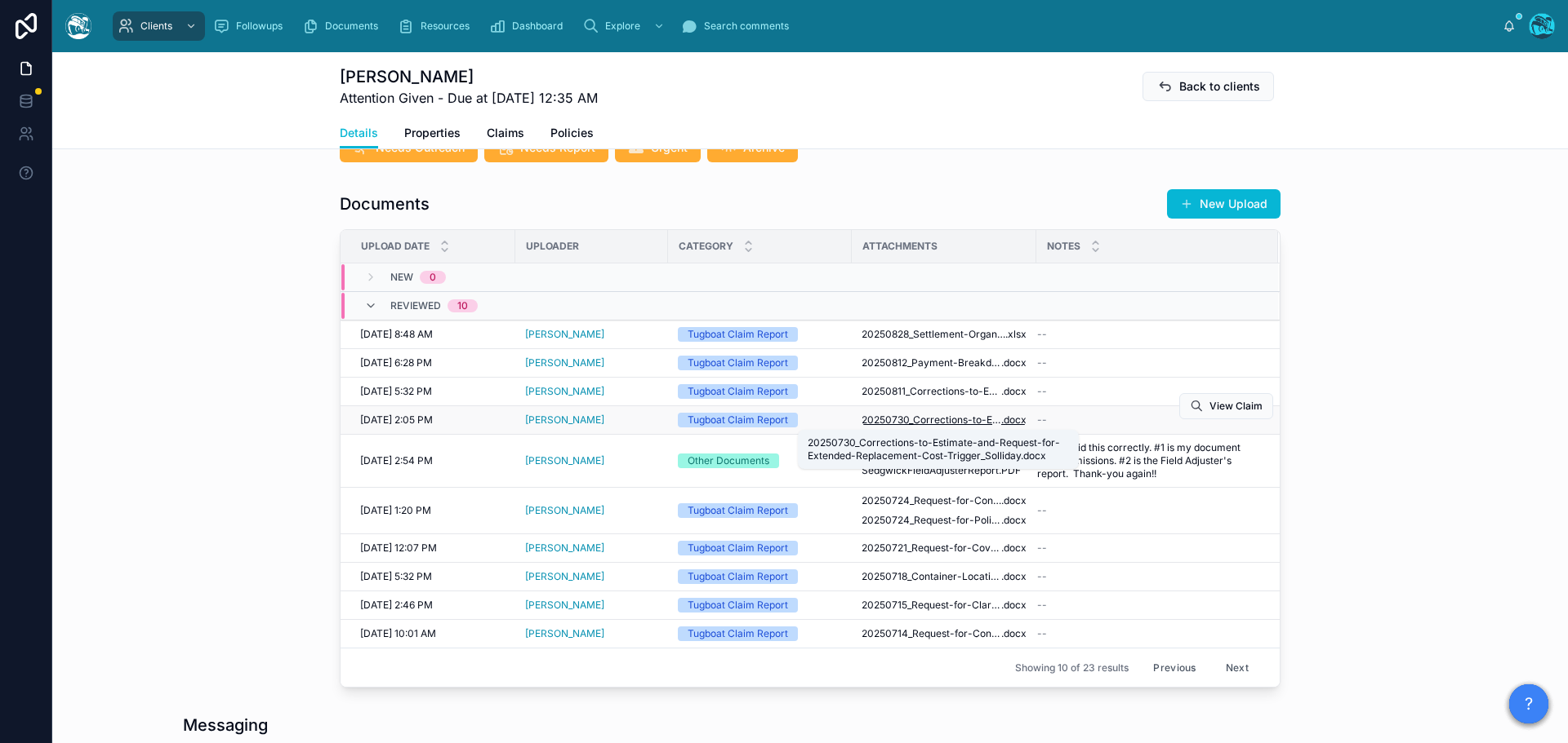
click at [950, 423] on span "20250730_Corrections-to-Estimate-and-Request-for-Extended-Replacement-Cost-Trig…" at bounding box center [931, 420] width 140 height 13
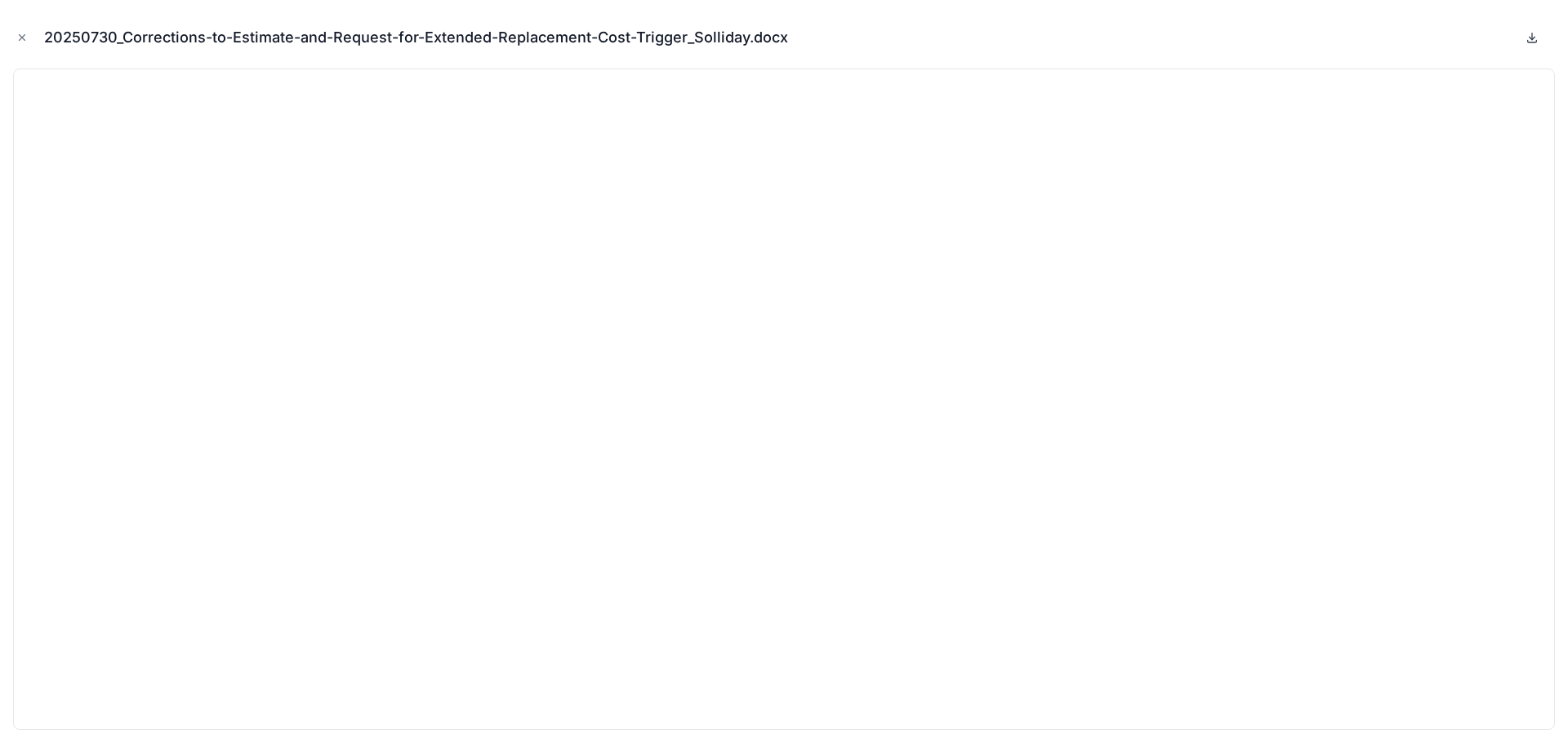
click at [1527, 37] on icon at bounding box center [1532, 37] width 13 height 13
drag, startPoint x: 17, startPoint y: 34, endPoint x: 107, endPoint y: 65, distance: 95.2
click at [17, 33] on icon "Close modal" at bounding box center [22, 37] width 11 height 11
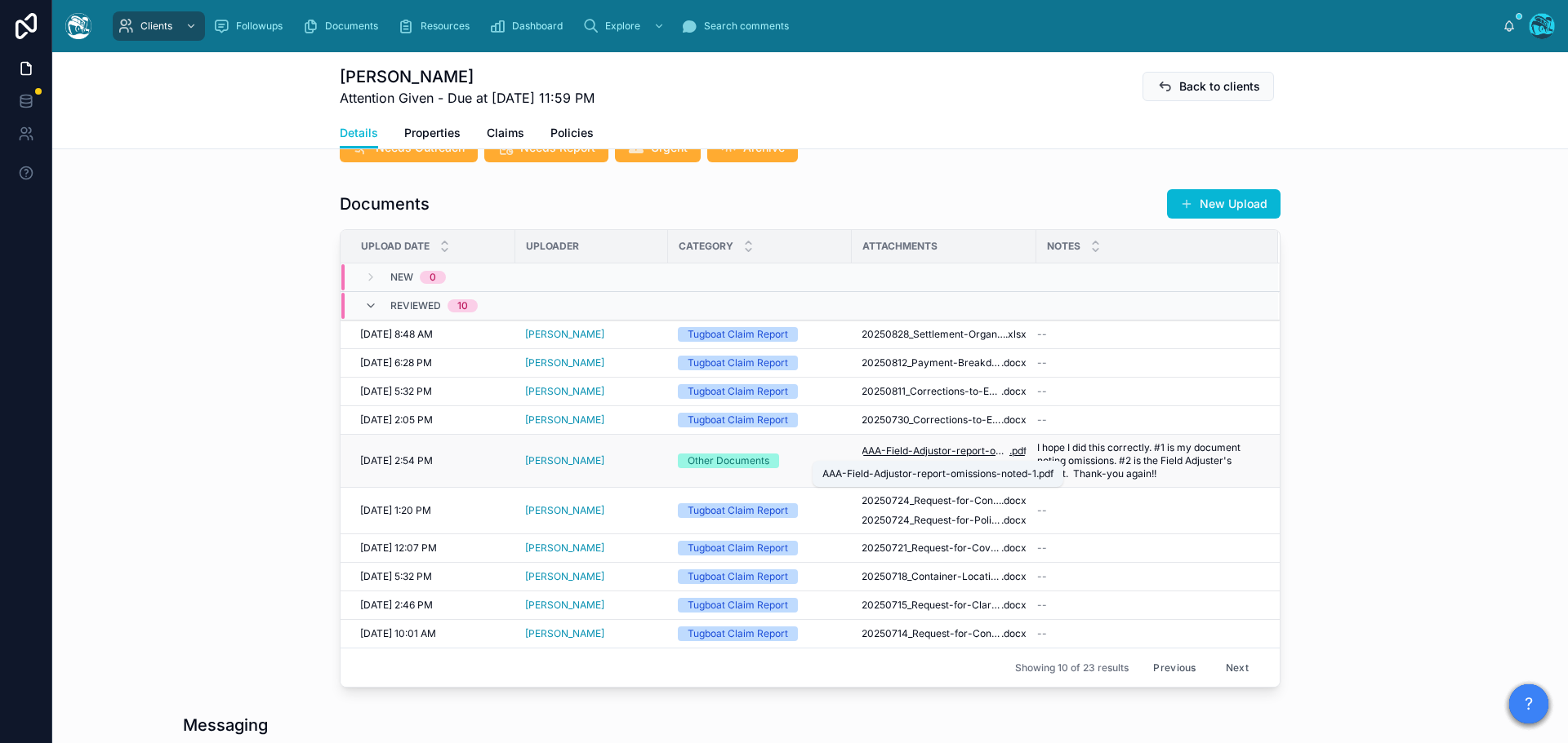
click at [956, 452] on span "AAA-Field-Adjustor-report-omissions-noted-1" at bounding box center [936, 451] width 148 height 13
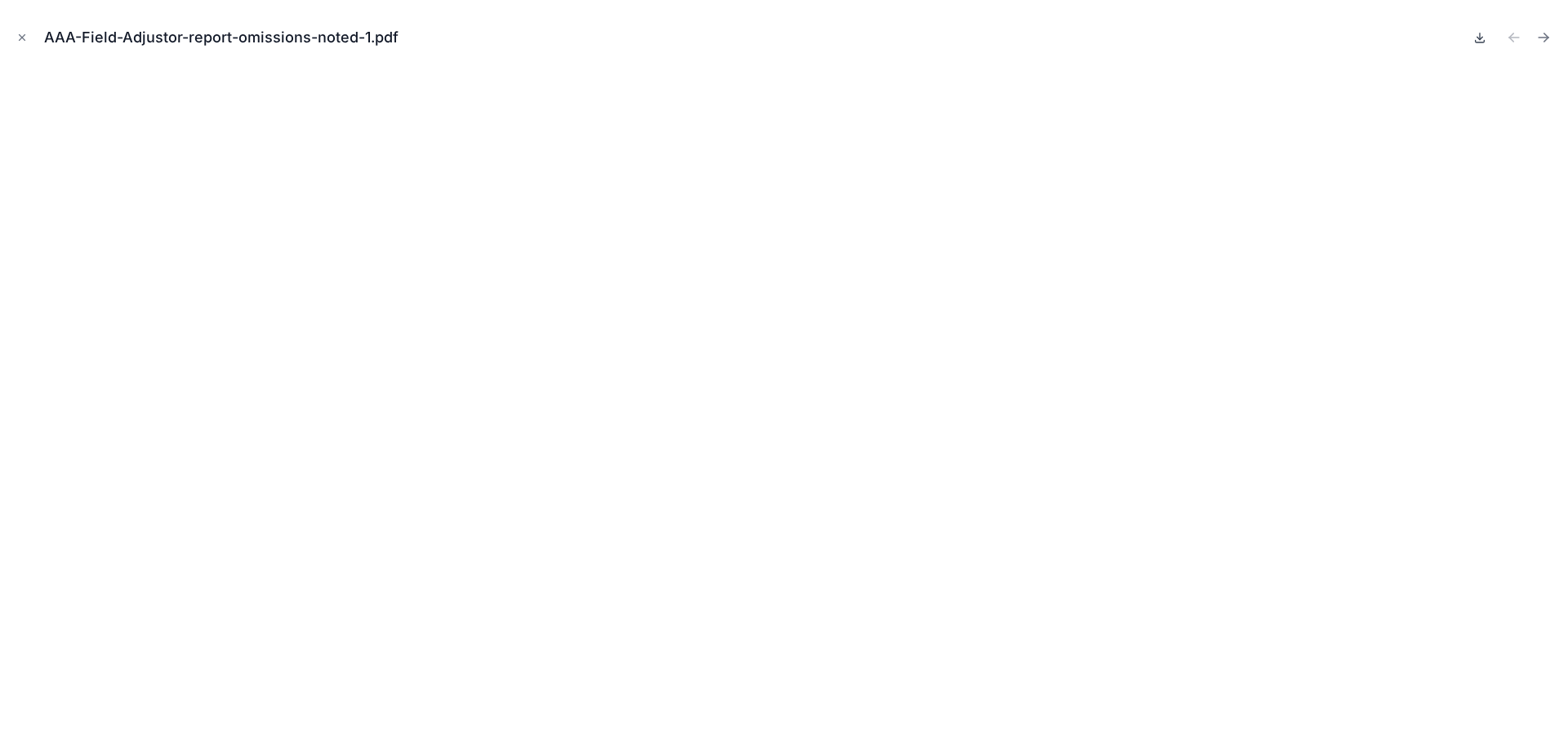
click at [1476, 35] on icon at bounding box center [1479, 37] width 13 height 13
click at [17, 37] on icon "Close modal" at bounding box center [22, 37] width 11 height 11
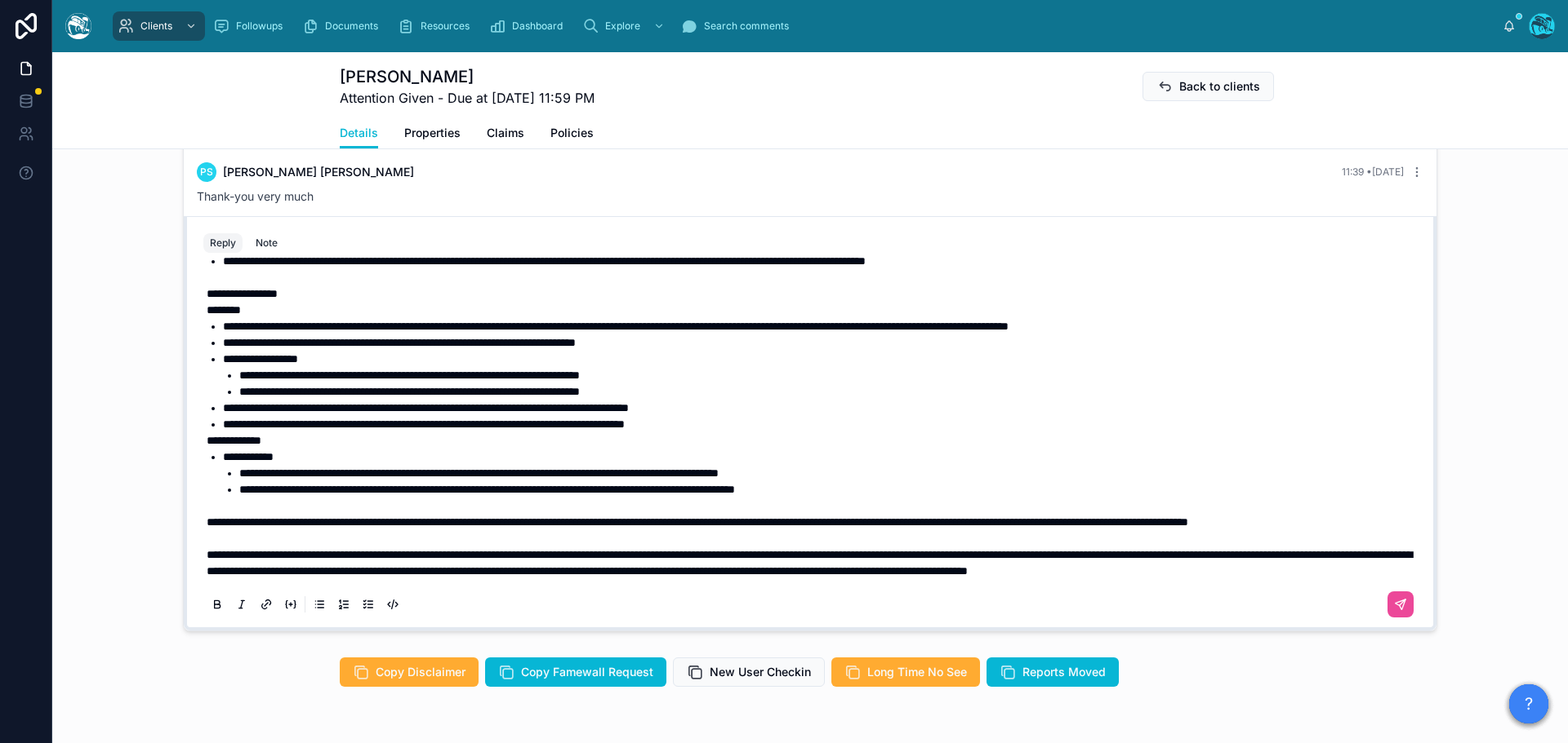
scroll to position [1413, 0]
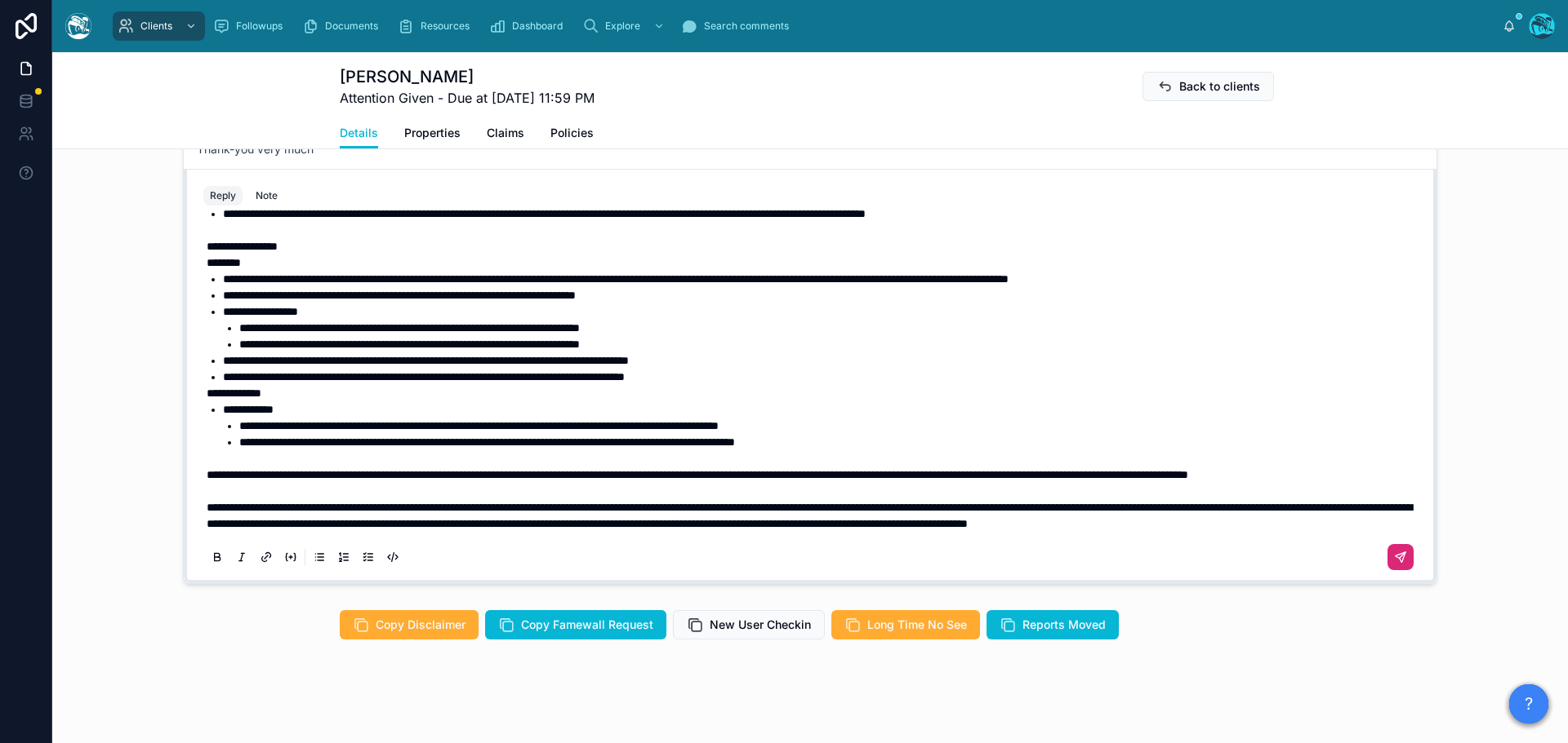
click at [1394, 555] on icon at bounding box center [1400, 557] width 13 height 13
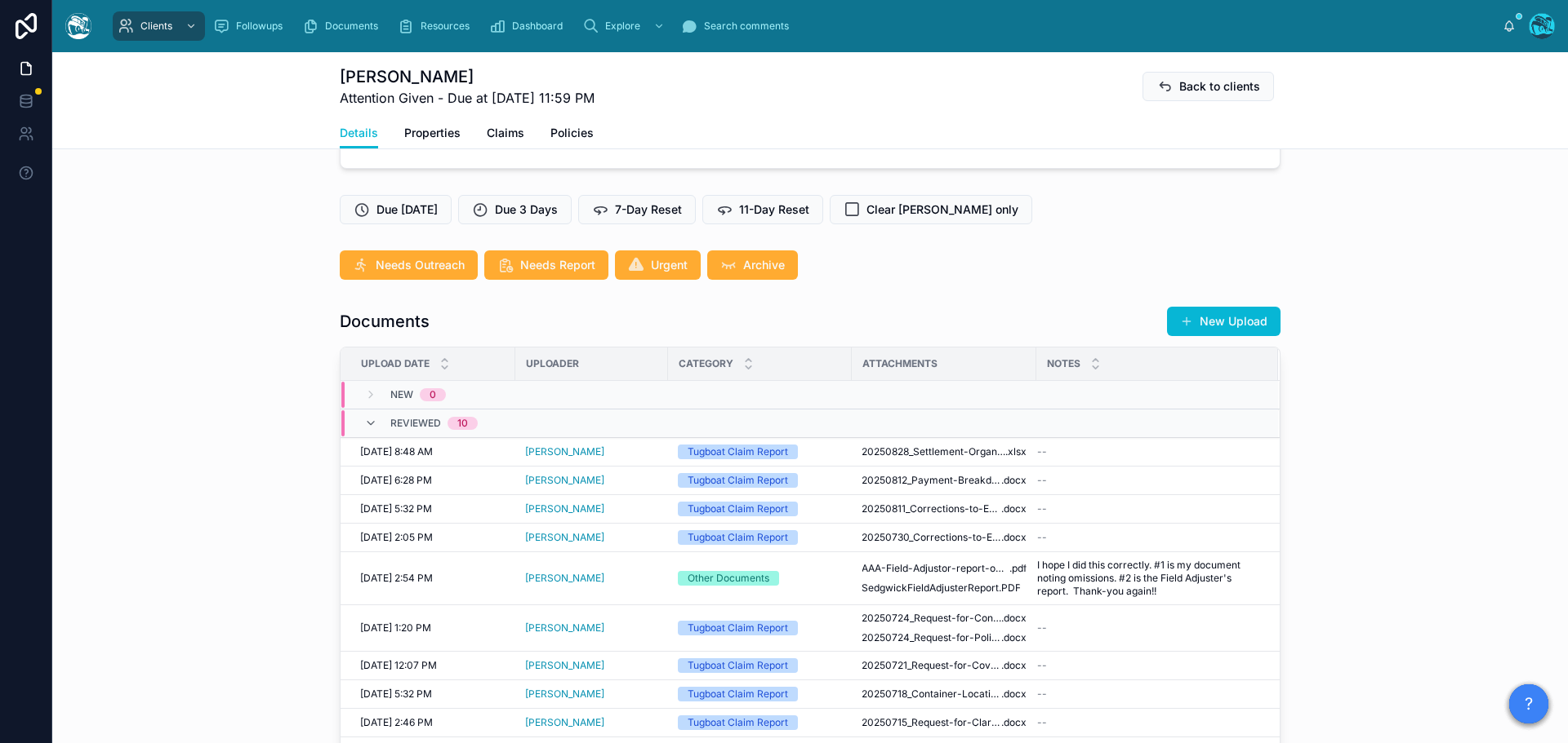
scroll to position [336, 0]
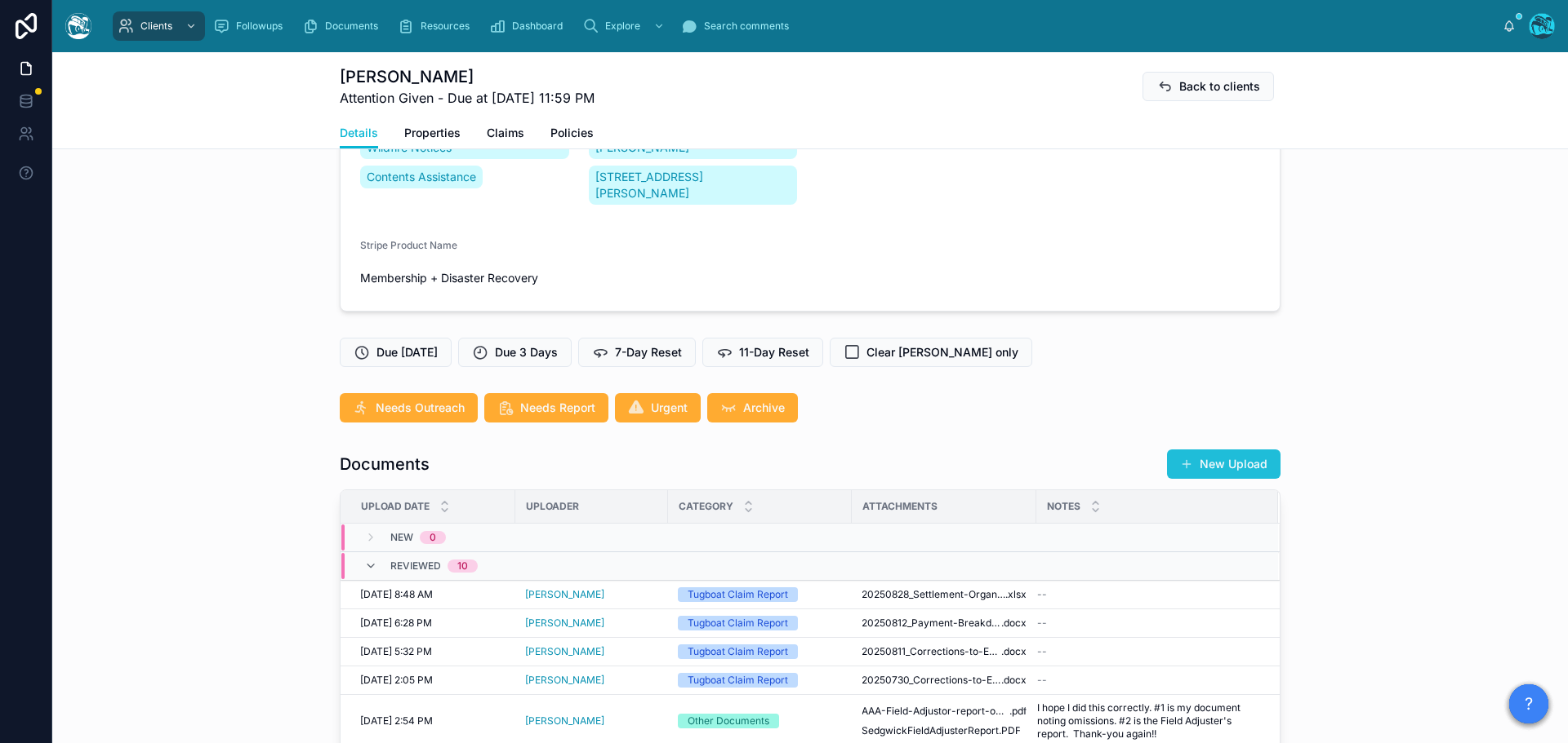
click at [1217, 460] on button "New Upload" at bounding box center [1224, 464] width 114 height 29
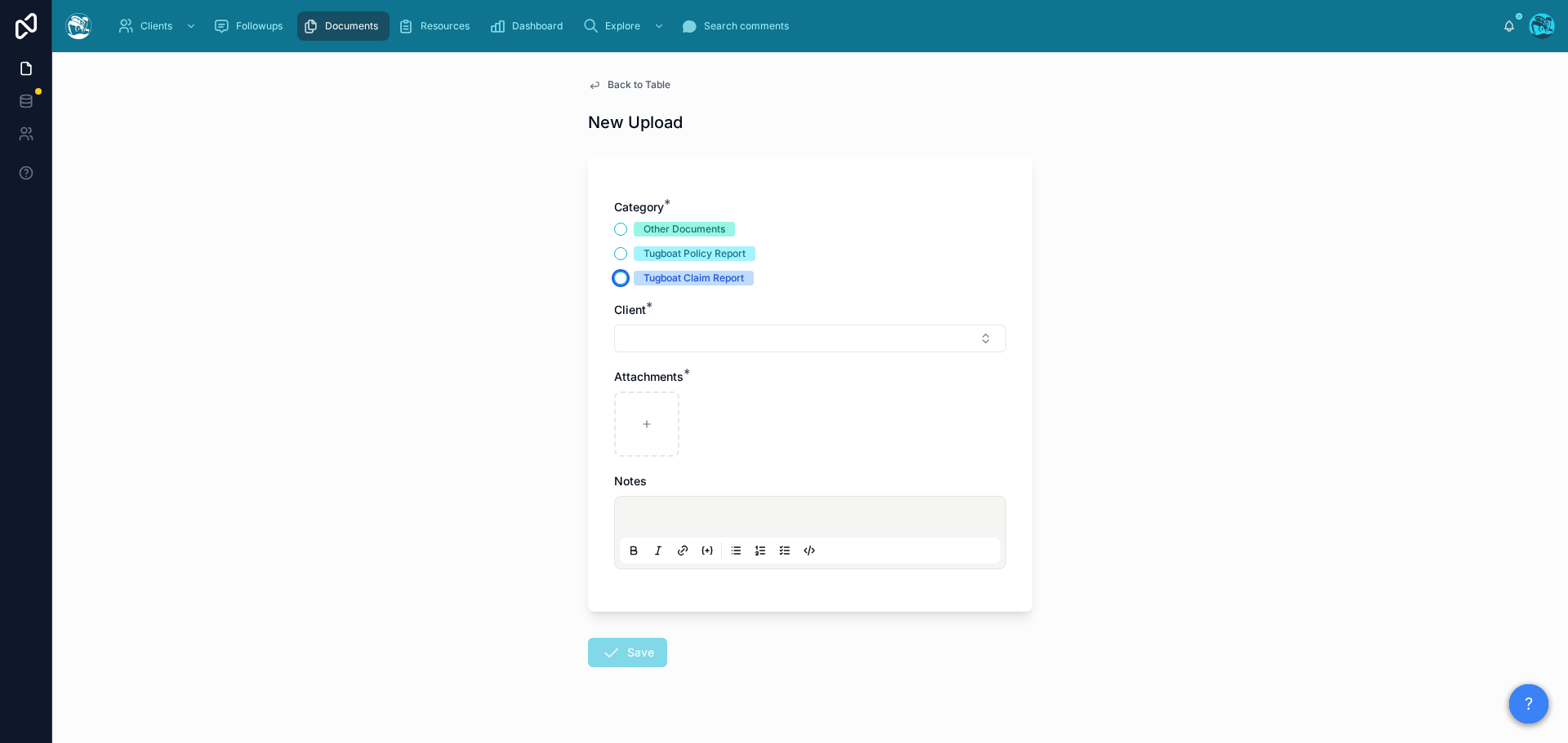
click at [614, 279] on button "Tugboat Claim Report" at bounding box center [620, 278] width 13 height 13
click at [636, 335] on button "Select Button" at bounding box center [810, 339] width 392 height 28
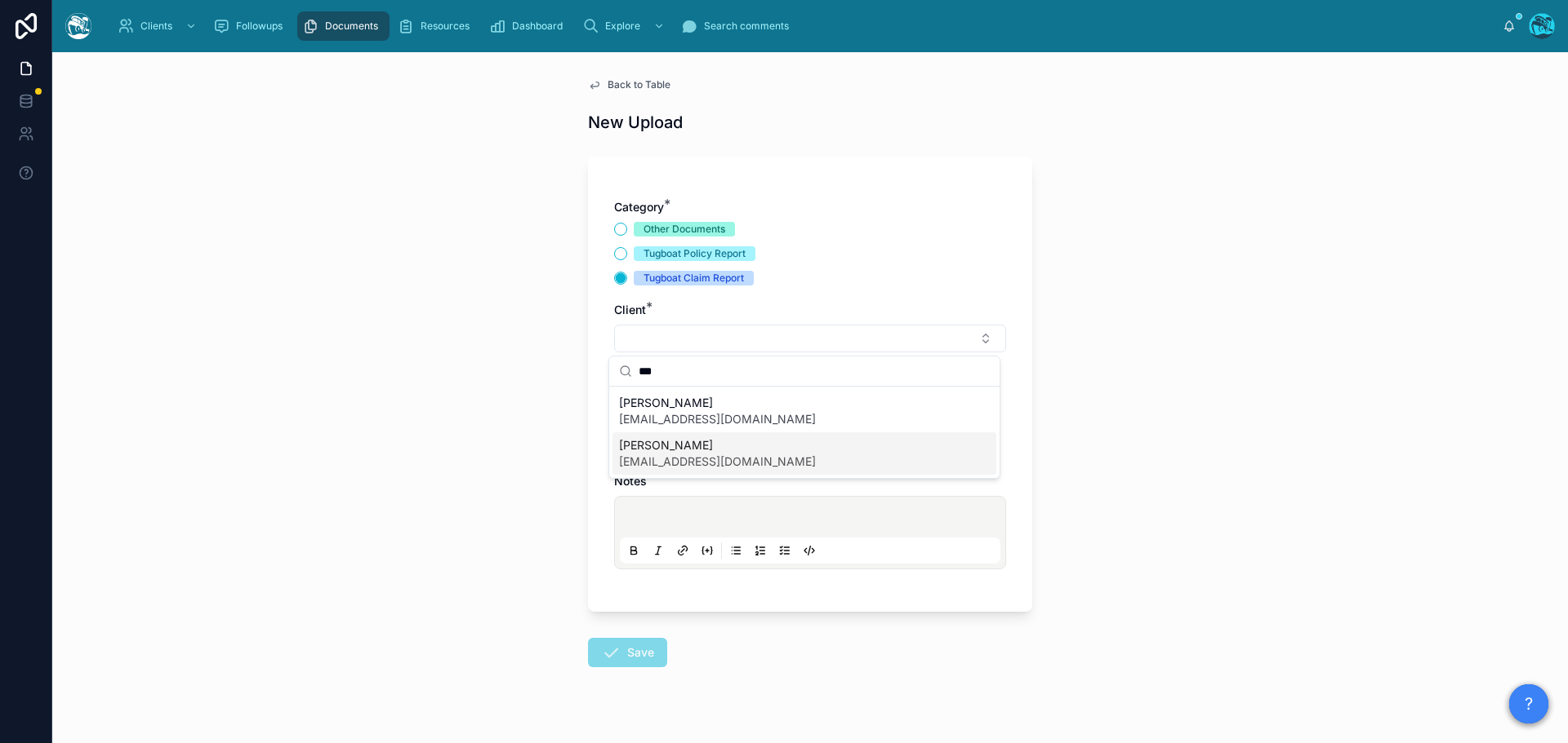
type input "***"
click at [669, 454] on span "tapsolliday@sbcglobal.net" at bounding box center [717, 461] width 196 height 17
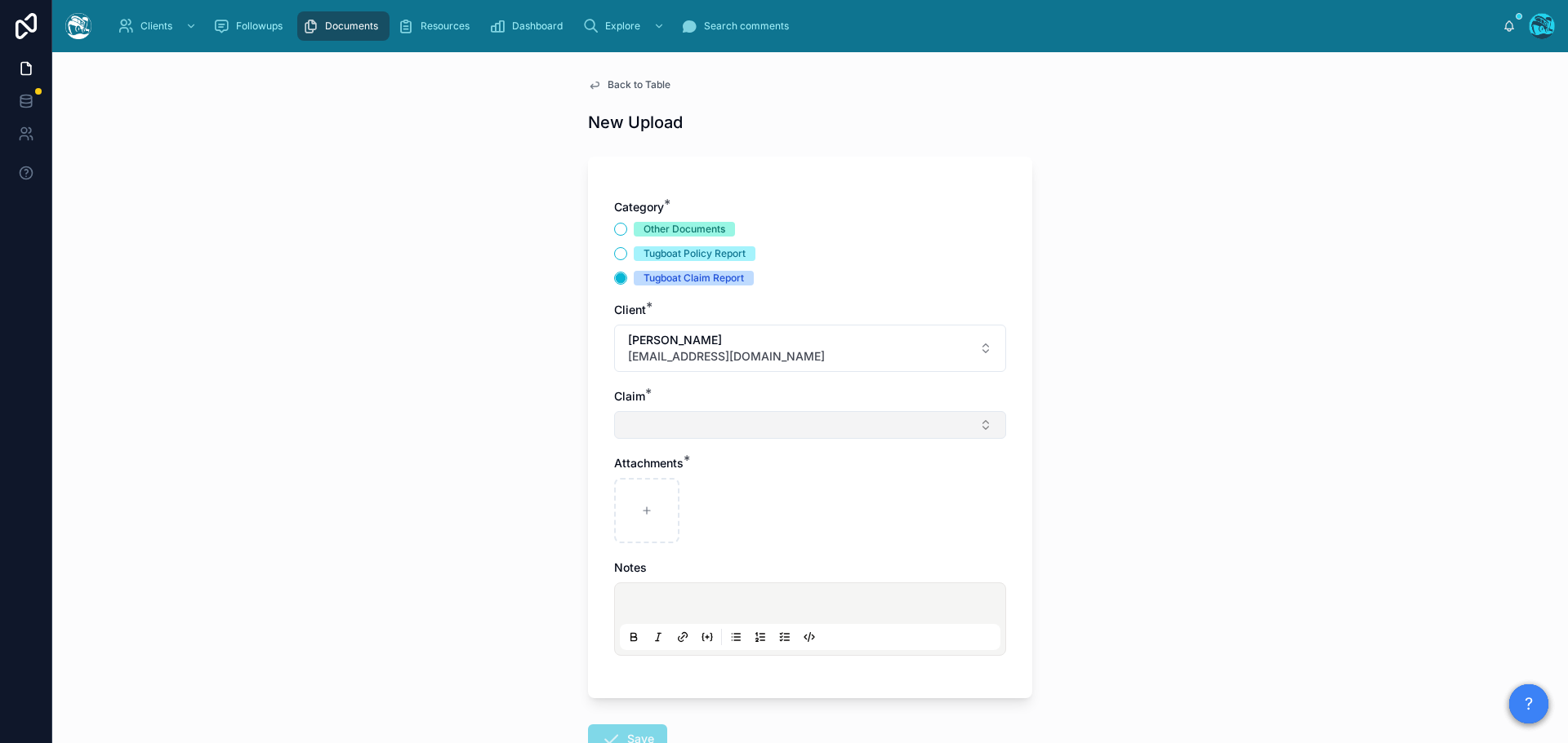
click at [641, 430] on button "Select Button" at bounding box center [810, 425] width 392 height 28
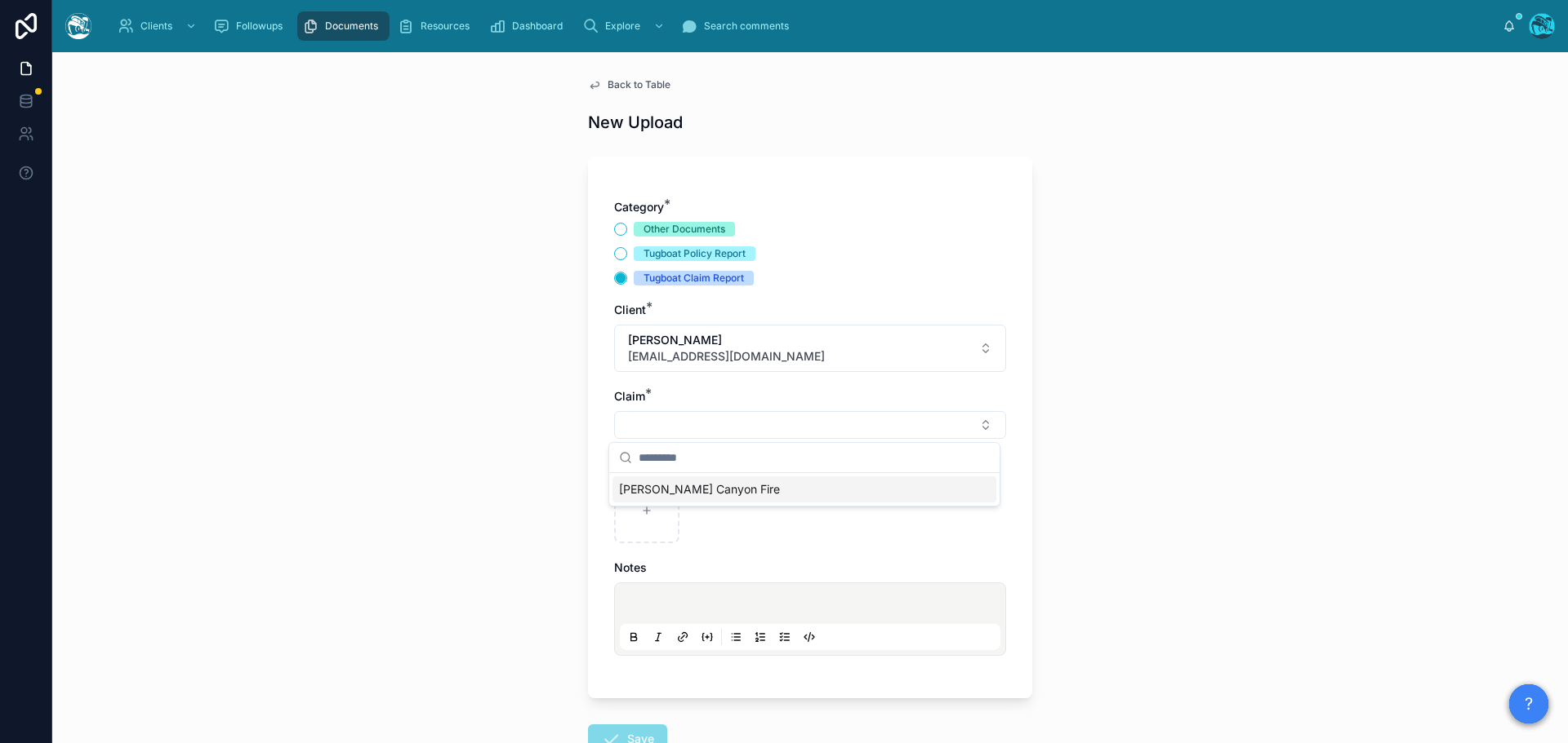
click at [643, 494] on span "Eaton Canyon Fire" at bounding box center [699, 489] width 161 height 17
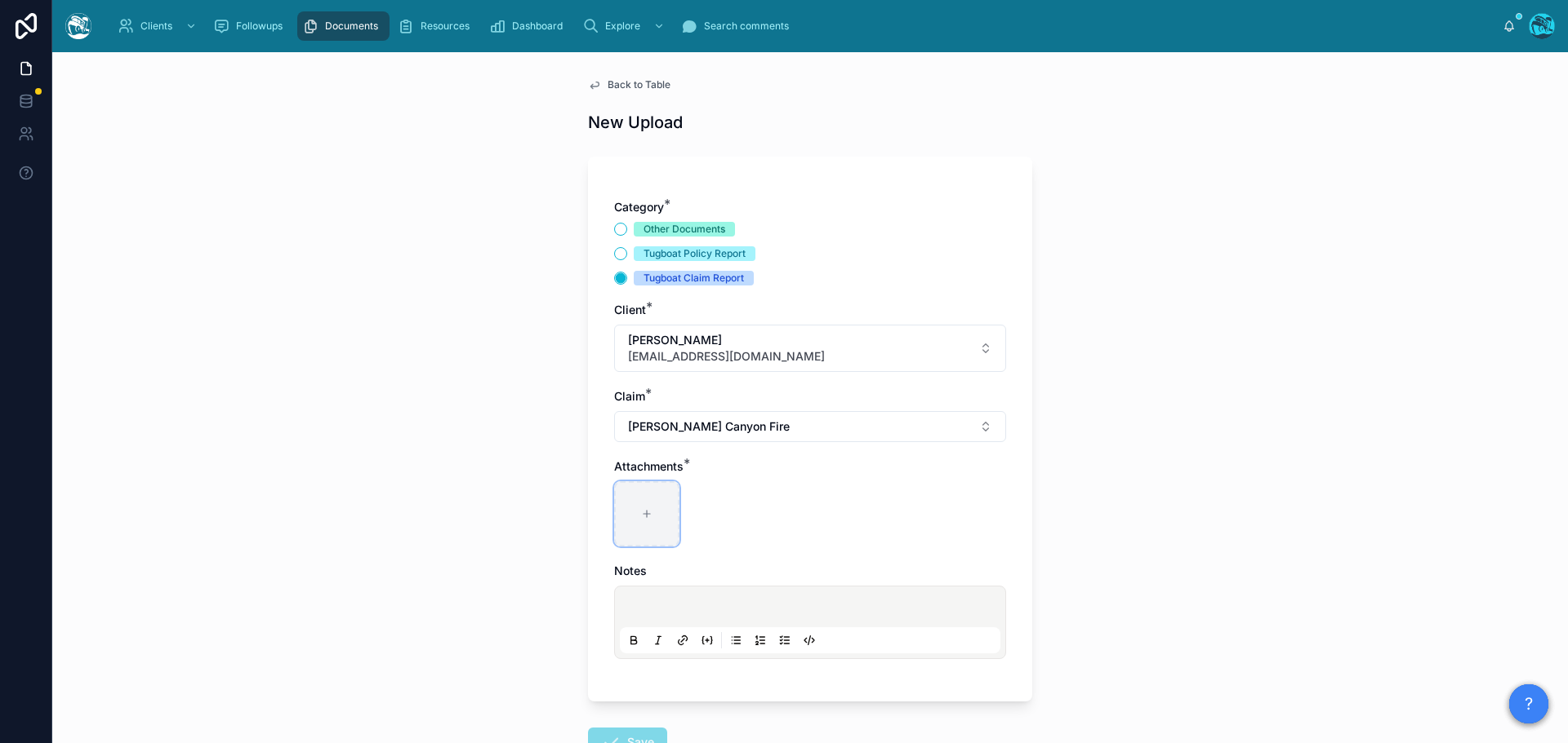
click at [643, 514] on icon at bounding box center [646, 514] width 6 height 0
type input "**********"
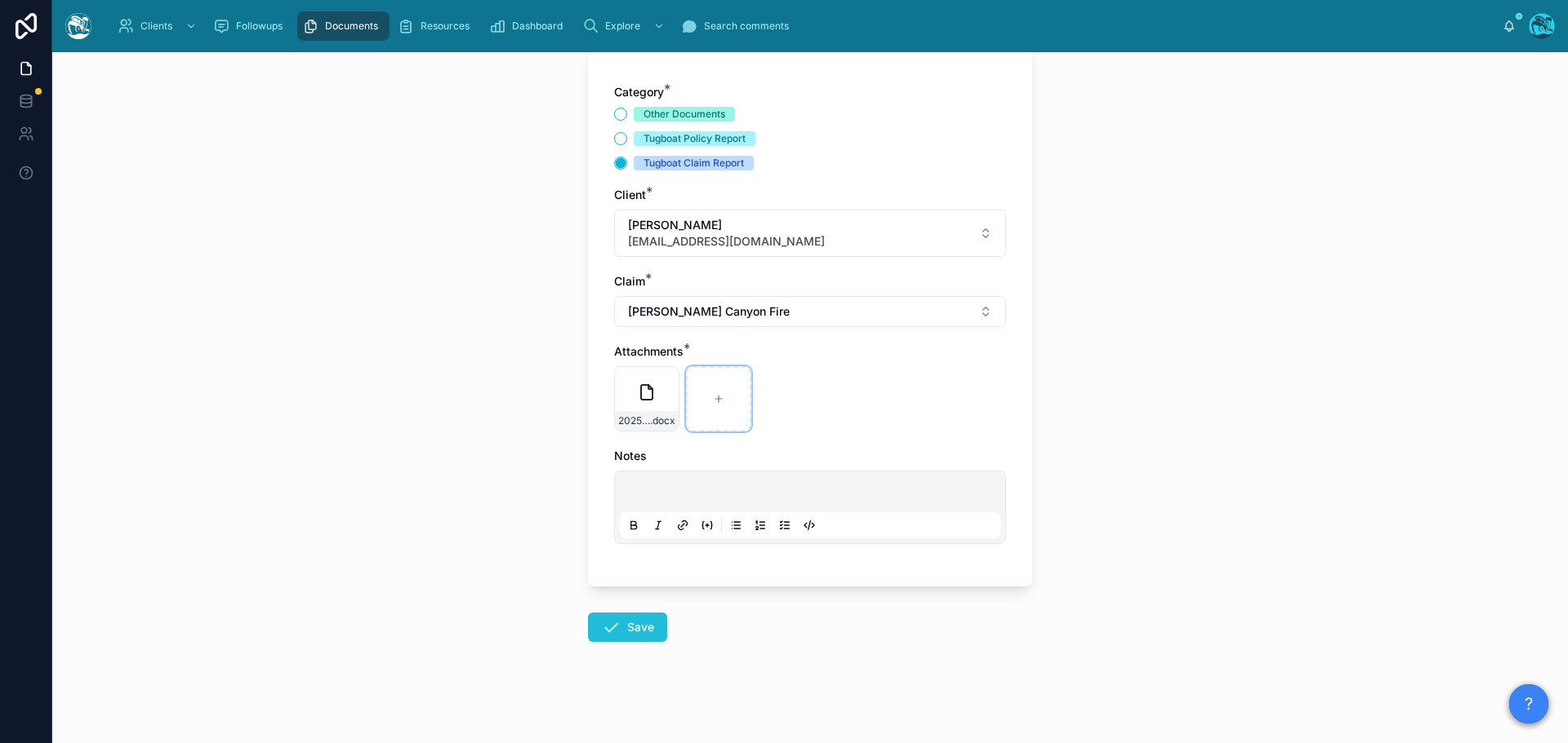
scroll to position [118, 0]
click at [620, 628] on button "Save" at bounding box center [627, 623] width 79 height 29
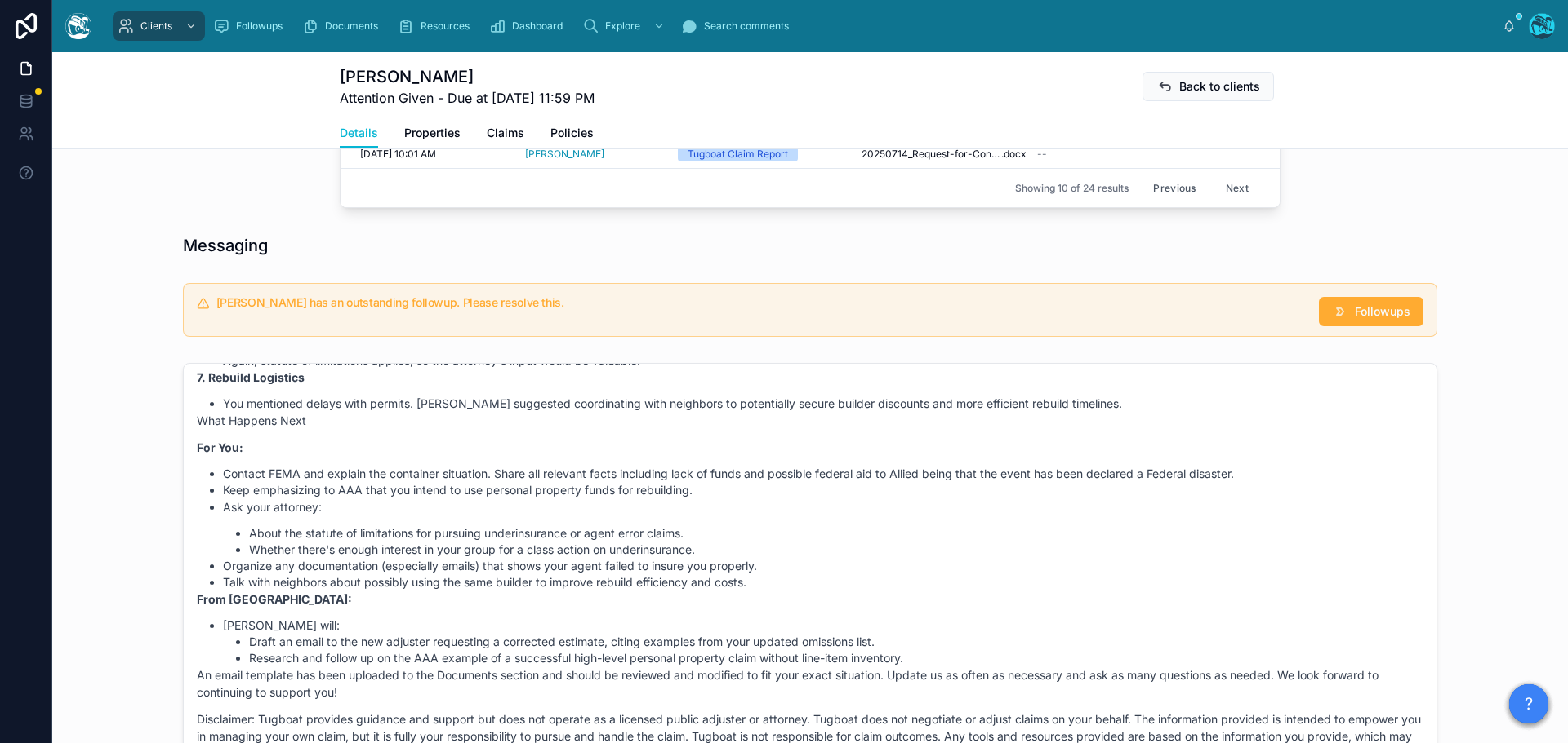
scroll to position [1098, 0]
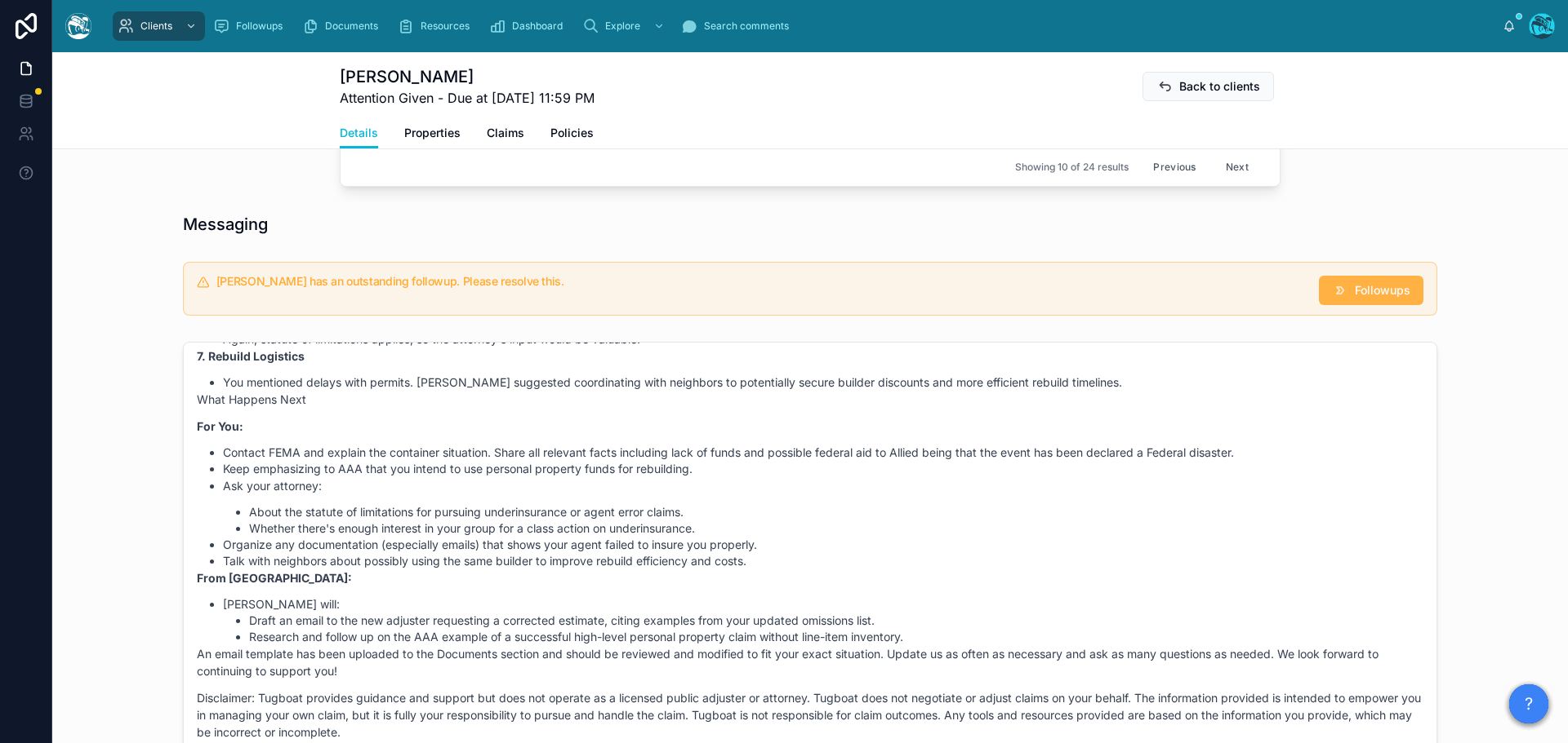
click at [1380, 293] on span "Followups" at bounding box center [1382, 291] width 55 height 17
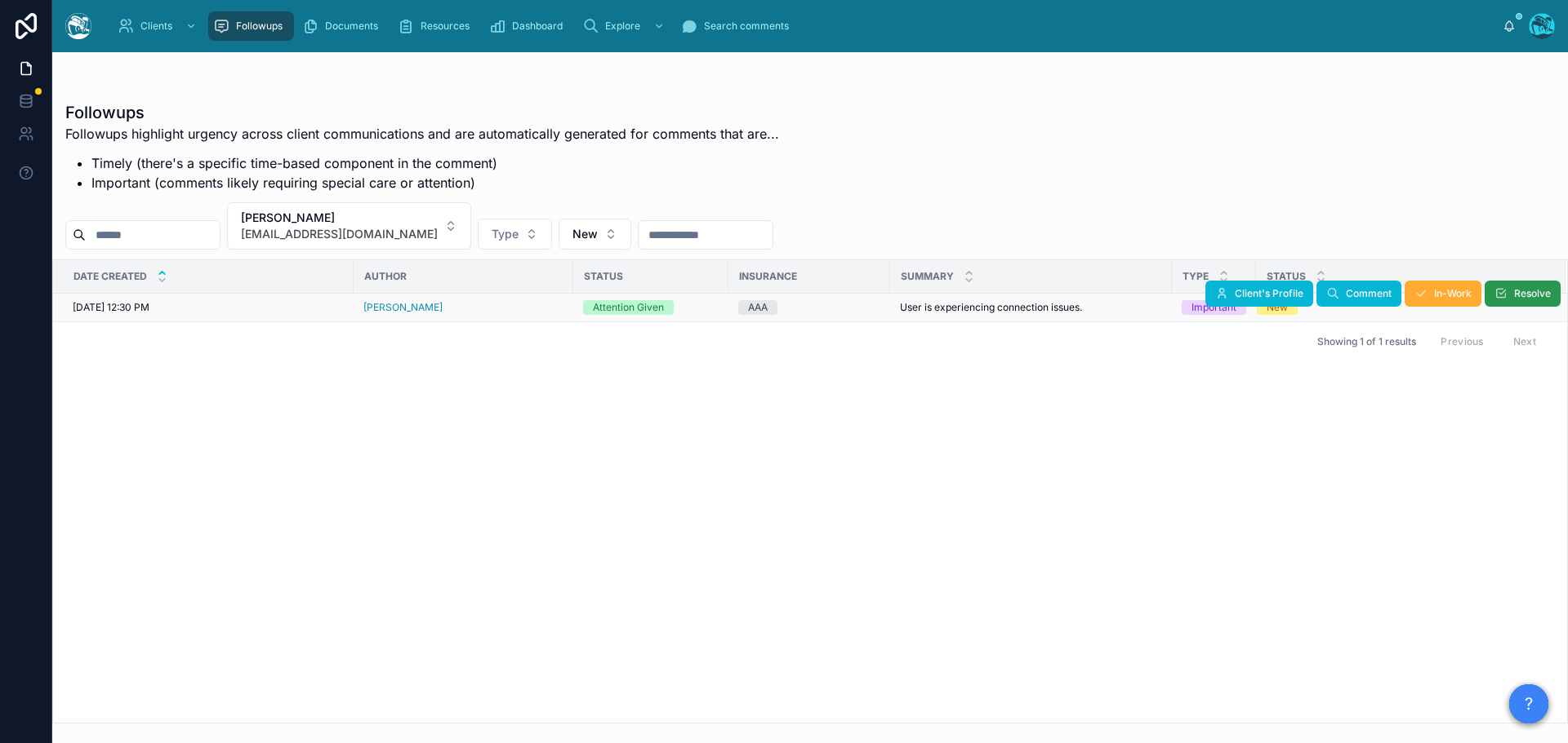
click at [1509, 293] on button "Resolve" at bounding box center [1522, 294] width 76 height 26
click at [439, 222] on button "Pauline Solliday tapsolliday@sbcglobal.net" at bounding box center [349, 226] width 244 height 48
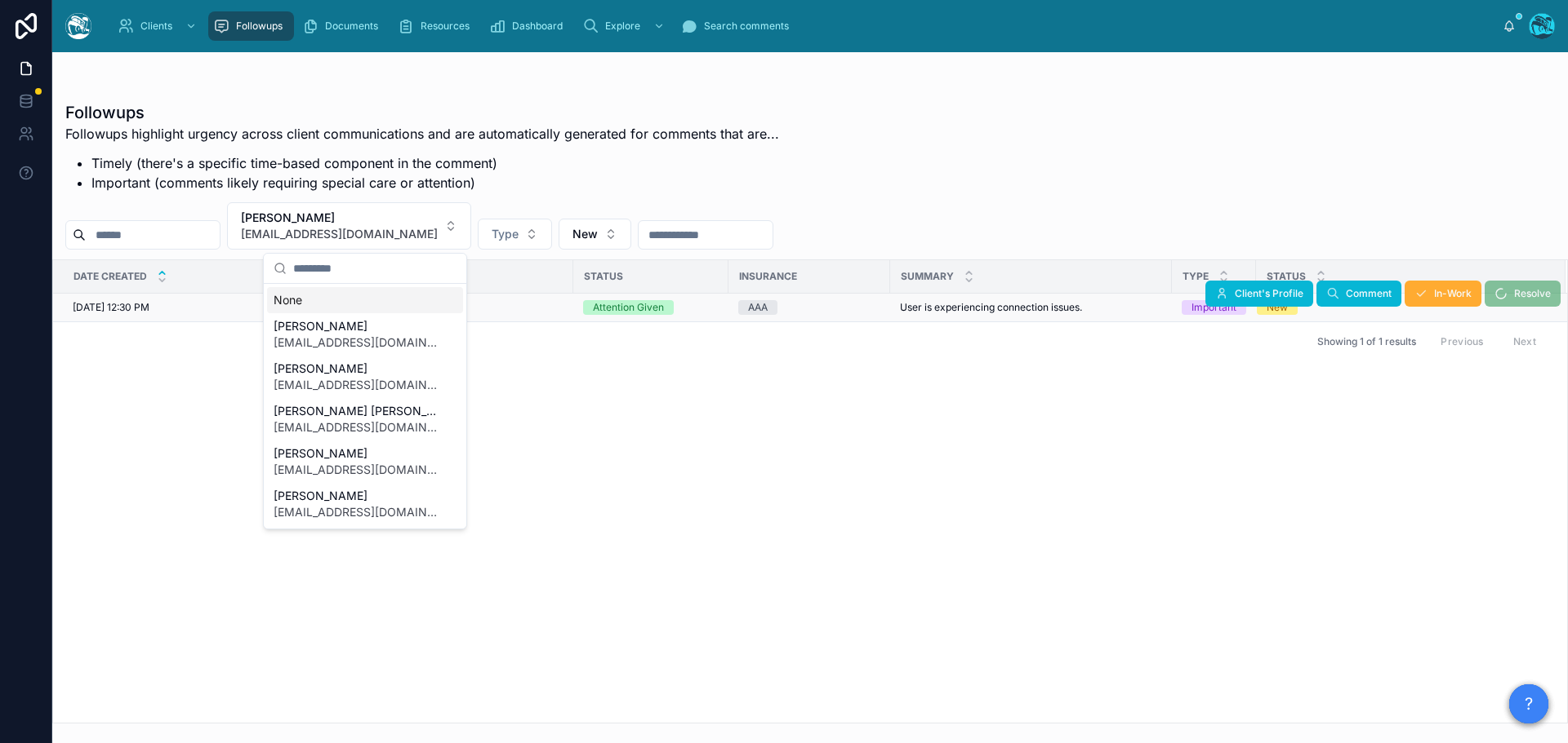
click at [298, 298] on div "None" at bounding box center [365, 300] width 196 height 26
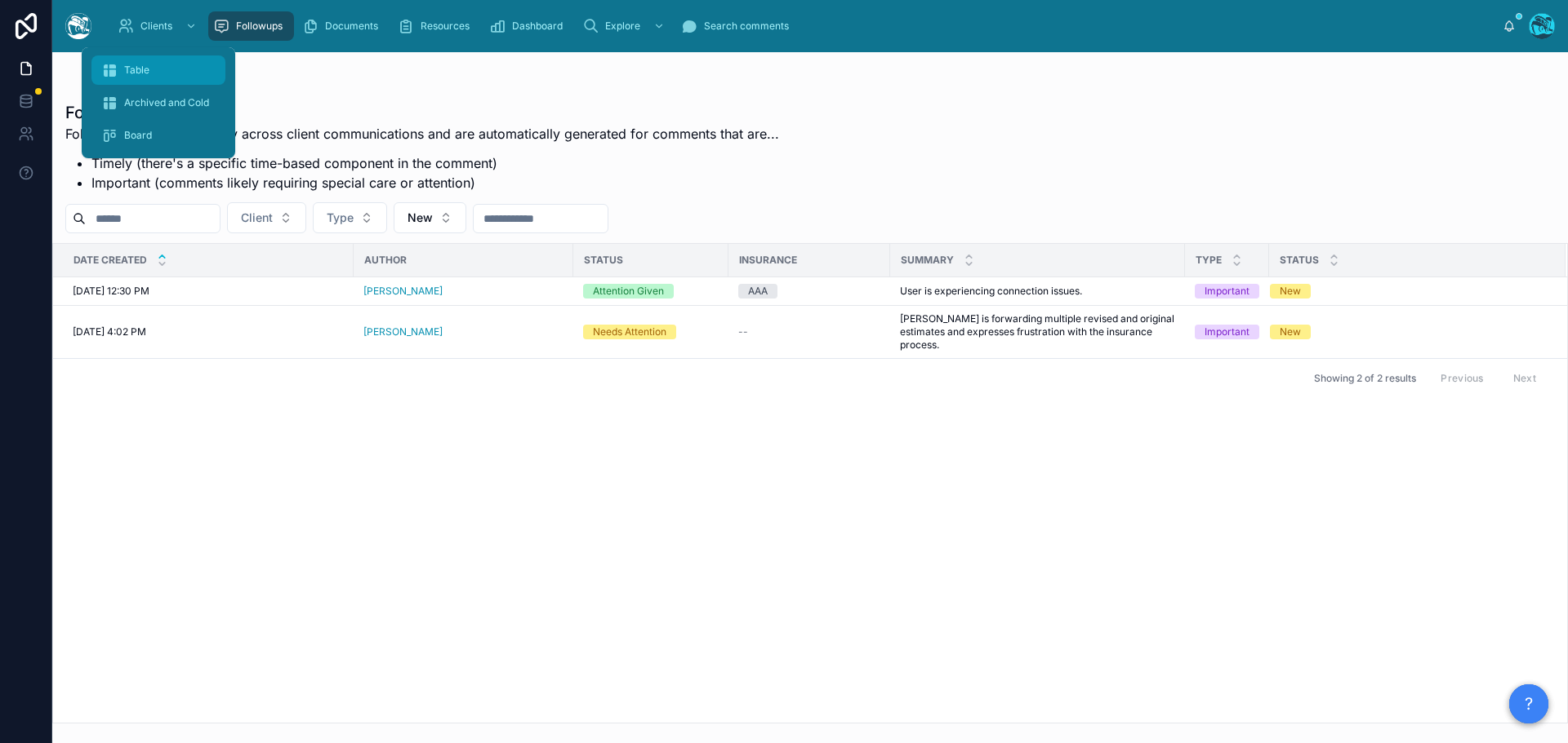
click at [140, 74] on span "Table" at bounding box center [137, 70] width 26 height 13
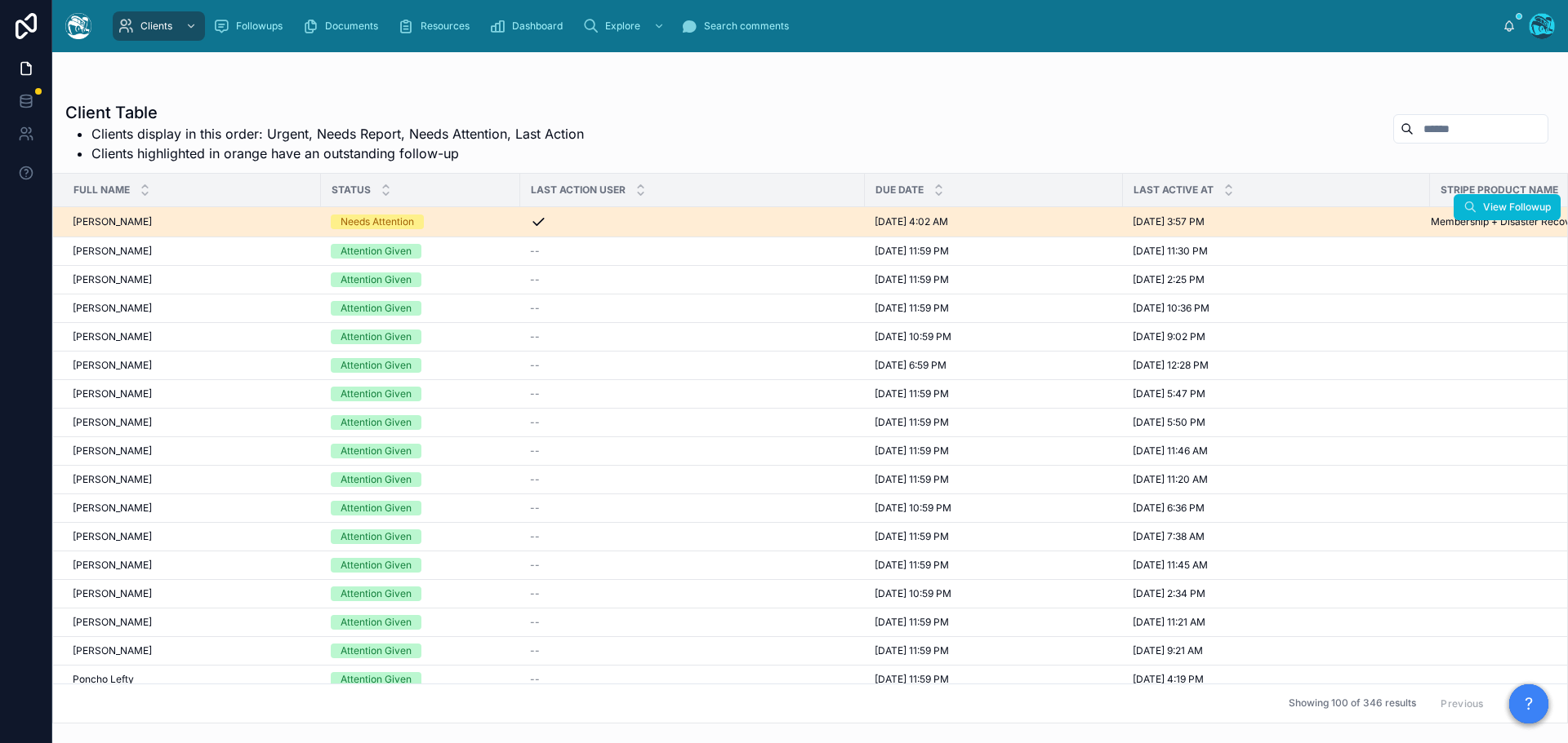
click at [280, 222] on div "Lillian Machin Lillian Machin" at bounding box center [191, 222] width 239 height 13
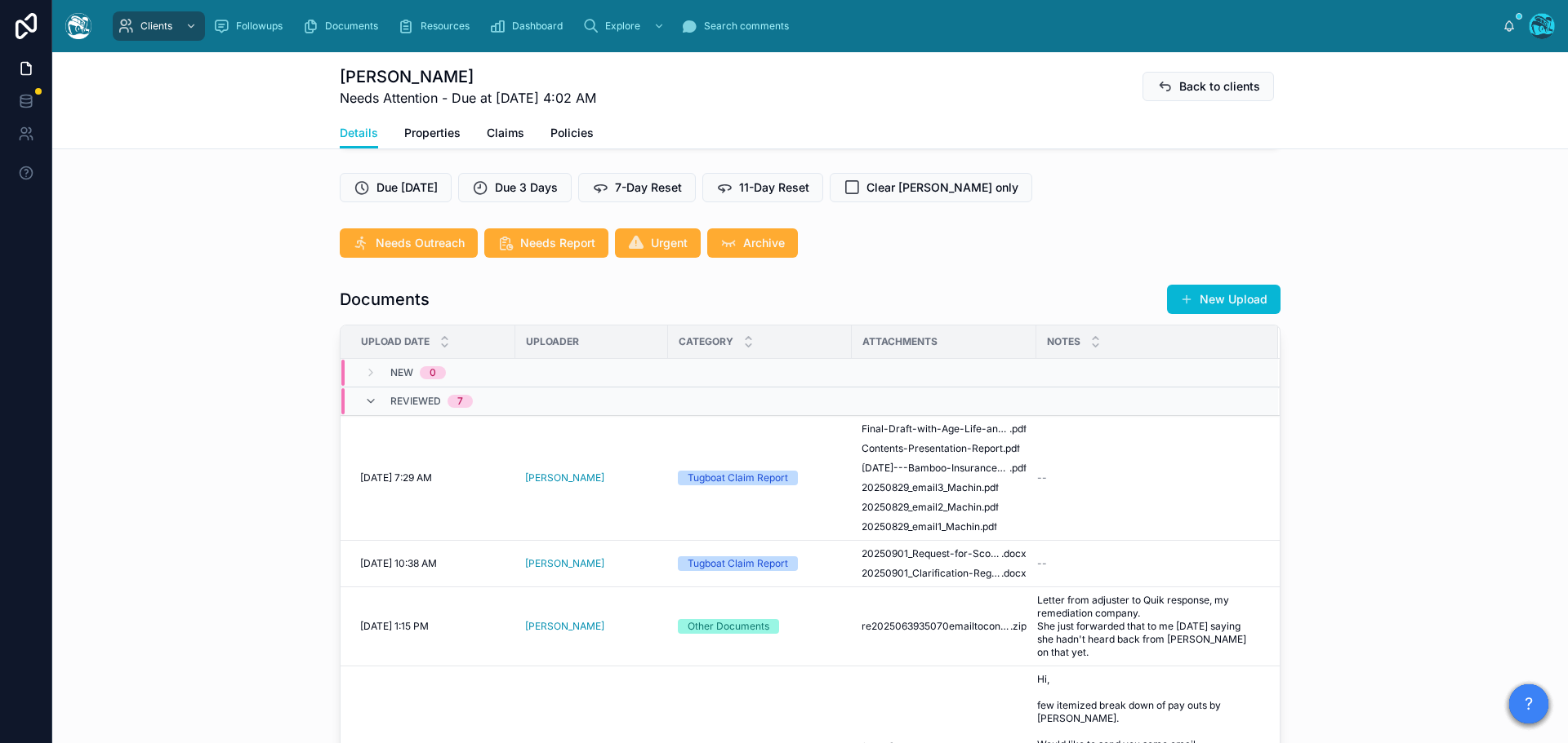
scroll to position [408, 0]
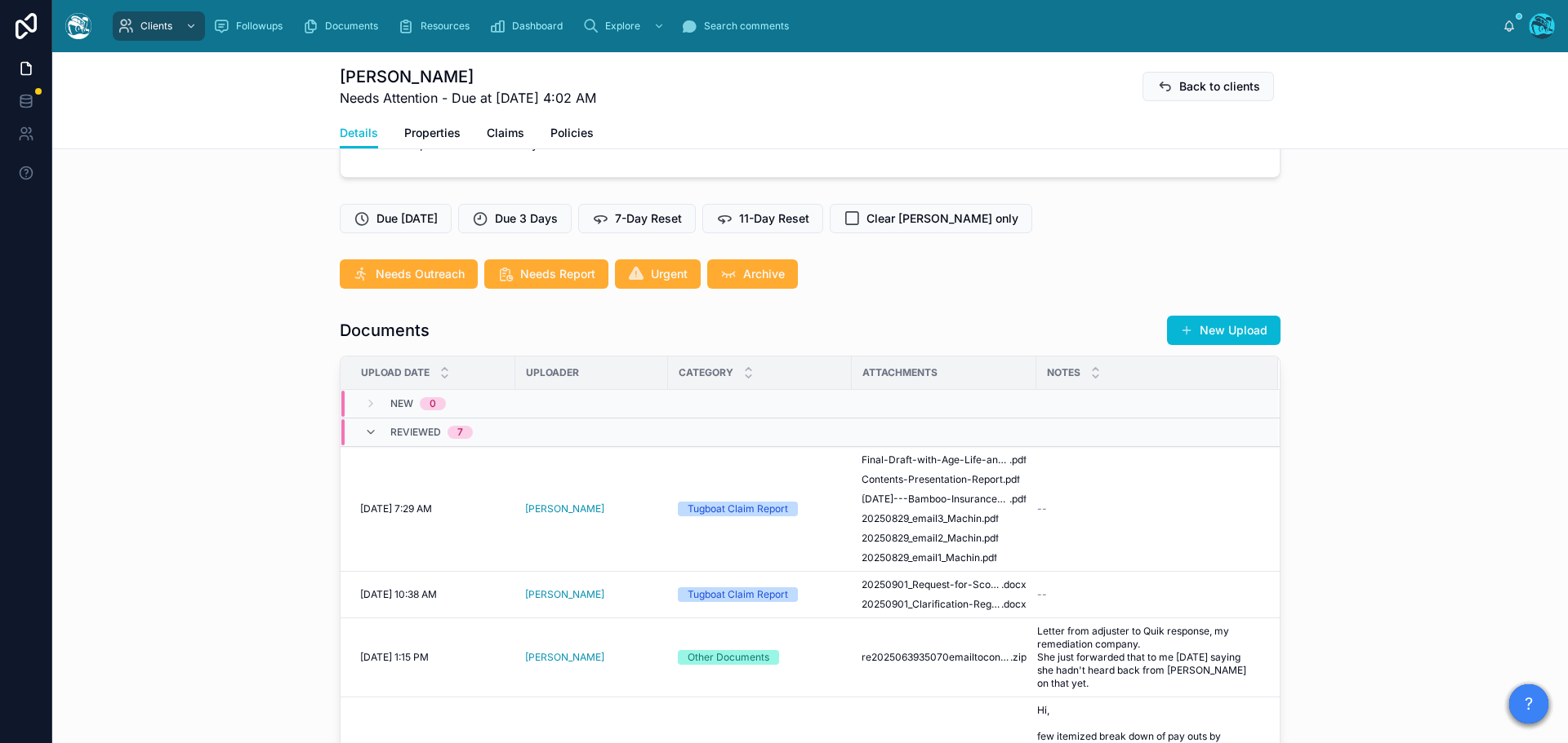
click at [1246, 345] on button "New Upload" at bounding box center [1224, 330] width 114 height 29
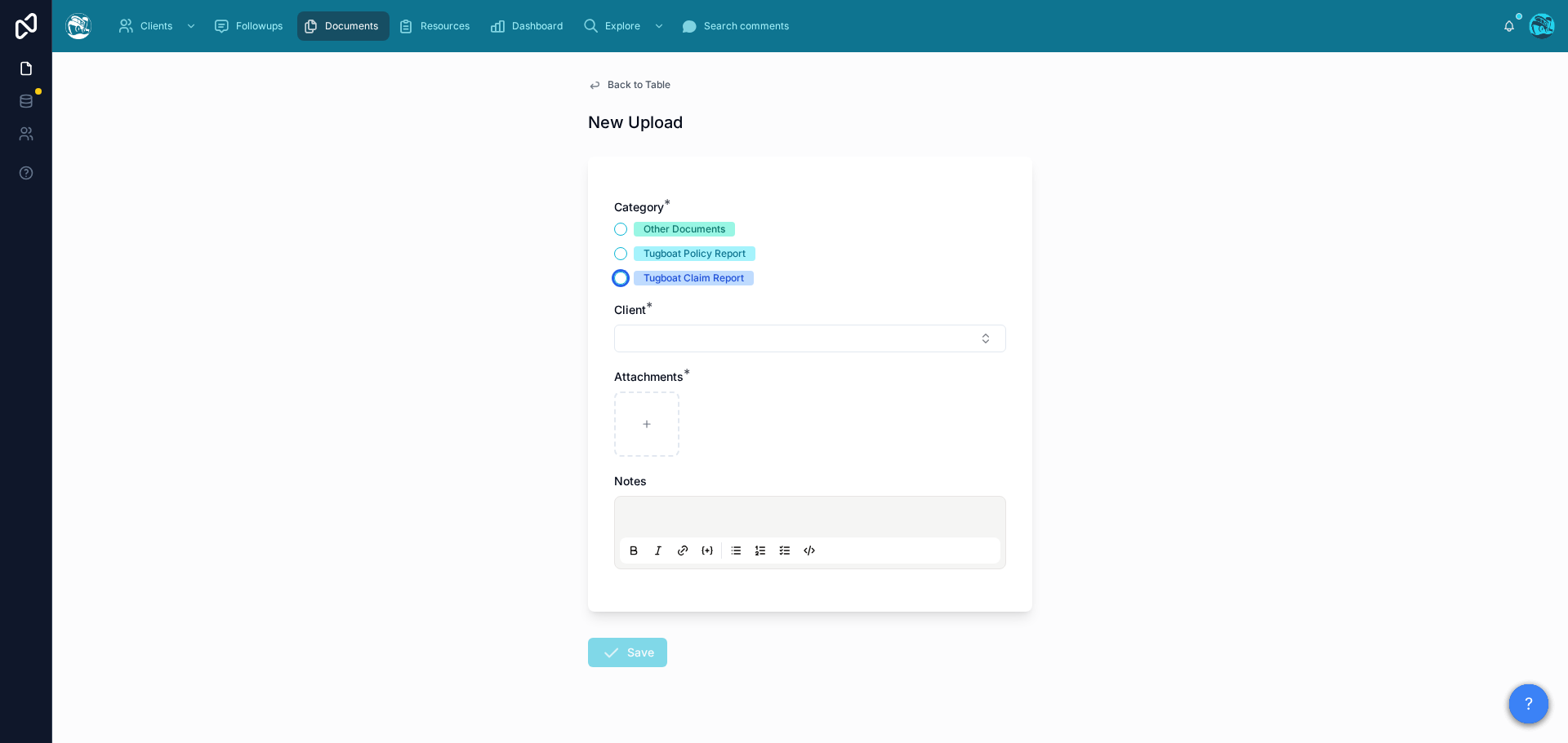
click at [616, 280] on button "Tugboat Claim Report" at bounding box center [620, 278] width 13 height 13
click at [658, 342] on button "Select Button" at bounding box center [810, 339] width 392 height 28
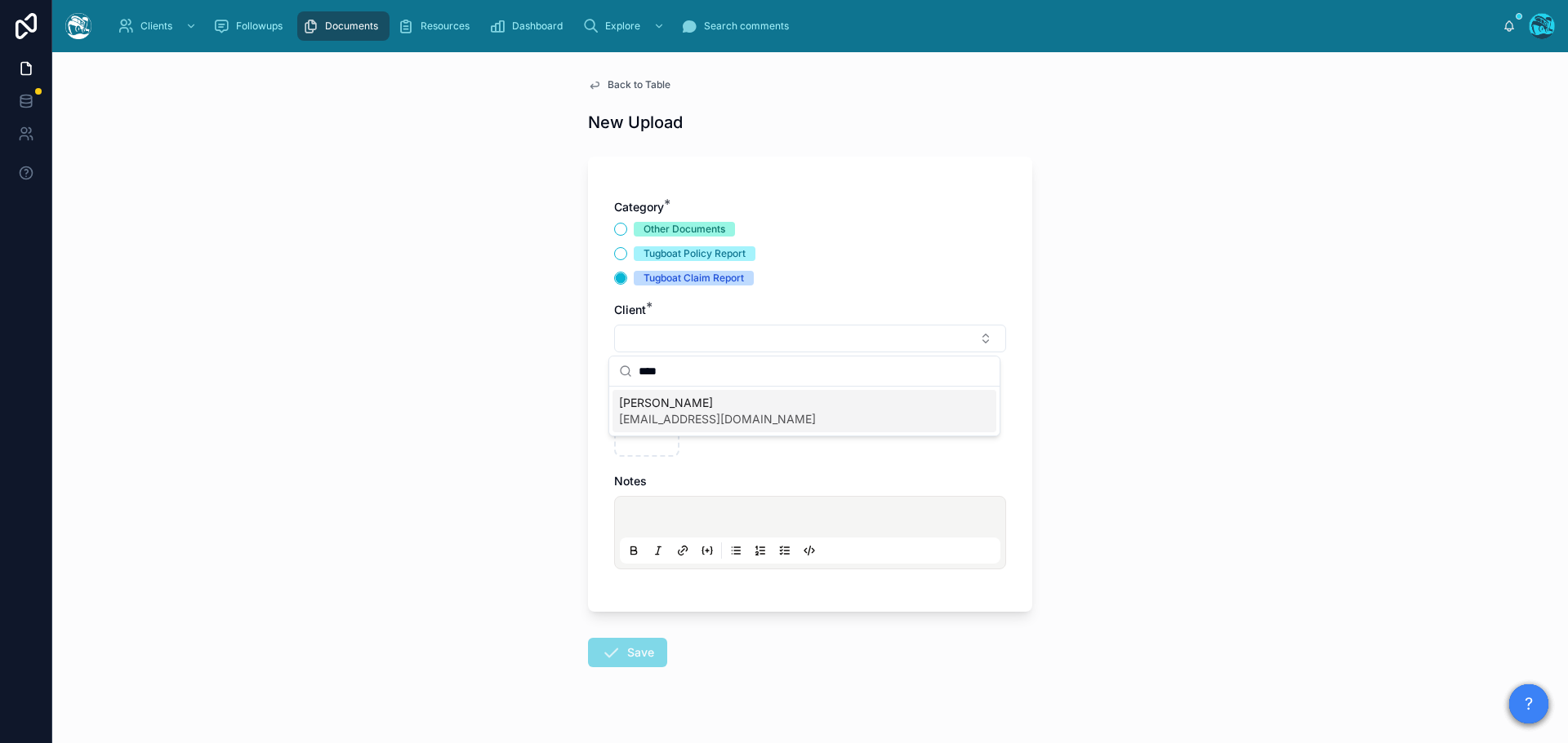
type input "****"
click at [658, 408] on span "[PERSON_NAME]" at bounding box center [717, 403] width 196 height 17
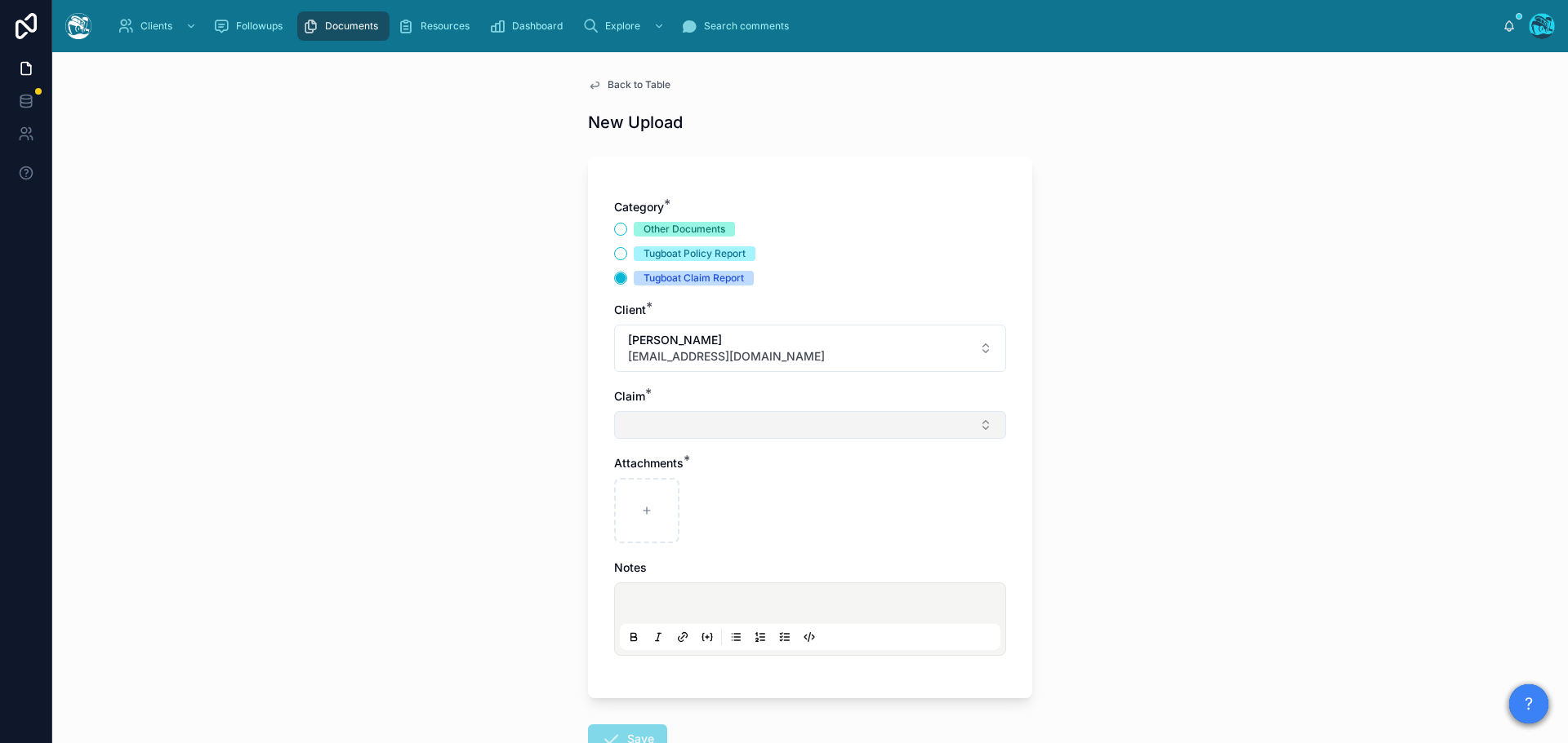
click at [643, 423] on button "Select Button" at bounding box center [810, 425] width 392 height 28
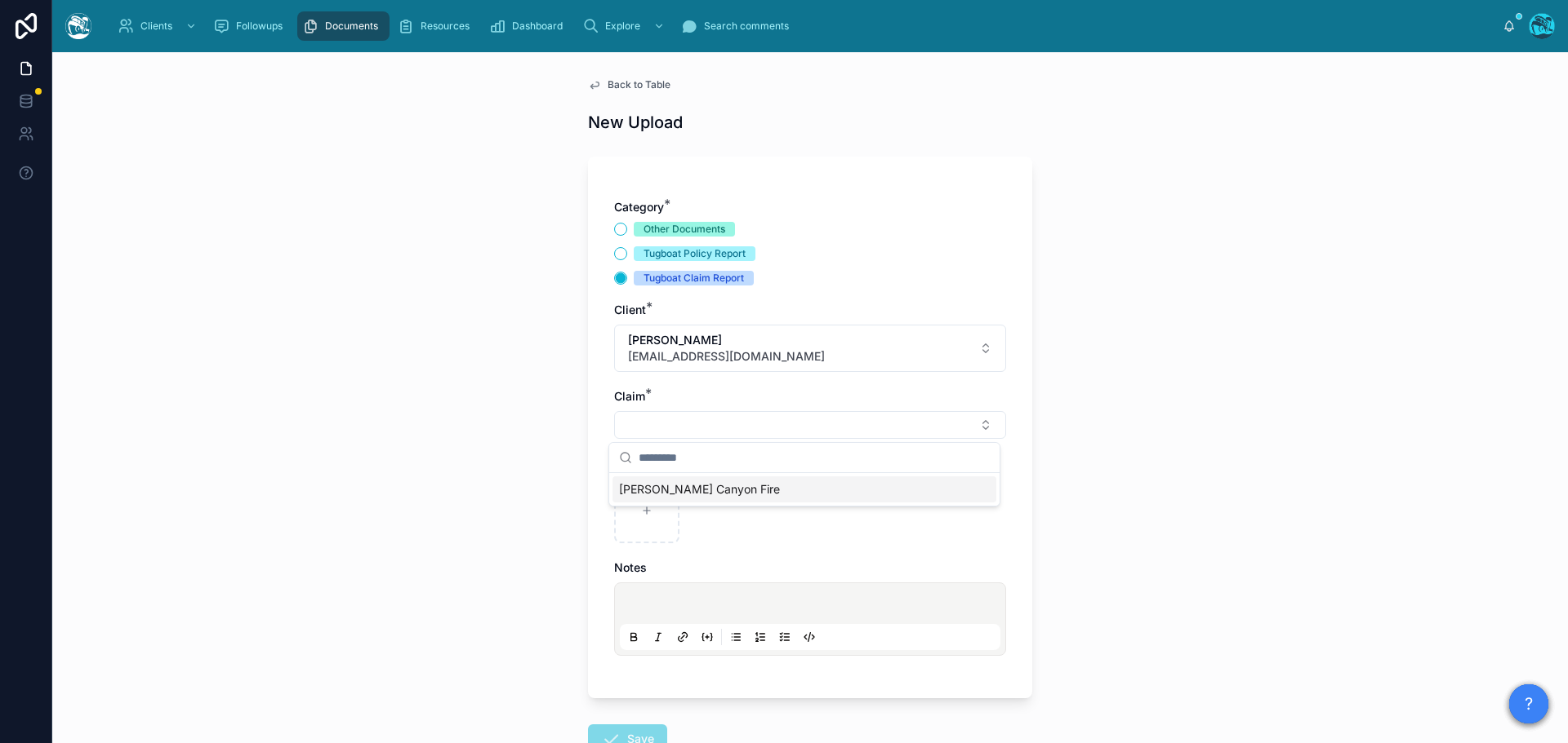
click at [640, 486] on span "Eaton Canyon Fire" at bounding box center [699, 489] width 161 height 17
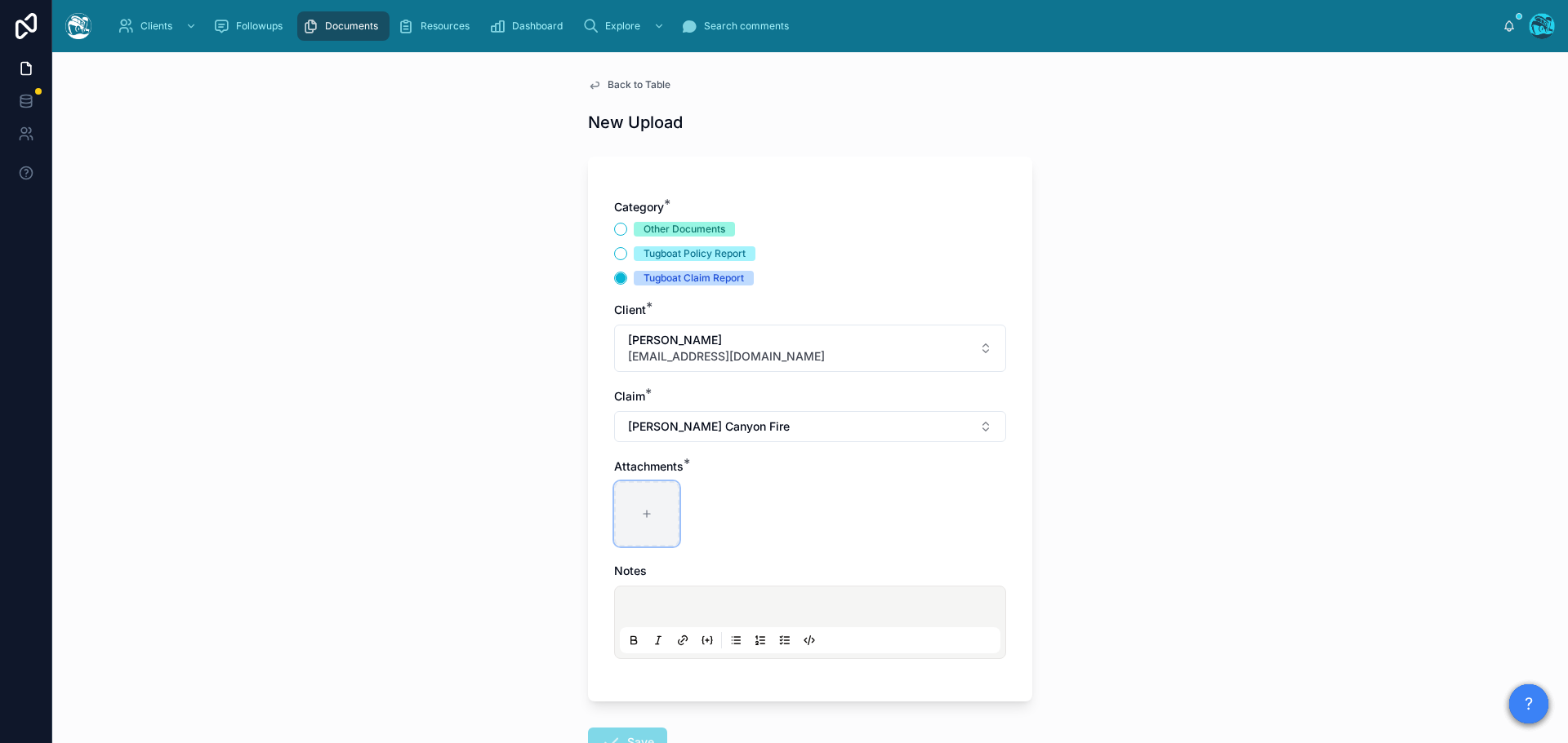
click at [642, 508] on div at bounding box center [647, 514] width 65 height 65
type input "**********"
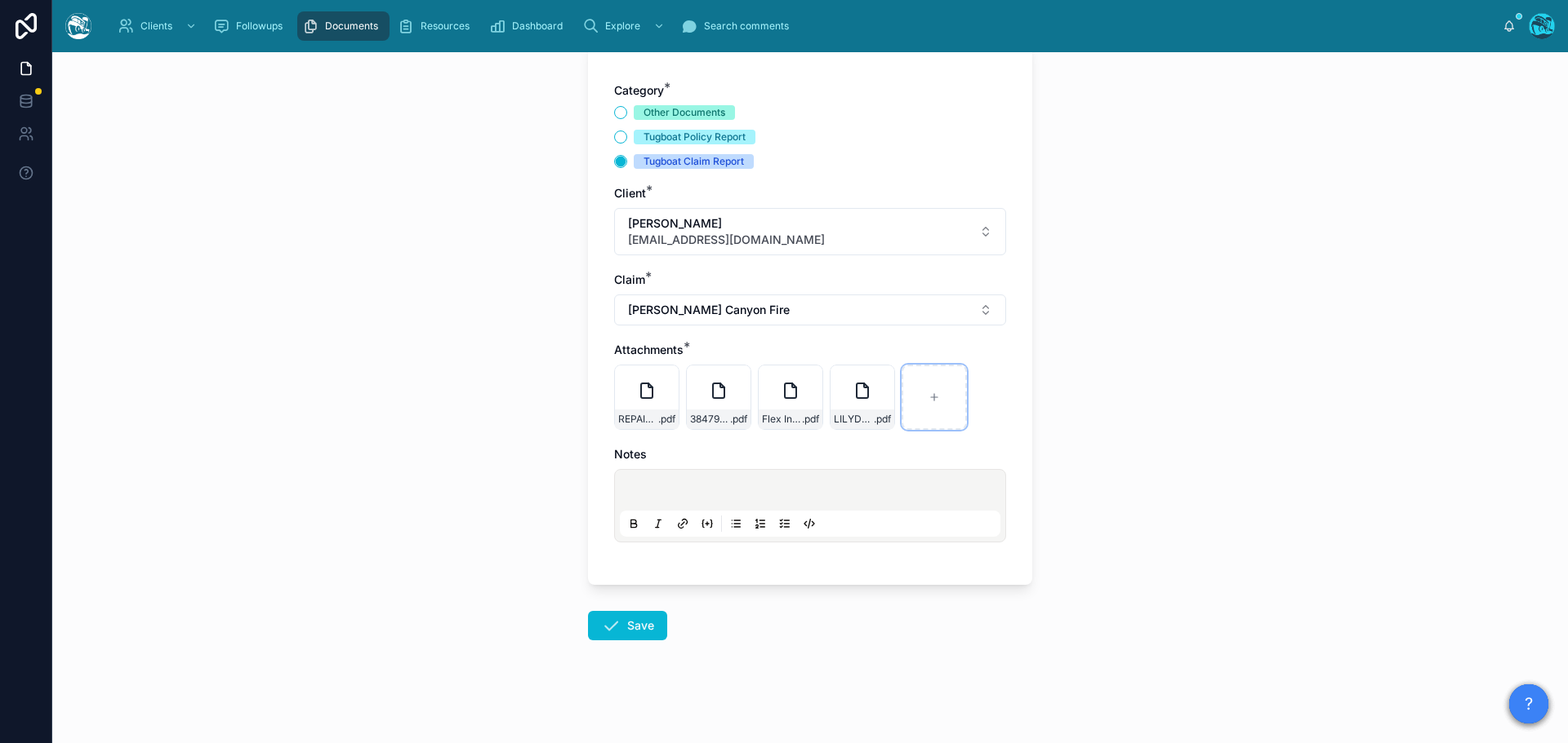
scroll to position [118, 0]
click at [621, 625] on button "Save" at bounding box center [627, 623] width 79 height 29
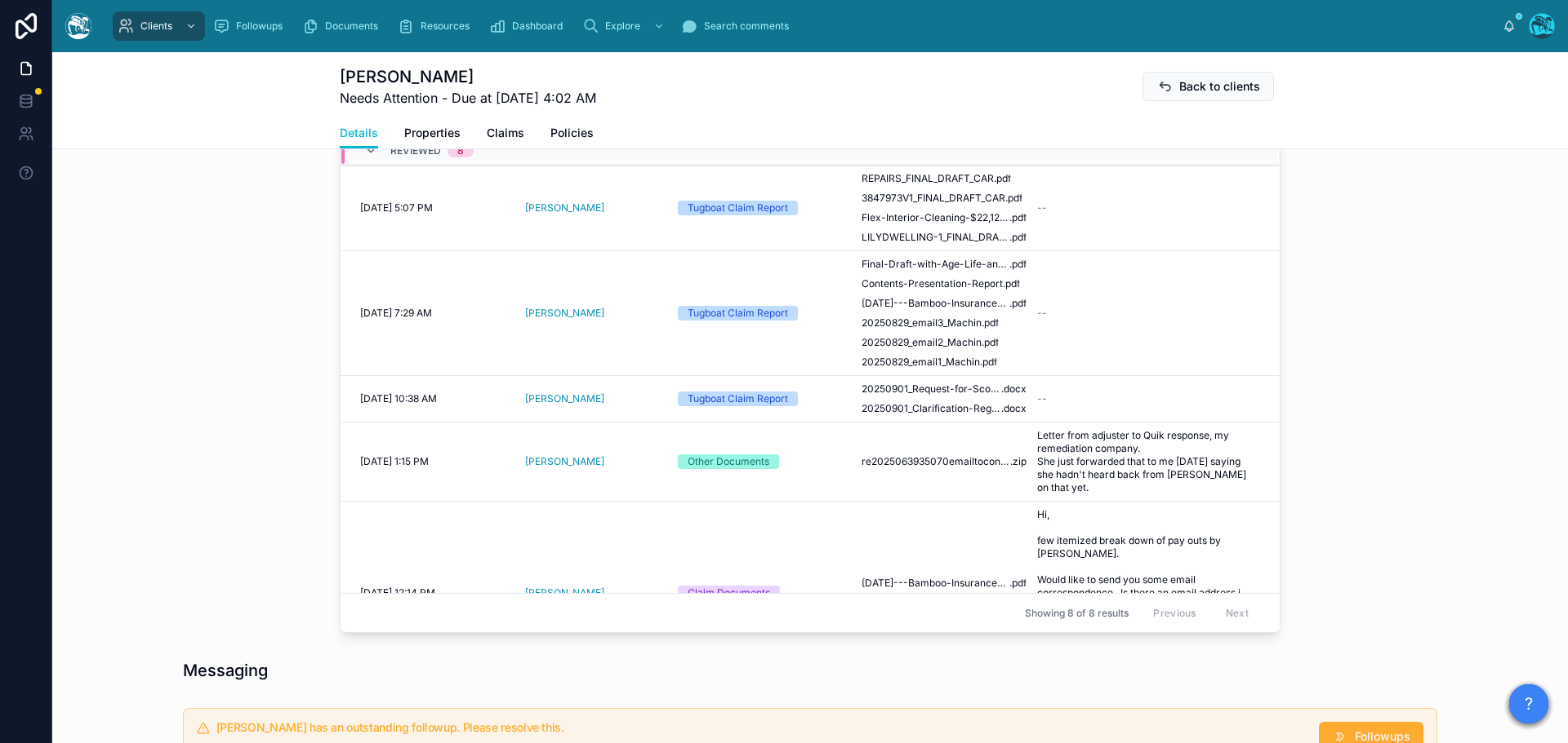
scroll to position [608, 0]
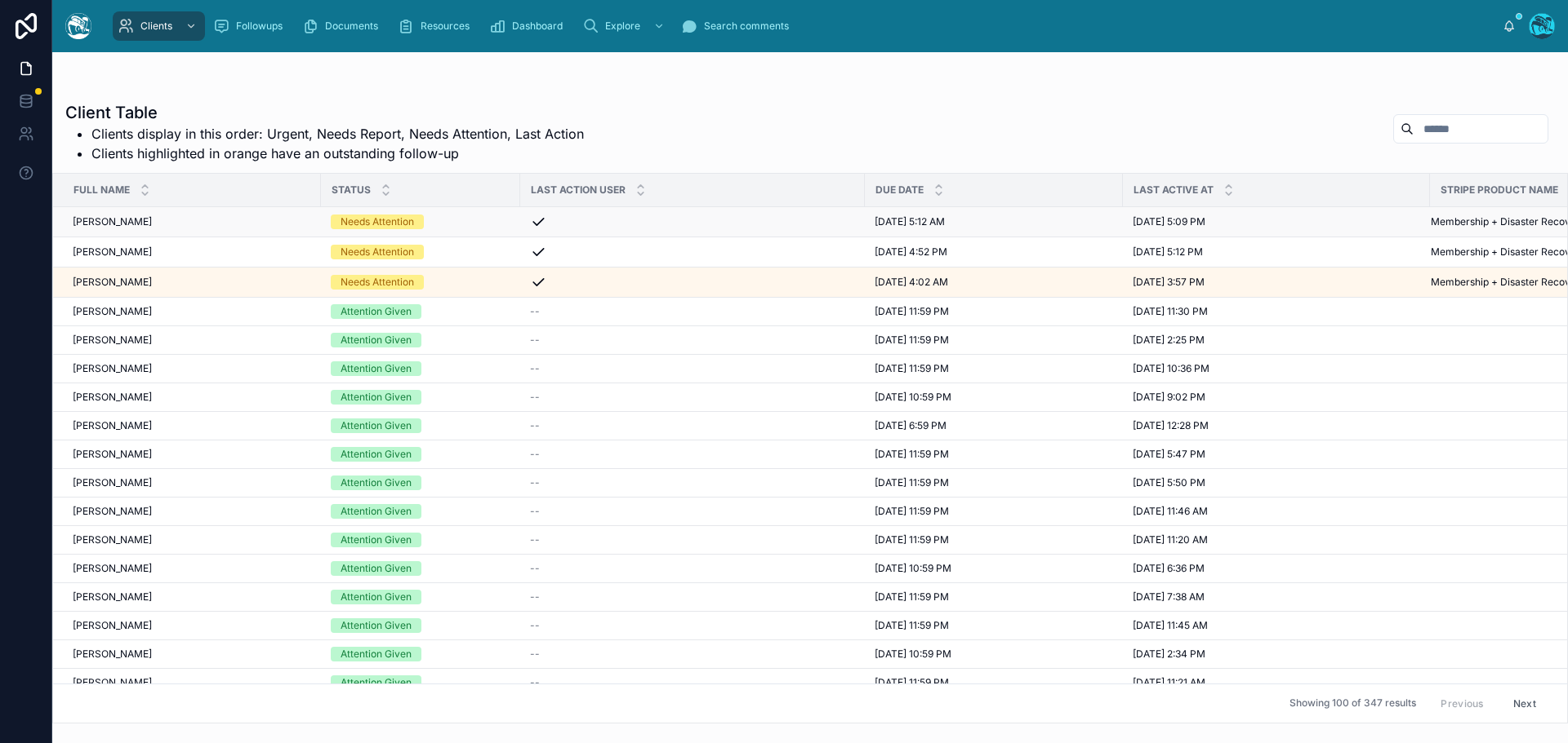
click at [456, 217] on div "Needs Attention" at bounding box center [420, 222] width 180 height 15
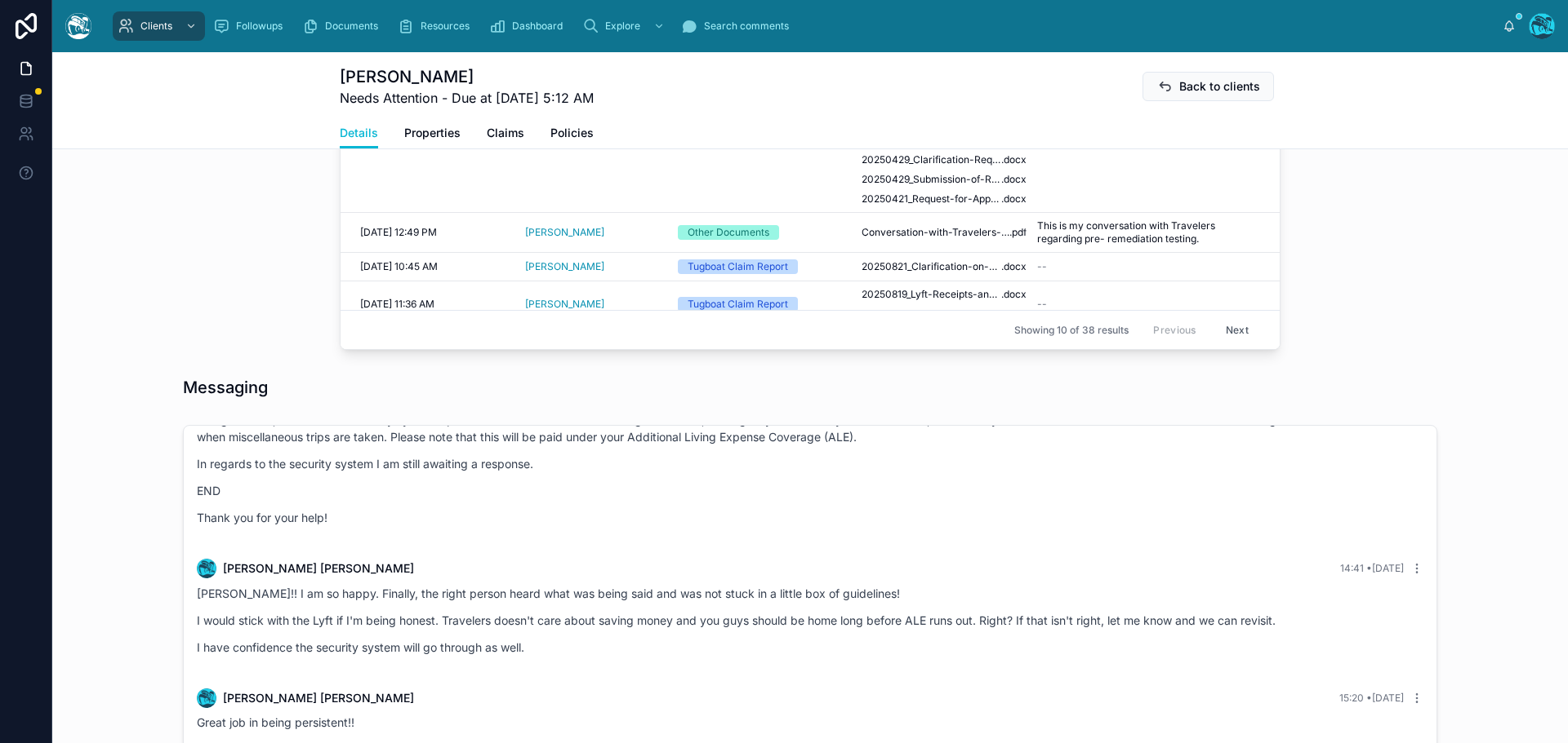
scroll to position [1306, 0]
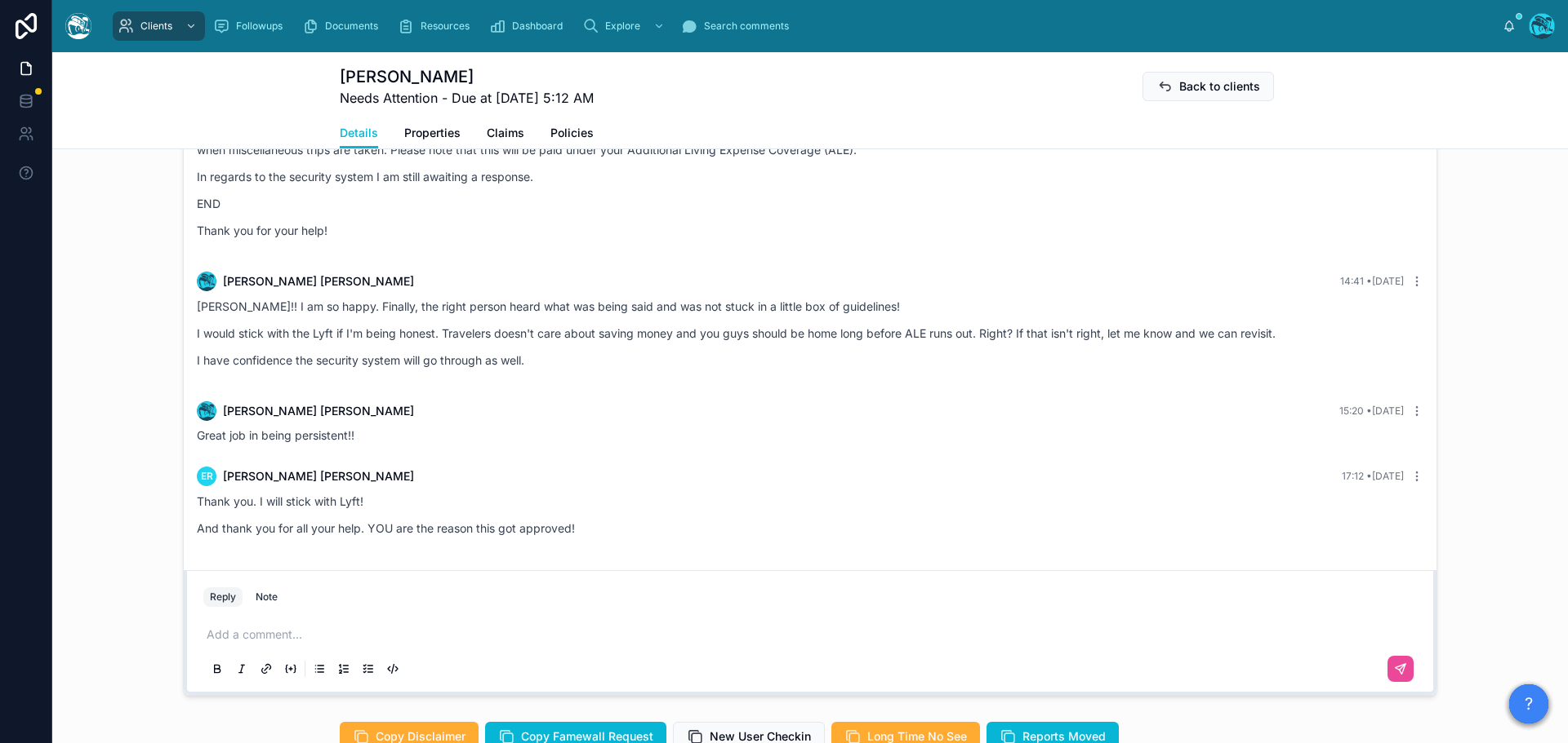
click at [253, 637] on p at bounding box center [813, 635] width 1213 height 17
click at [233, 633] on p at bounding box center [813, 635] width 1213 height 17
click at [727, 636] on p "**********" at bounding box center [813, 635] width 1213 height 17
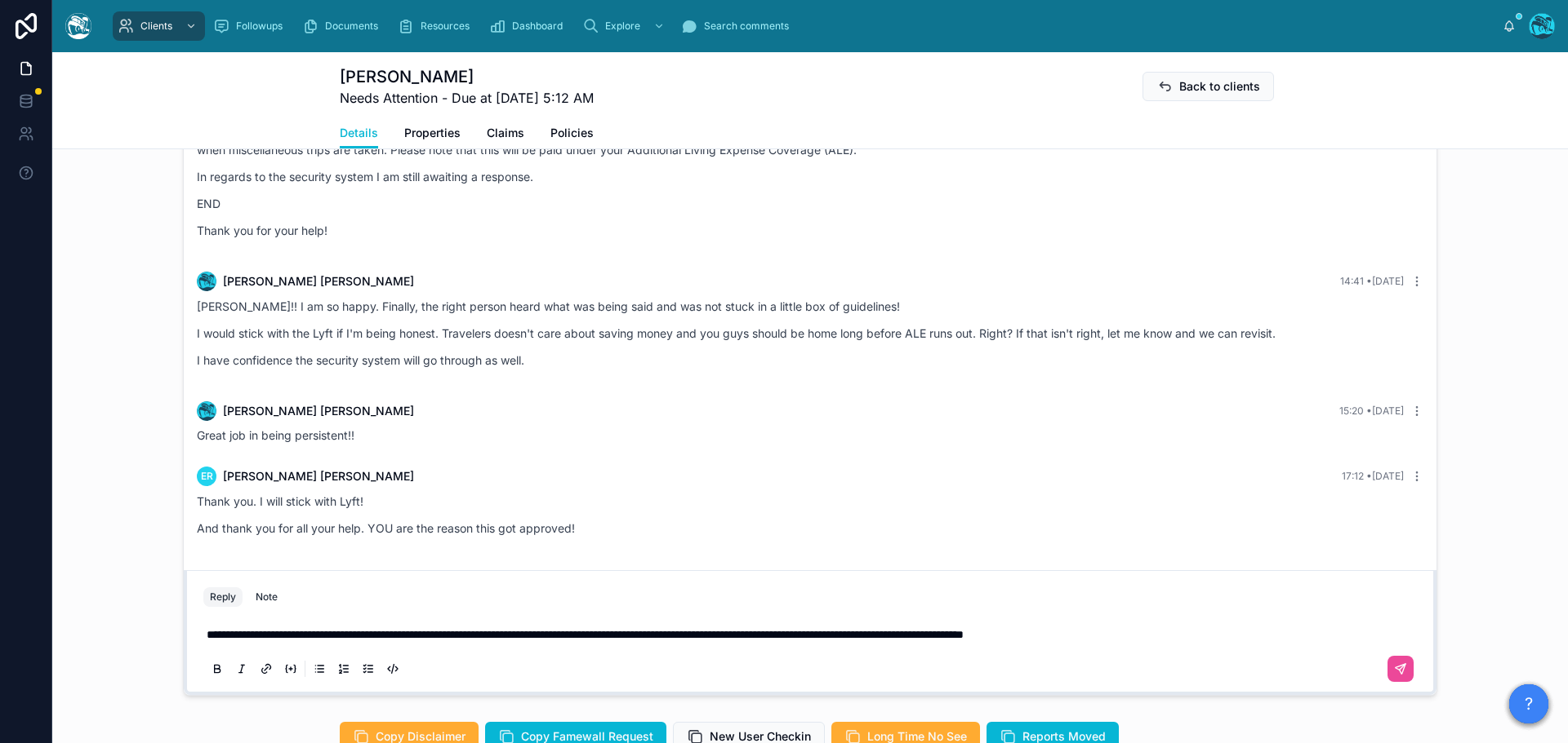
click at [397, 637] on span "**********" at bounding box center [585, 635] width 757 height 11
click at [964, 633] on span "**********" at bounding box center [585, 635] width 757 height 11
click at [1394, 665] on icon at bounding box center [1400, 669] width 13 height 13
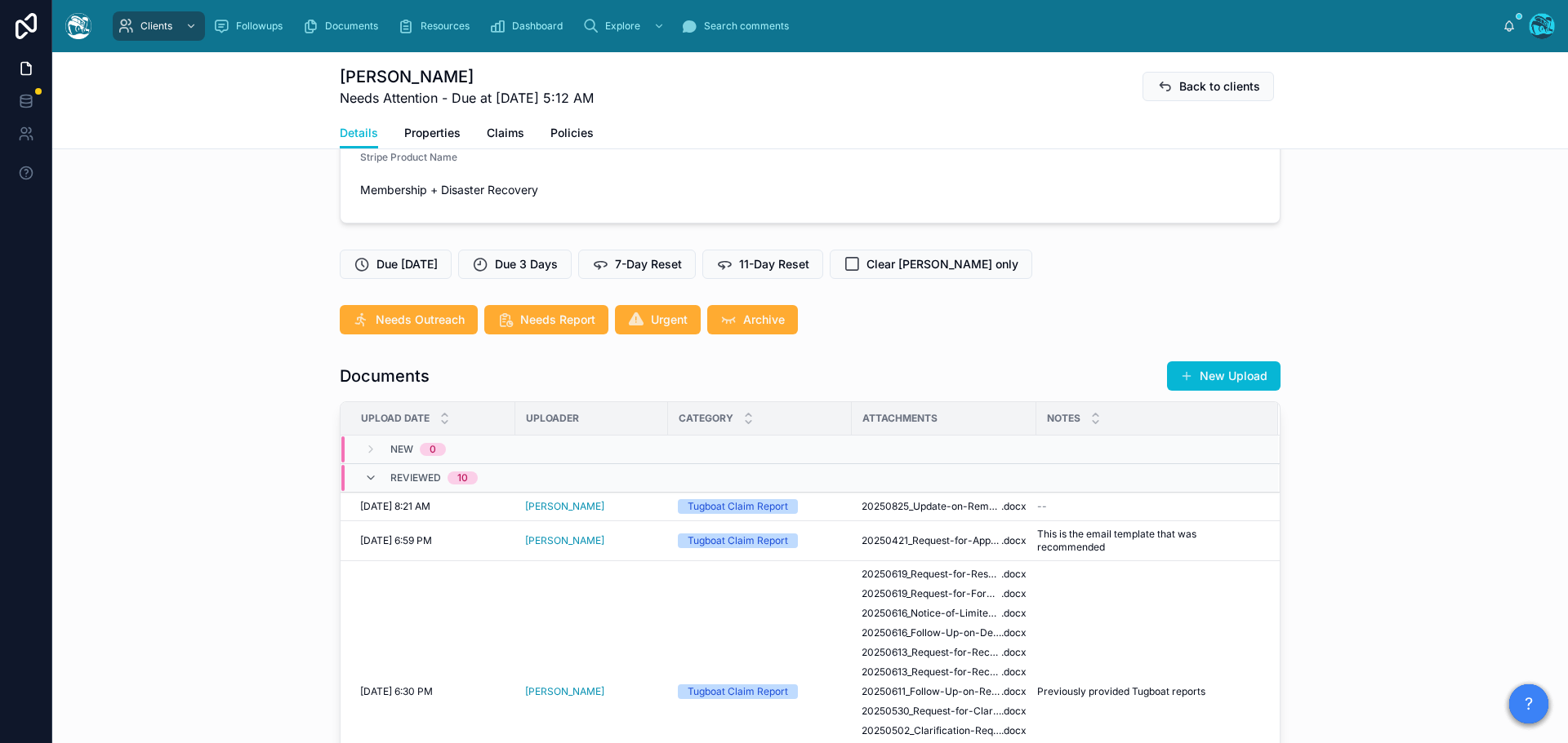
scroll to position [327, 0]
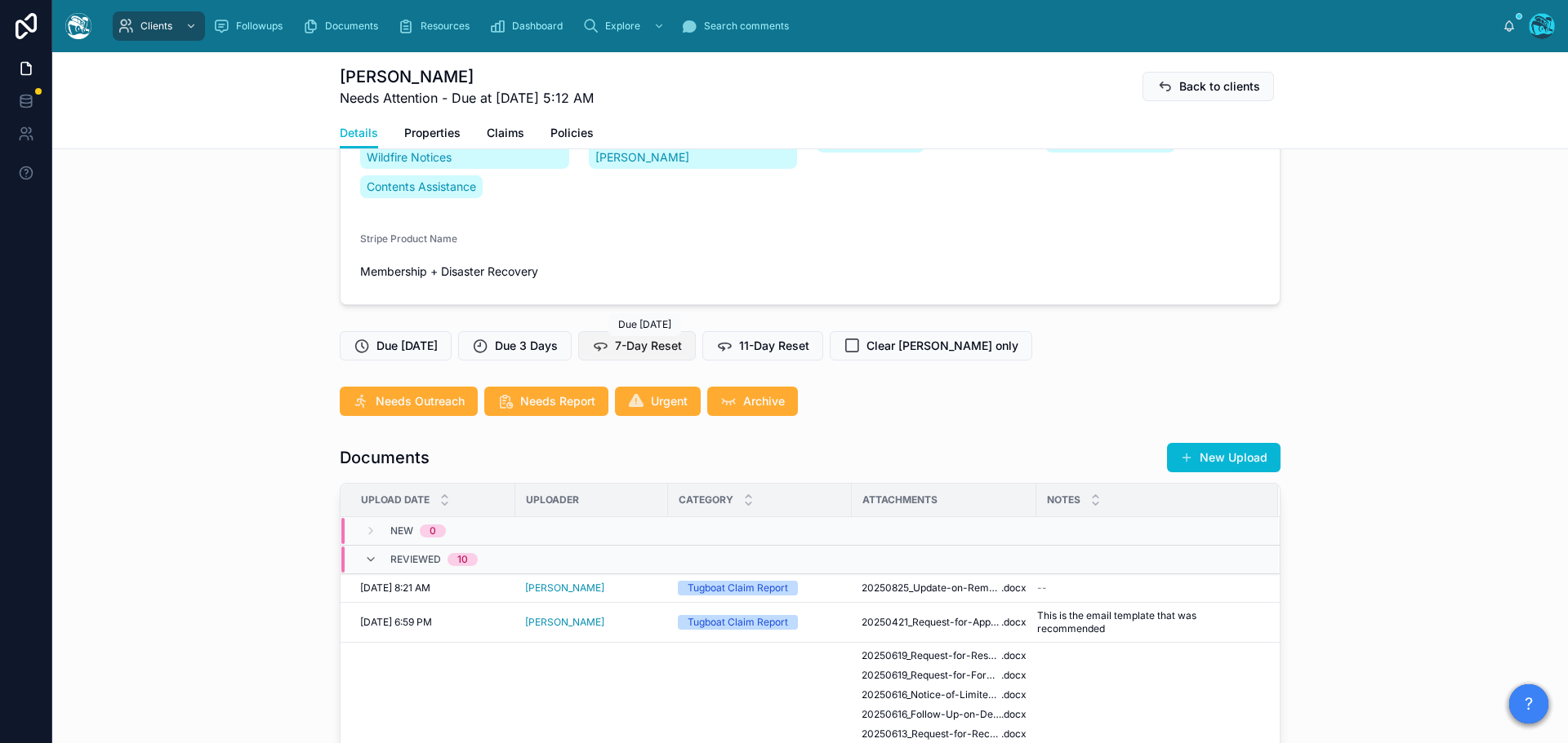
click at [671, 342] on span "7-Day Reset" at bounding box center [648, 346] width 67 height 17
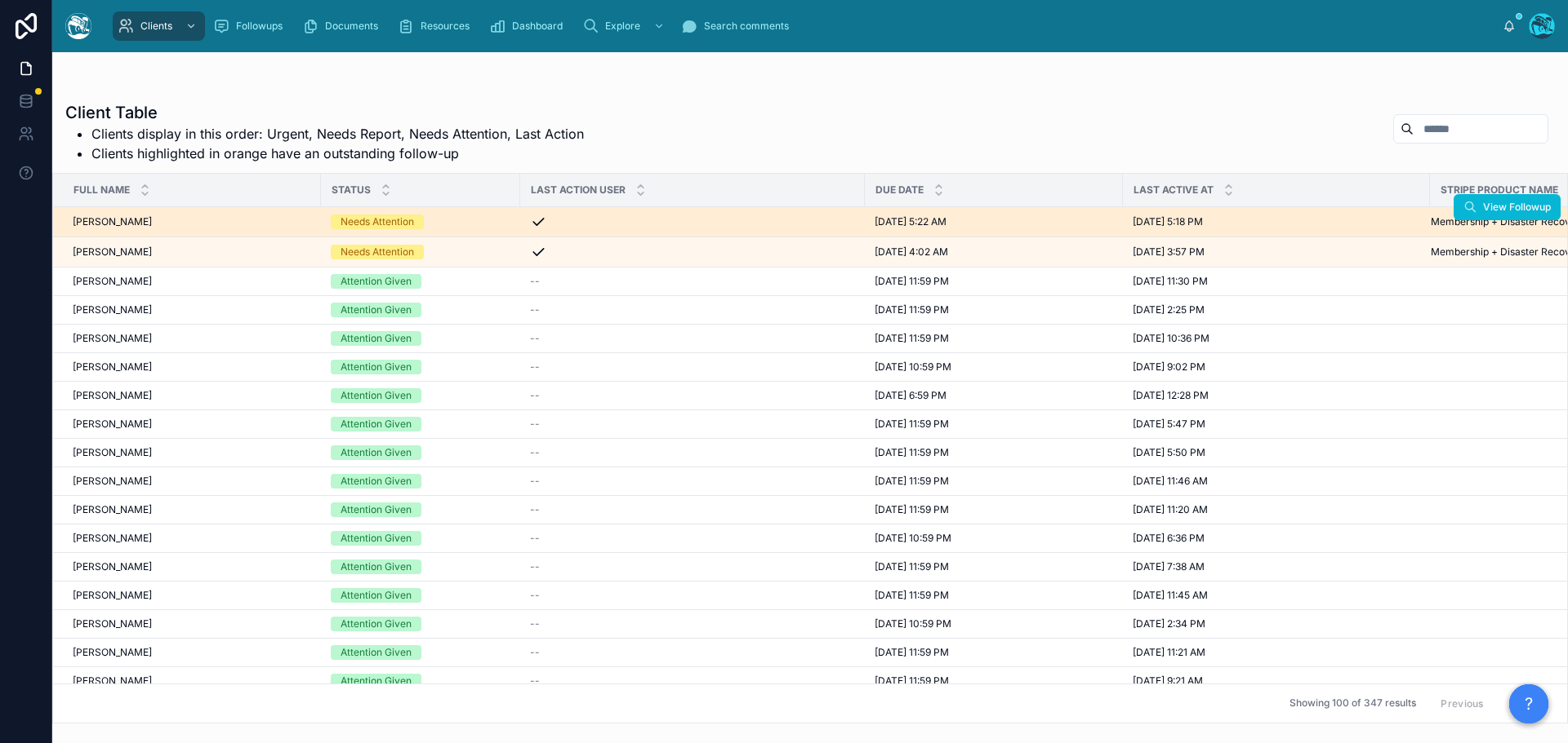
click at [483, 220] on div "Needs Attention" at bounding box center [420, 222] width 180 height 15
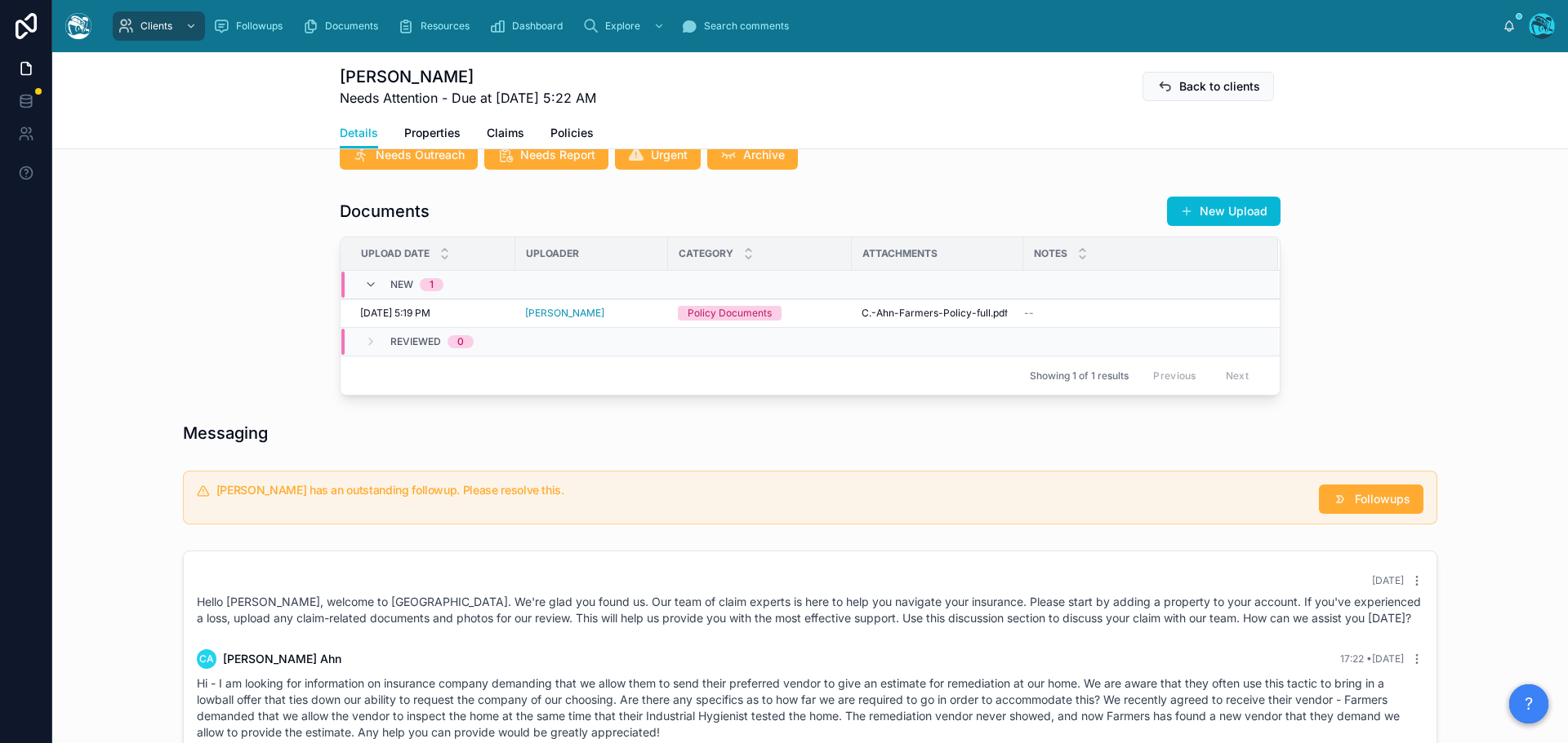
scroll to position [489, 0]
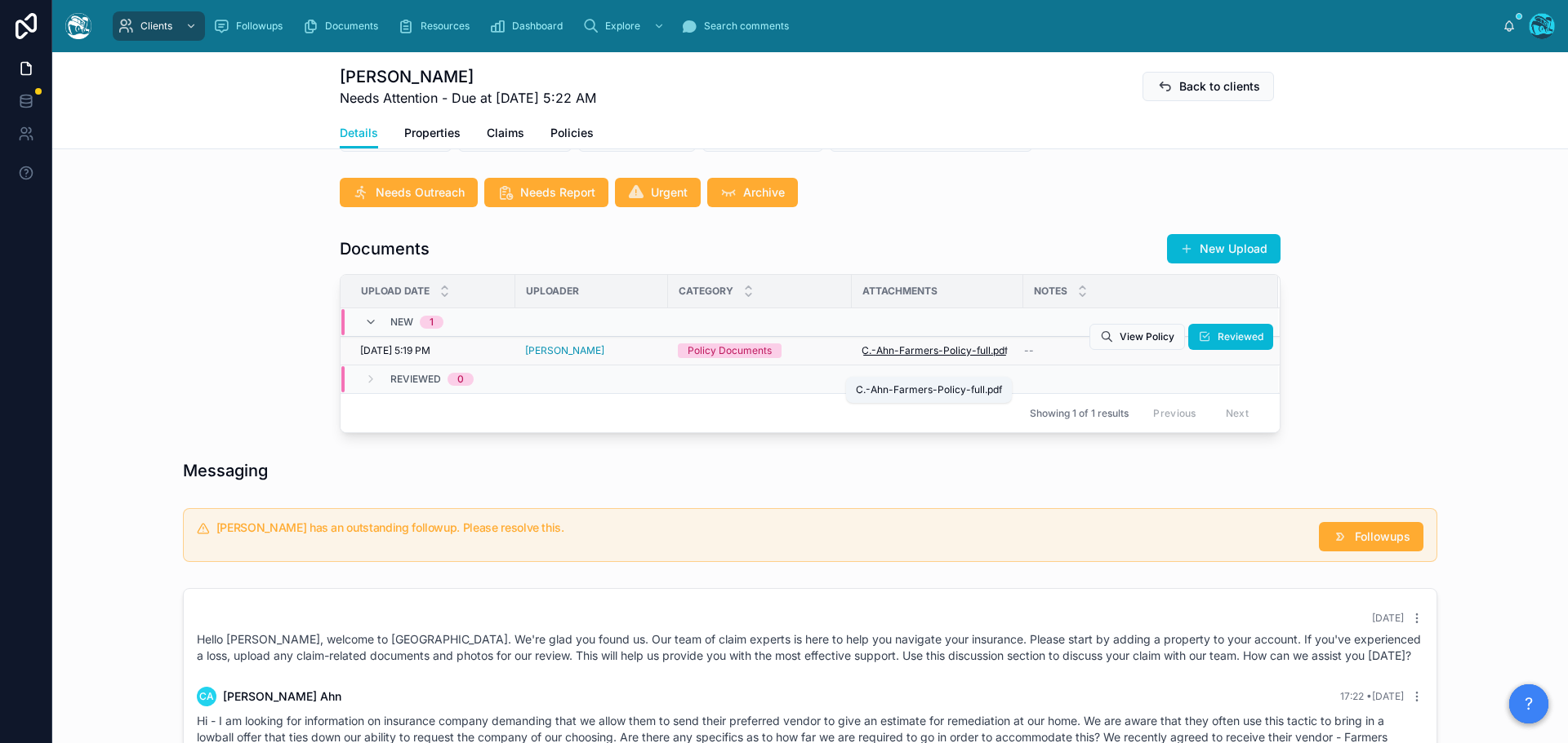
click at [945, 357] on span "C.-Ahn-Farmers-Policy-full" at bounding box center [926, 350] width 129 height 13
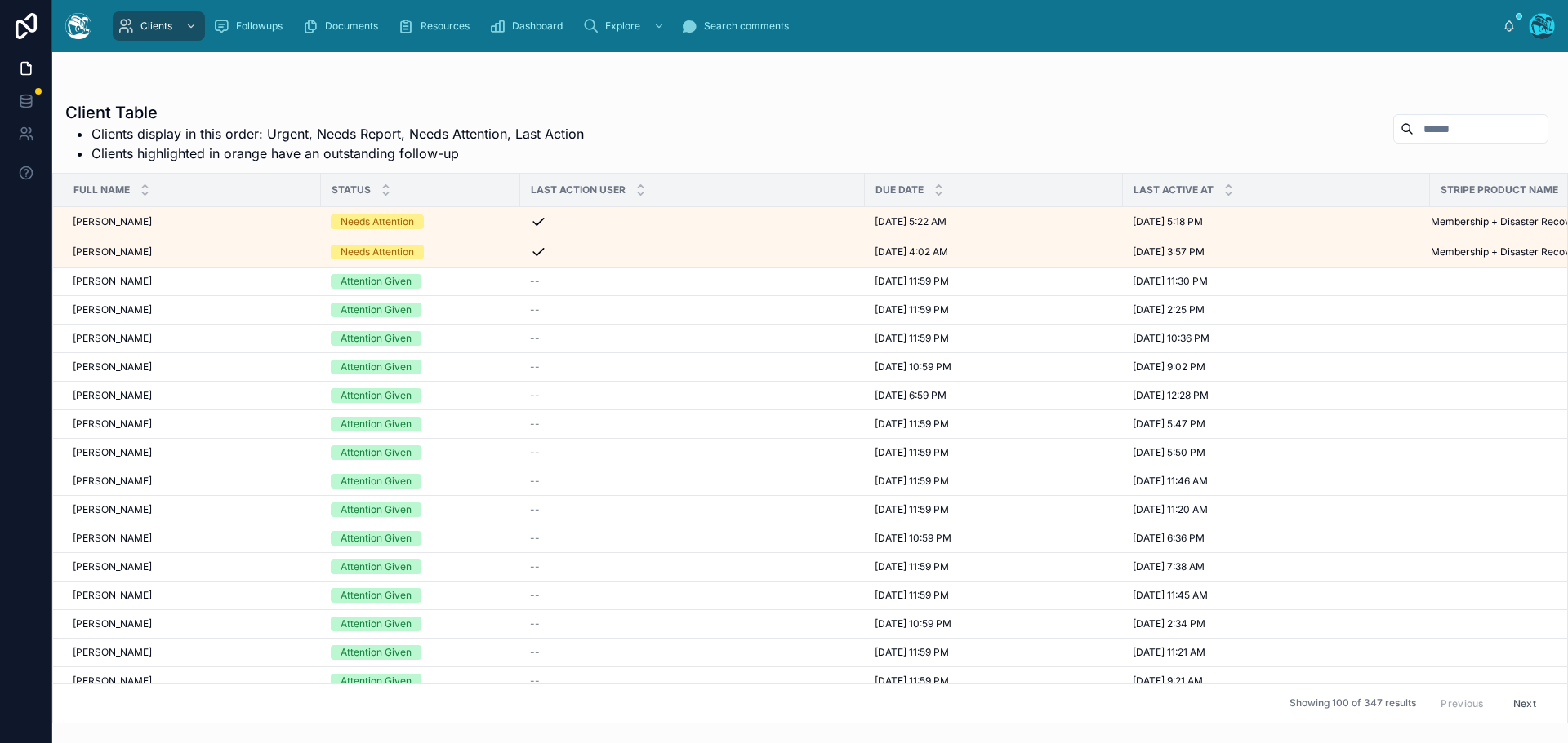
click at [1431, 125] on input "text" at bounding box center [1481, 129] width 134 height 23
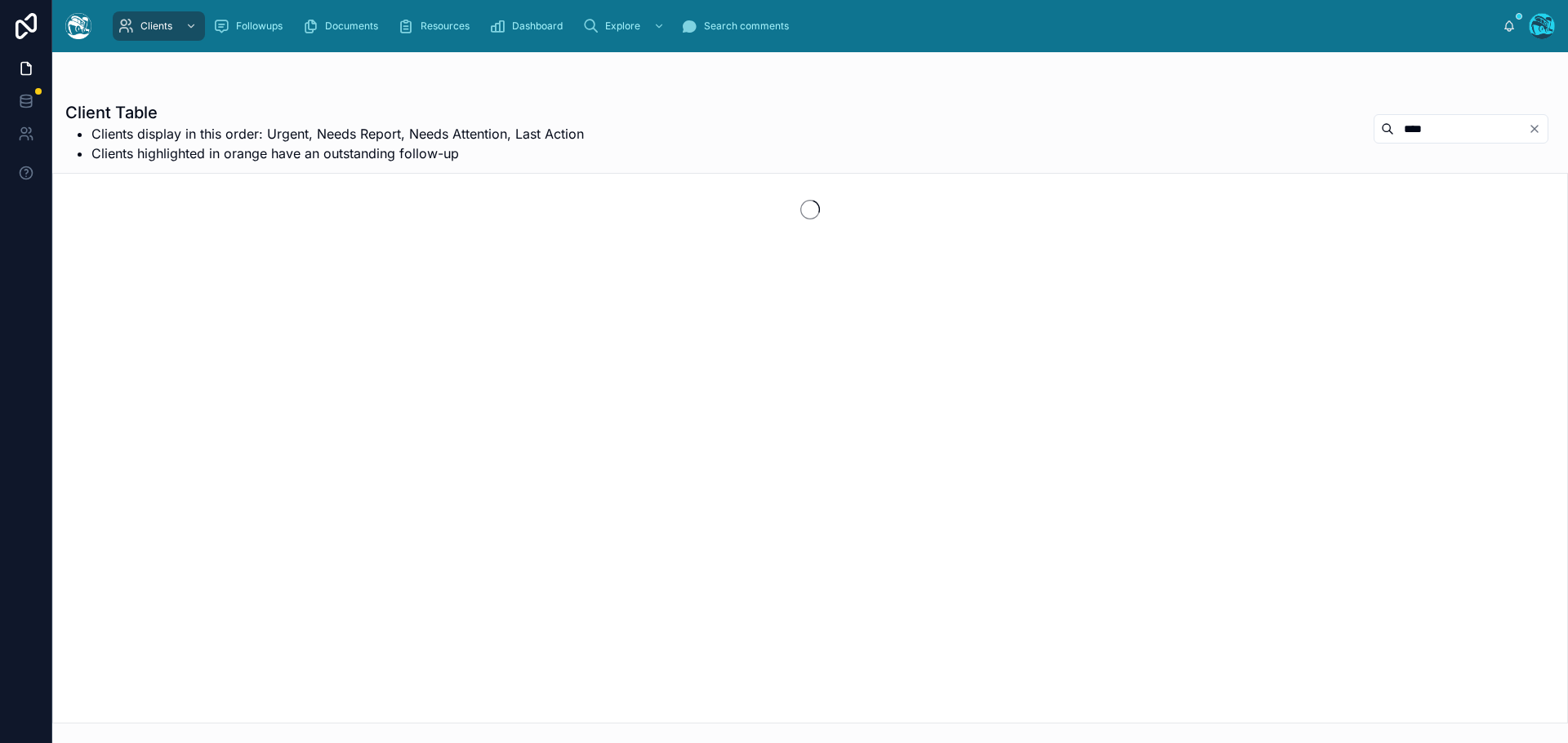
type input "****"
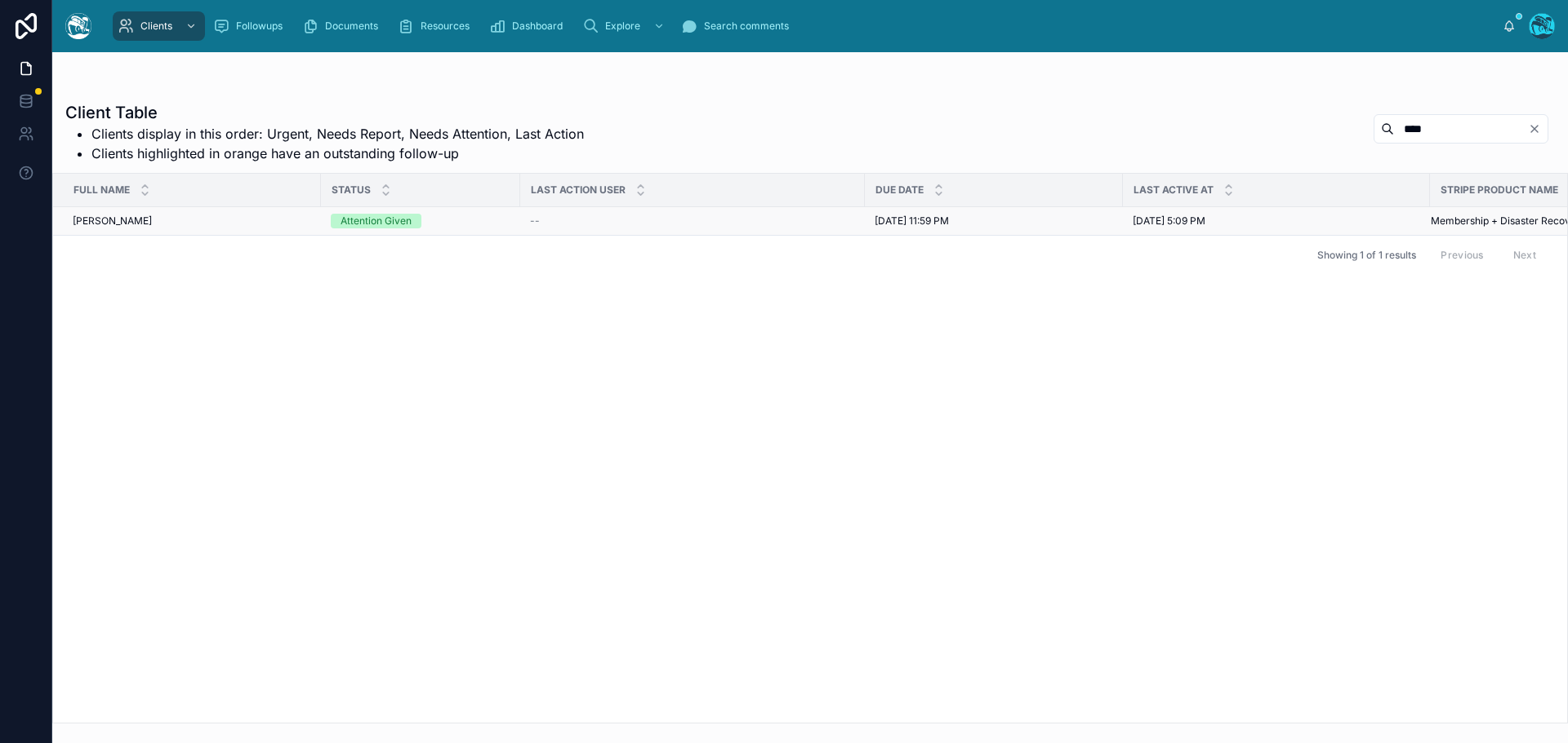
click at [203, 222] on div "[PERSON_NAME] [PERSON_NAME]" at bounding box center [191, 221] width 239 height 13
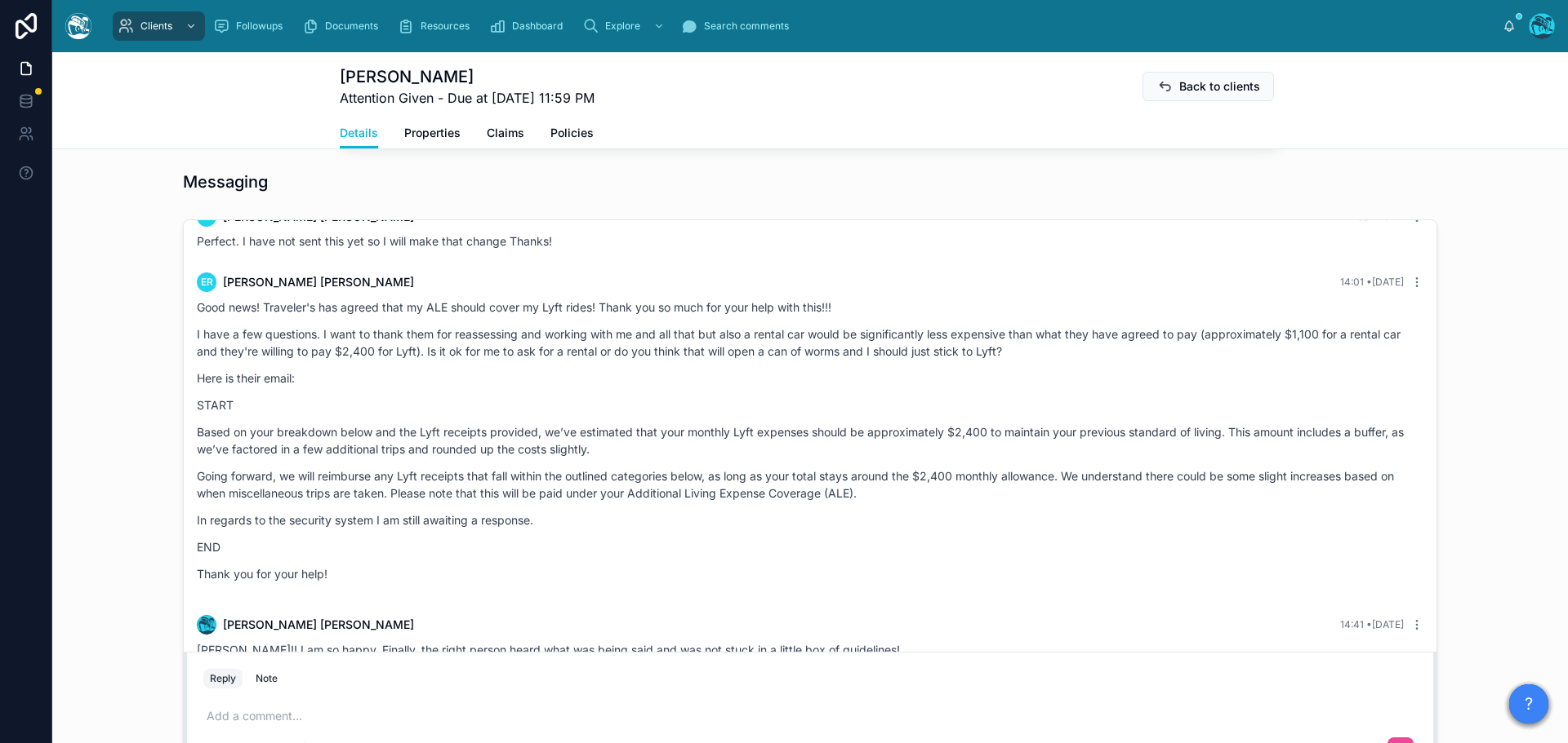
scroll to position [3218, 0]
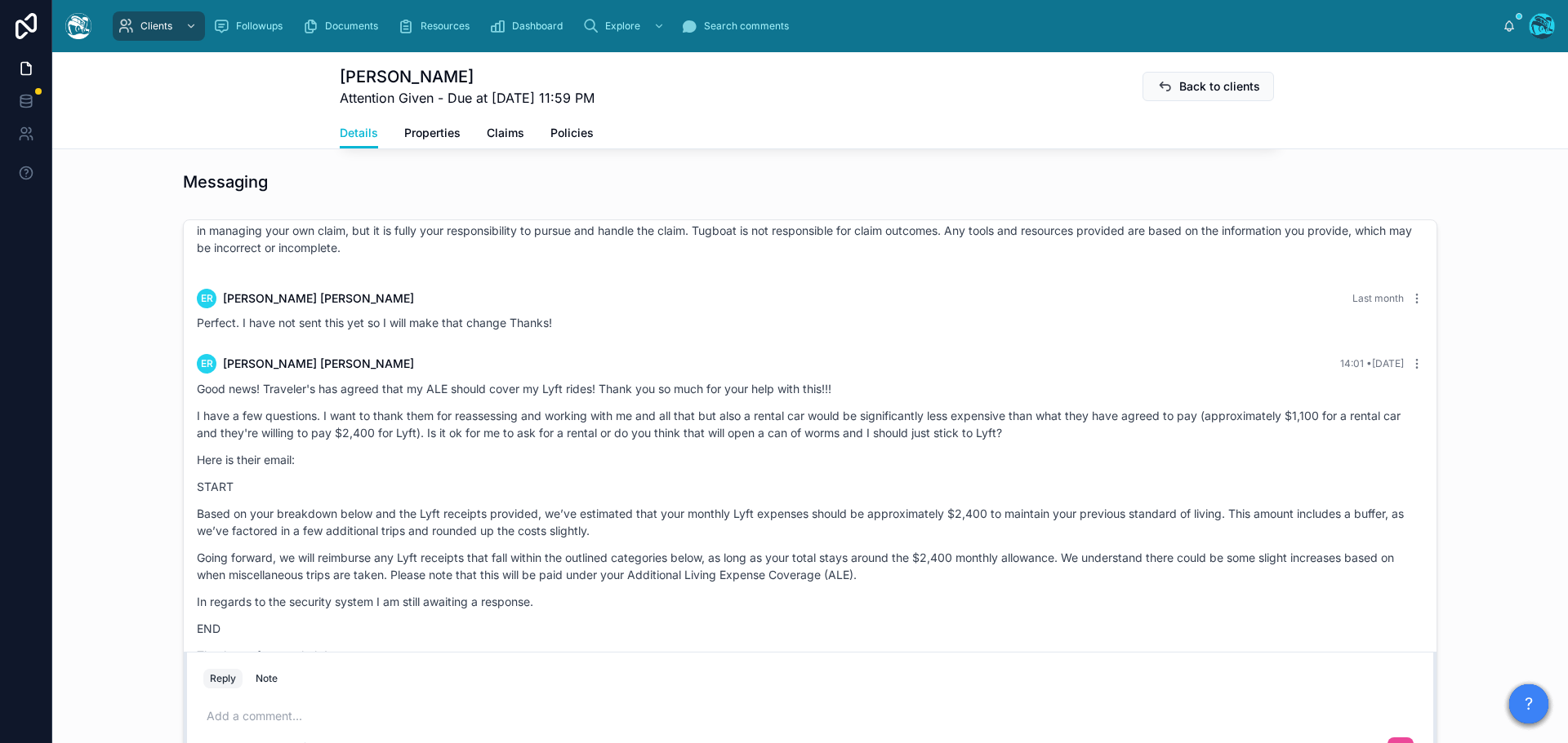
click at [906, 352] on div "ER [PERSON_NAME] 14:01 • [DATE] Good news! Traveler's has agreed that my ALE sh…" at bounding box center [810, 514] width 1246 height 340
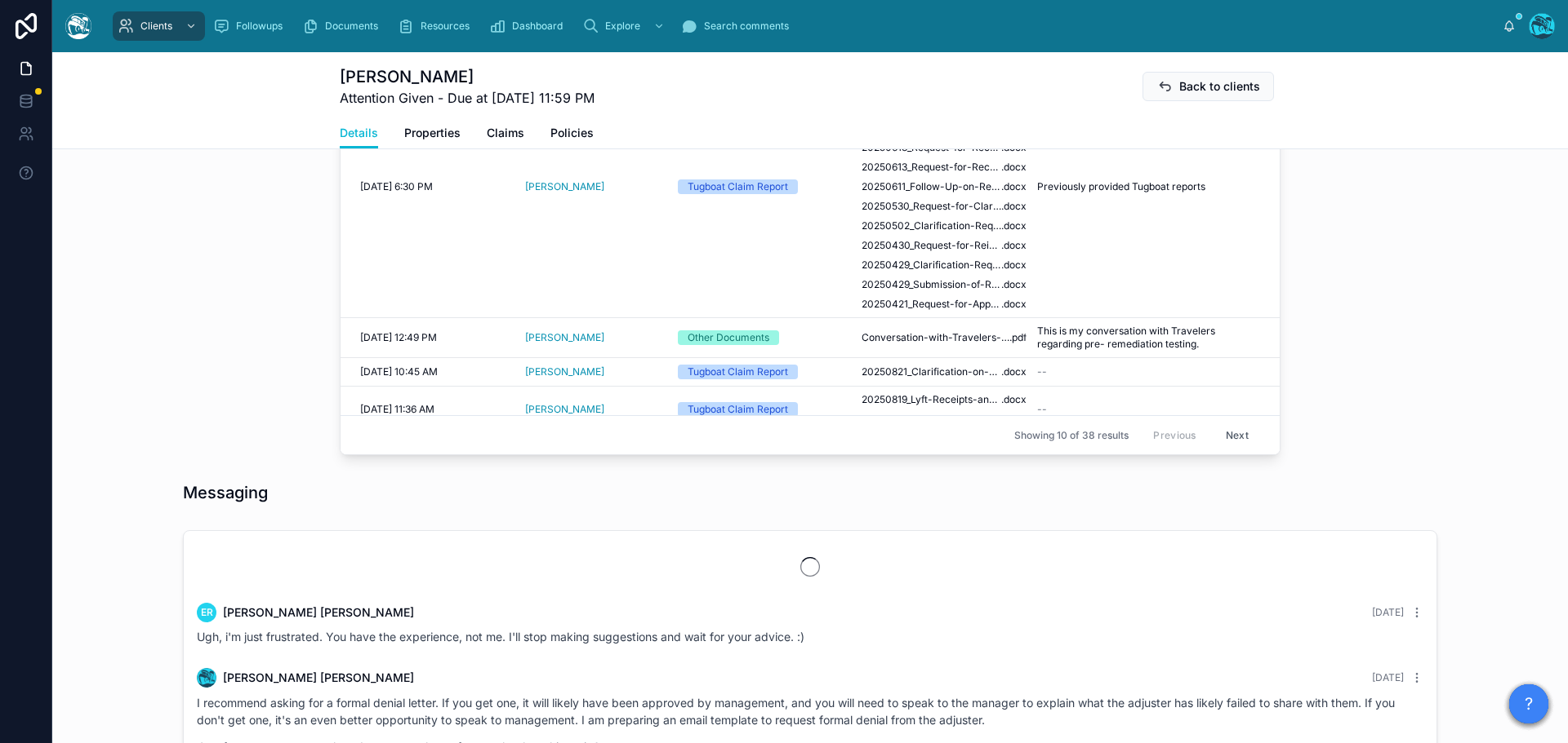
scroll to position [2720, 0]
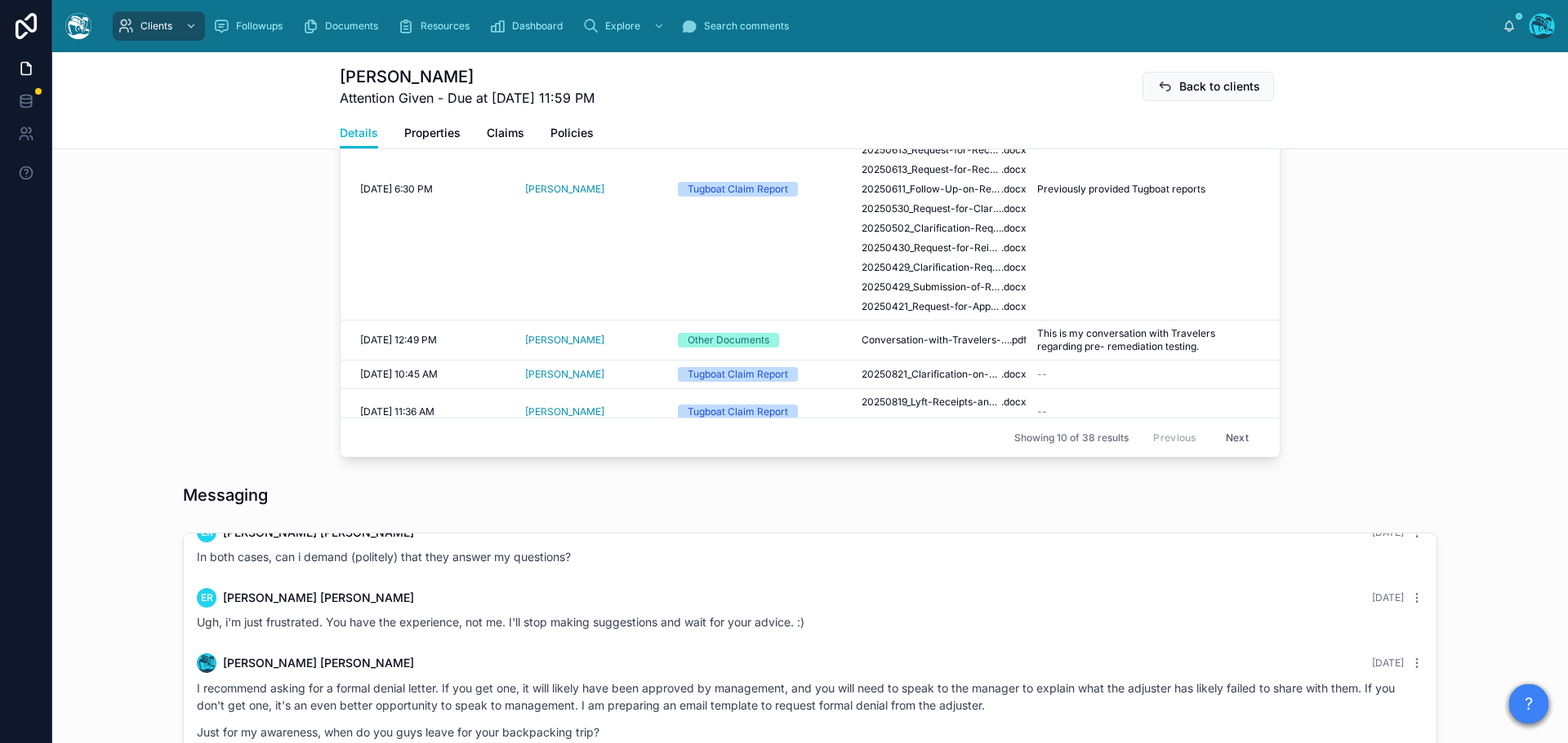
drag, startPoint x: 1220, startPoint y: 436, endPoint x: 1118, endPoint y: 426, distance: 102.5
click at [1220, 436] on button "Next" at bounding box center [1237, 438] width 46 height 26
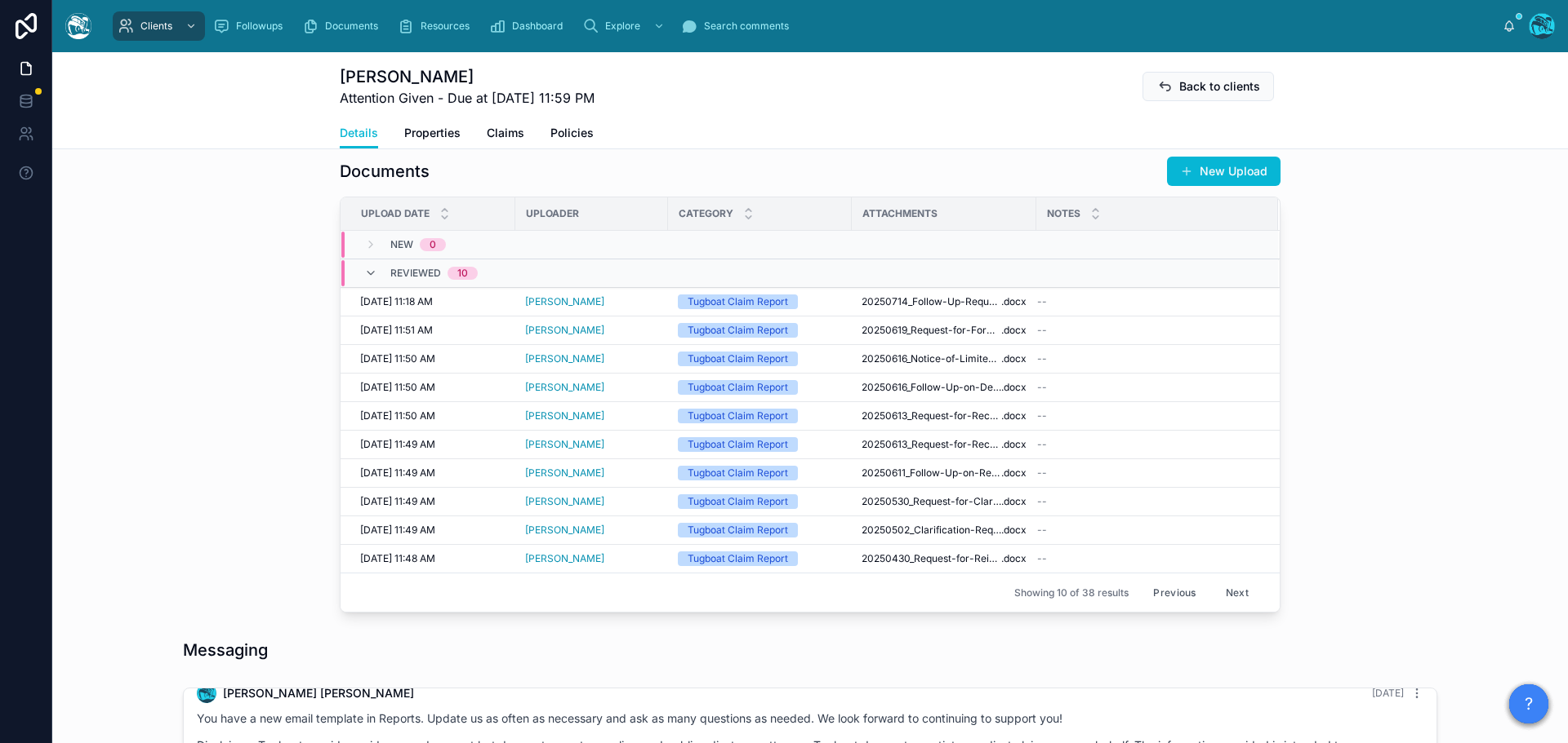
scroll to position [585, 0]
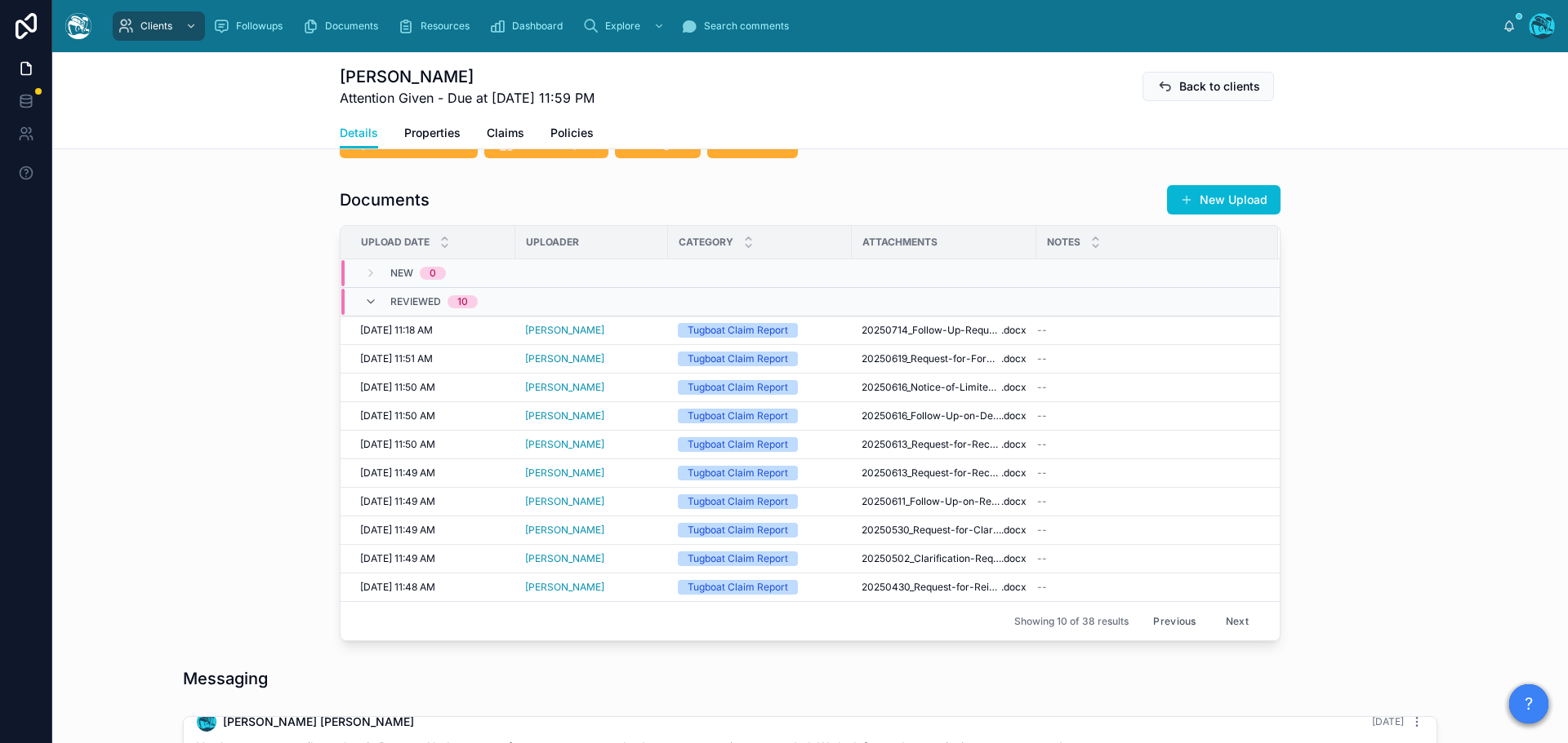
click at [1231, 620] on button "Next" at bounding box center [1237, 622] width 46 height 26
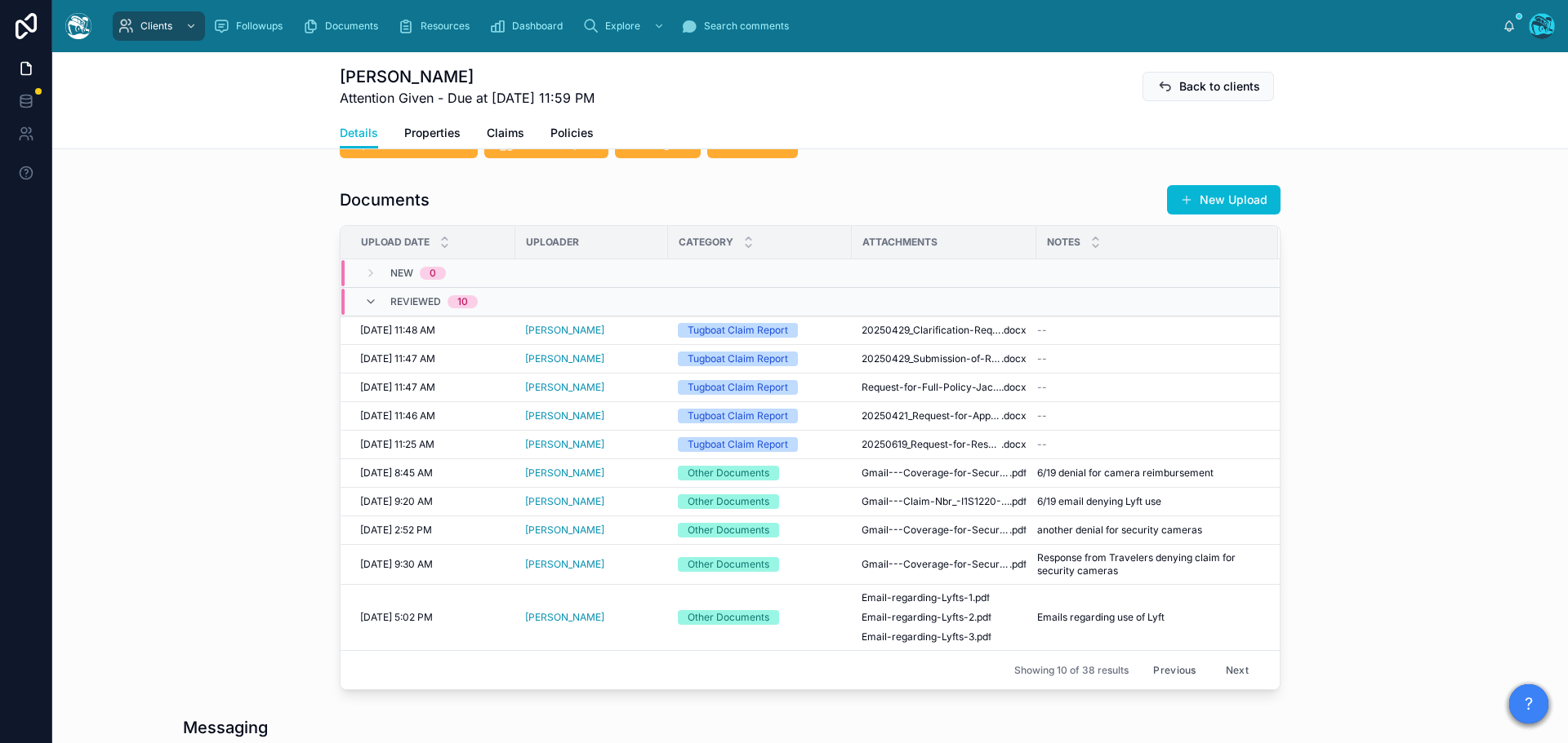
click at [1236, 671] on button "Next" at bounding box center [1237, 670] width 46 height 26
